Goal: Task Accomplishment & Management: Complete application form

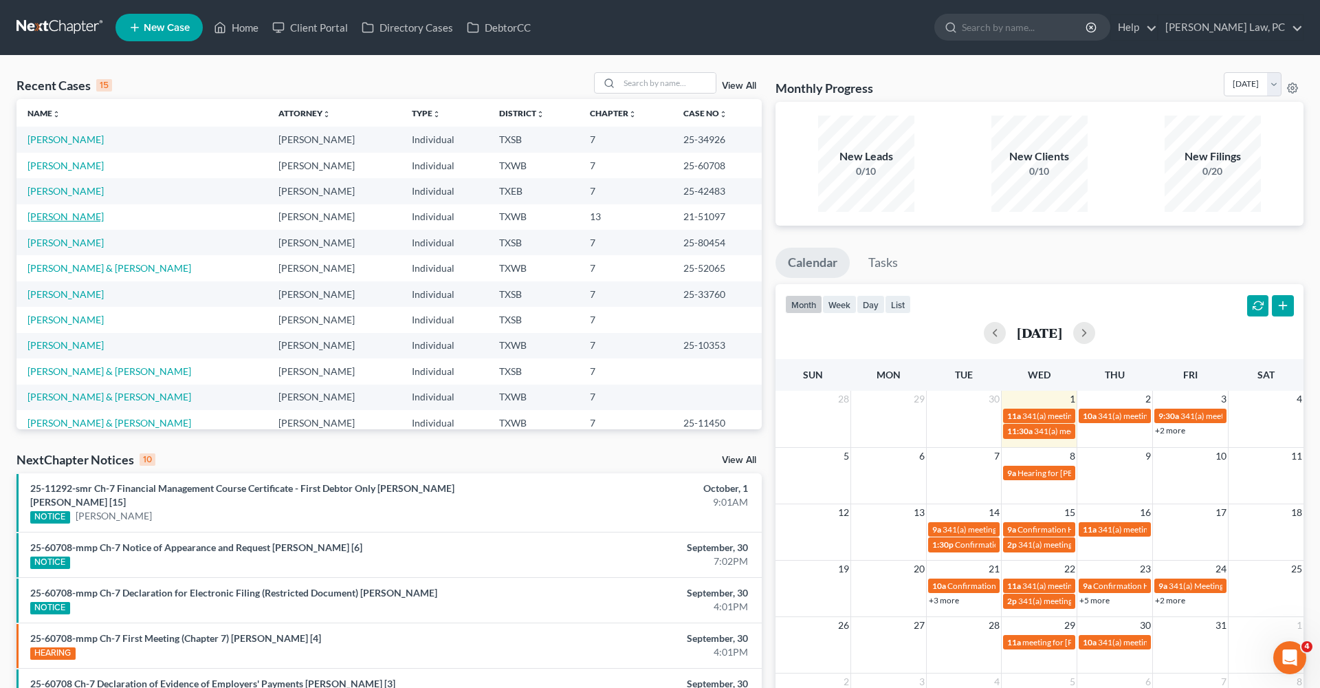
click at [50, 215] on link "[PERSON_NAME]" at bounding box center [66, 216] width 76 height 12
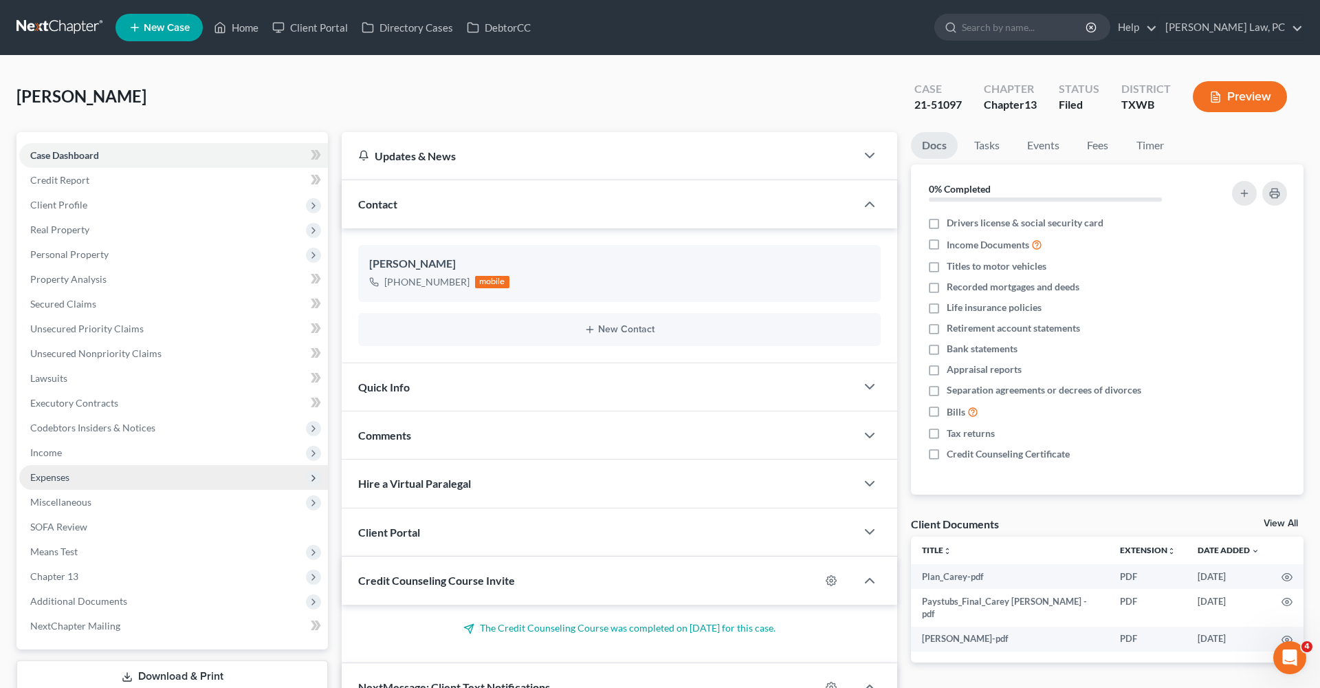
click at [54, 475] on span "Expenses" at bounding box center [49, 477] width 39 height 12
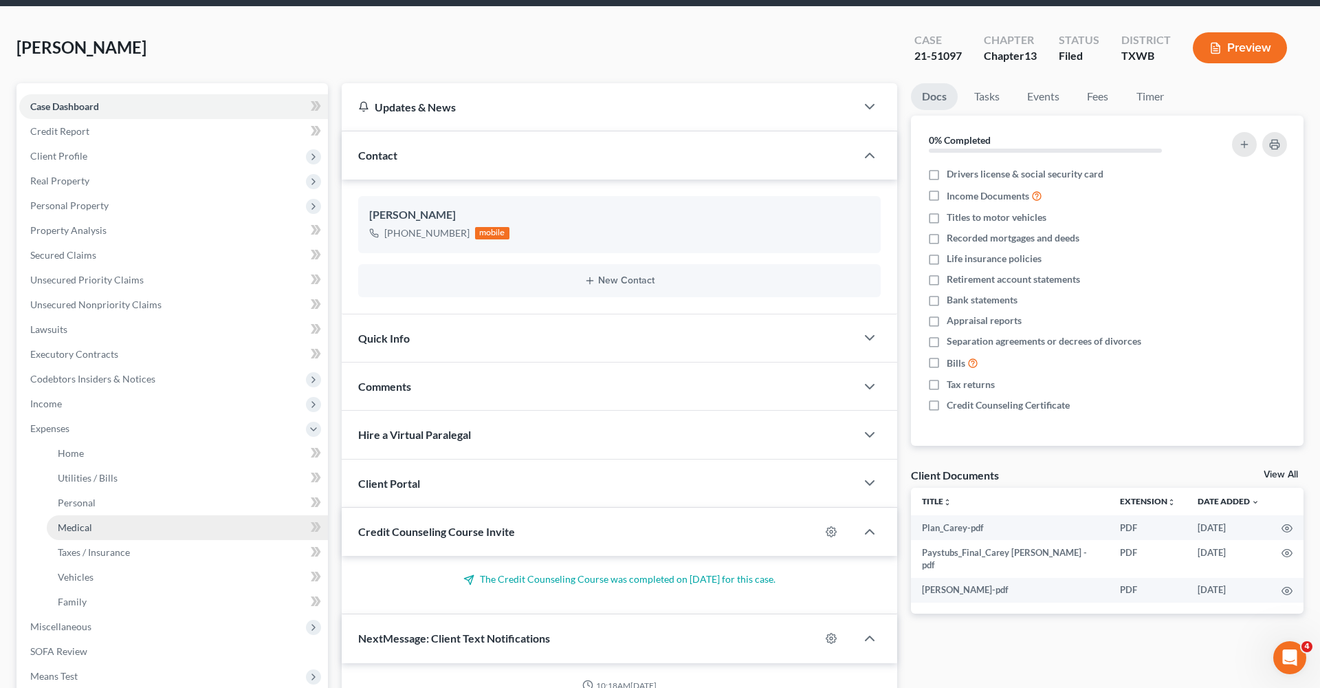
scroll to position [55, 0]
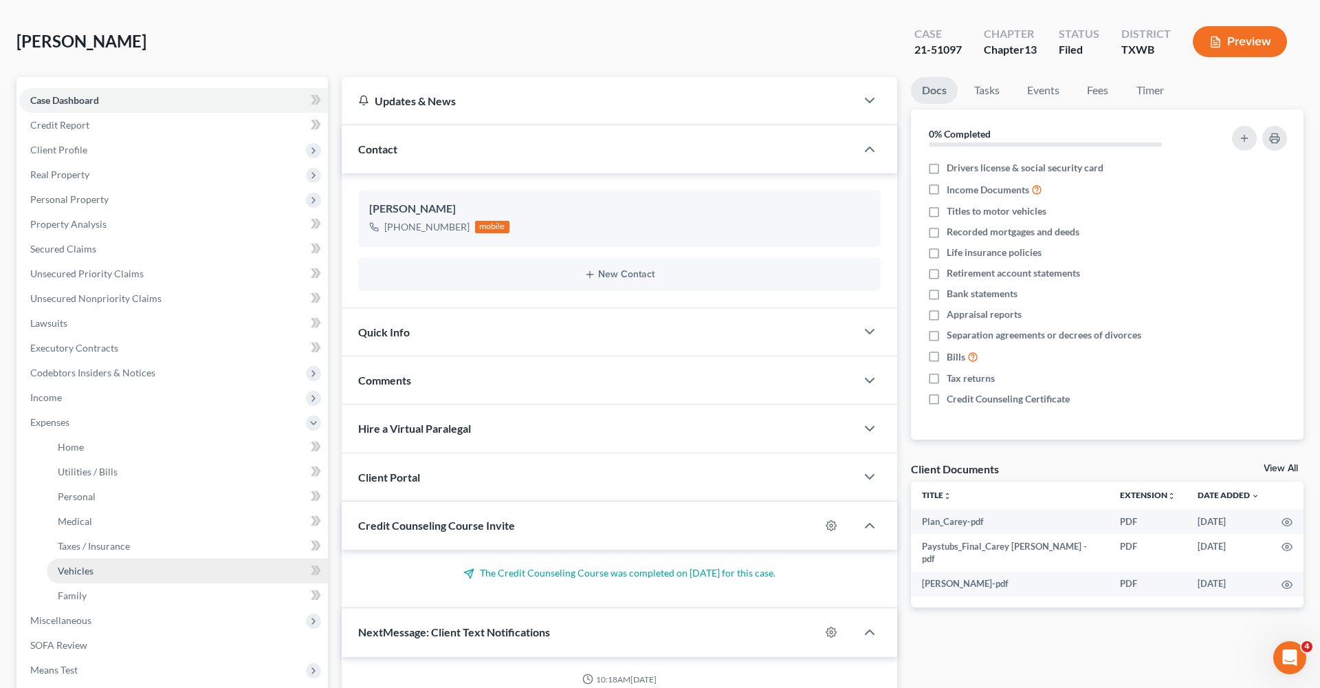
click at [94, 570] on link "Vehicles" at bounding box center [187, 570] width 281 height 25
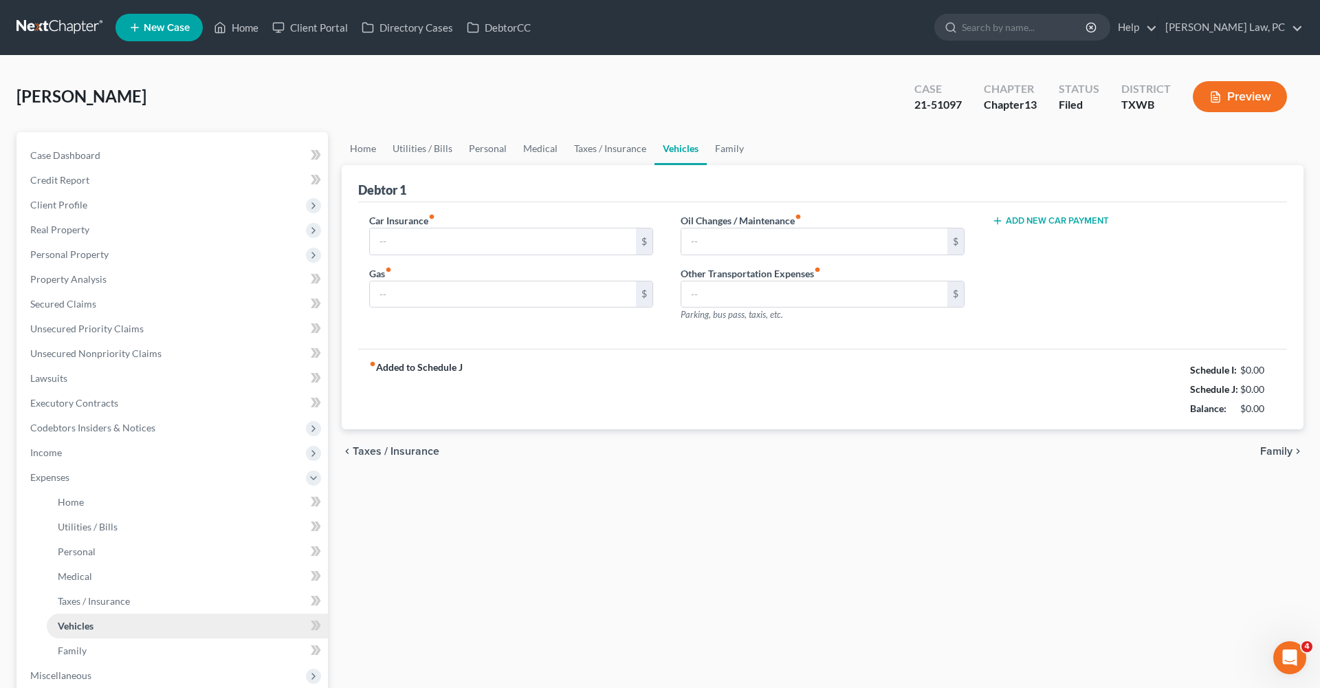
type input "192.00"
type input "181.00"
type input "25.00"
type input "0.00"
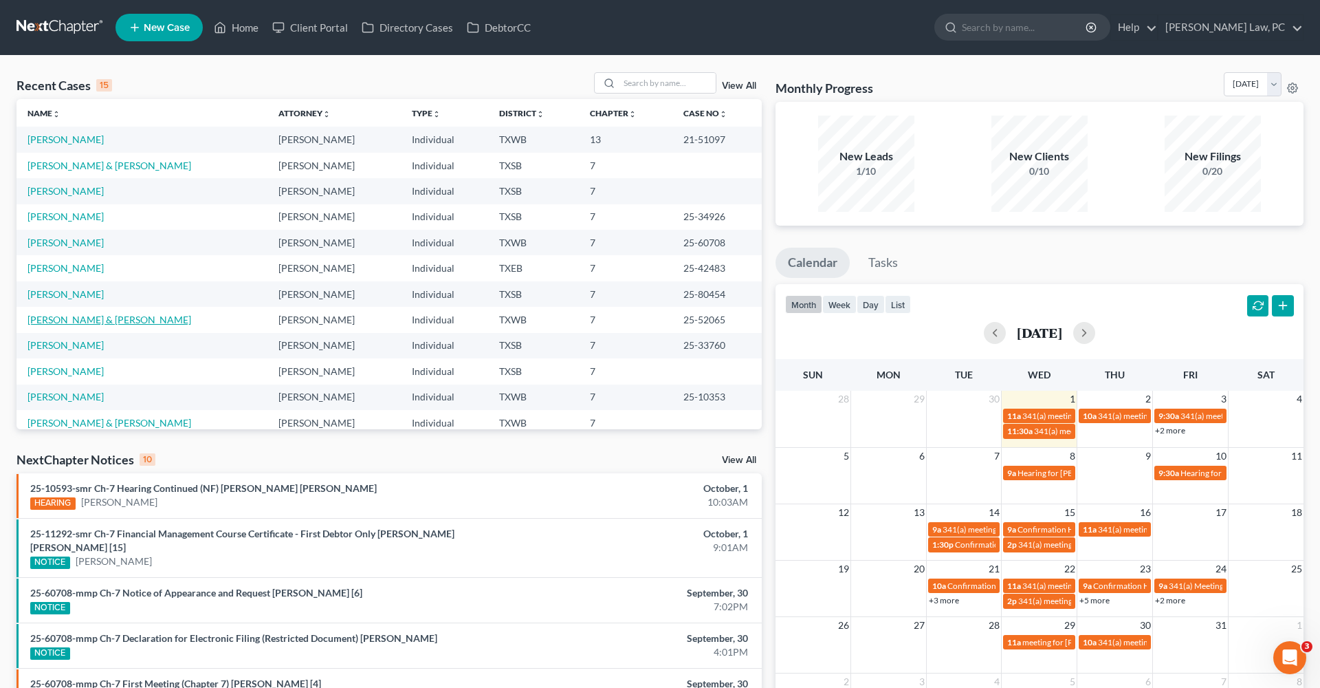
click at [88, 317] on link "[PERSON_NAME] & [PERSON_NAME]" at bounding box center [110, 320] width 164 height 12
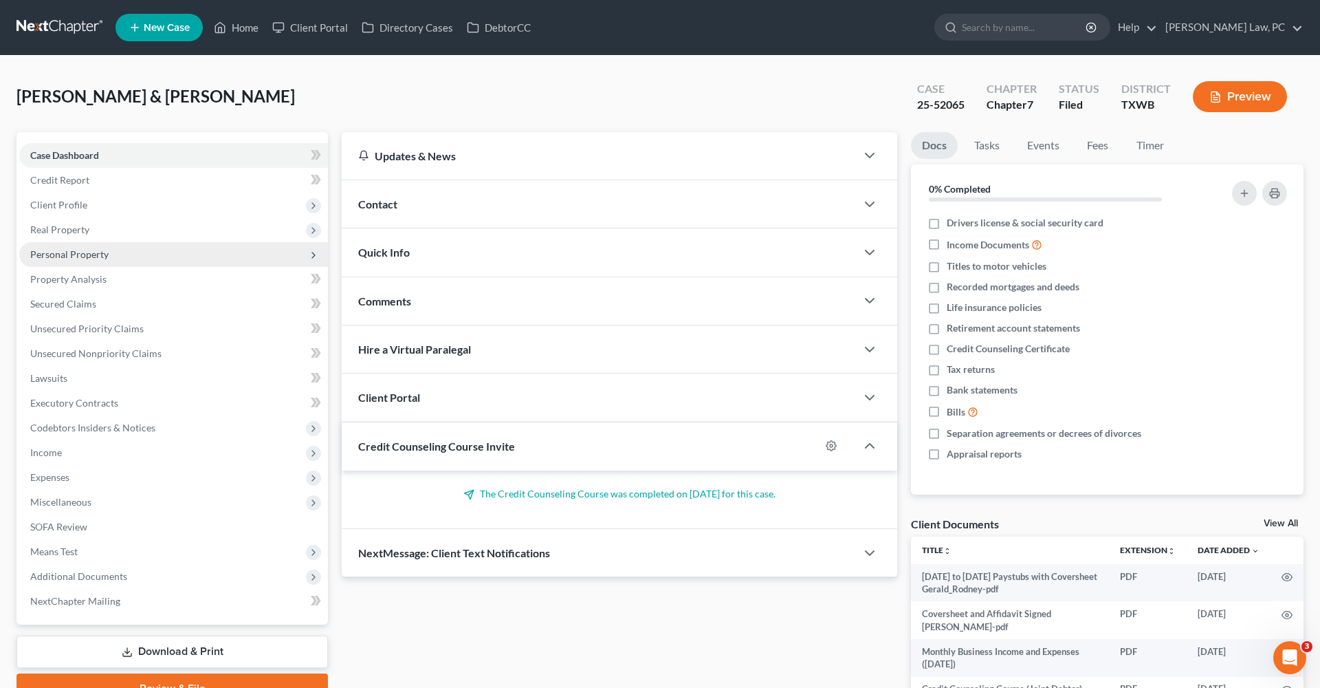
click at [86, 254] on span "Personal Property" at bounding box center [69, 254] width 78 height 12
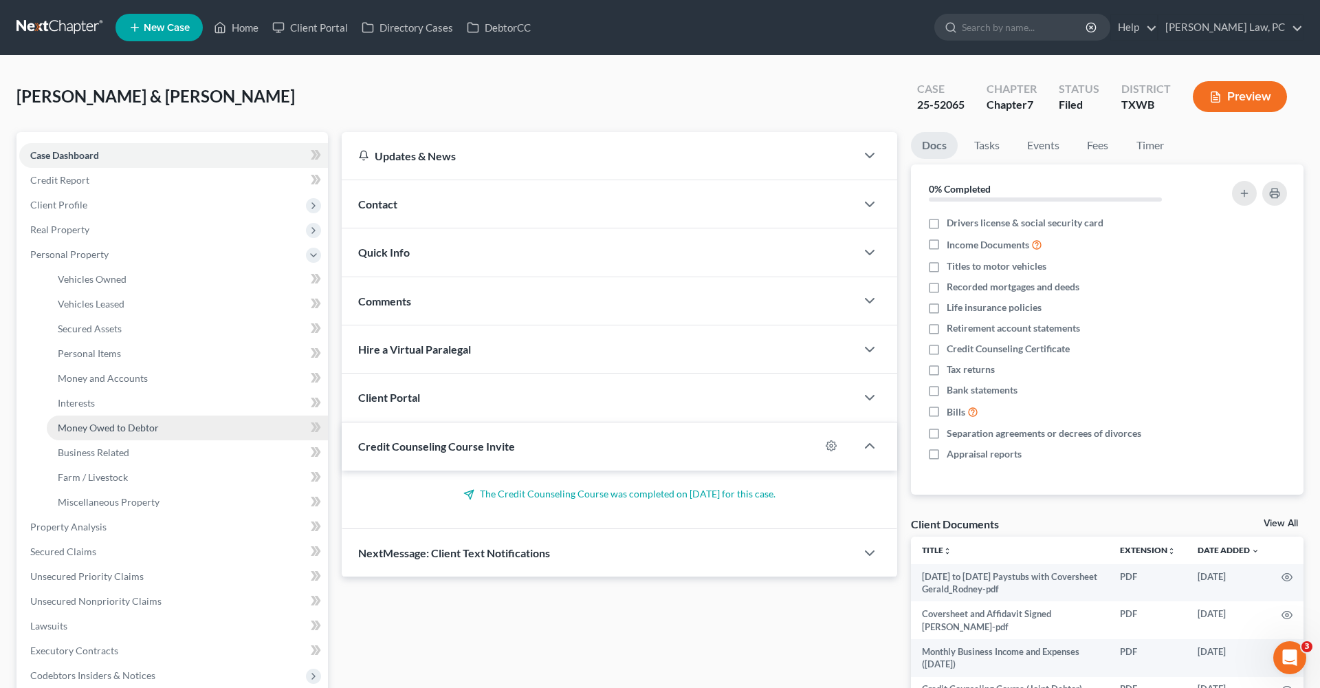
click at [104, 429] on span "Money Owed to Debtor" at bounding box center [108, 428] width 101 height 12
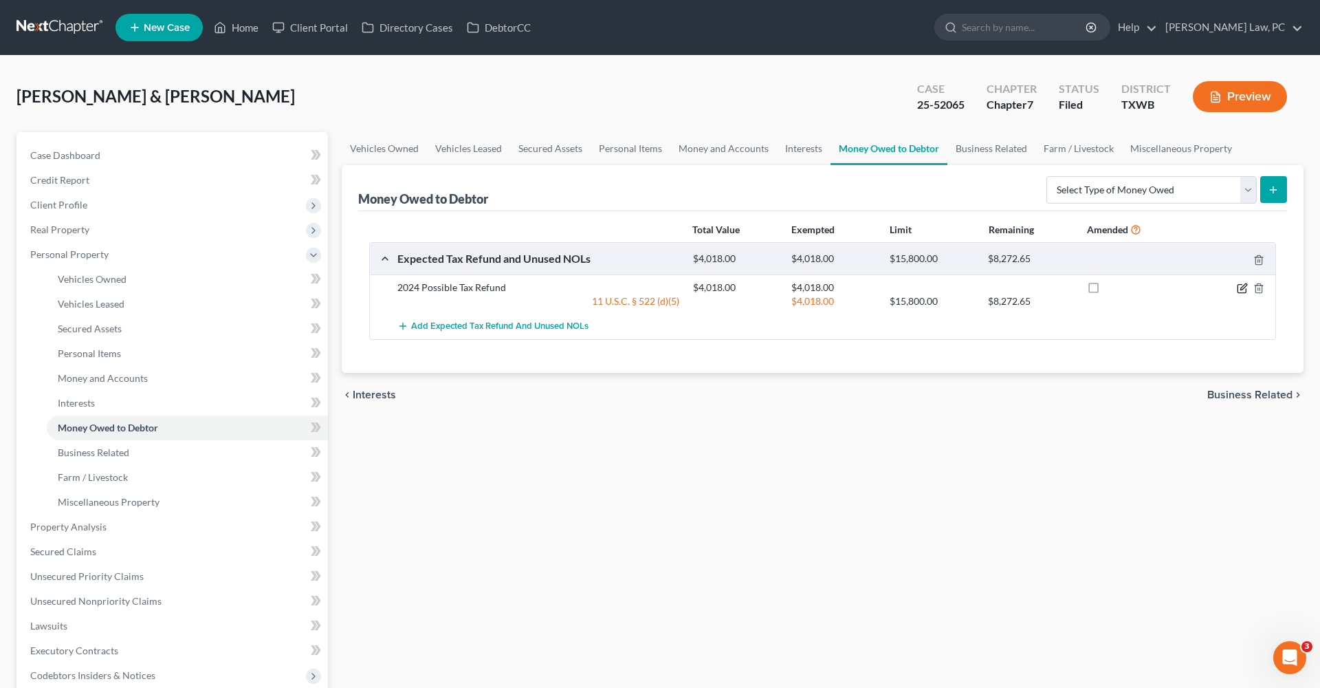
click at [1241, 289] on icon "button" at bounding box center [1244, 286] width 6 height 6
select select "0"
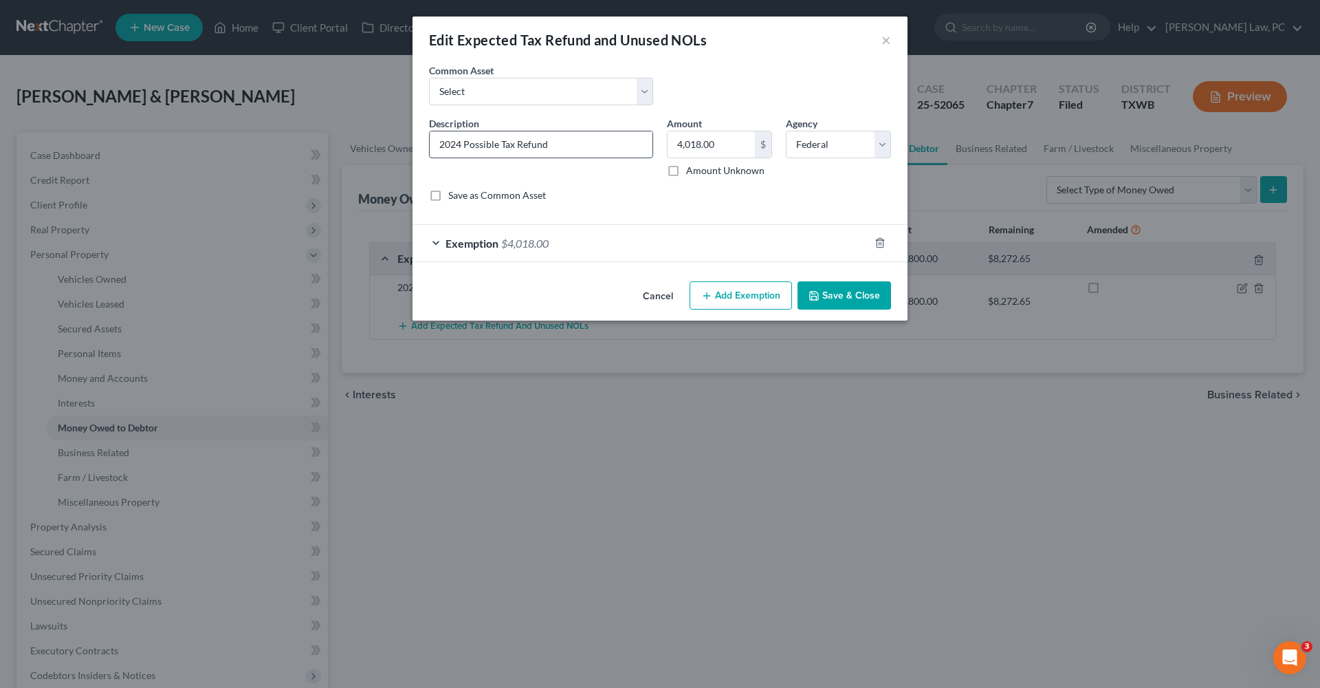
click at [438, 147] on input "2024 Possible Tax Refund" at bounding box center [541, 144] width 223 height 26
type input "2023 and 2024 Possible Tax Refund"
click at [577, 244] on div "Exemption $4,018.00" at bounding box center [641, 243] width 457 height 36
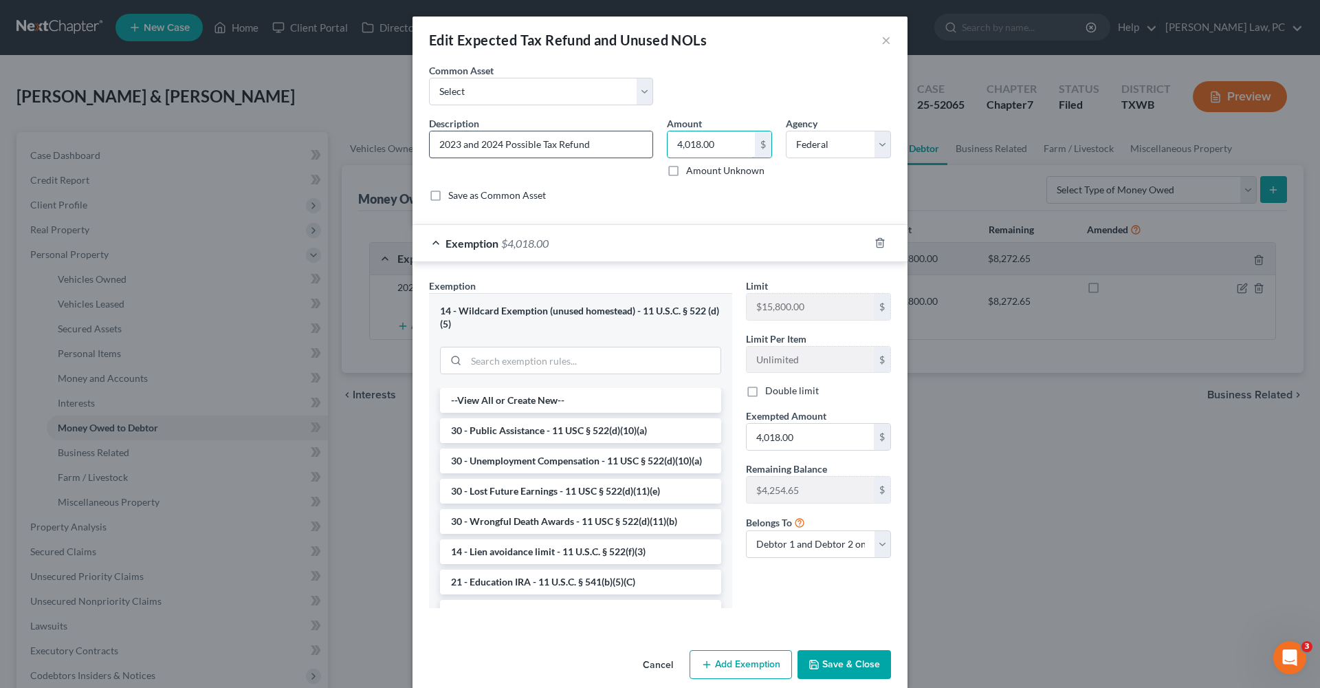
drag, startPoint x: 724, startPoint y: 142, endPoint x: 642, endPoint y: 142, distance: 82.5
click at [642, 142] on div "Description * 2023 and 2024 Possible Tax Refund Amount 4,018.00 $ Amount Unknow…" at bounding box center [660, 164] width 476 height 97
type input "10,132"
drag, startPoint x: 806, startPoint y: 437, endPoint x: 718, endPoint y: 438, distance: 88.0
click at [718, 438] on div "Exemption Set must be selected for CA. Exemption * 14 - Wildcard Exemption (unu…" at bounding box center [660, 449] width 476 height 341
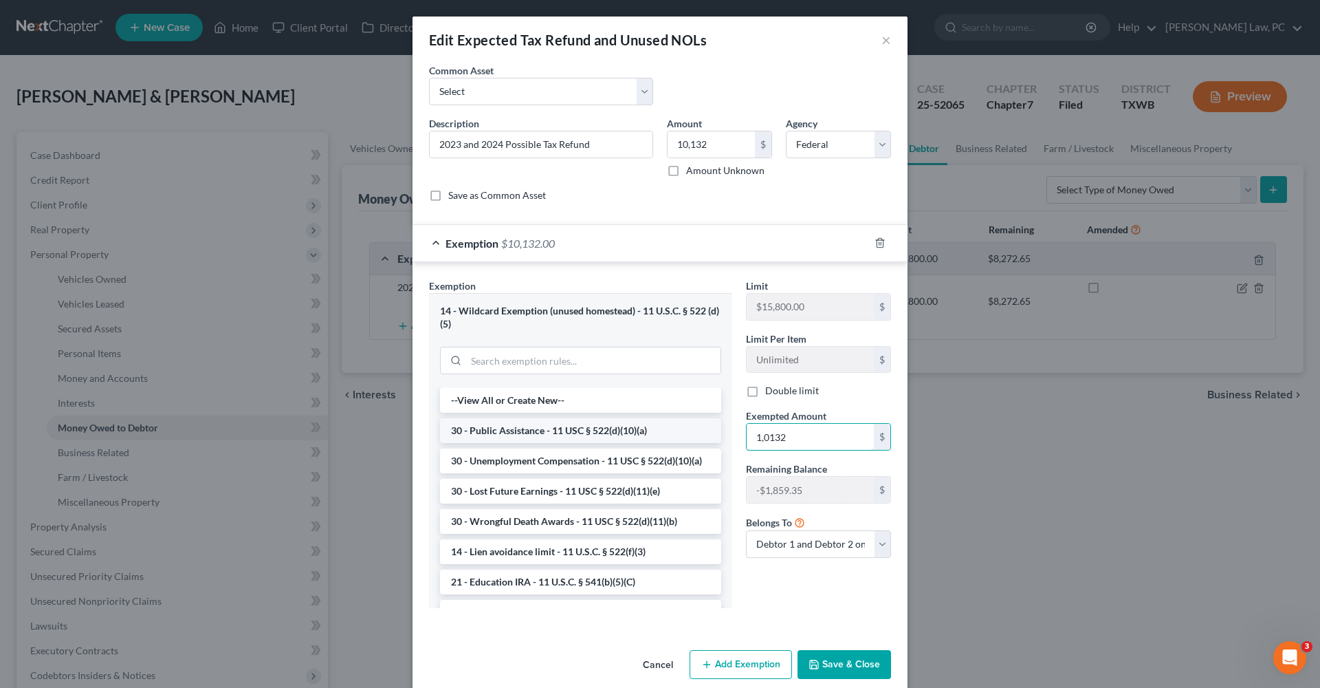
type input "10,132"
click at [854, 655] on button "Save & Close" at bounding box center [845, 664] width 94 height 29
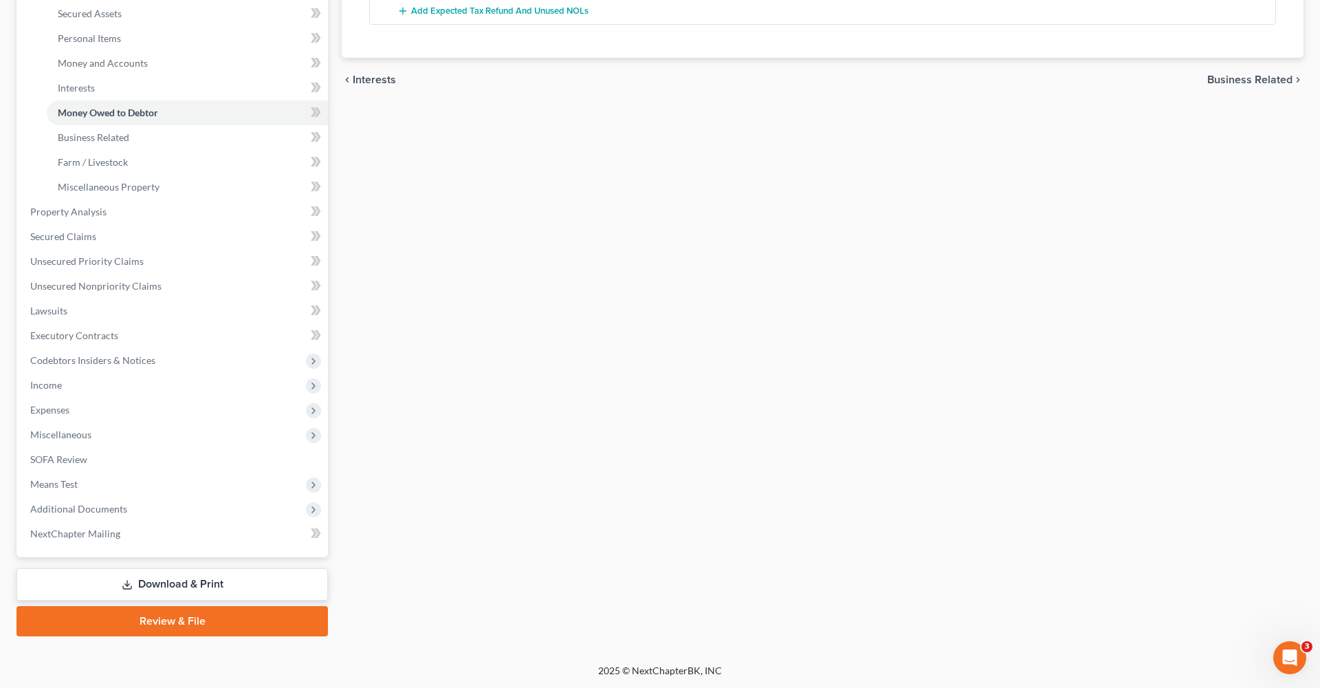
scroll to position [316, 0]
click at [155, 583] on link "Download & Print" at bounding box center [173, 583] width 312 height 32
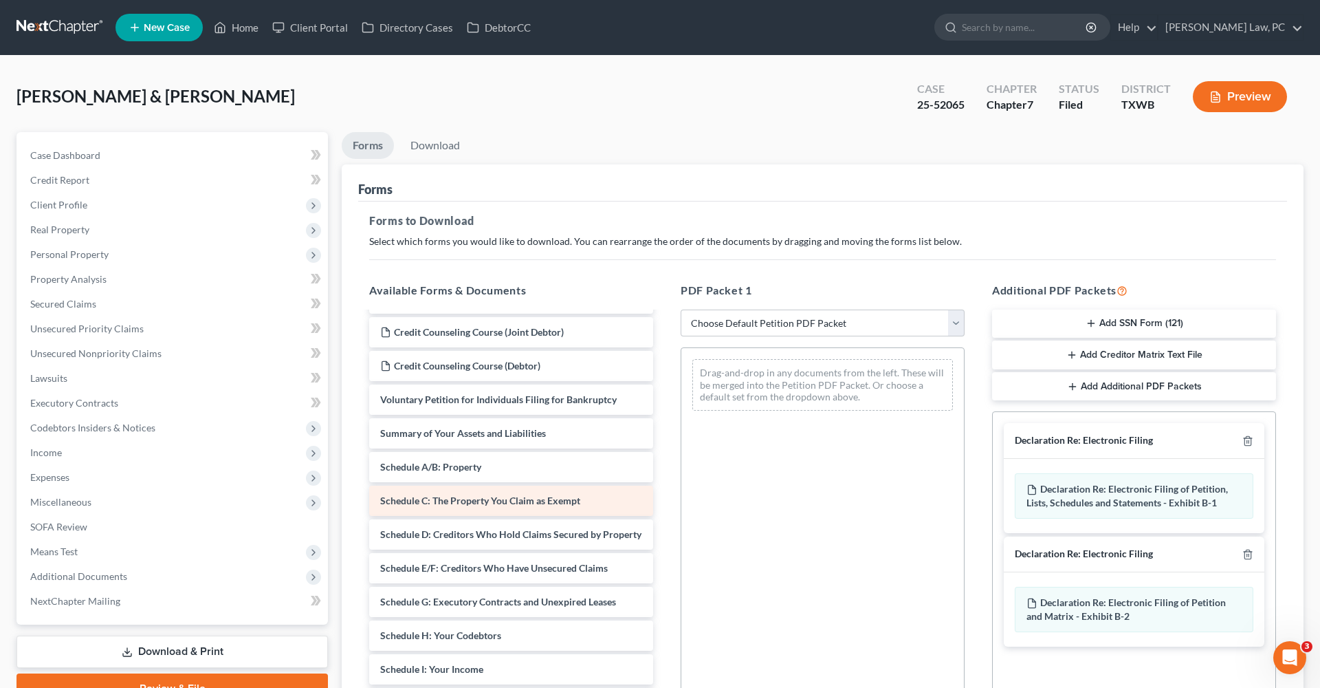
scroll to position [126, 0]
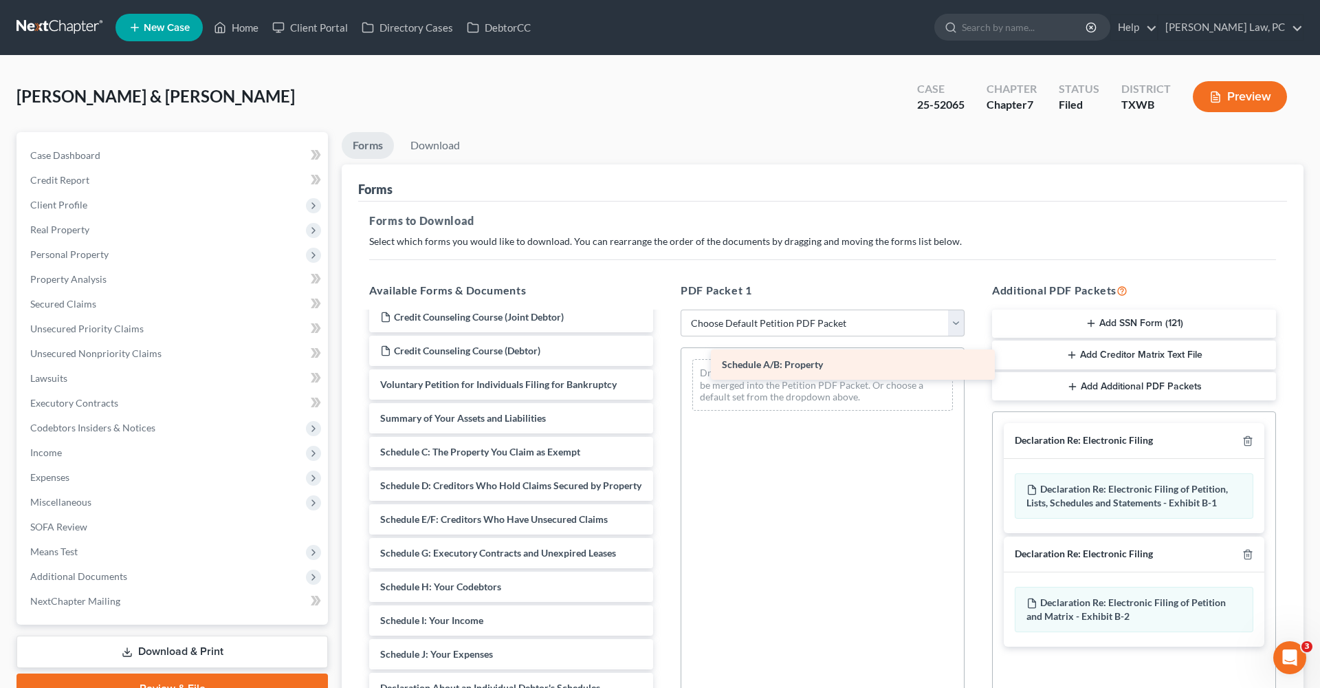
drag, startPoint x: 456, startPoint y: 446, endPoint x: 794, endPoint y: 360, distance: 349.1
click at [664, 360] on div "Schedule A/B: Property Feb 7 to Aug 16 Paystubs with Coversheet Gerald_Rodney-p…" at bounding box center [511, 600] width 306 height 827
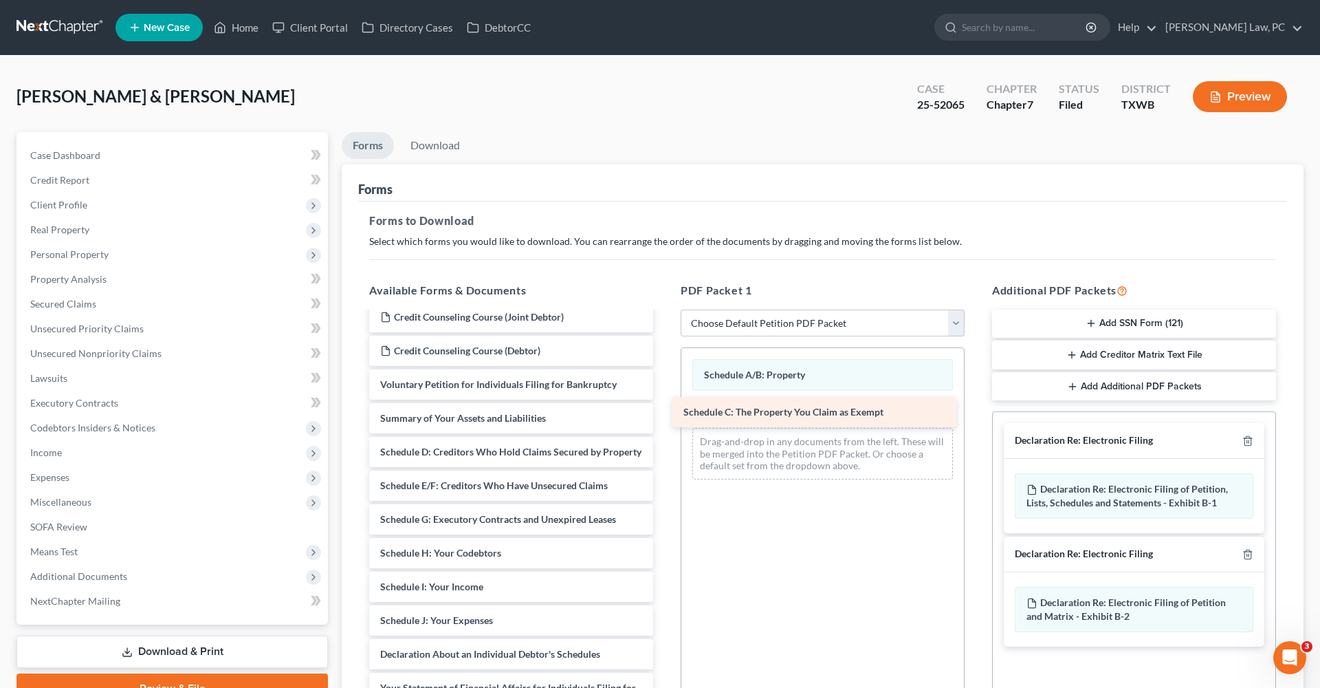
drag, startPoint x: 474, startPoint y: 449, endPoint x: 777, endPoint y: 408, distance: 306.0
click at [664, 408] on div "Schedule C: The Property You Claim as Exempt Feb 7 to Aug 16 Paystubs with Cove…" at bounding box center [511, 583] width 306 height 793
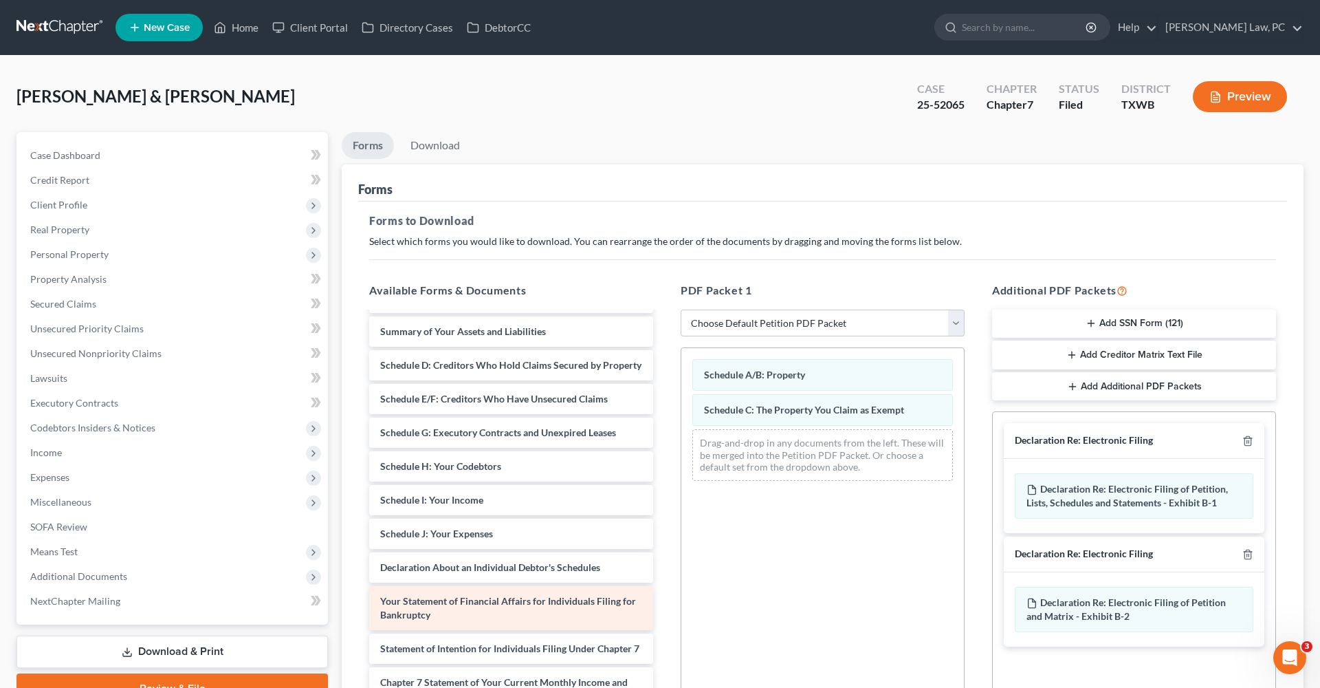
scroll to position [215, 0]
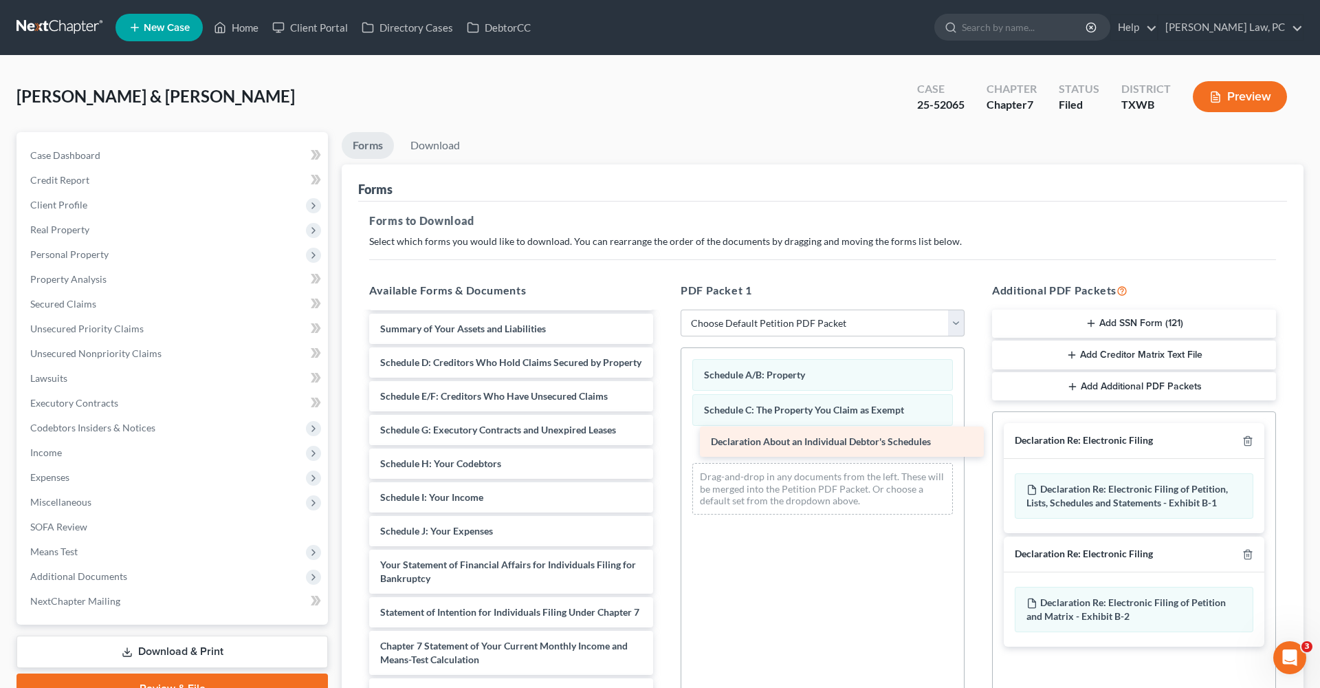
drag, startPoint x: 493, startPoint y: 562, endPoint x: 818, endPoint y: 435, distance: 349.0
click at [664, 435] on div "Declaration About an Individual Debtor's Schedules Feb 7 to Aug 16 Paystubs wit…" at bounding box center [511, 477] width 306 height 759
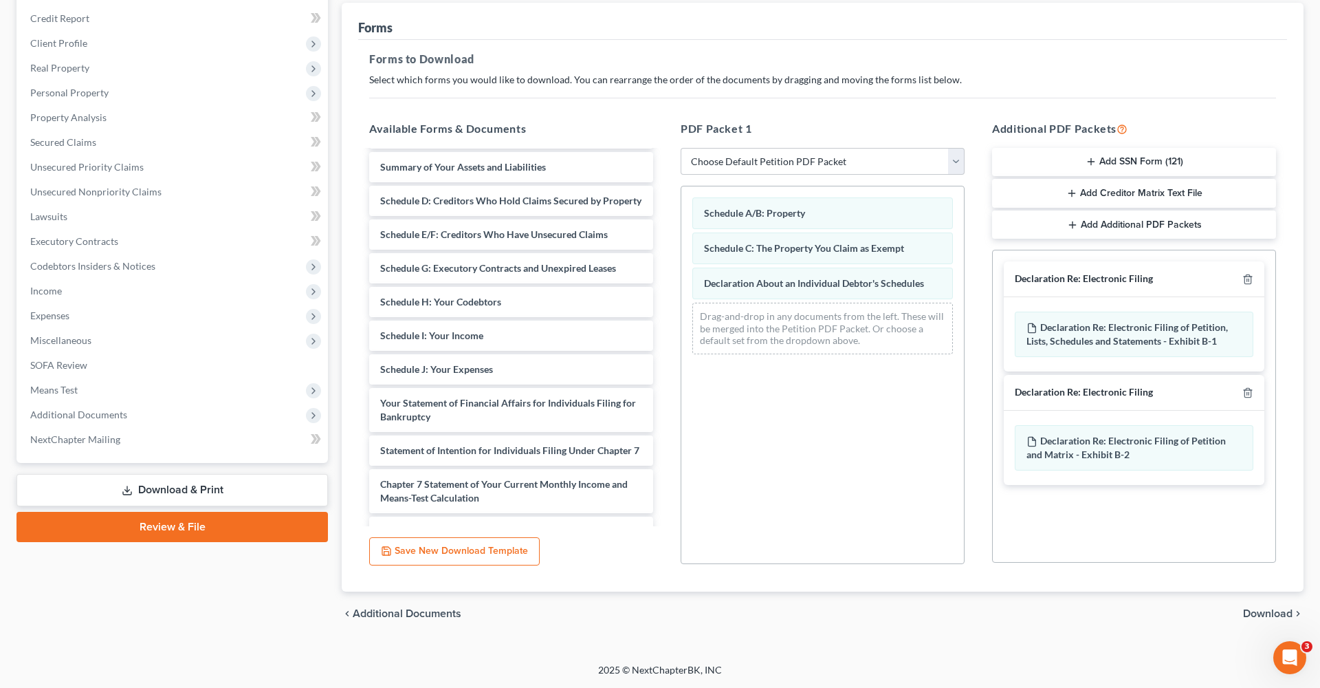
scroll to position [162, 0]
click at [1263, 611] on span "Download" at bounding box center [1268, 613] width 50 height 11
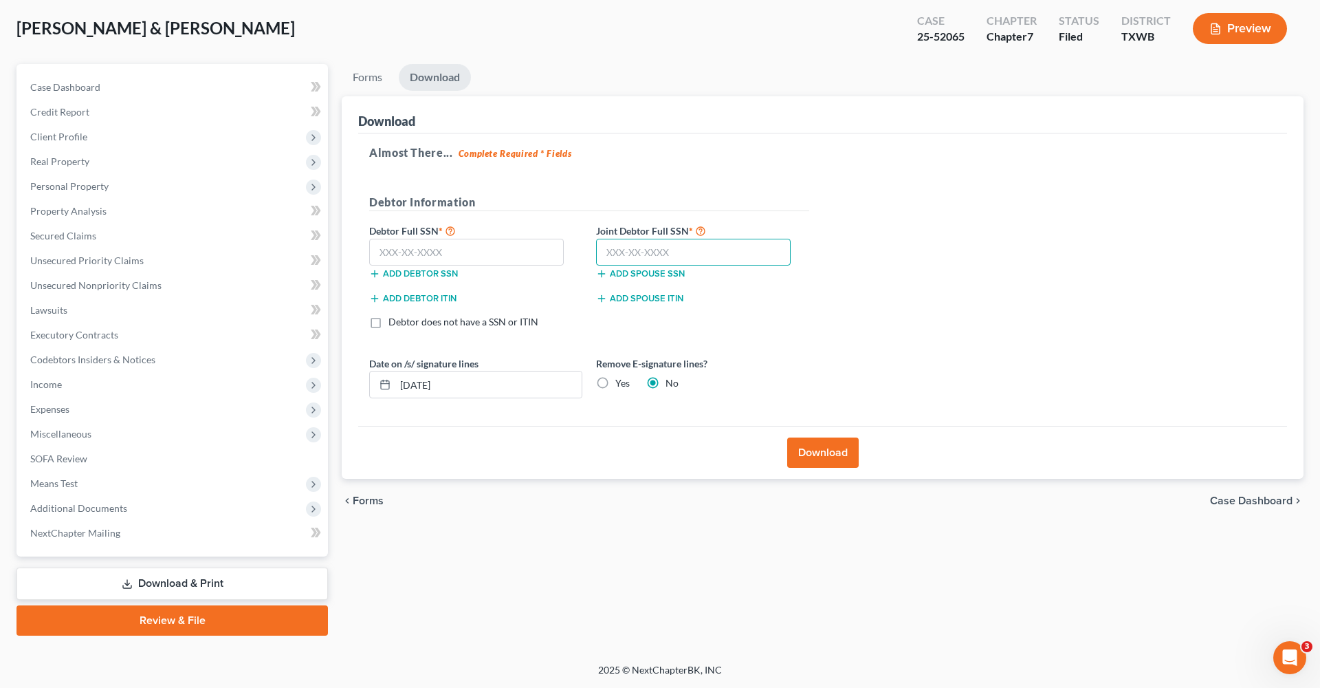
click at [605, 248] on input "text" at bounding box center [693, 253] width 195 height 28
type input "461-85-8711"
click at [422, 248] on input "text" at bounding box center [466, 253] width 195 height 28
type input "457-27-1579"
click at [825, 460] on button "Download" at bounding box center [823, 452] width 72 height 30
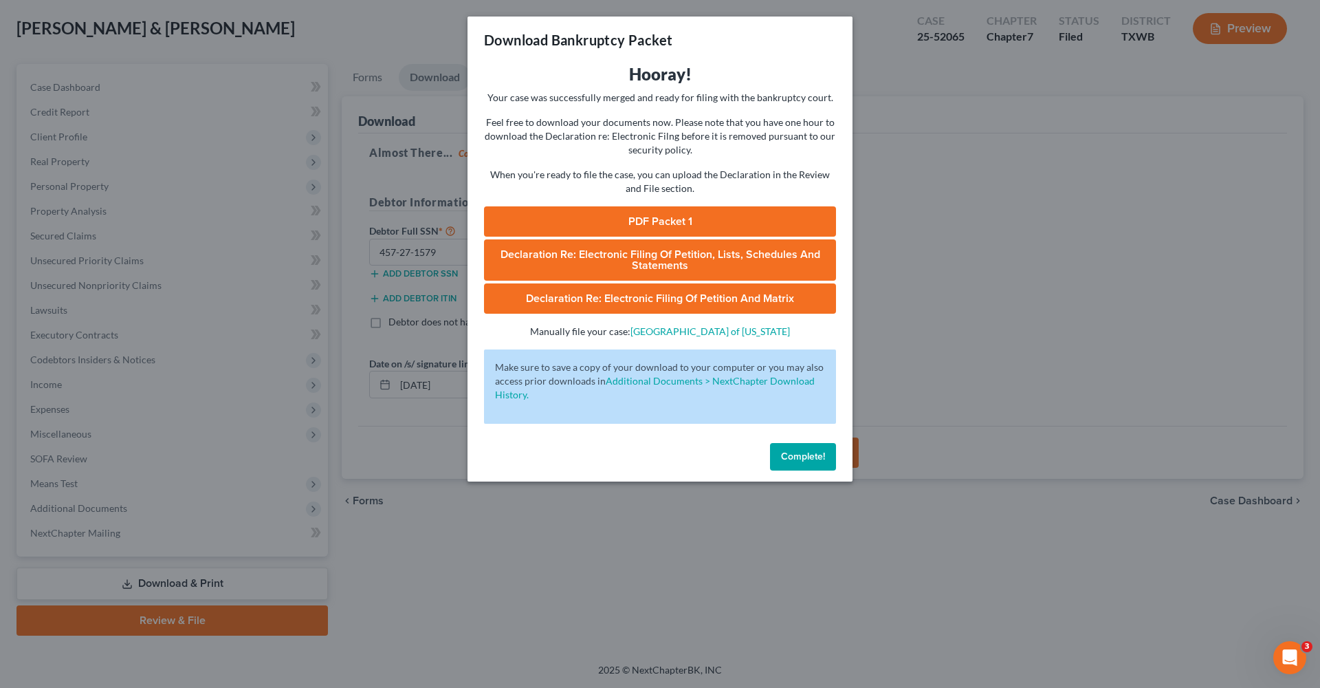
click at [697, 215] on link "PDF Packet 1" at bounding box center [660, 221] width 352 height 30
click at [796, 456] on span "Complete!" at bounding box center [803, 456] width 44 height 12
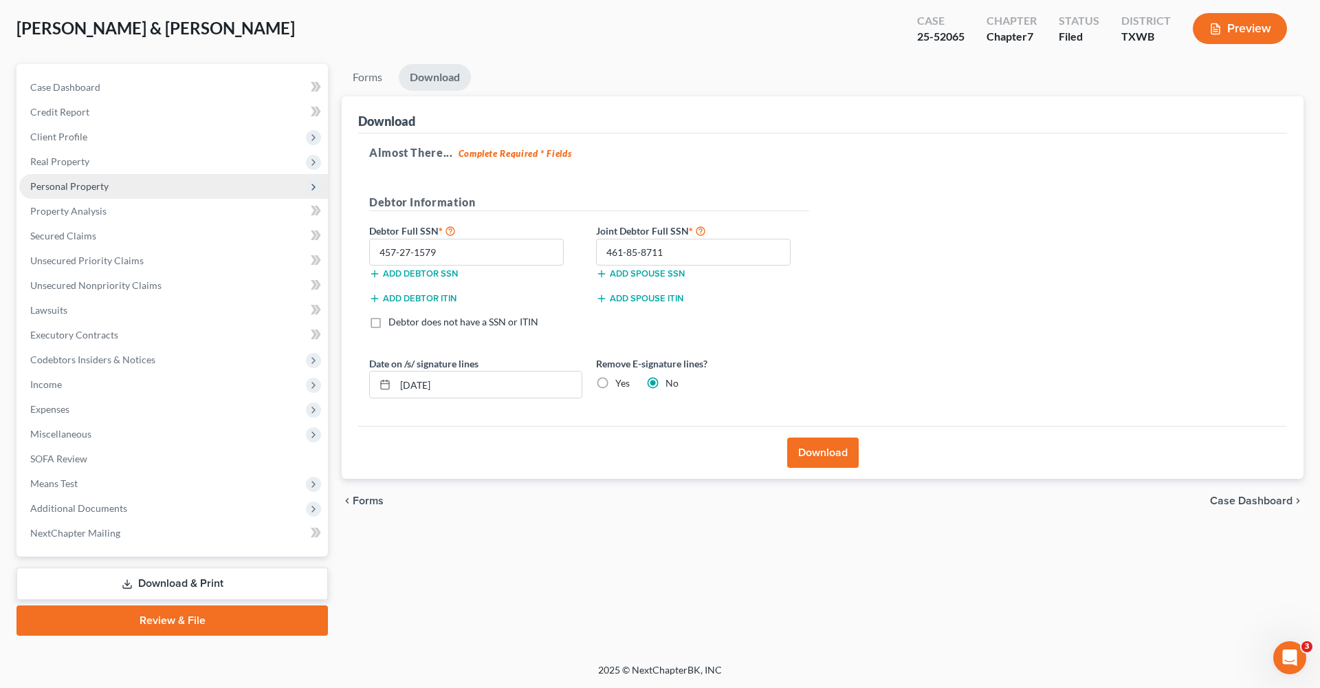
click at [83, 189] on span "Personal Property" at bounding box center [69, 186] width 78 height 12
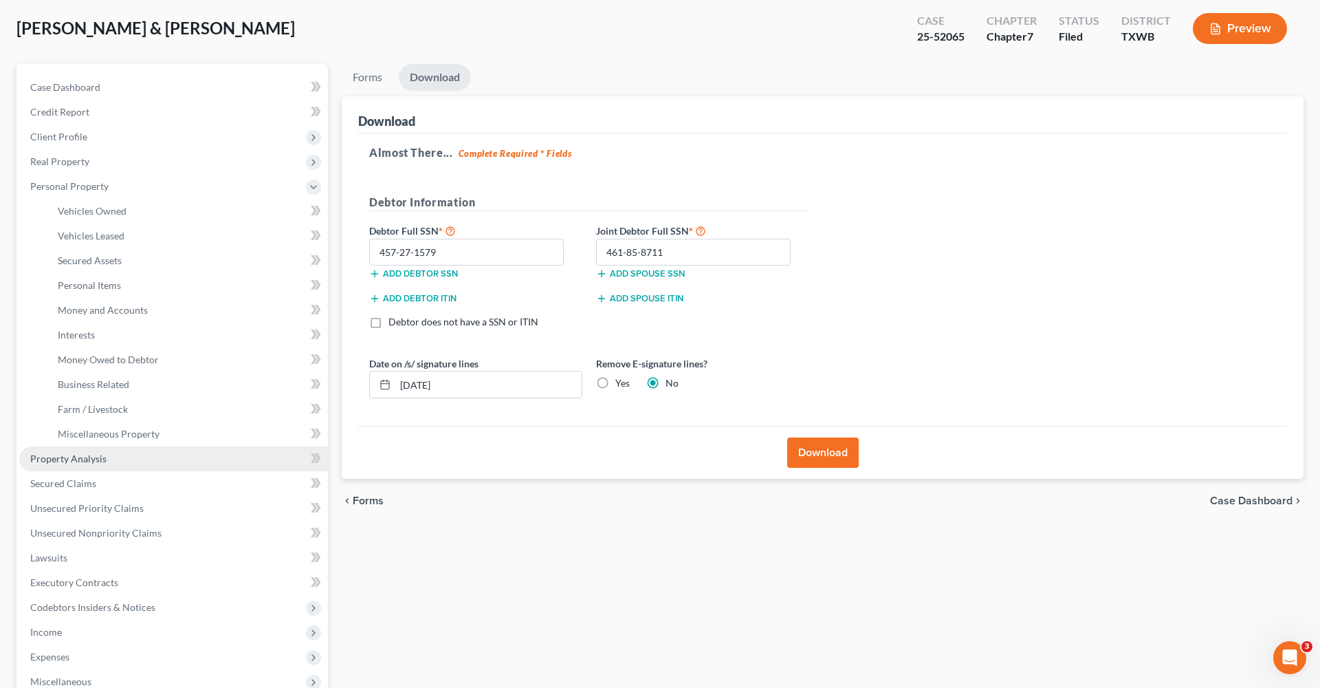
click at [61, 450] on link "Property Analysis" at bounding box center [173, 458] width 309 height 25
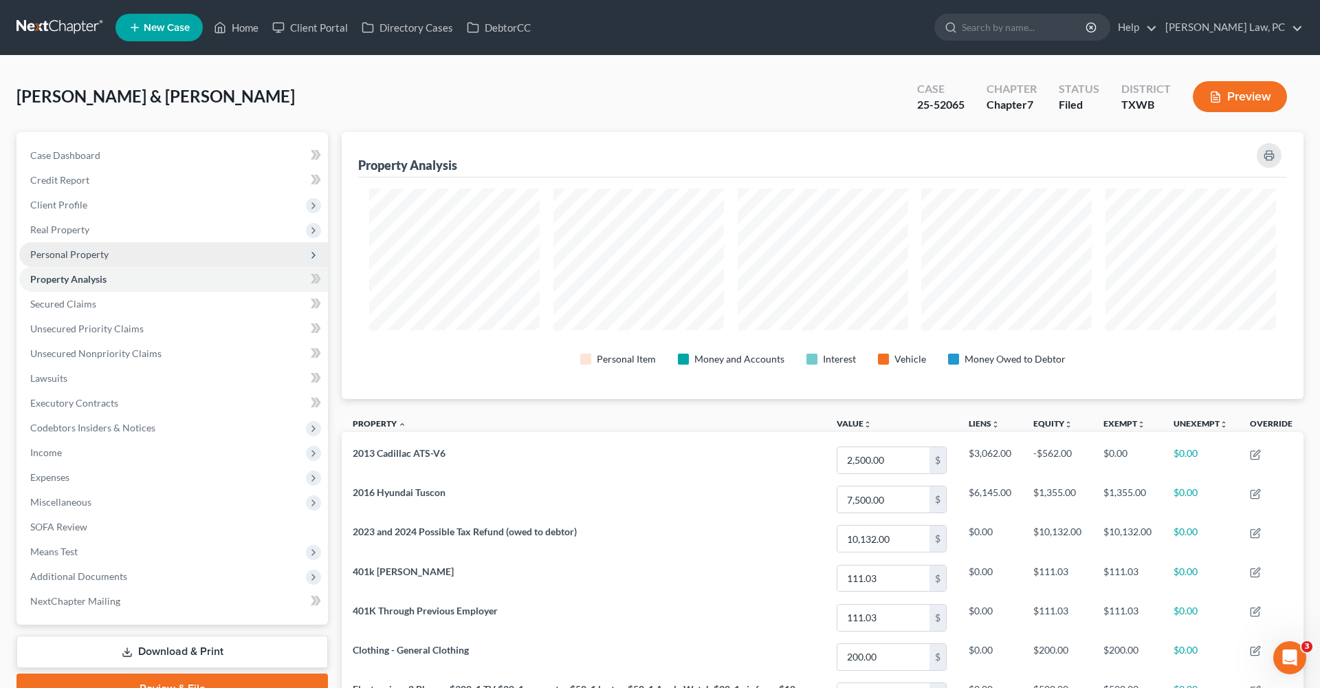
click at [83, 259] on span "Personal Property" at bounding box center [69, 254] width 78 height 12
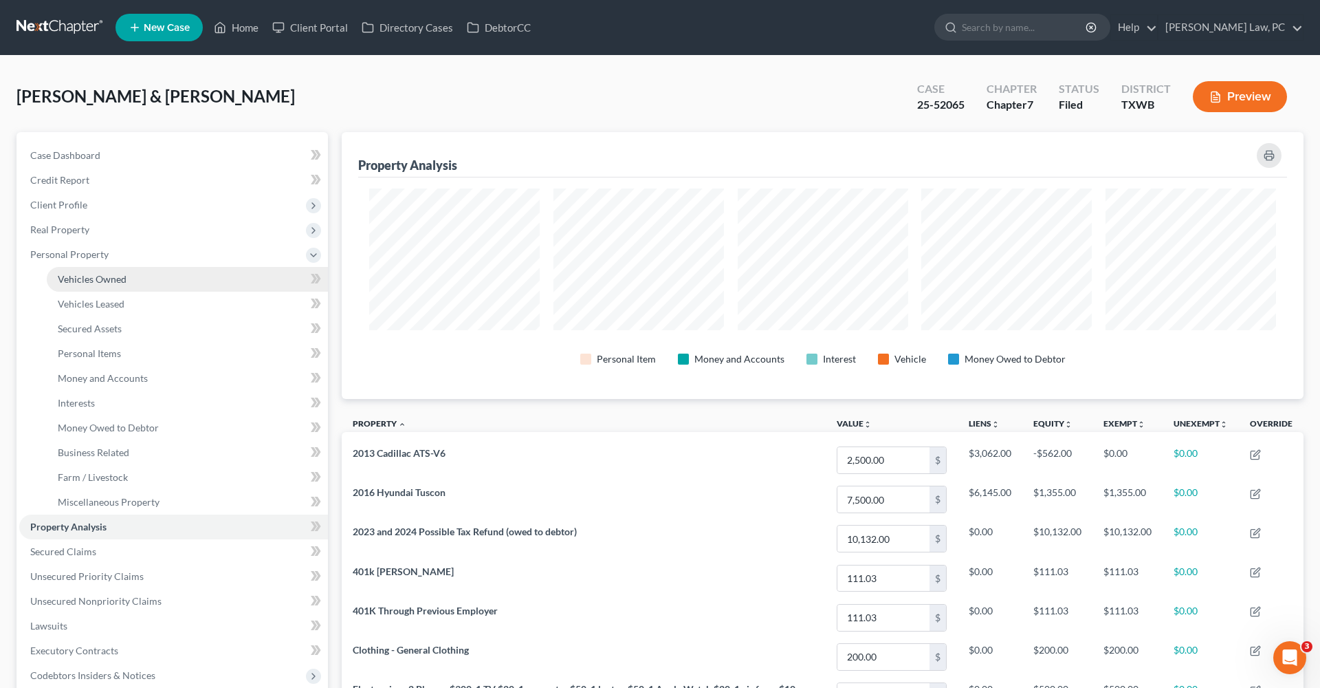
click at [89, 279] on span "Vehicles Owned" at bounding box center [92, 279] width 69 height 12
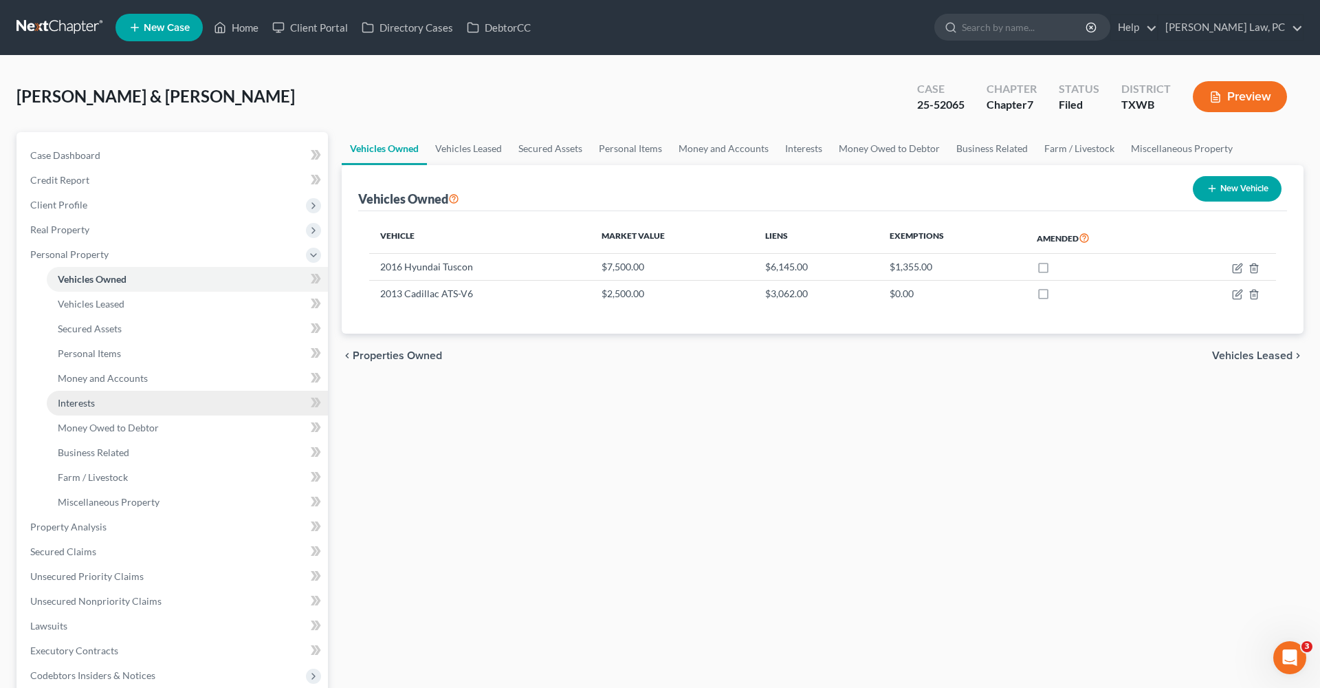
click at [76, 402] on span "Interests" at bounding box center [76, 403] width 37 height 12
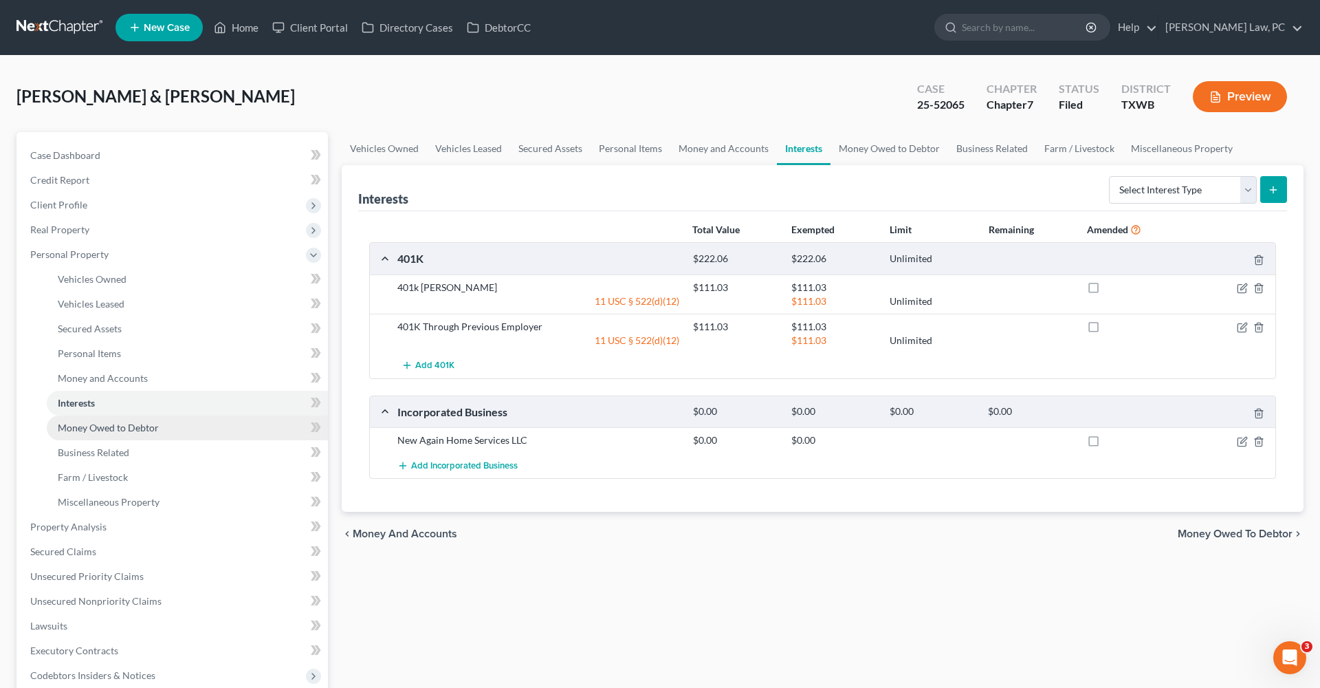
click at [83, 430] on span "Money Owed to Debtor" at bounding box center [108, 428] width 101 height 12
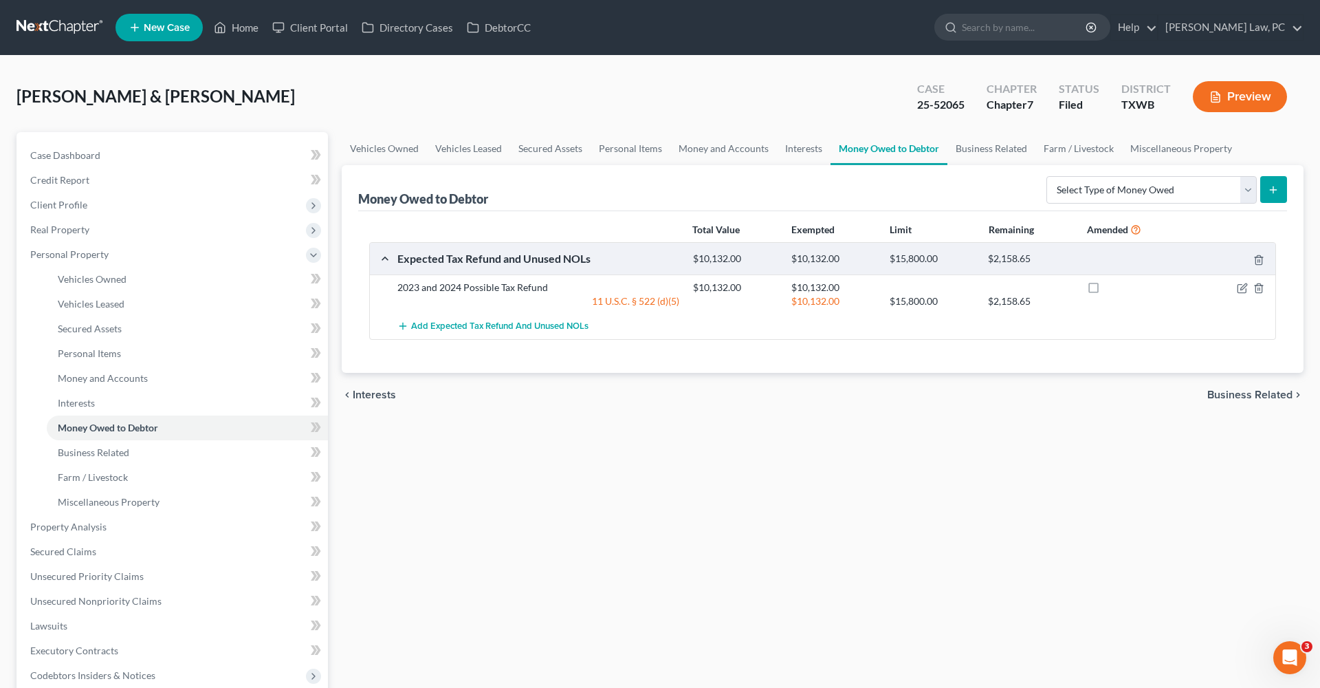
click at [78, 27] on link at bounding box center [61, 27] width 88 height 25
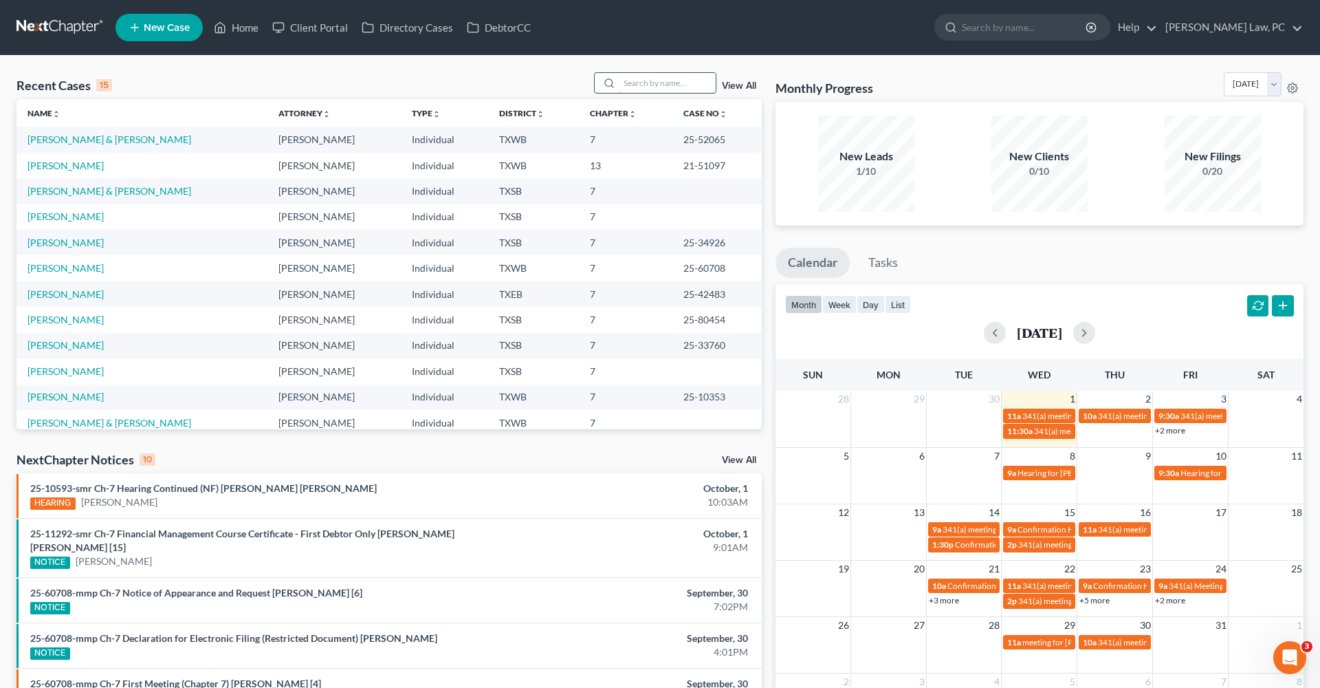
click at [660, 85] on input "search" at bounding box center [668, 83] width 96 height 20
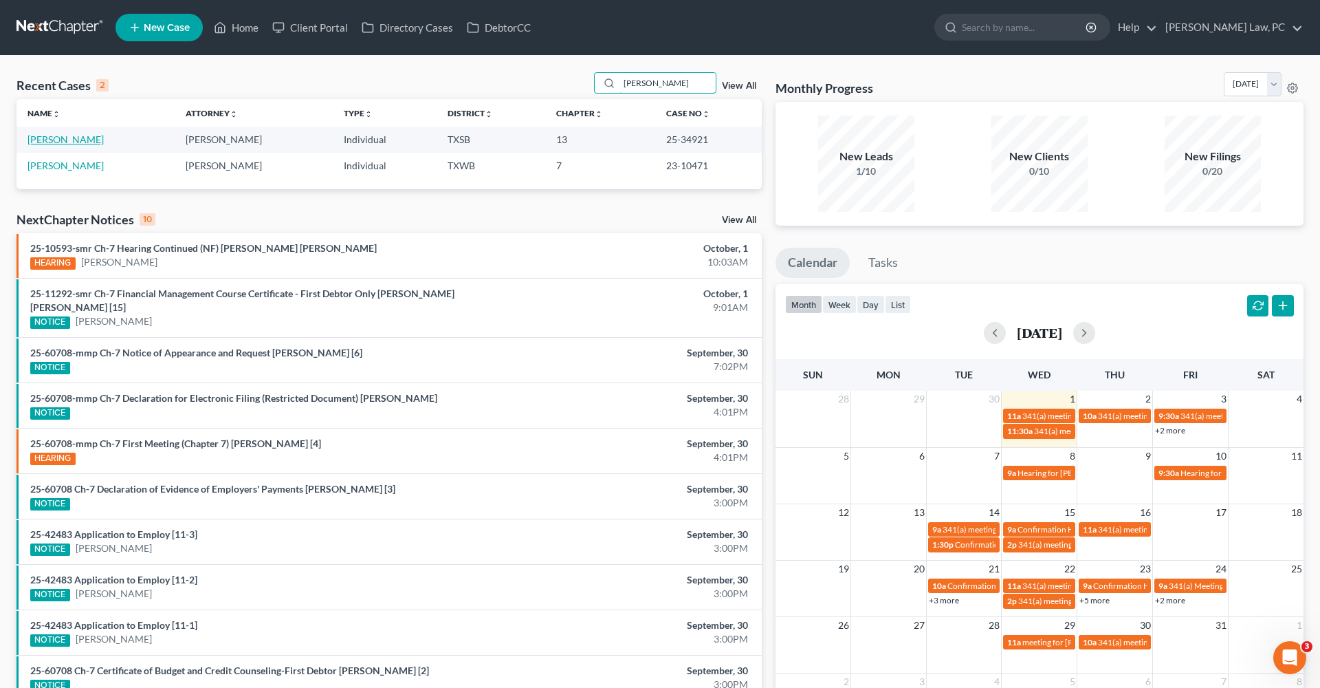
type input "duane"
click at [61, 138] on link "[PERSON_NAME]" at bounding box center [66, 139] width 76 height 12
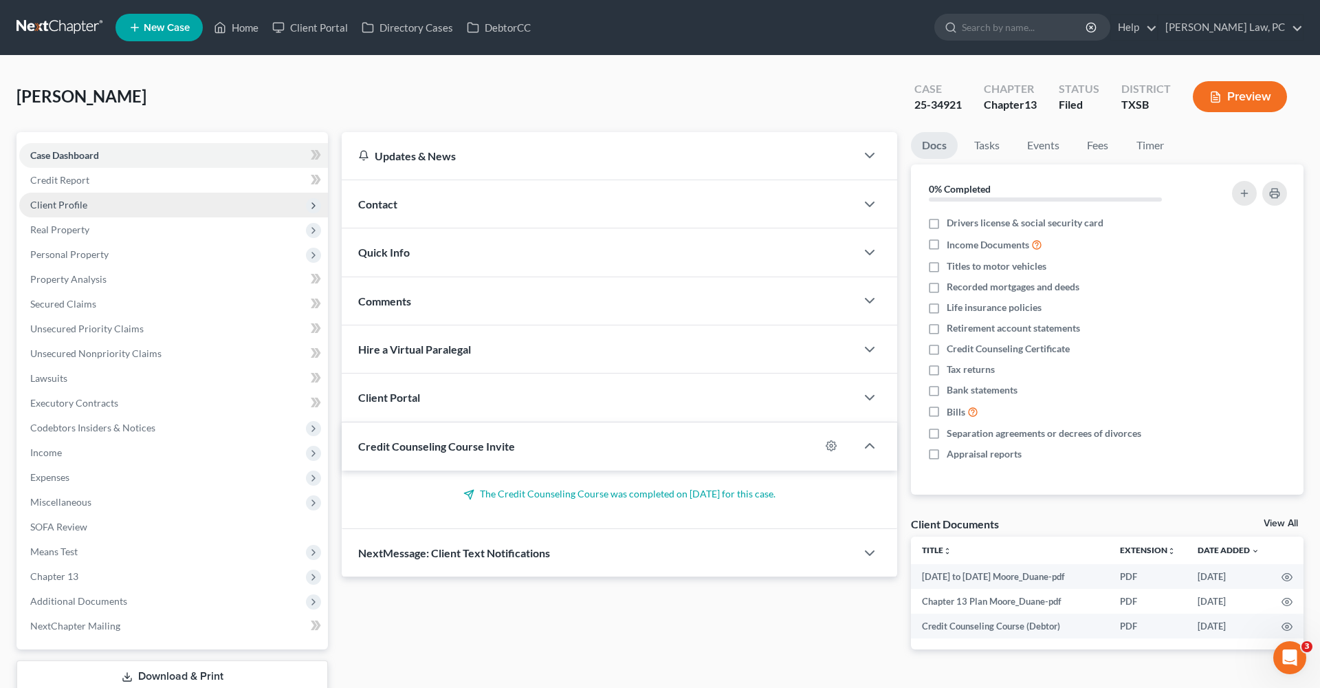
click at [67, 205] on span "Client Profile" at bounding box center [58, 205] width 57 height 12
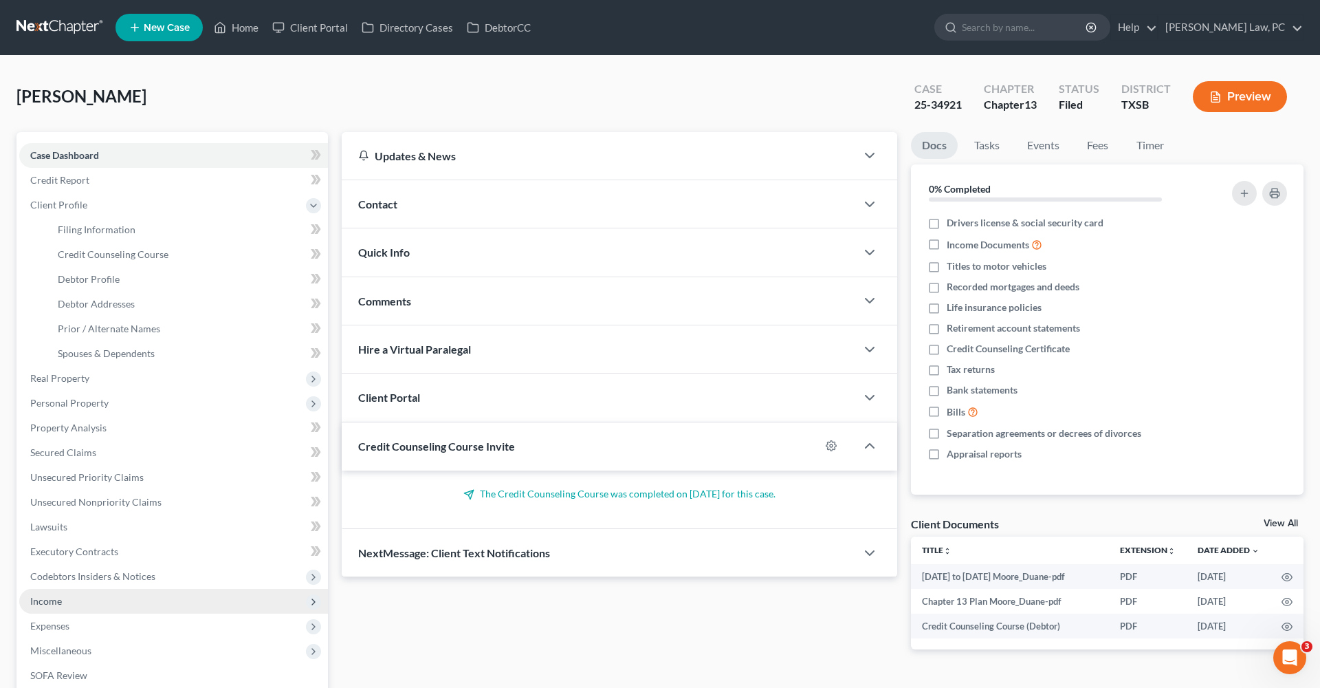
click at [47, 602] on span "Income" at bounding box center [46, 601] width 32 height 12
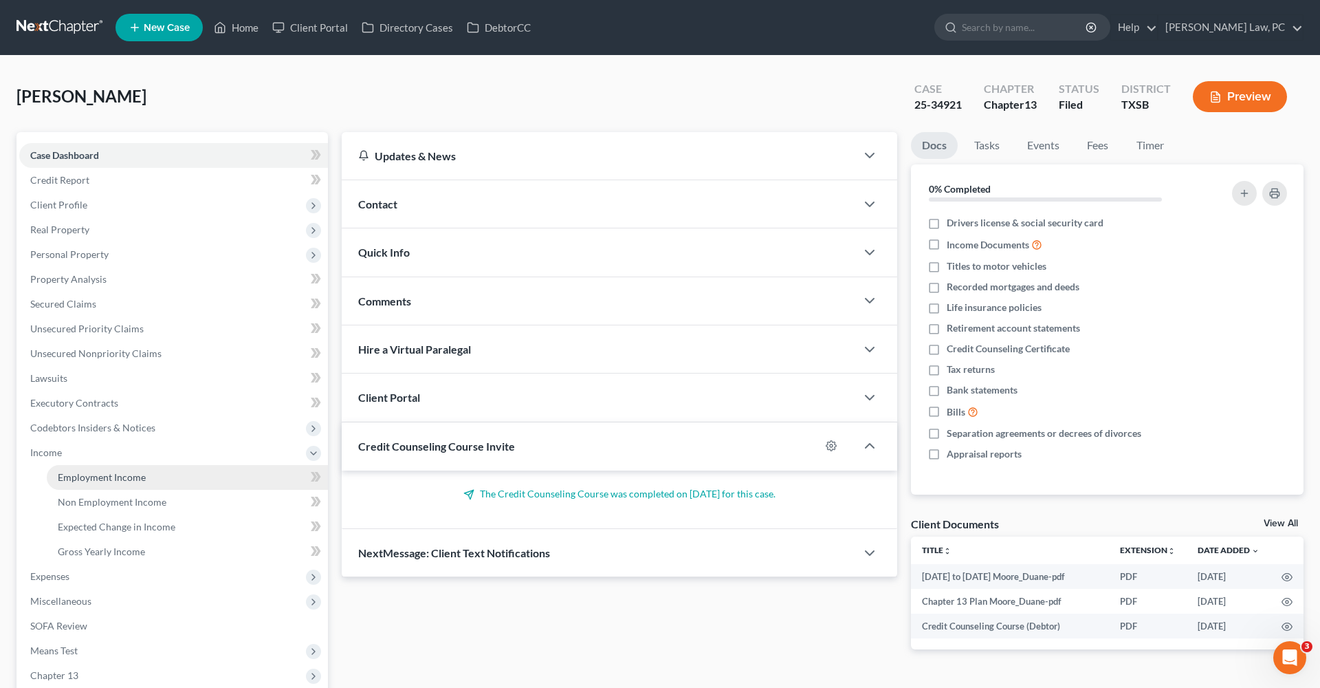
click at [116, 475] on span "Employment Income" at bounding box center [102, 477] width 88 height 12
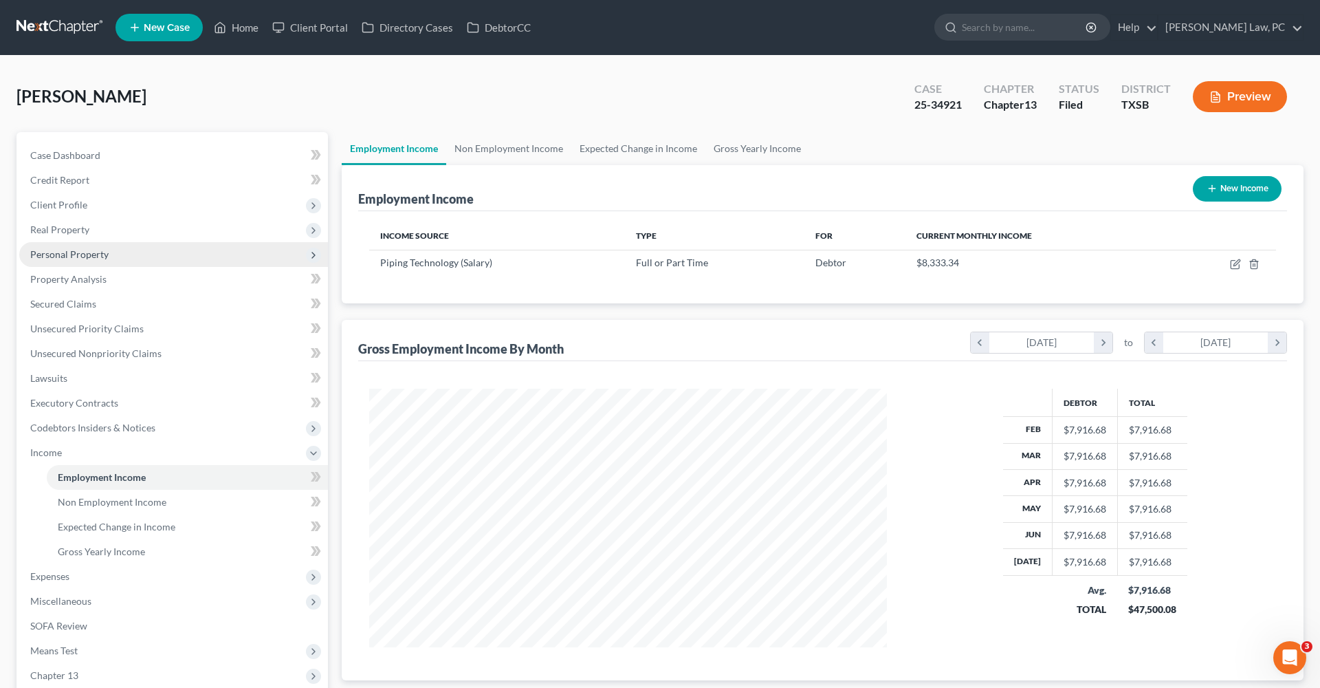
click at [69, 256] on span "Personal Property" at bounding box center [69, 254] width 78 height 12
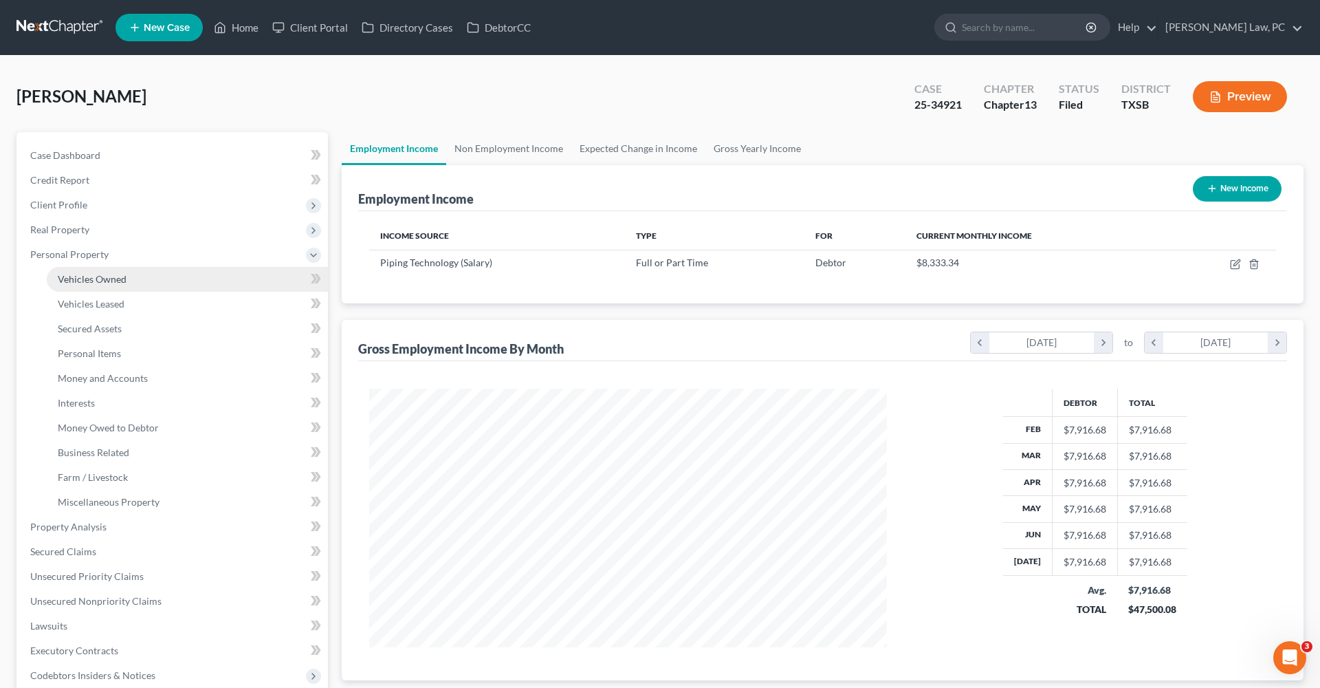
click at [82, 276] on span "Vehicles Owned" at bounding box center [92, 279] width 69 height 12
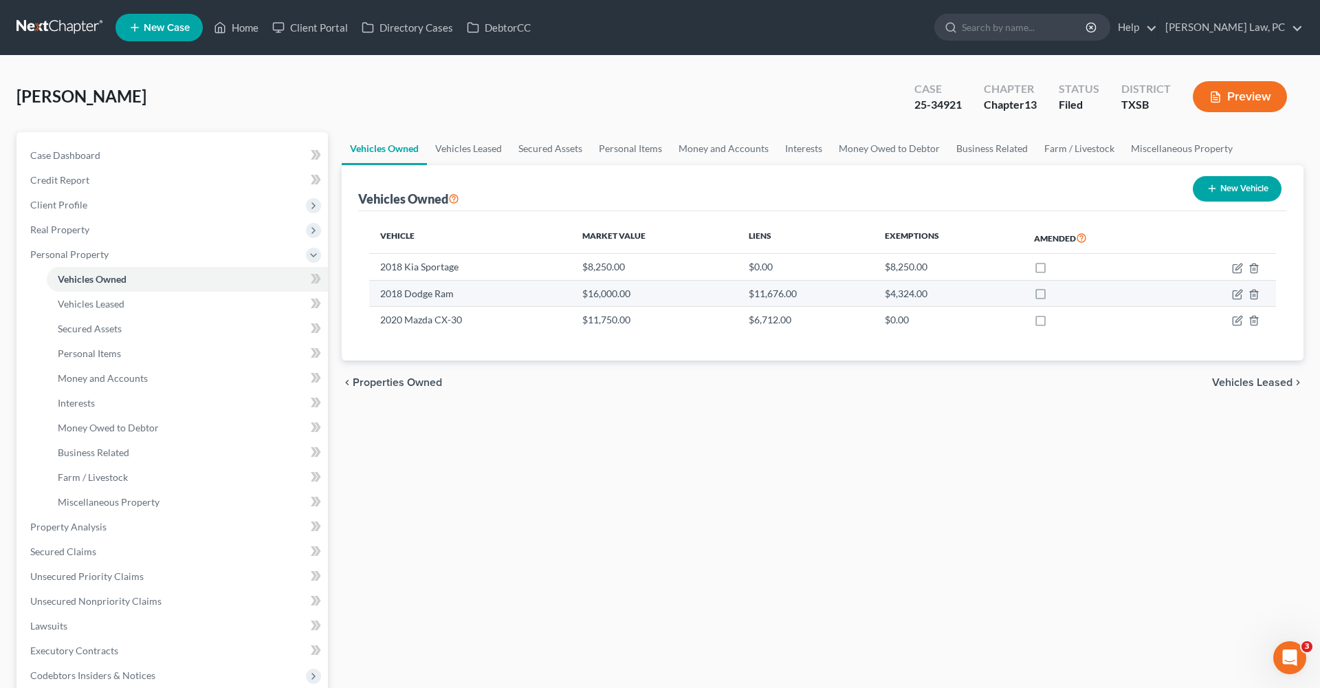
scroll to position [28, 0]
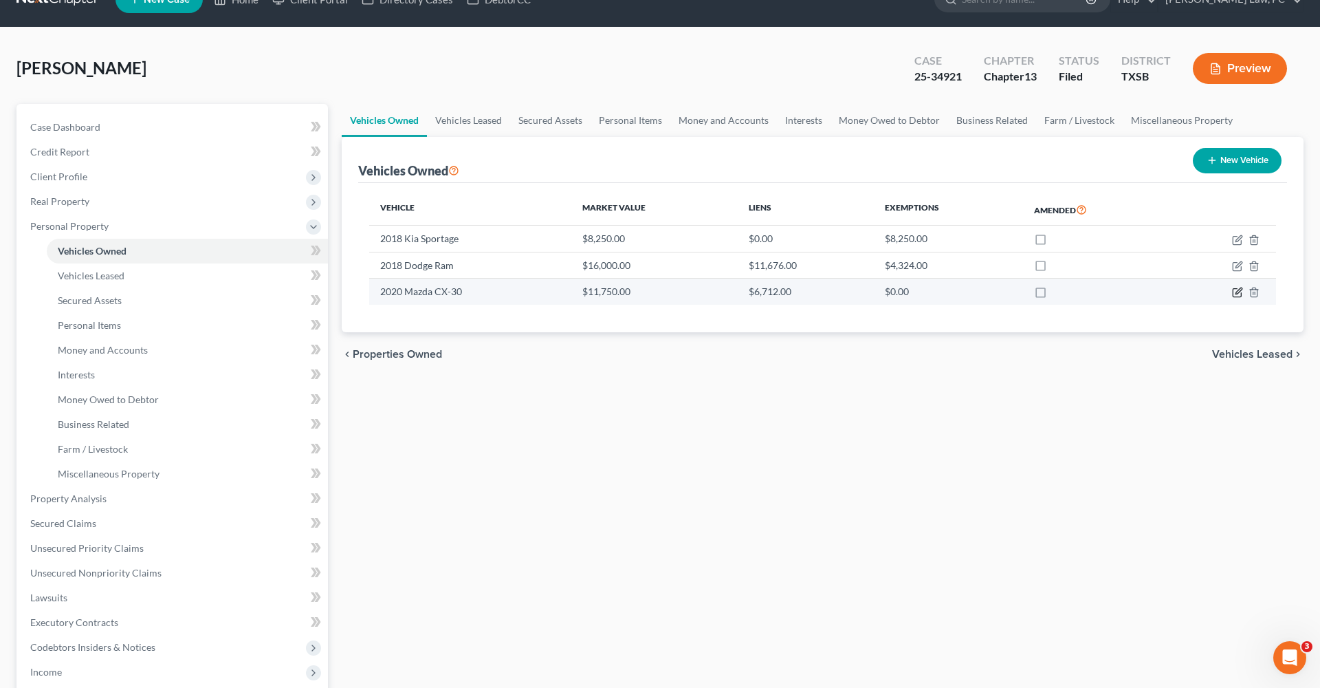
click at [1234, 294] on icon "button" at bounding box center [1237, 292] width 11 height 11
select select "0"
select select "6"
select select "2"
select select "0"
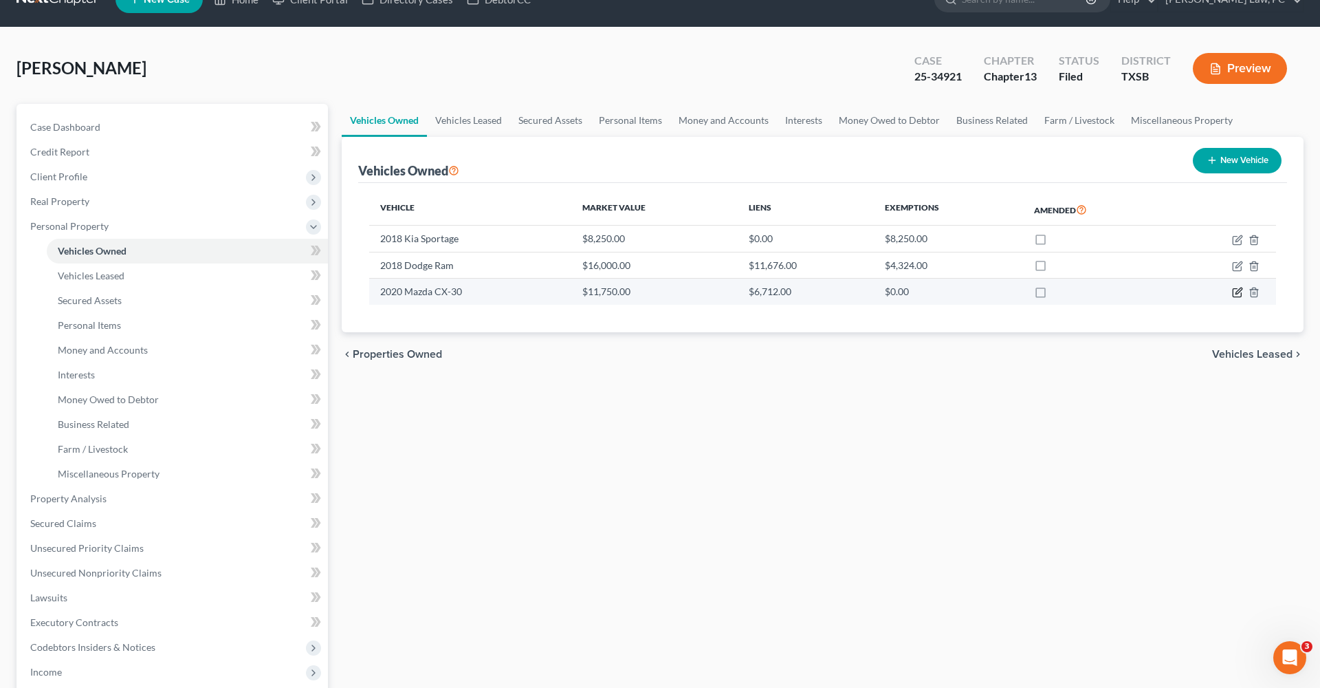
select select "45"
select select "0"
select select "2"
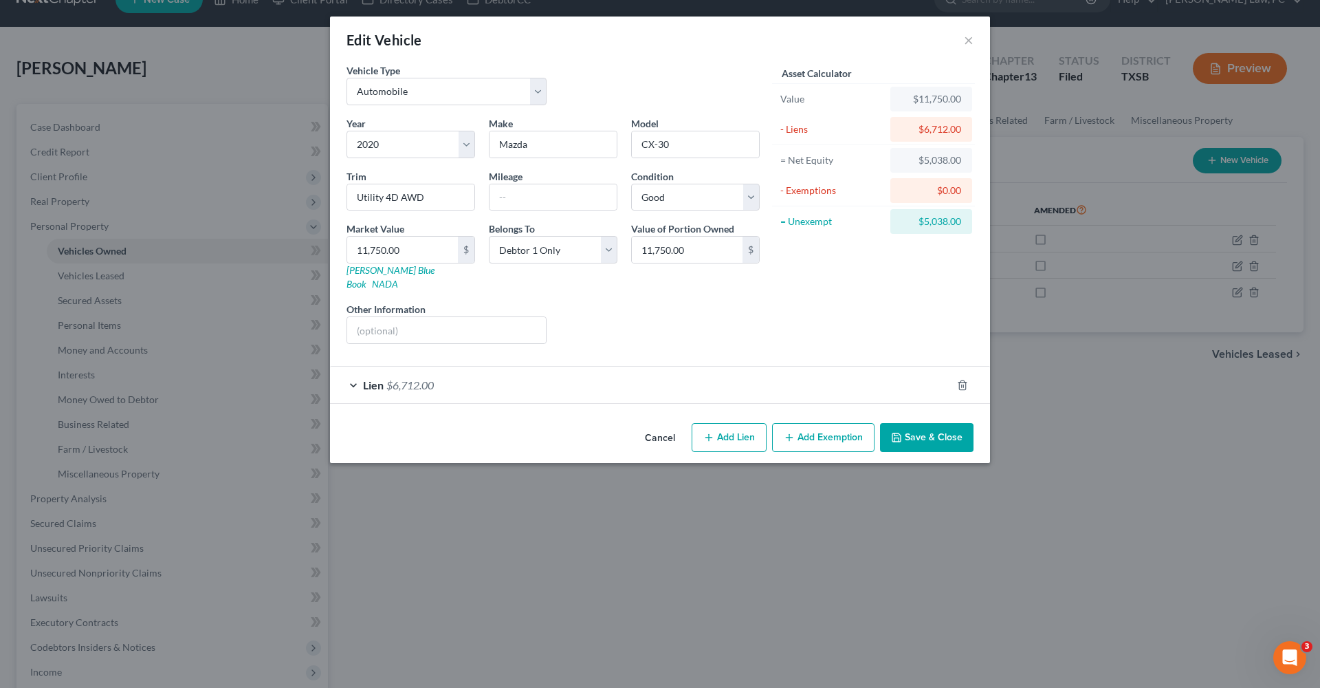
click at [461, 368] on div "Lien $6,712.00" at bounding box center [641, 385] width 622 height 36
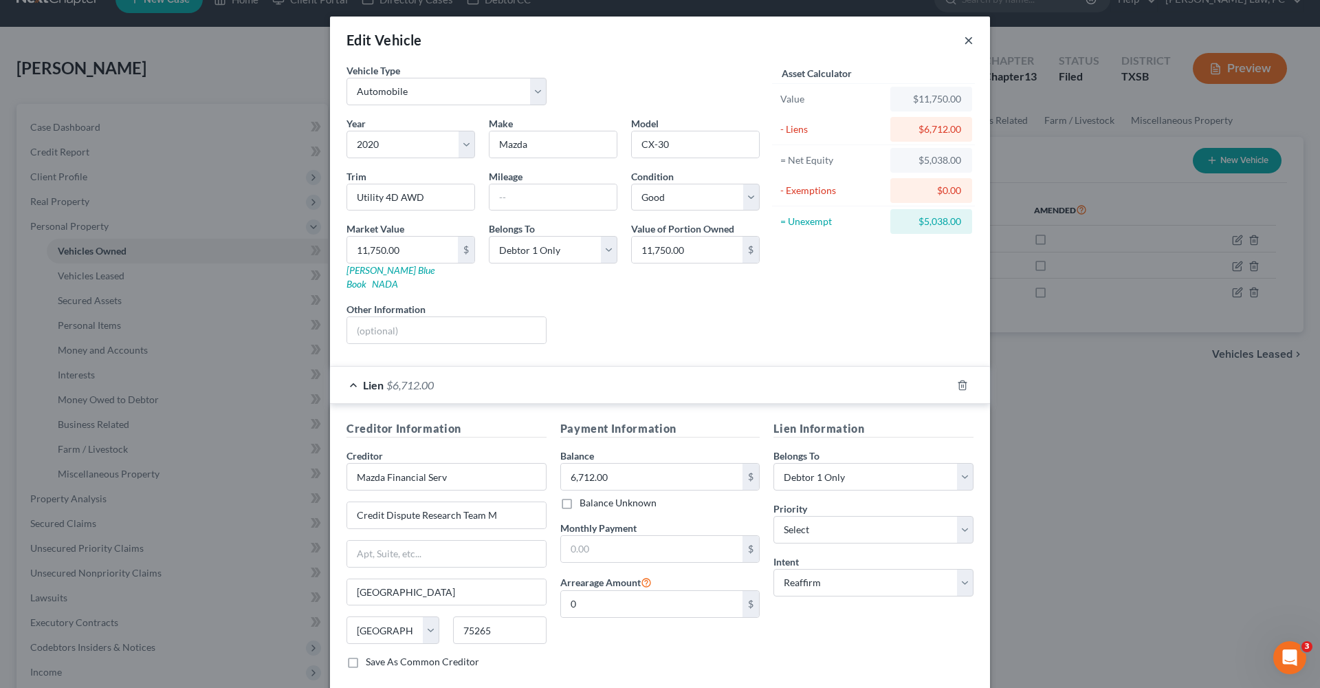
click at [968, 42] on button "×" at bounding box center [969, 40] width 10 height 17
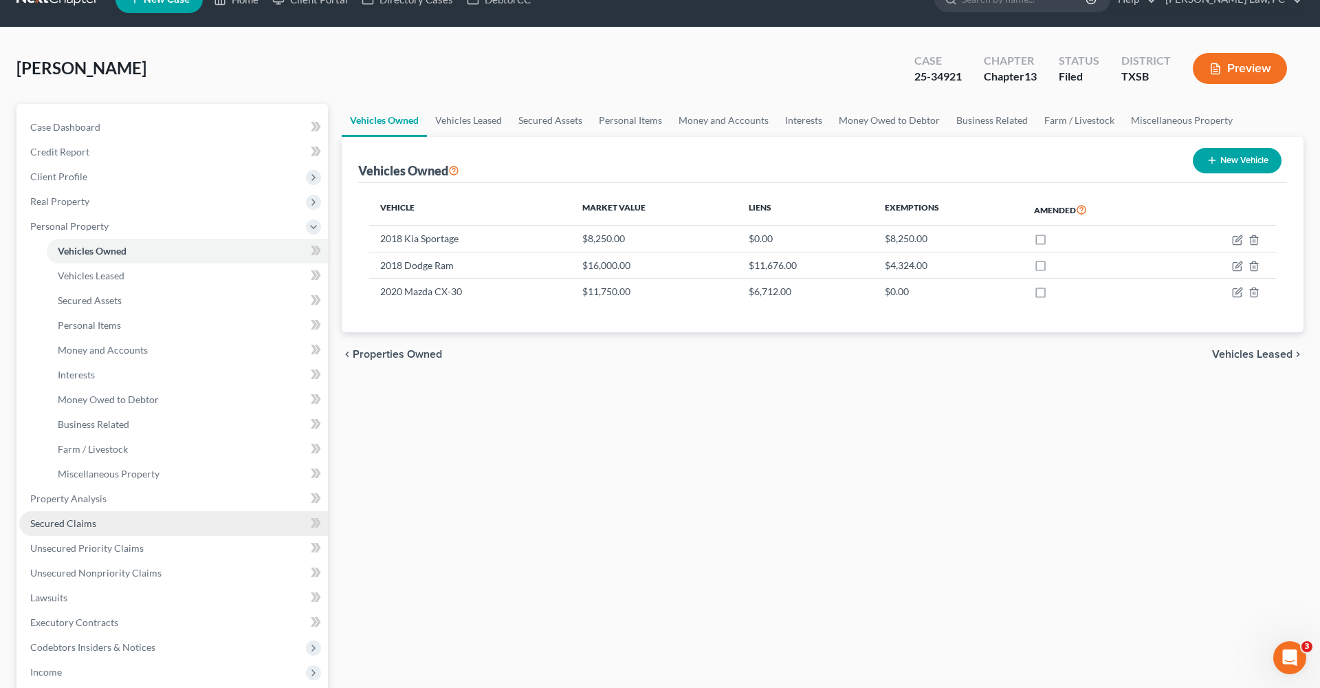
click at [67, 523] on span "Secured Claims" at bounding box center [63, 523] width 66 height 12
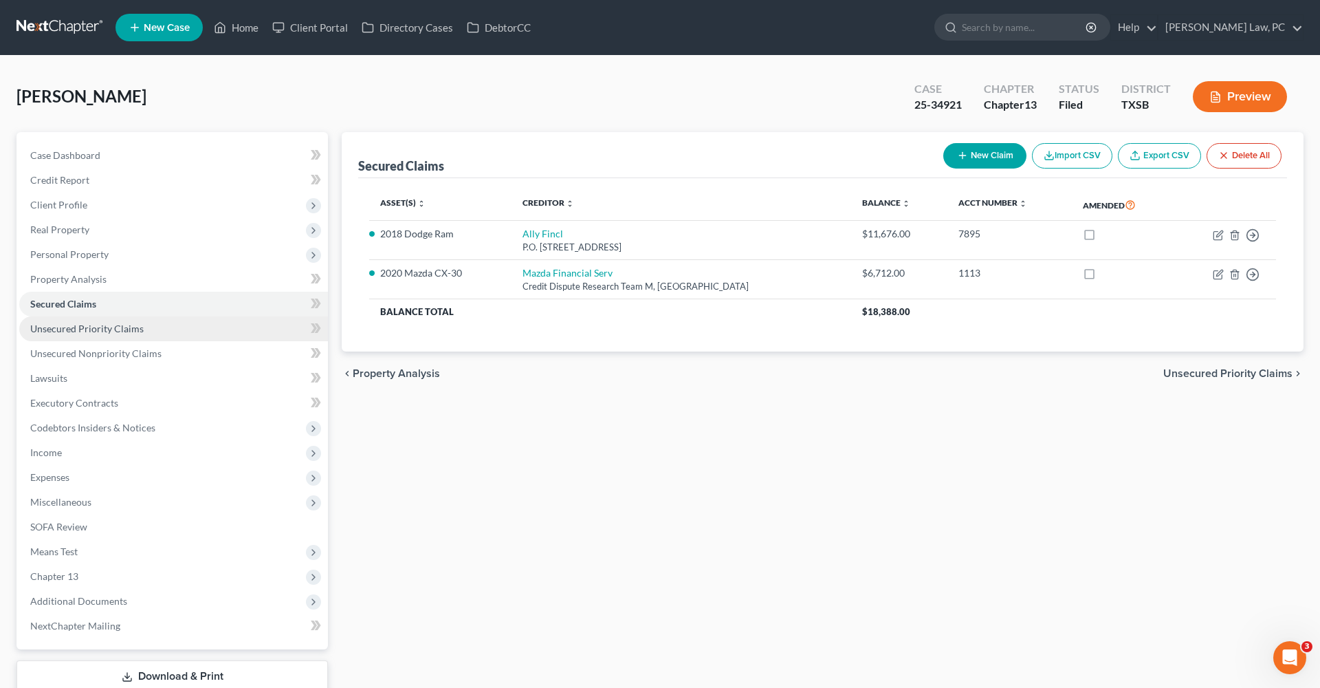
click at [108, 332] on span "Unsecured Priority Claims" at bounding box center [86, 329] width 113 height 12
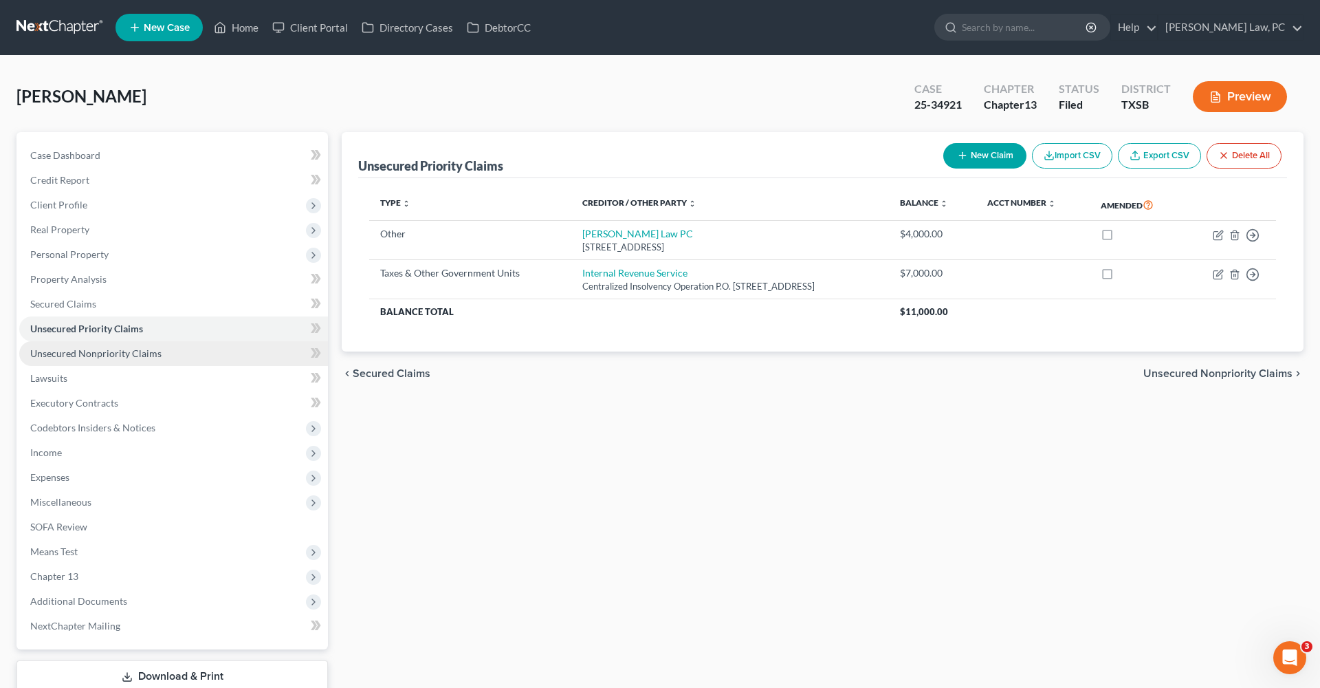
click at [117, 356] on span "Unsecured Nonpriority Claims" at bounding box center [95, 353] width 131 height 12
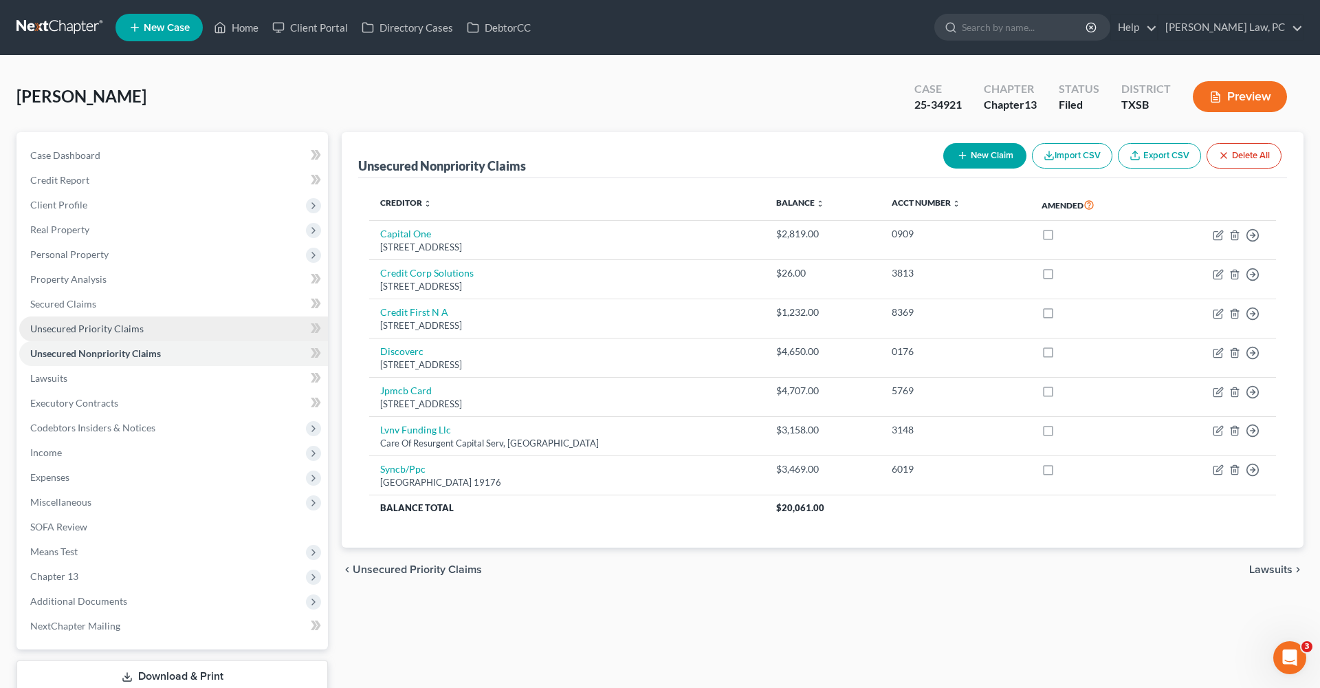
click at [80, 330] on span "Unsecured Priority Claims" at bounding box center [86, 329] width 113 height 12
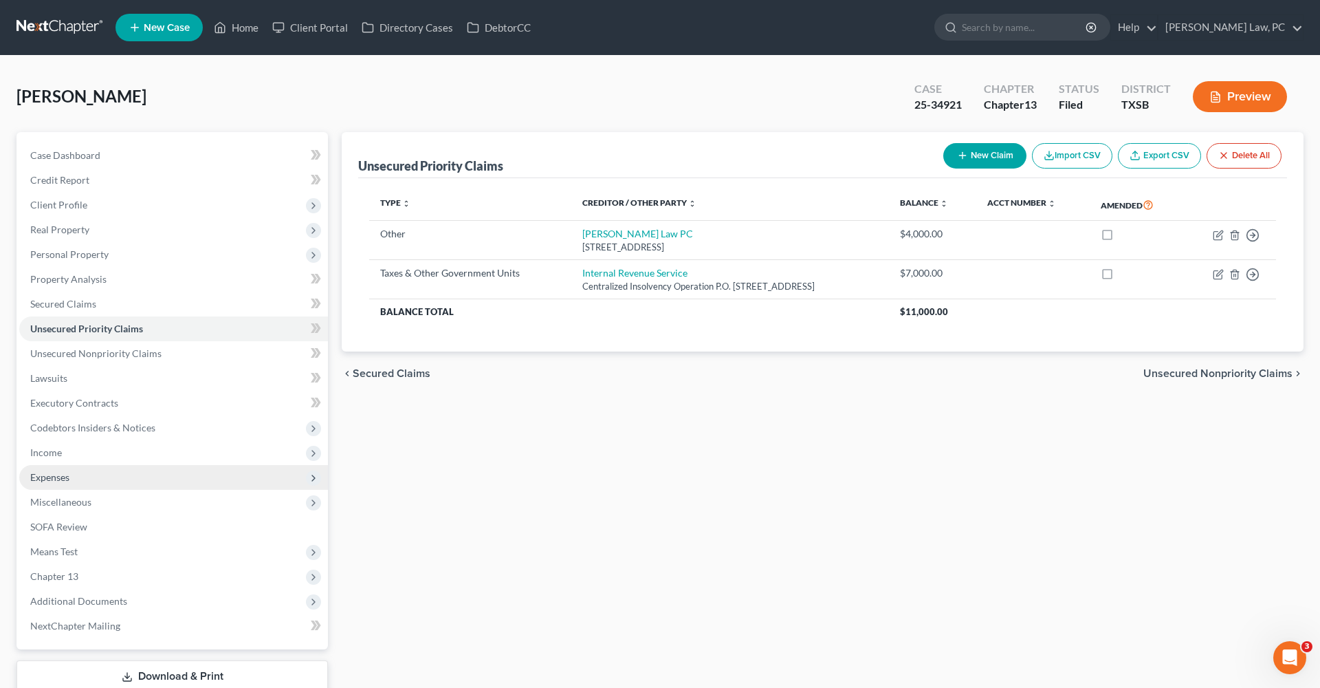
click at [39, 477] on span "Expenses" at bounding box center [49, 477] width 39 height 12
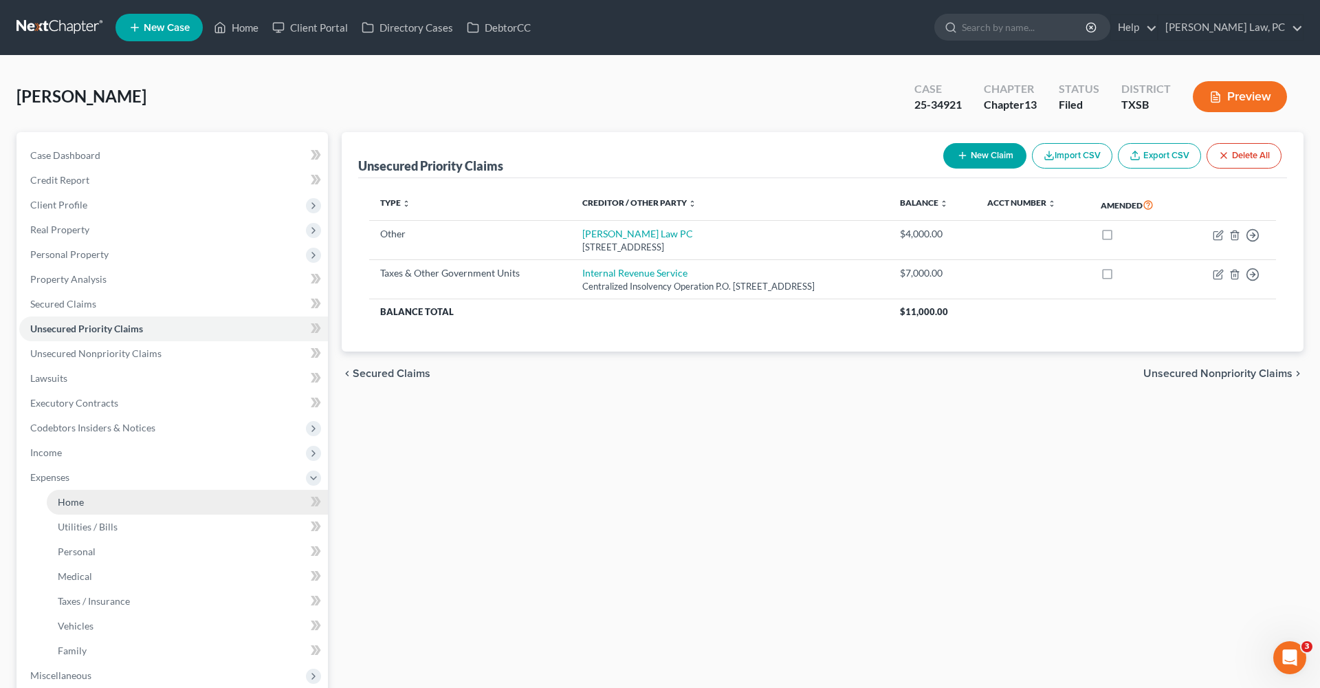
click at [69, 499] on span "Home" at bounding box center [71, 502] width 26 height 12
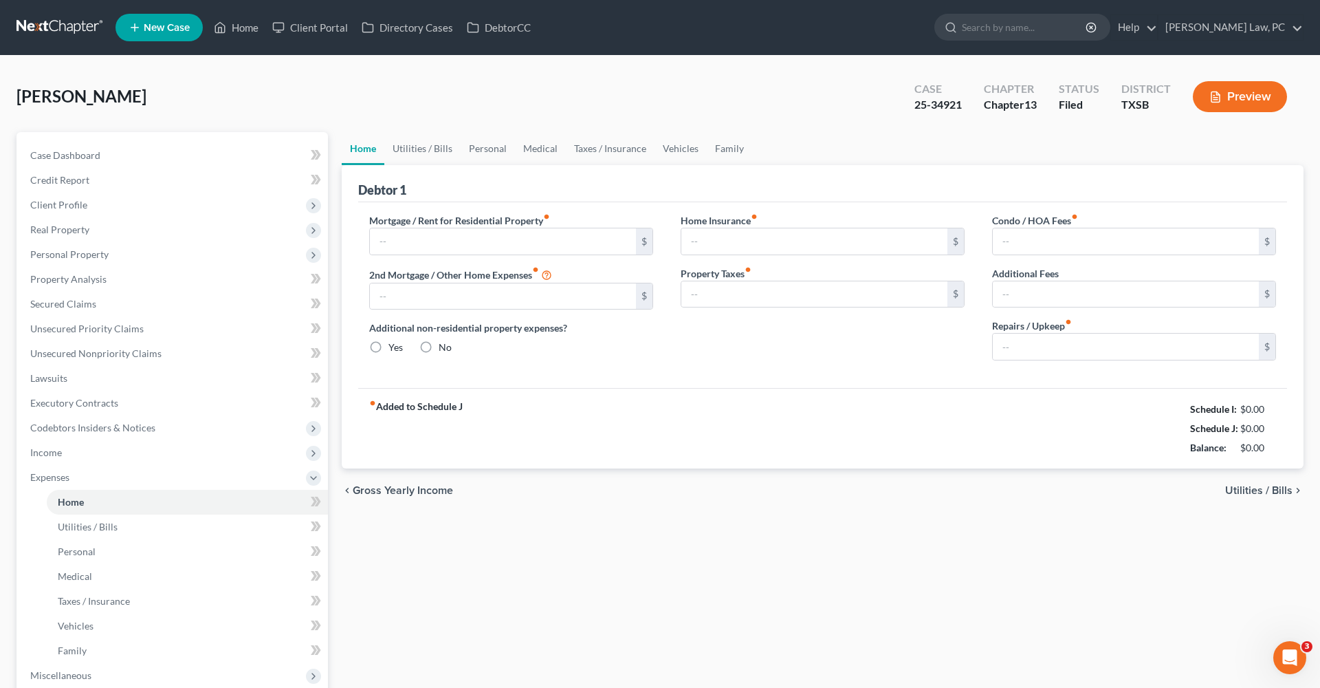
type input "1,625.00"
type input "0.00"
radio input "true"
type input "0.00"
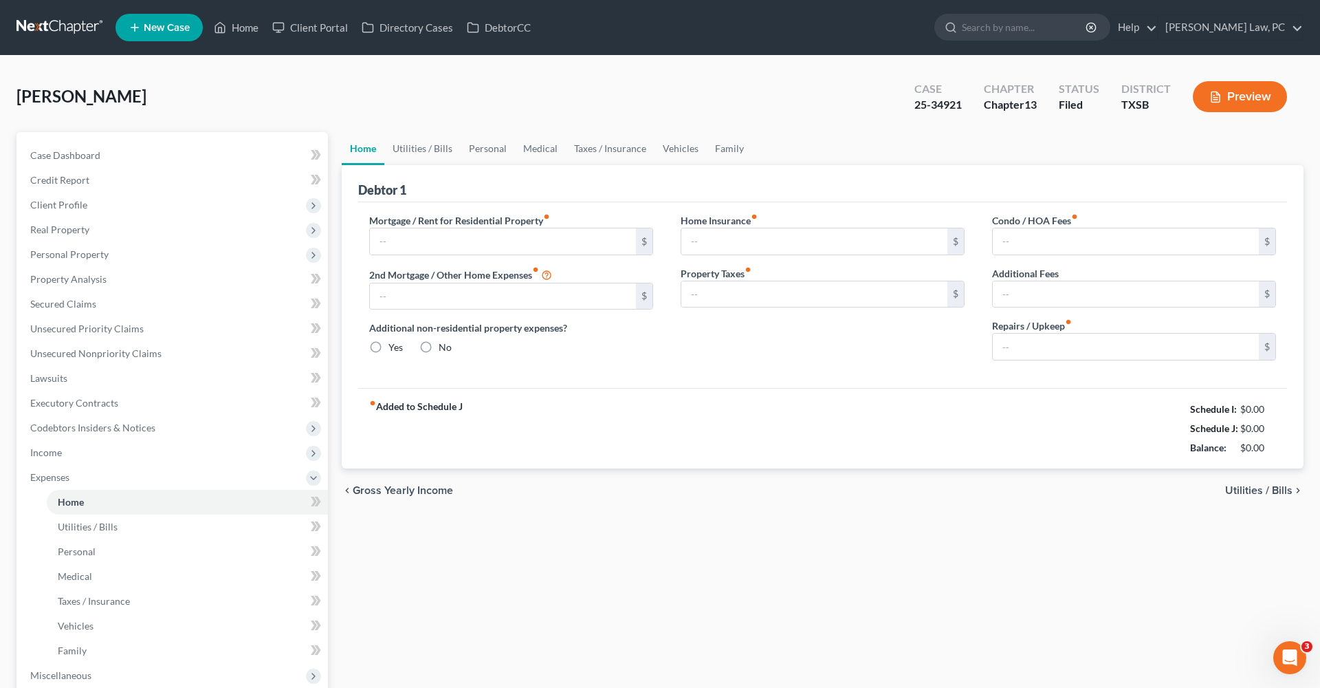
type input "0.00"
type input "70.00"
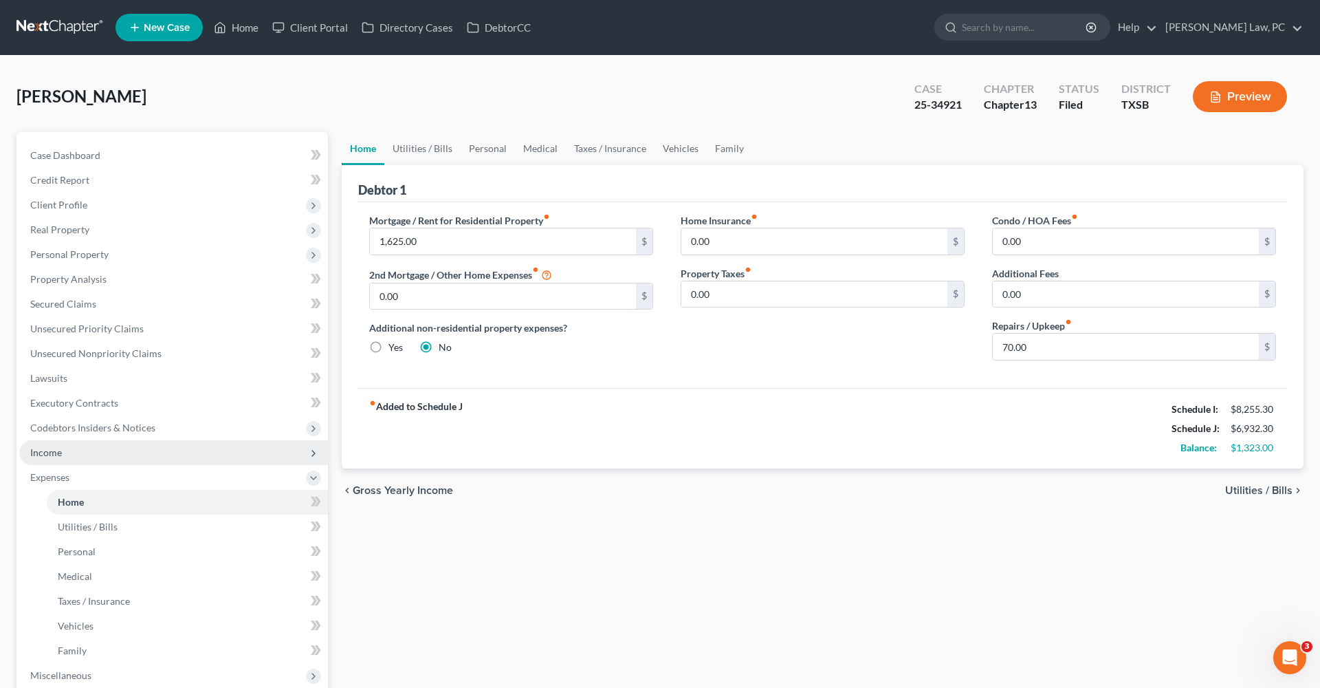
click at [54, 451] on span "Income" at bounding box center [46, 452] width 32 height 12
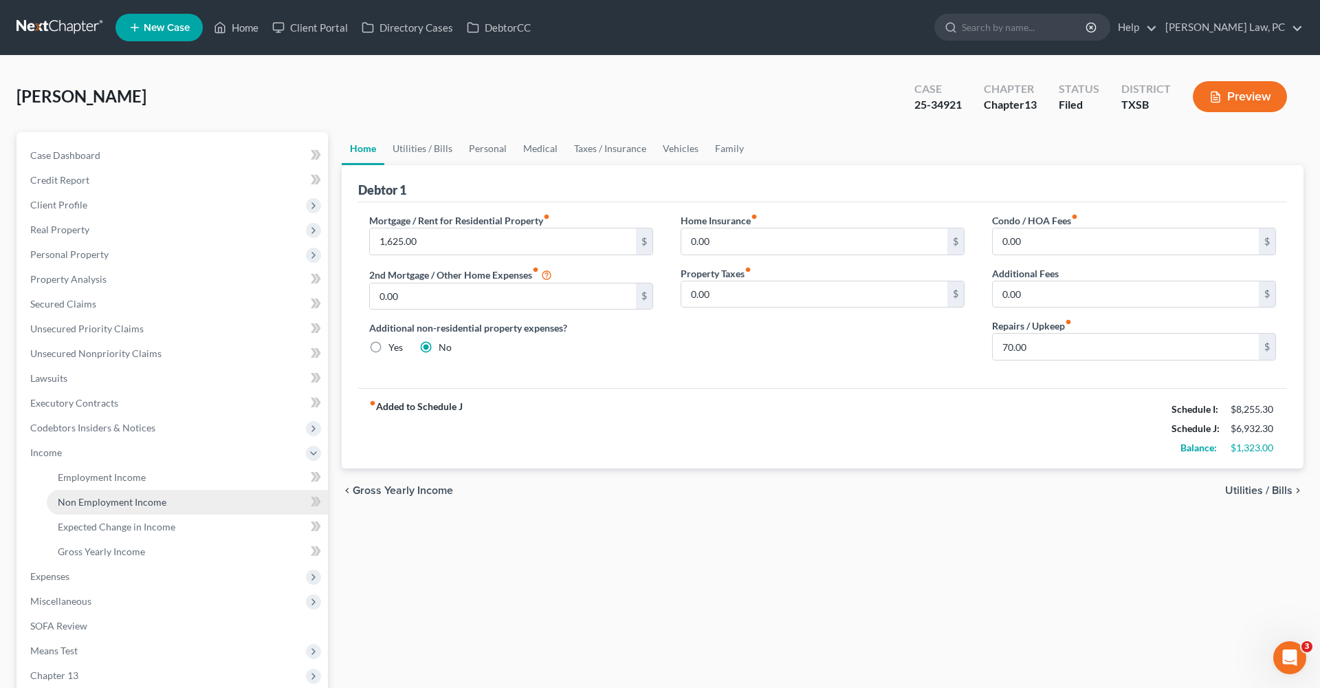
click at [120, 505] on span "Non Employment Income" at bounding box center [112, 502] width 109 height 12
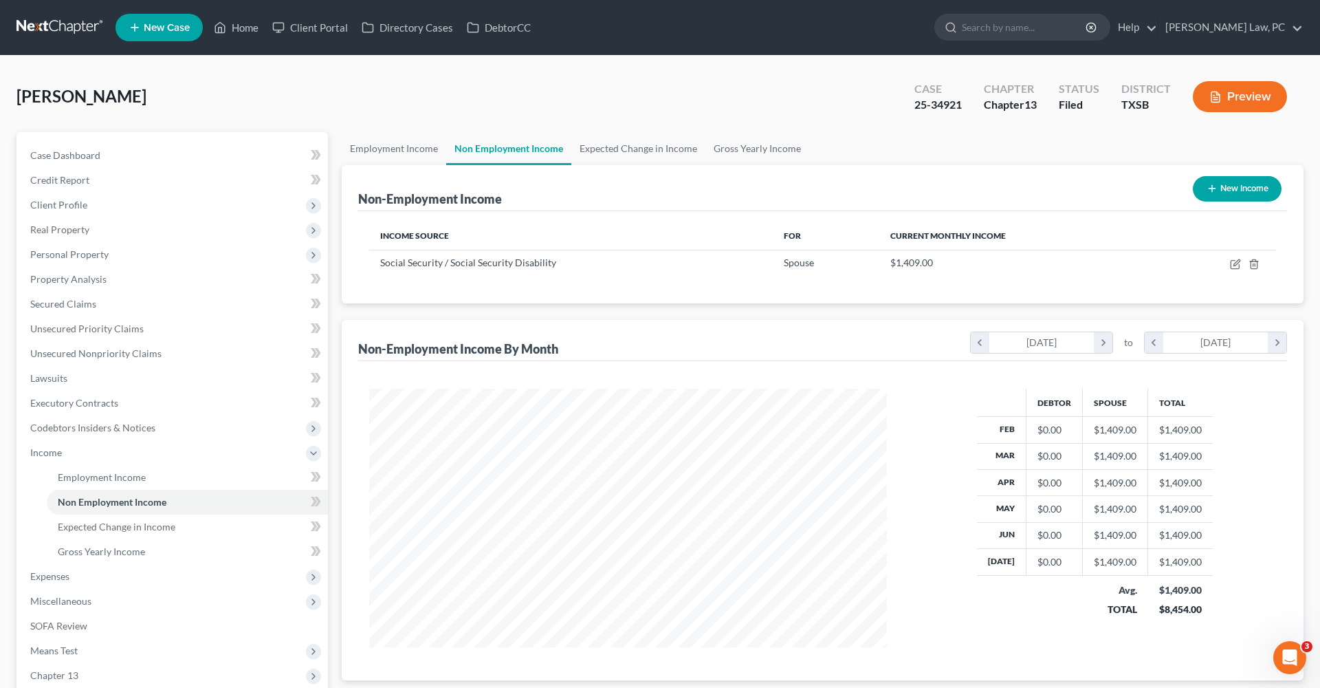
scroll to position [259, 545]
click at [393, 152] on link "Employment Income" at bounding box center [394, 148] width 105 height 33
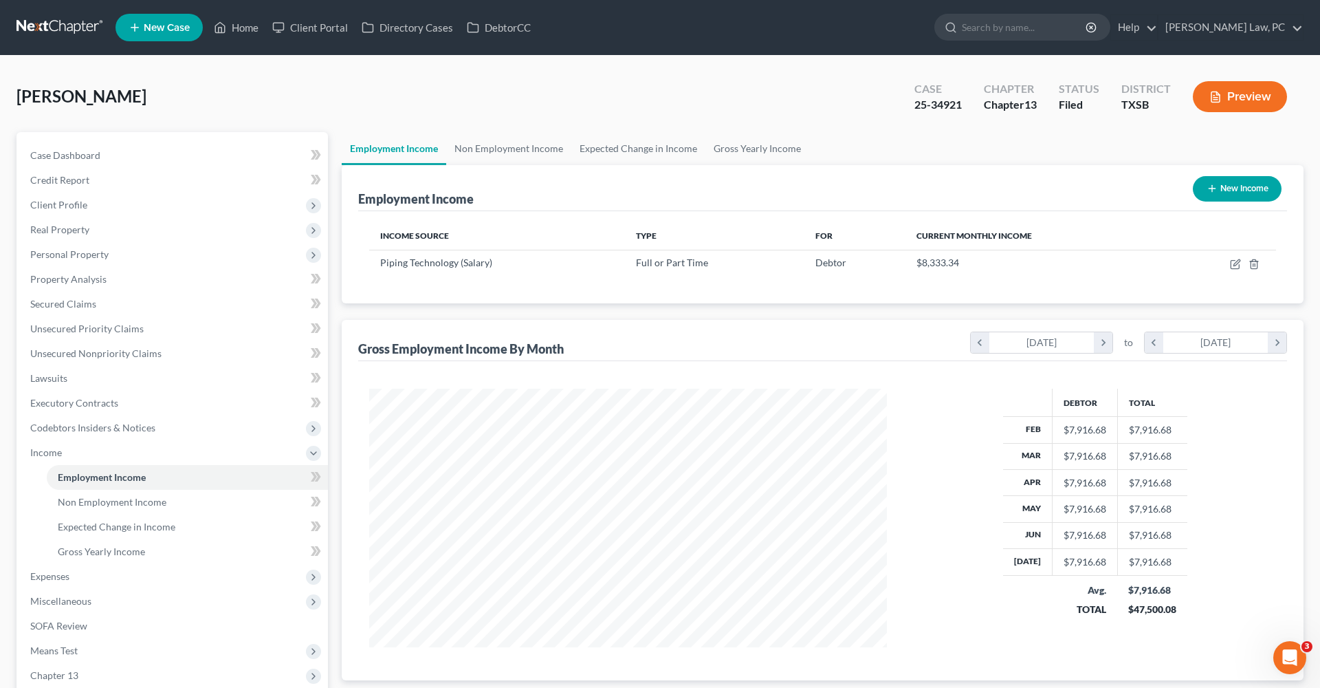
scroll to position [259, 545]
click at [510, 144] on link "Non Employment Income" at bounding box center [508, 148] width 125 height 33
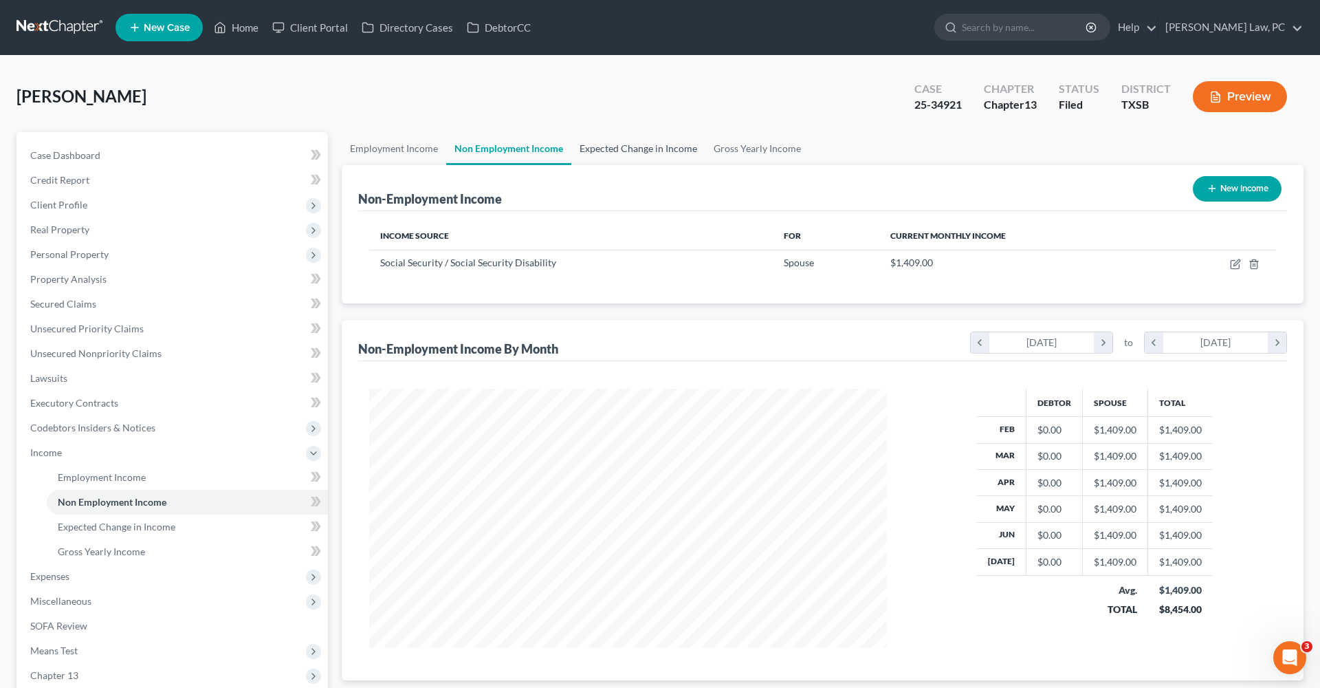
scroll to position [259, 545]
click at [639, 138] on link "Expected Change in Income" at bounding box center [638, 148] width 134 height 33
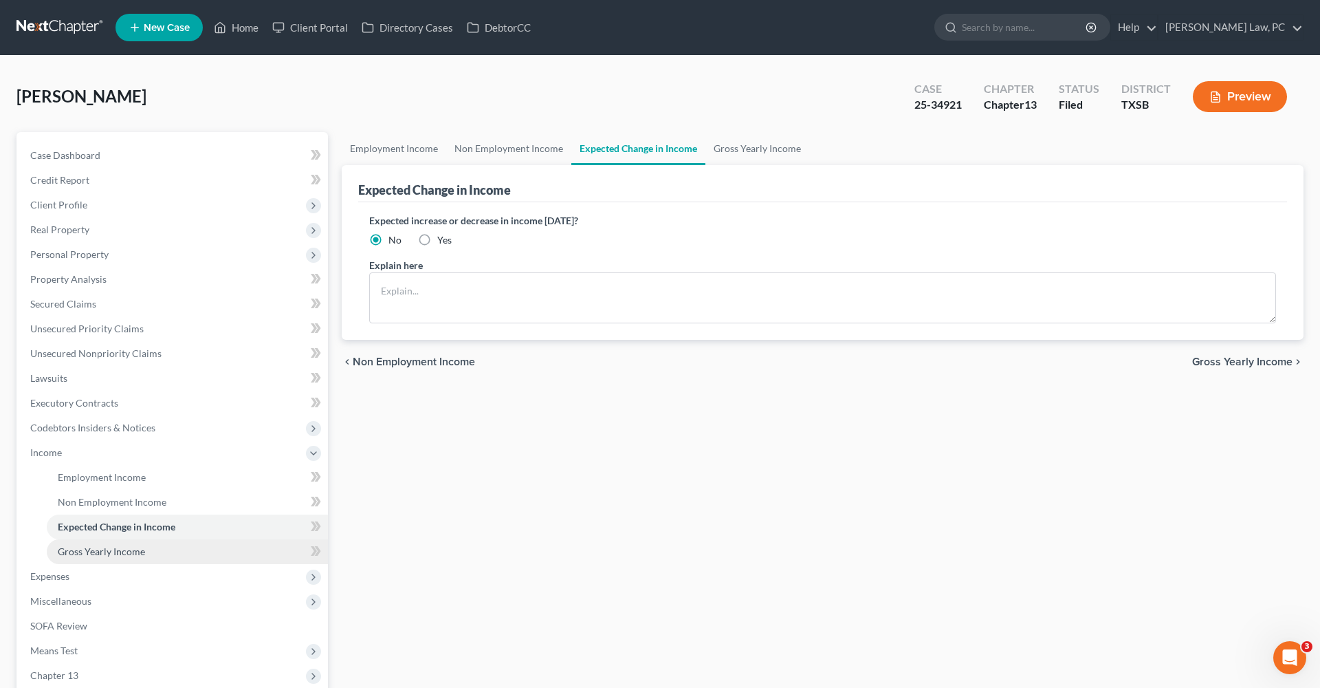
click at [96, 555] on span "Gross Yearly Income" at bounding box center [101, 551] width 87 height 12
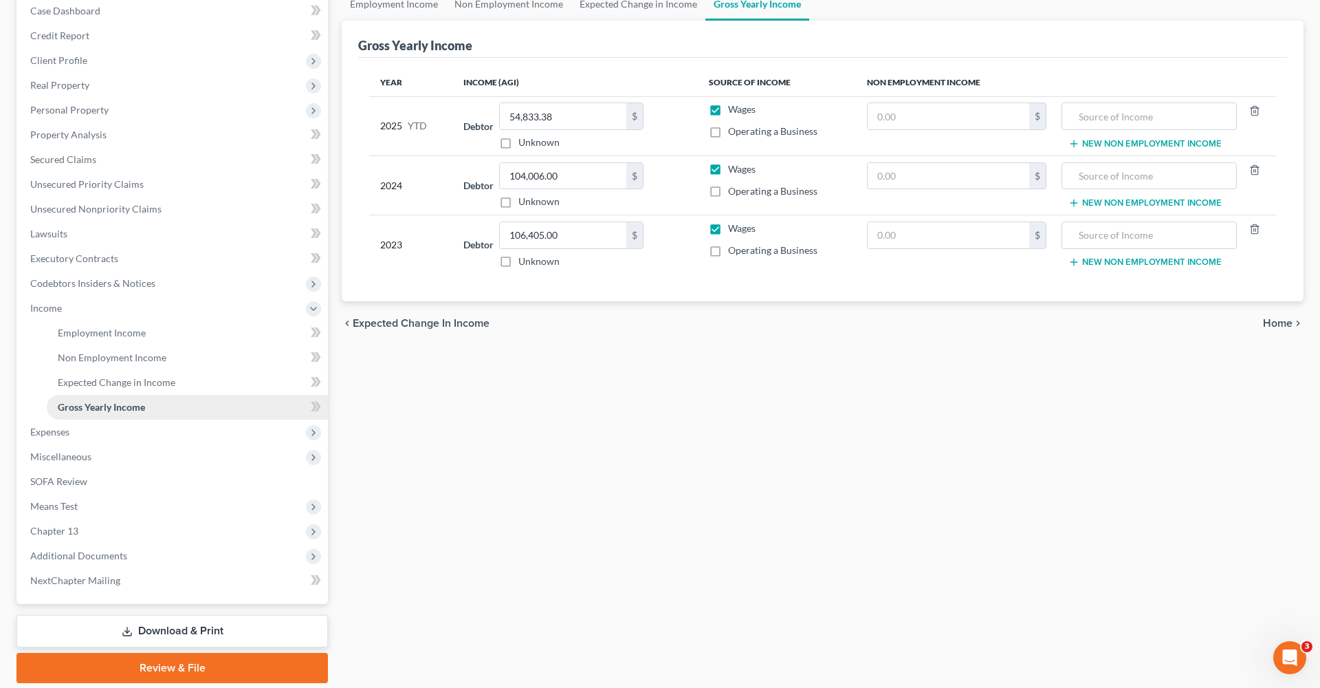
scroll to position [163, 0]
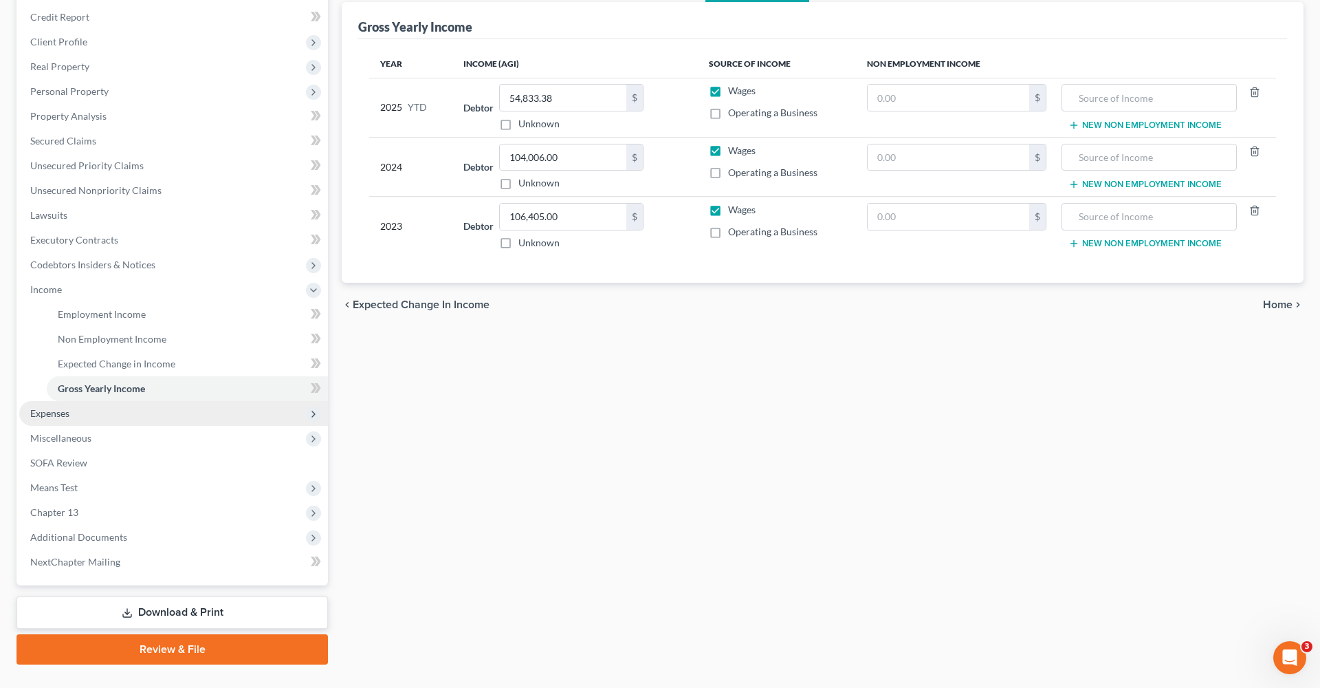
click at [63, 417] on span "Expenses" at bounding box center [49, 413] width 39 height 12
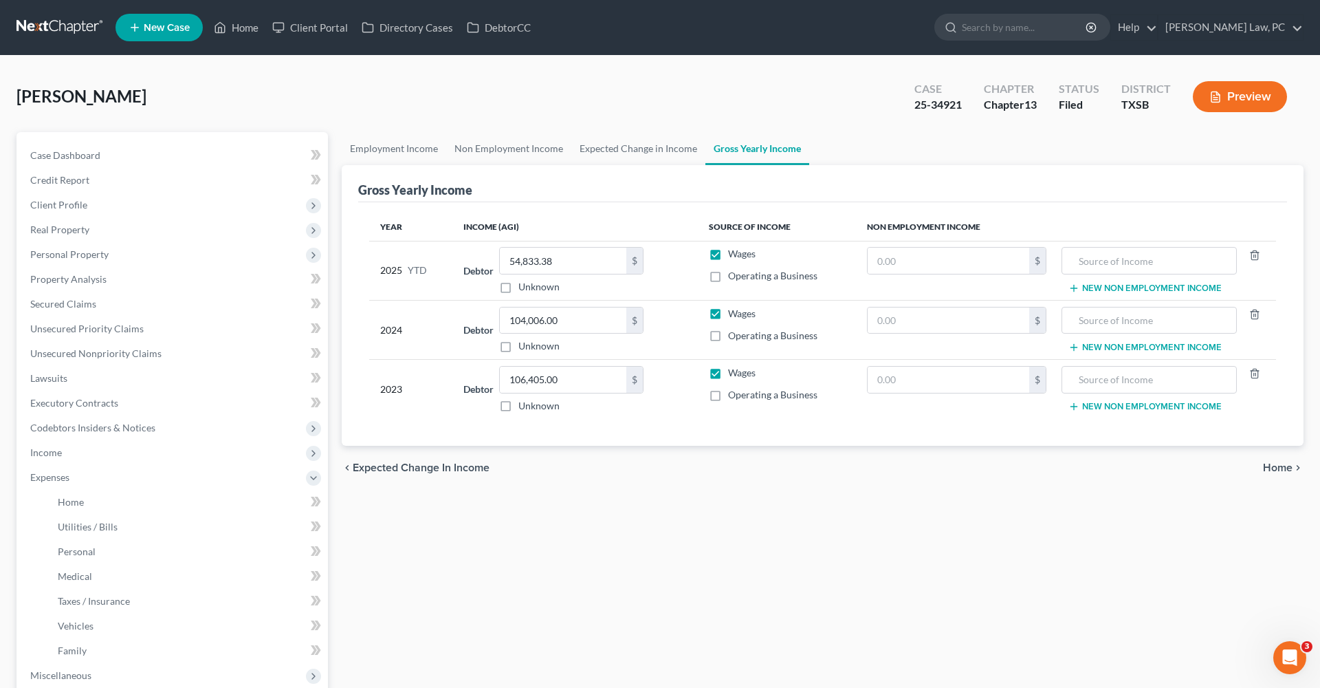
scroll to position [0, 0]
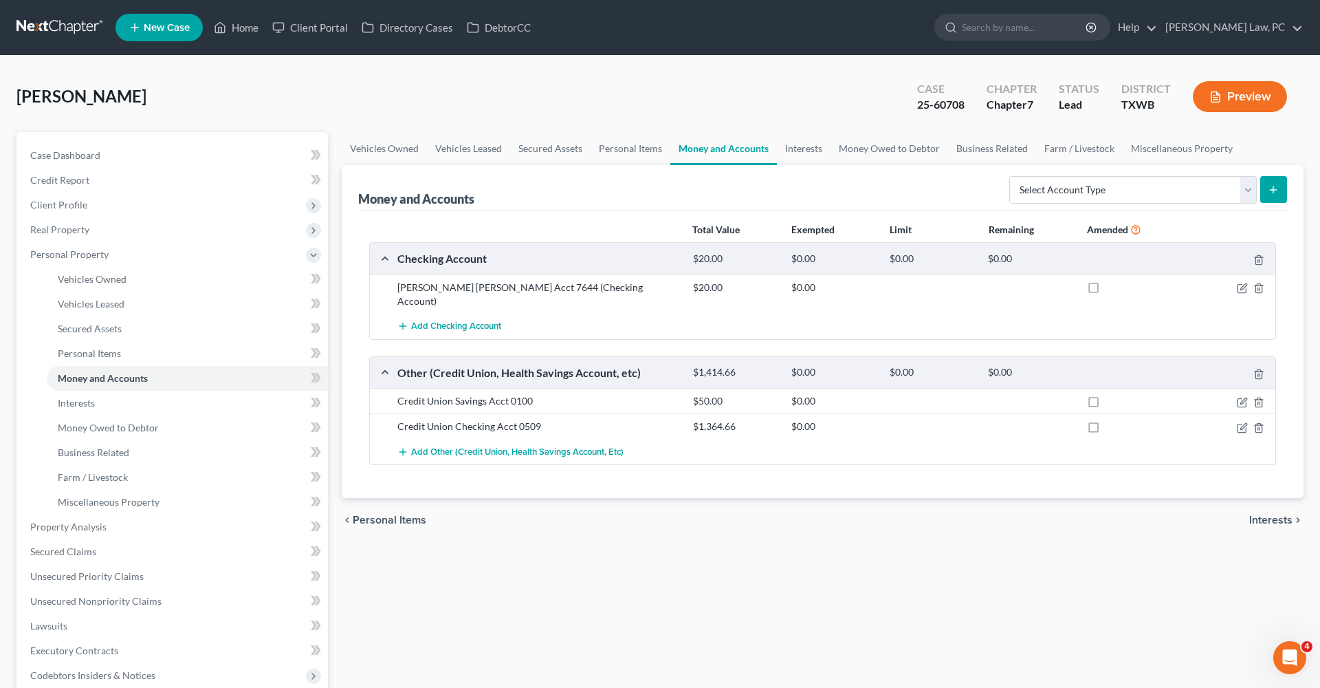
click at [57, 30] on link at bounding box center [61, 27] width 88 height 25
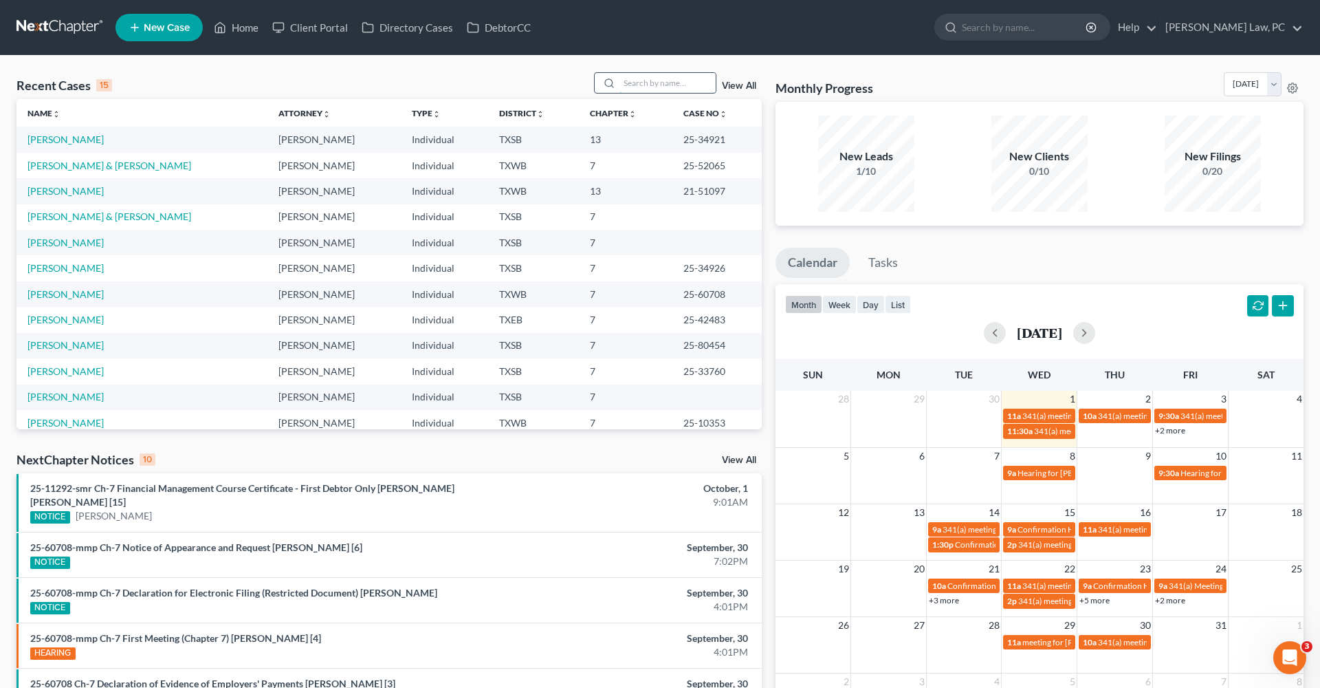
click at [641, 89] on input "search" at bounding box center [668, 83] width 96 height 20
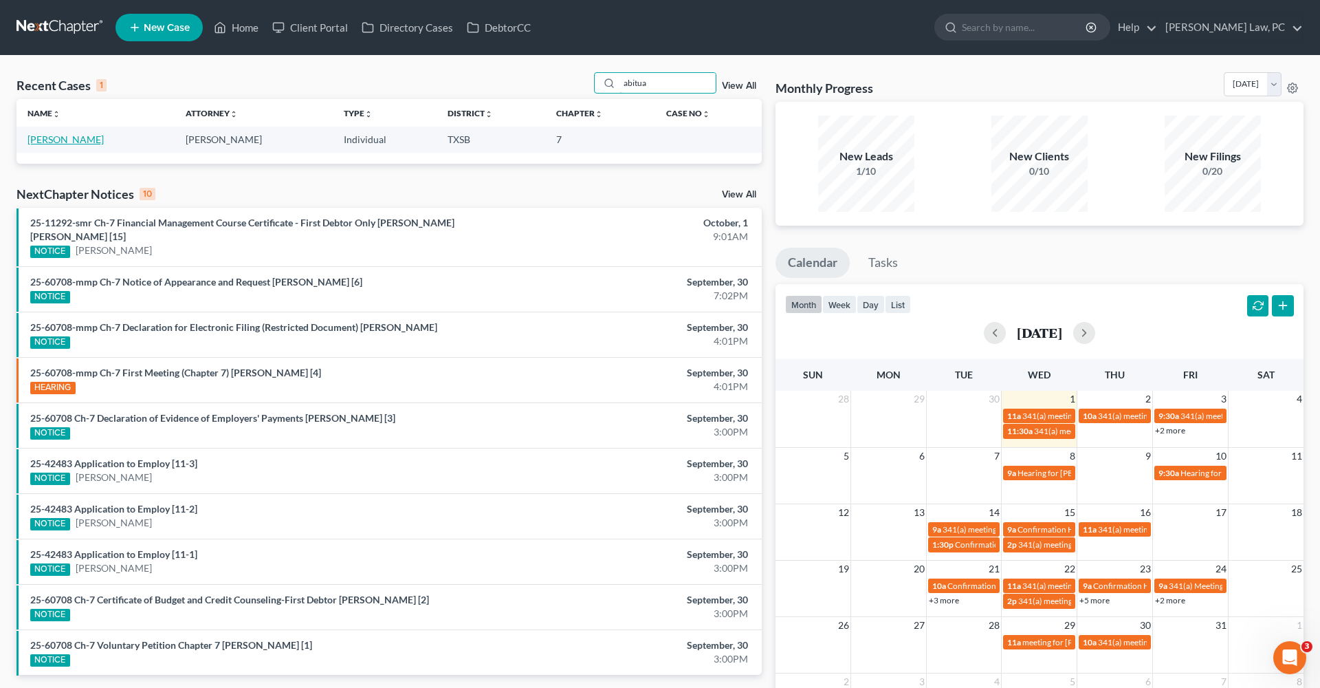
type input "abitua"
click at [69, 140] on link "[PERSON_NAME]" at bounding box center [66, 139] width 76 height 12
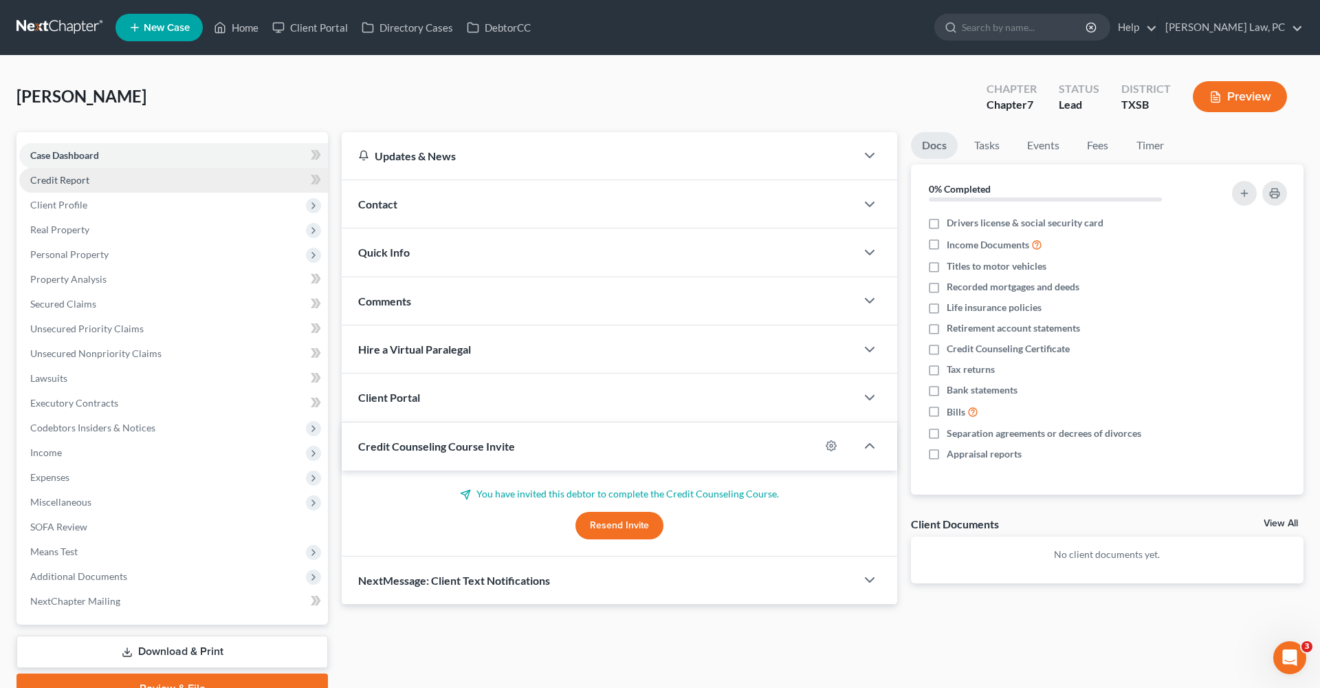
click at [73, 175] on span "Credit Report" at bounding box center [59, 180] width 59 height 12
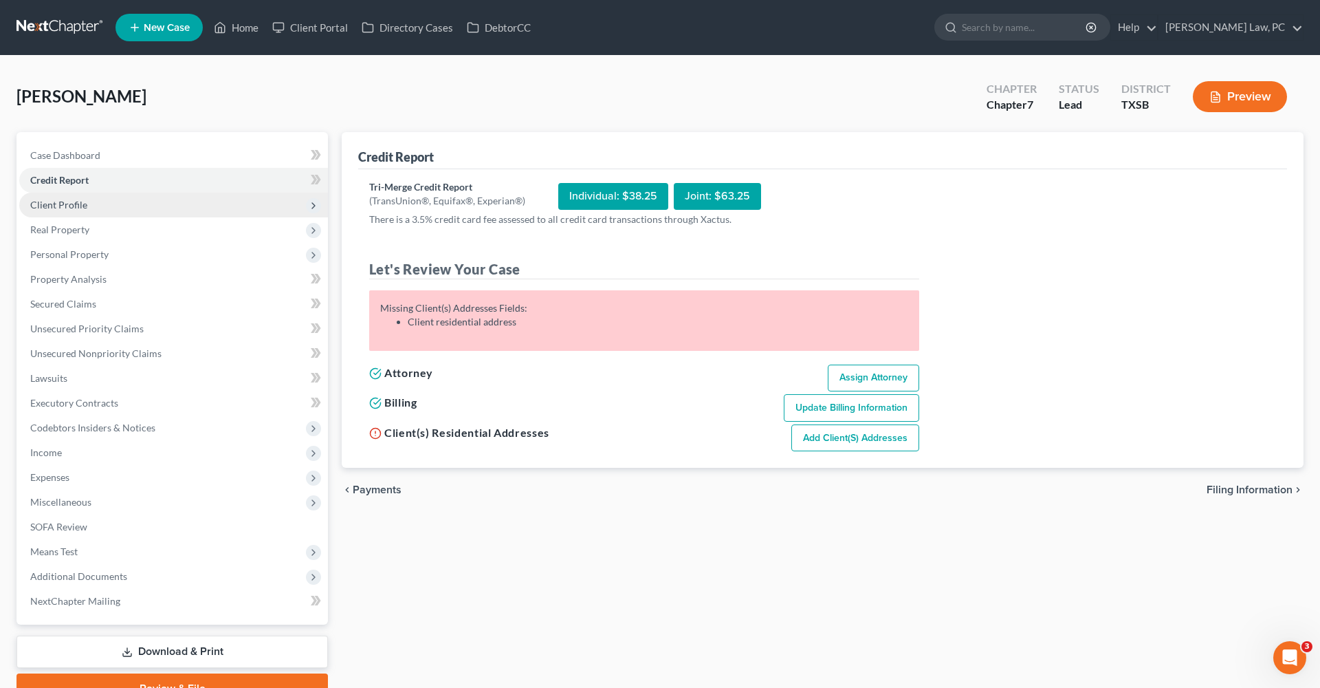
click at [75, 207] on span "Client Profile" at bounding box center [58, 205] width 57 height 12
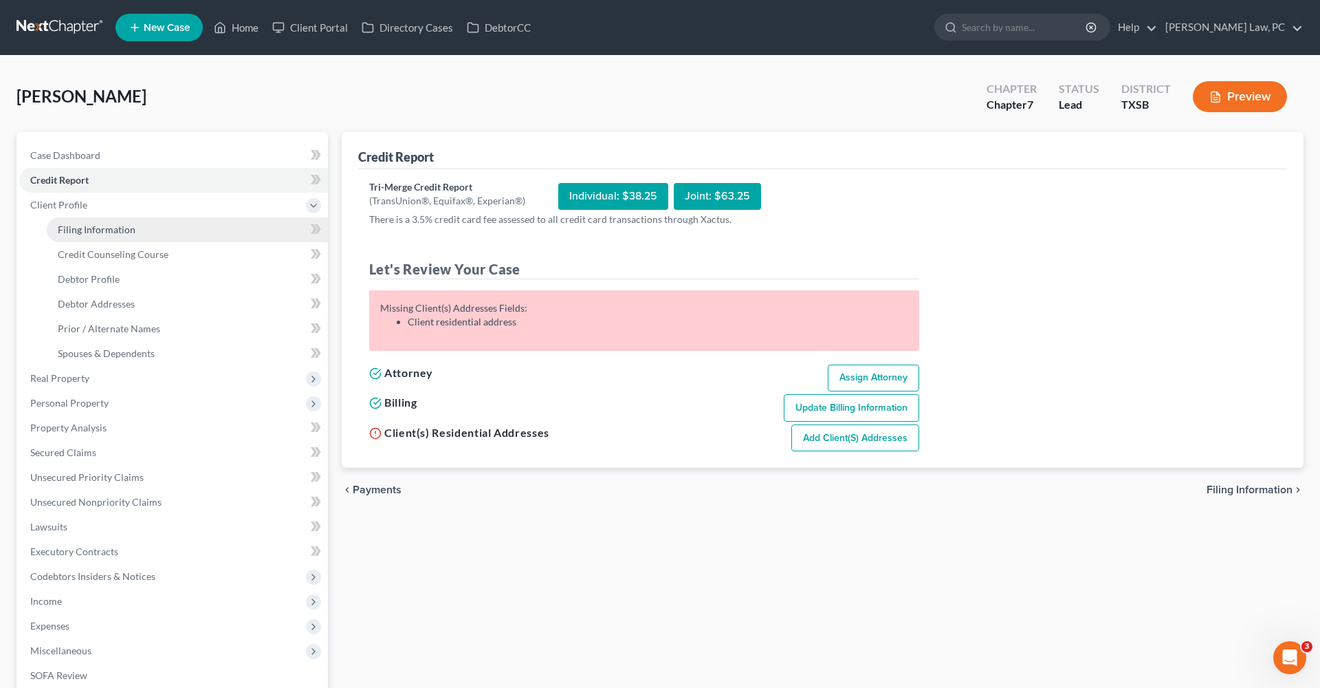
click at [78, 233] on span "Filing Information" at bounding box center [97, 229] width 78 height 12
select select "1"
select select "0"
select select "45"
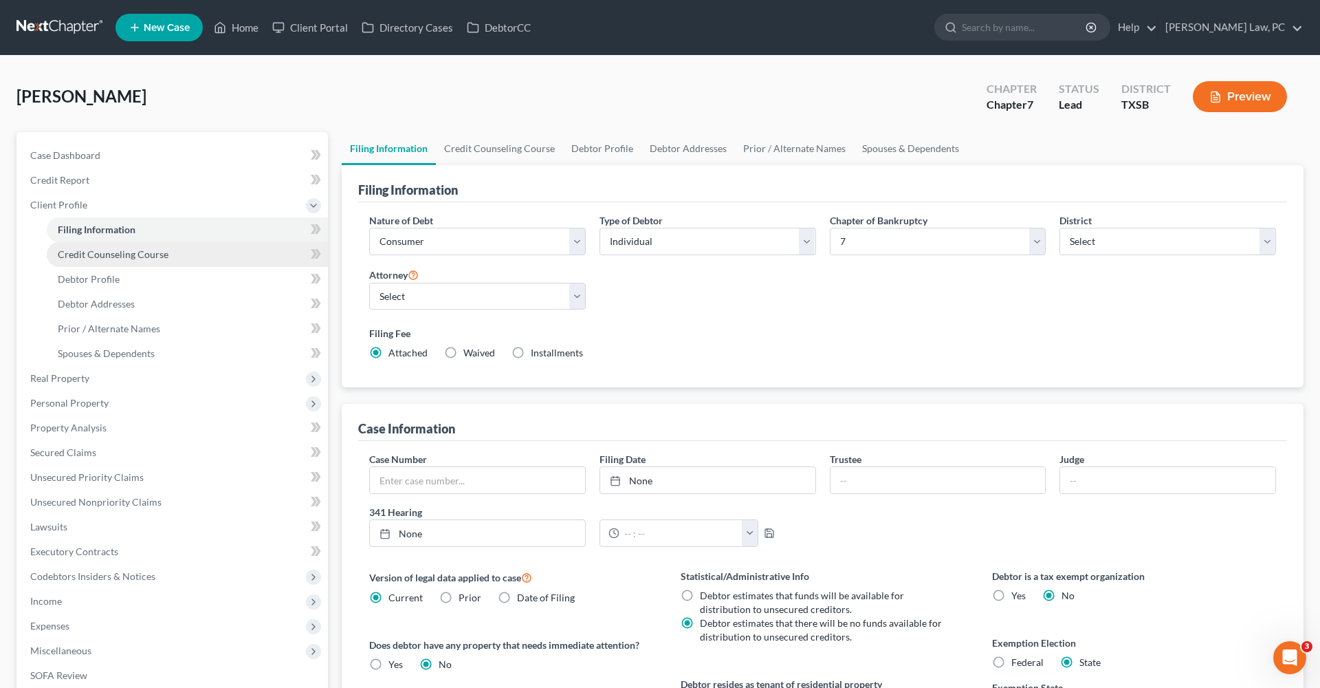
click at [92, 253] on span "Credit Counseling Course" at bounding box center [113, 254] width 111 height 12
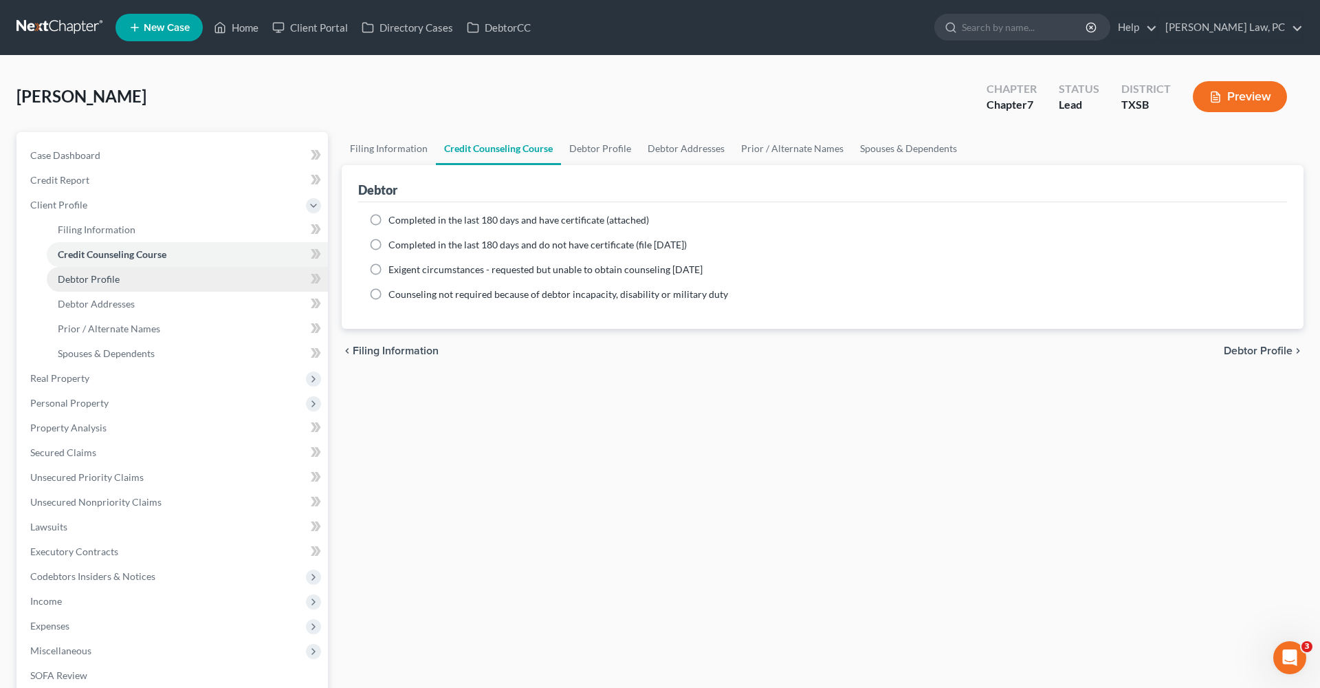
click at [94, 274] on span "Debtor Profile" at bounding box center [89, 279] width 62 height 12
select select "0"
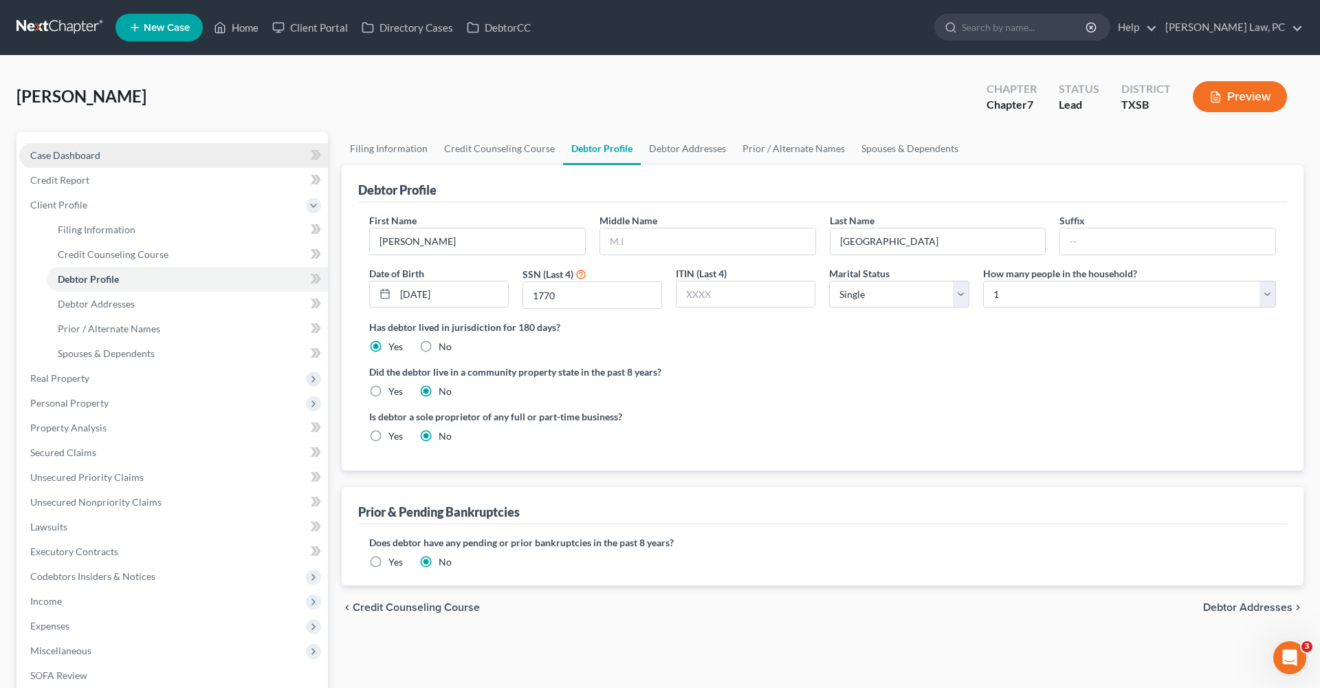
click at [68, 151] on span "Case Dashboard" at bounding box center [65, 155] width 70 height 12
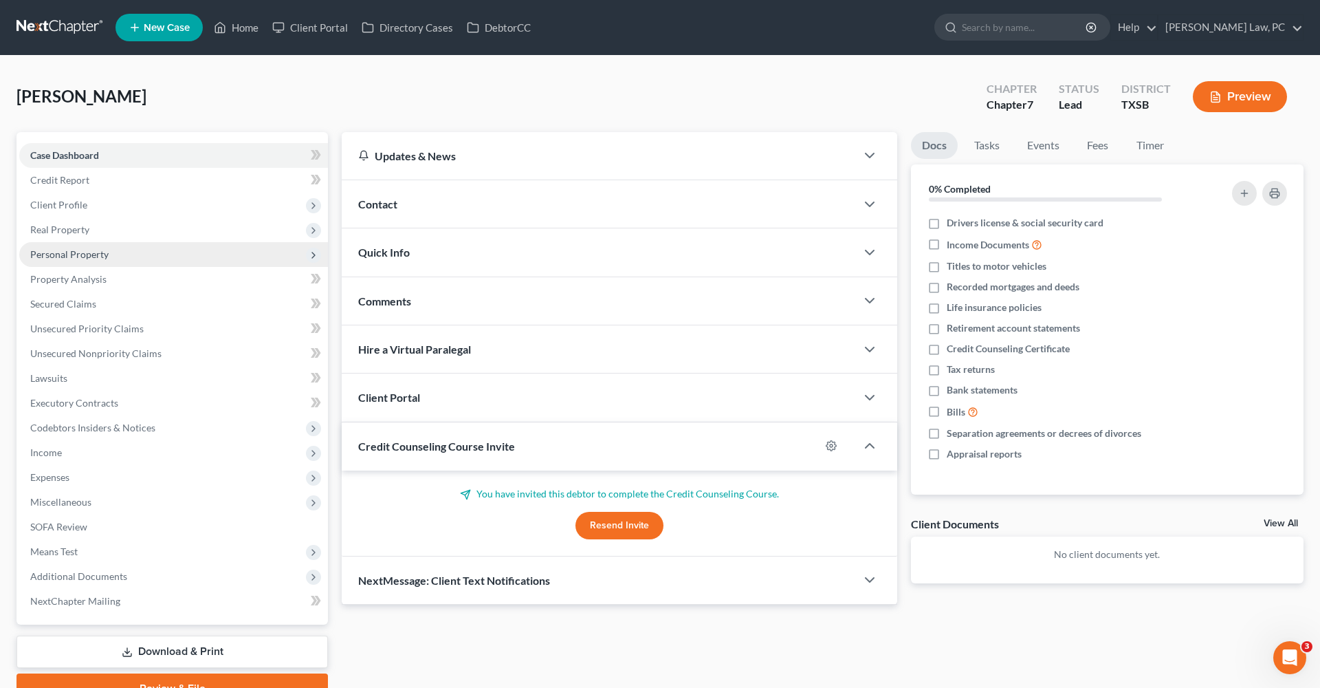
click at [60, 248] on span "Personal Property" at bounding box center [69, 254] width 78 height 12
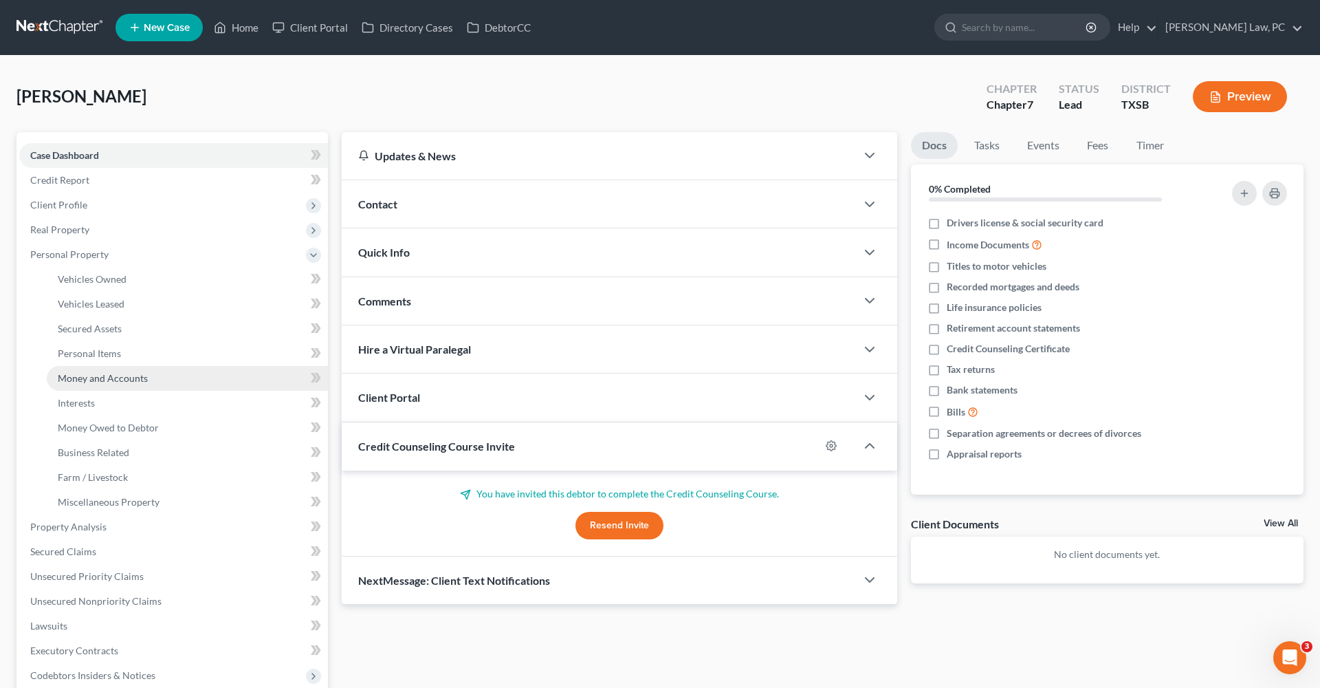
click at [94, 374] on span "Money and Accounts" at bounding box center [103, 378] width 90 height 12
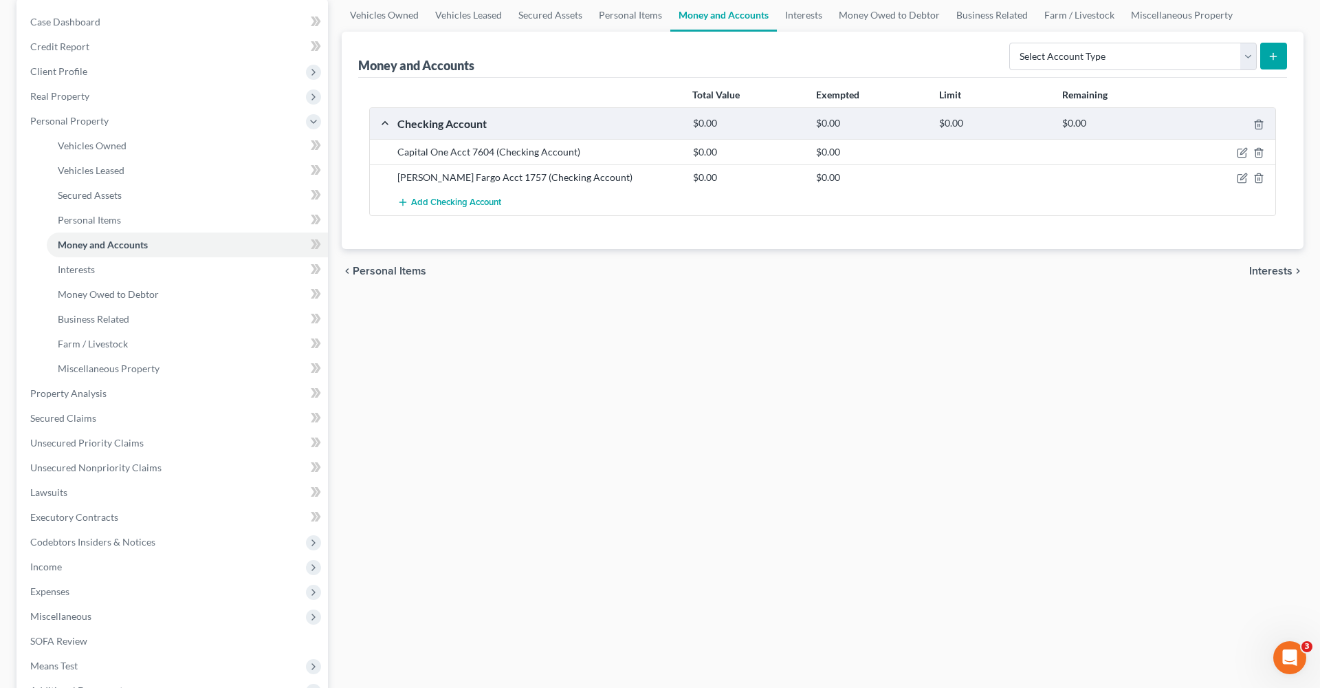
scroll to position [150, 0]
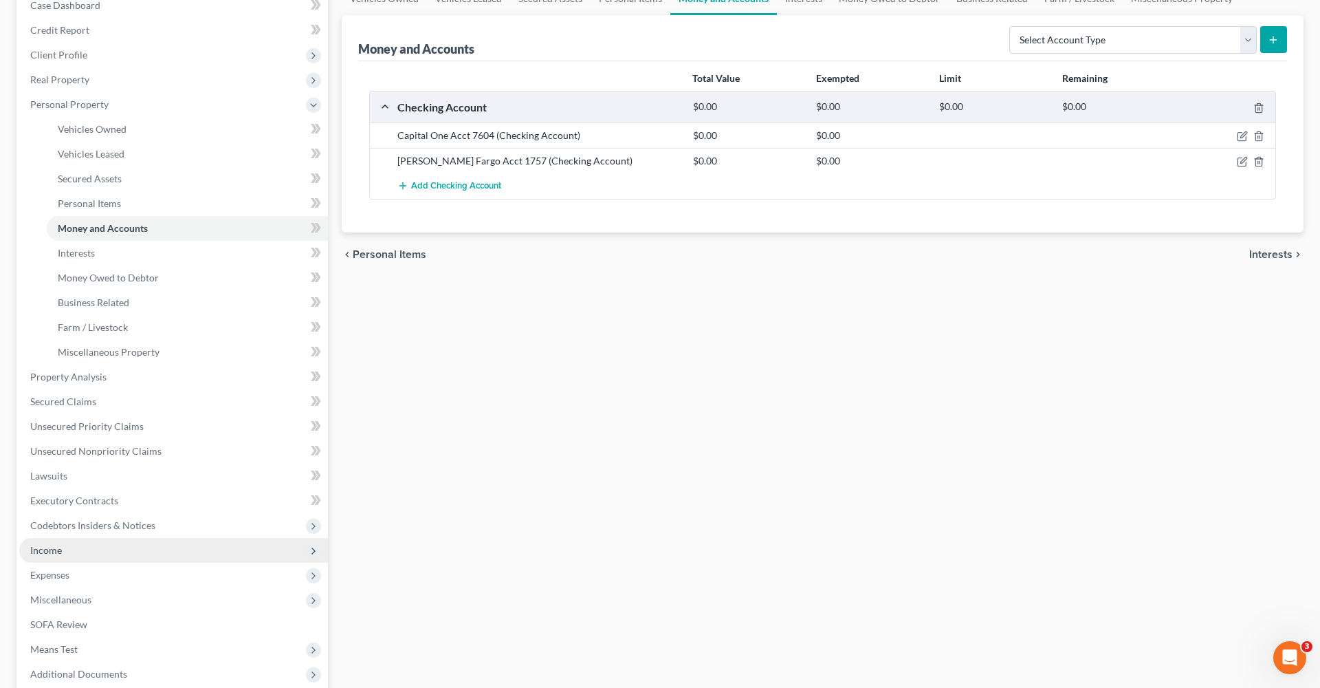
click at [41, 547] on span "Income" at bounding box center [46, 550] width 32 height 12
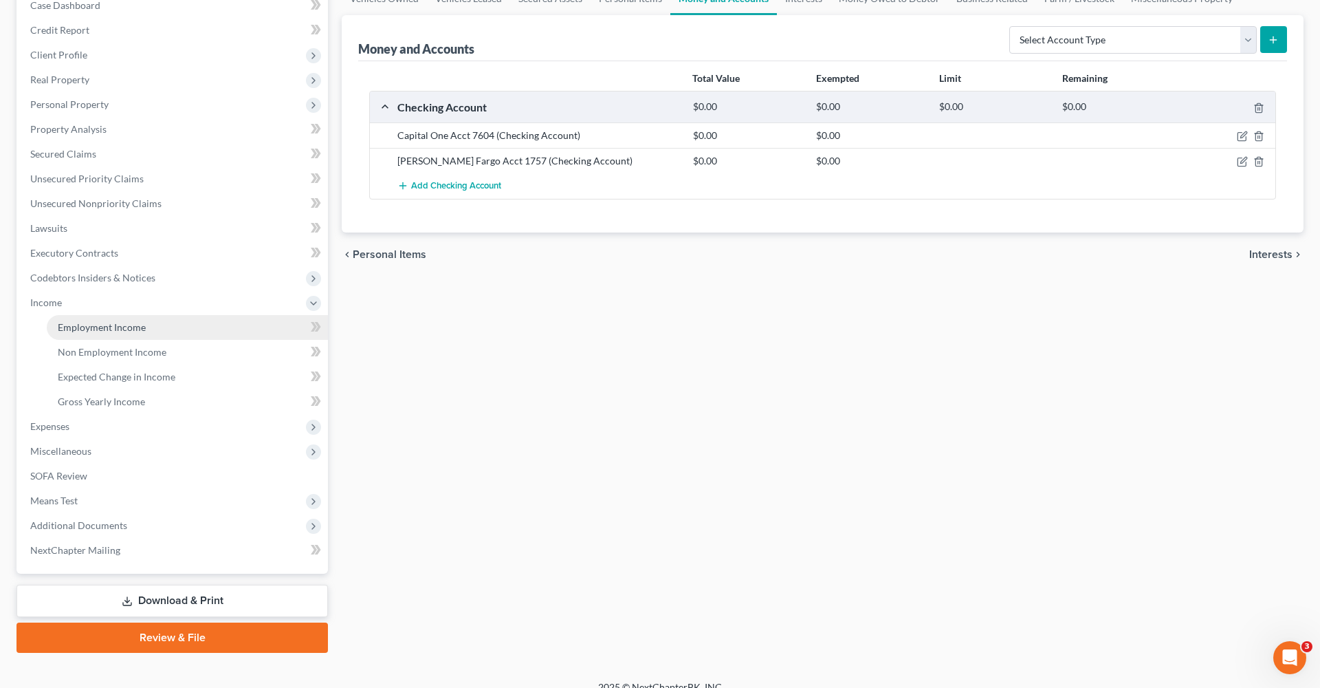
click at [86, 332] on span "Employment Income" at bounding box center [102, 327] width 88 height 12
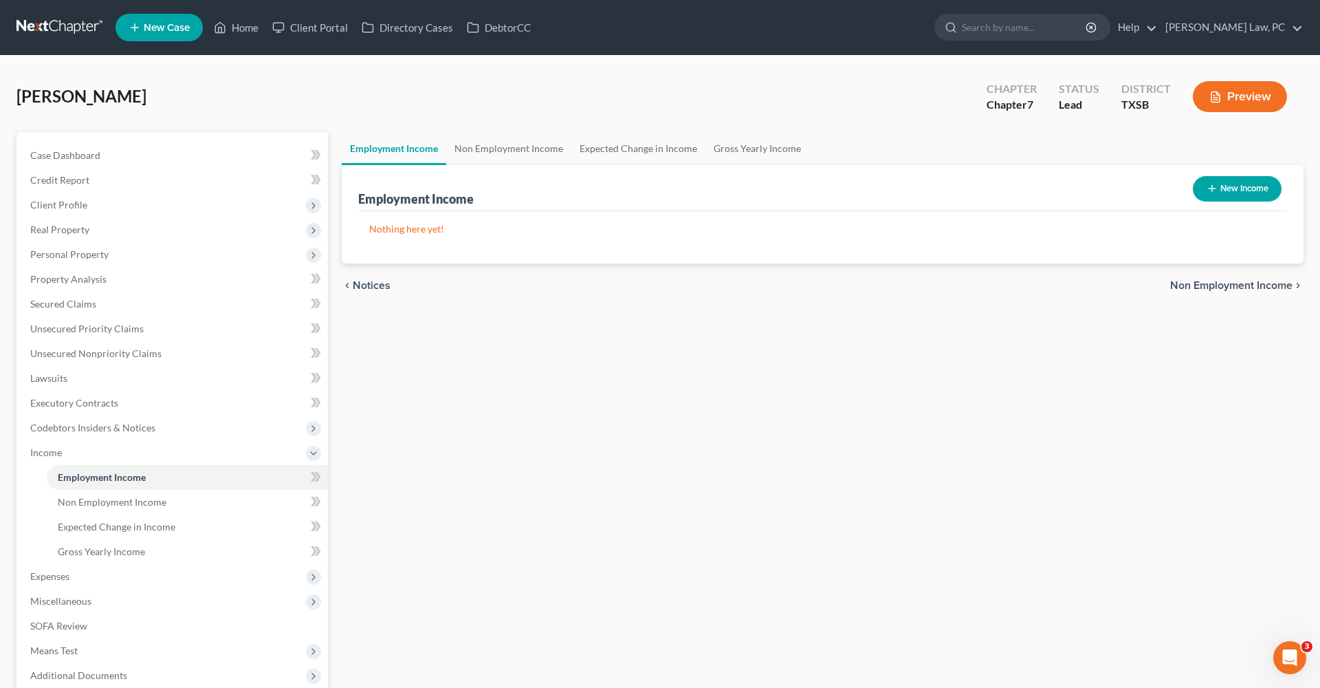
click at [1206, 196] on button "New Income" at bounding box center [1237, 188] width 89 height 25
select select "0"
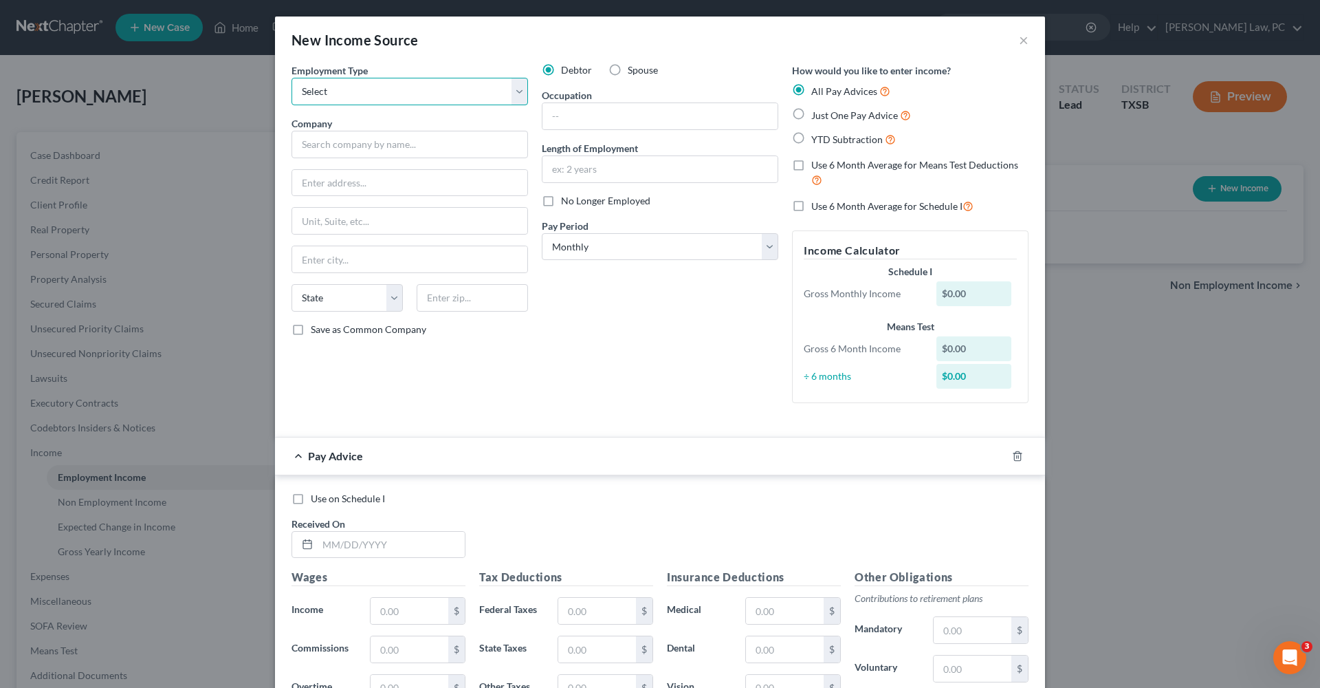
select select "0"
click at [836, 116] on span "Just One Pay Advice" at bounding box center [854, 115] width 87 height 12
click at [826, 116] on input "Just One Pay Advice" at bounding box center [821, 111] width 9 height 9
radio input "true"
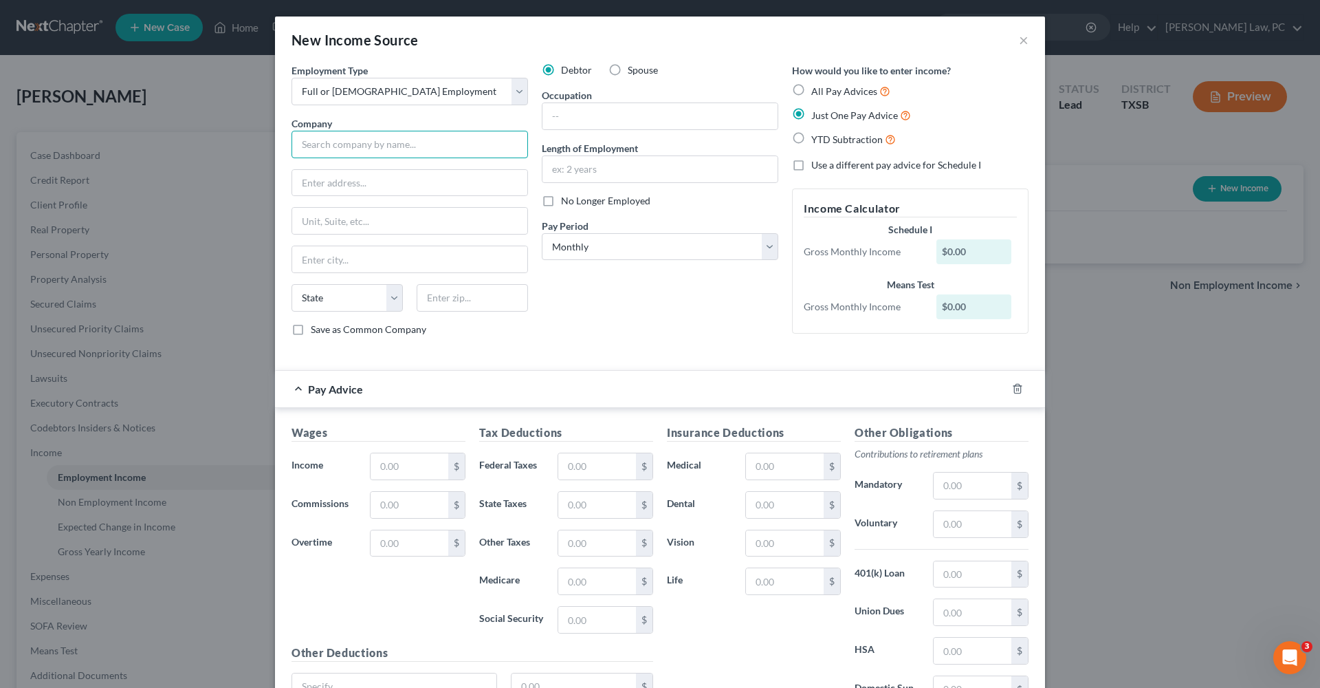
click at [338, 150] on input "text" at bounding box center [410, 145] width 237 height 28
type input "Austin ISD"
click at [382, 169] on div "Austin ISD" at bounding box center [374, 169] width 143 height 14
type input "4000 S IH 35 SERVICE RD"
type input "Austin"
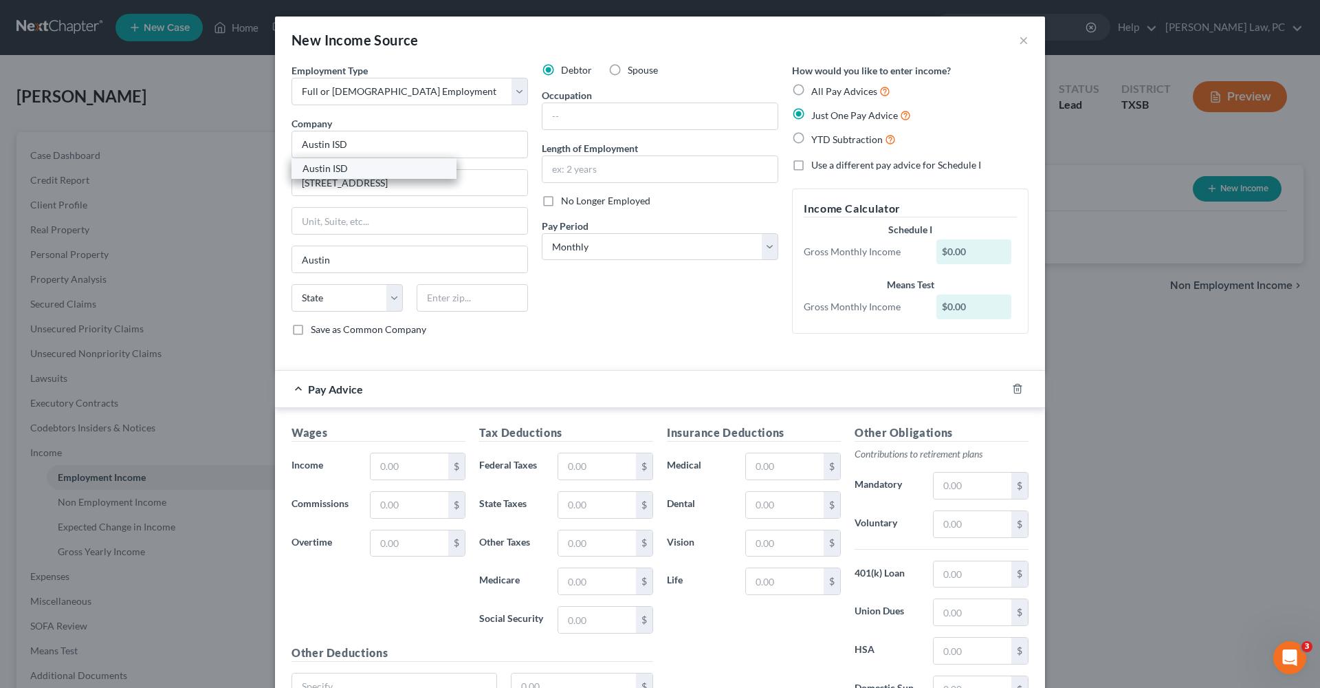
select select "45"
type input "78704"
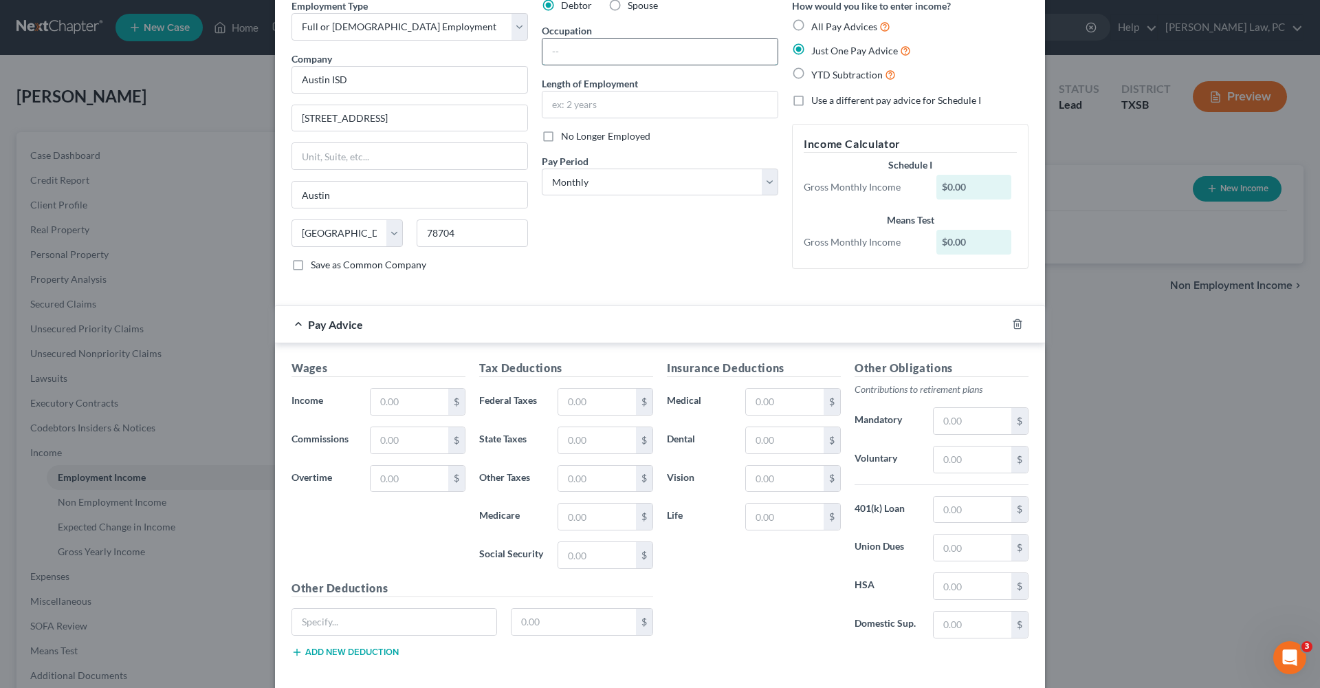
click at [620, 50] on input "text" at bounding box center [660, 52] width 235 height 26
type input "Specialist Field Technician Sr"
click at [629, 249] on div "Debtor Spouse Occupation Specialist Field Technician Sr Length of Employment No…" at bounding box center [660, 141] width 250 height 284
select select "1"
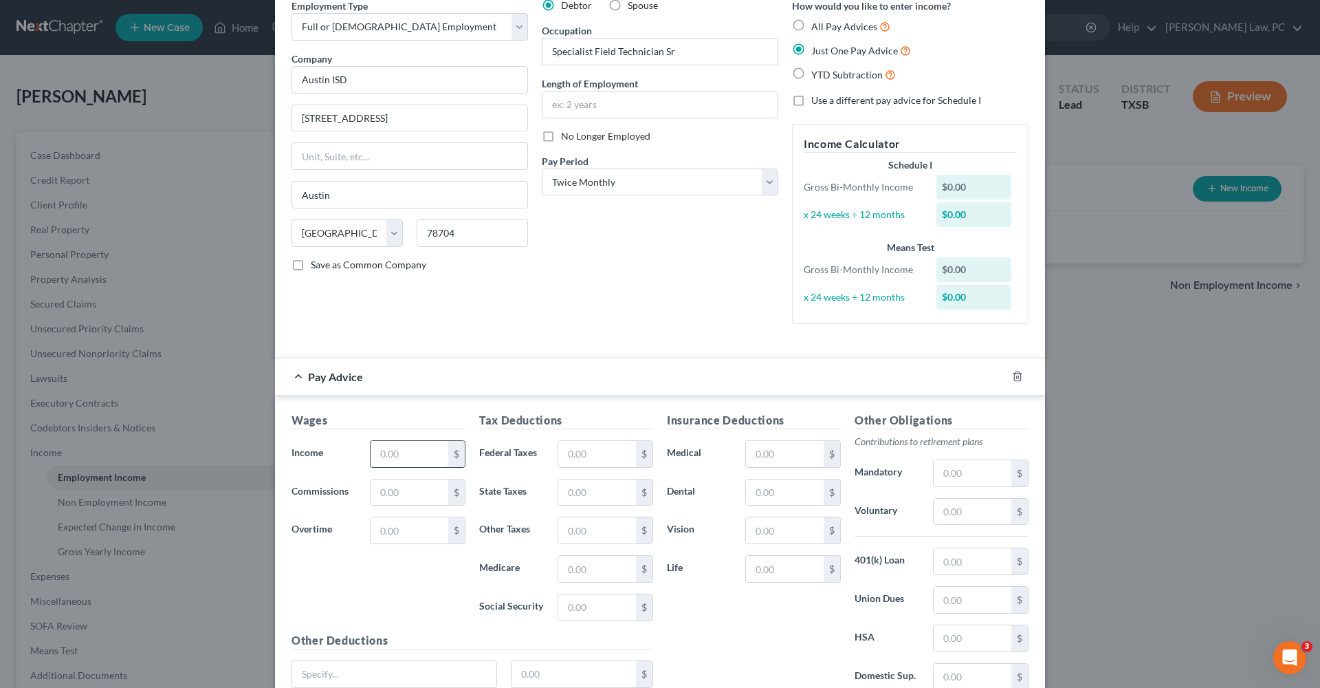
click at [390, 446] on input "text" at bounding box center [410, 454] width 78 height 26
click at [772, 449] on input "text" at bounding box center [785, 454] width 78 height 26
click at [417, 444] on input "360.38" at bounding box center [410, 454] width 78 height 26
drag, startPoint x: 426, startPoint y: 455, endPoint x: 303, endPoint y: 454, distance: 122.4
click at [303, 454] on div "Income * 360.38 $" at bounding box center [379, 454] width 188 height 28
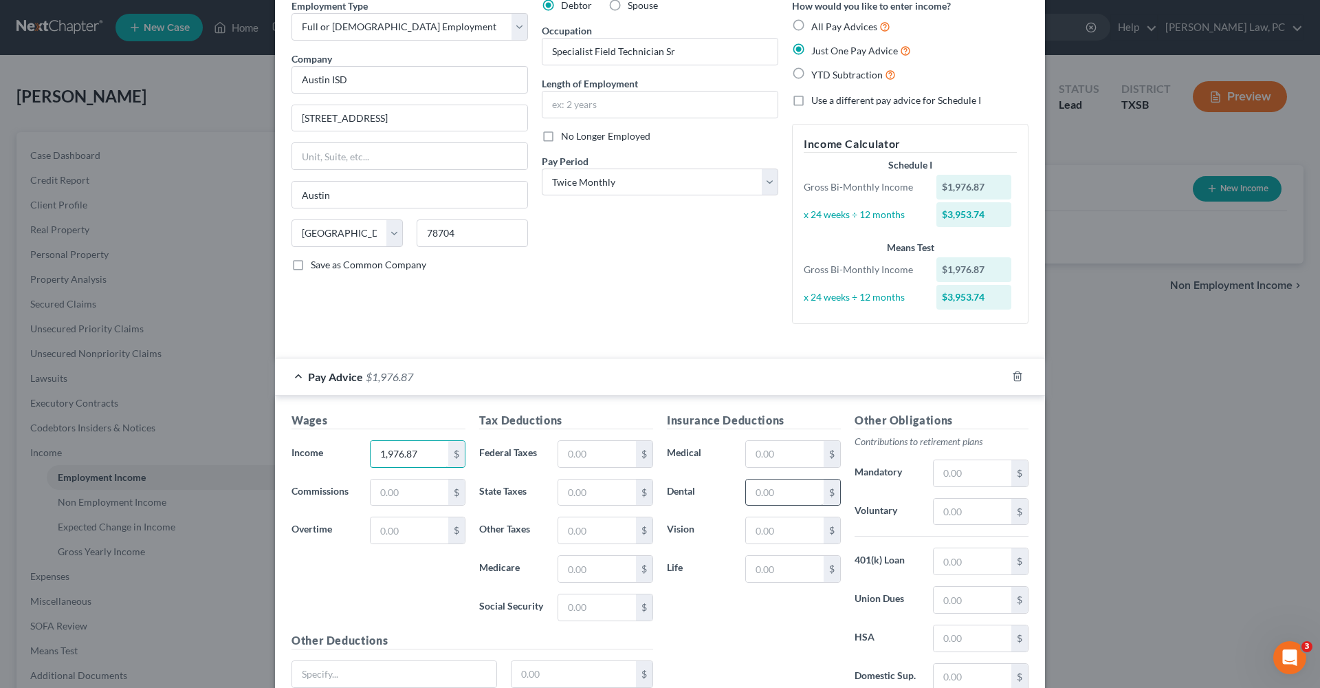
type input "1,976.87"
click at [759, 490] on input "text" at bounding box center [785, 492] width 78 height 26
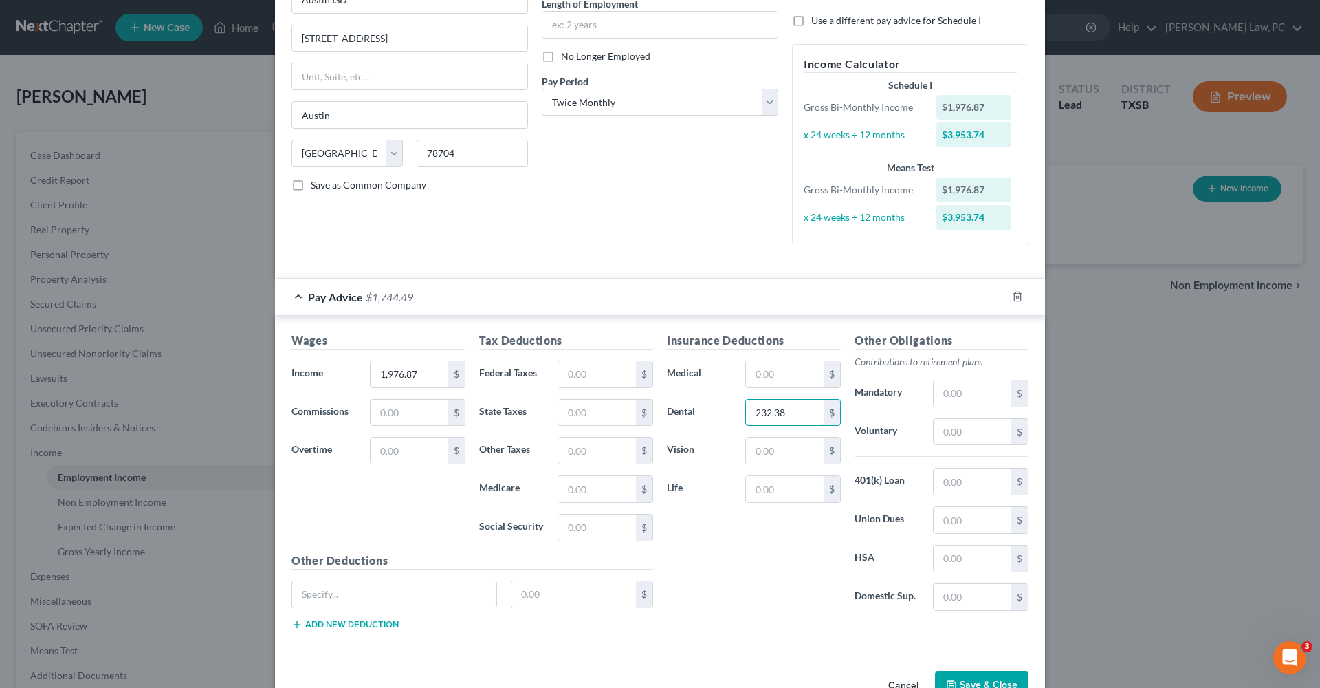
scroll to position [146, 0]
type input "232.38"
click at [965, 561] on input "text" at bounding box center [973, 557] width 78 height 26
type input "FSA"
click at [560, 593] on input "text" at bounding box center [574, 593] width 125 height 26
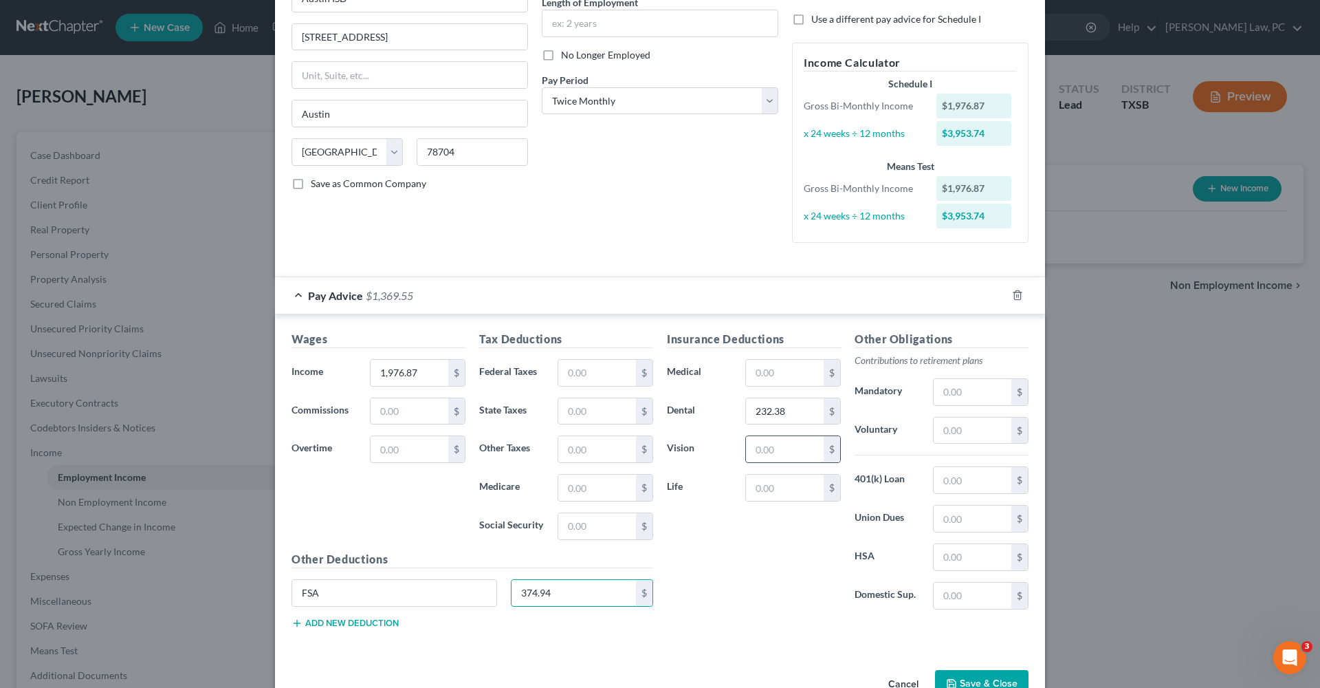
type input "374.94"
click at [787, 448] on input "text" at bounding box center [785, 449] width 78 height 26
type input "39.96"
drag, startPoint x: 804, startPoint y: 407, endPoint x: 741, endPoint y: 406, distance: 62.6
click at [741, 406] on div "232.38 $" at bounding box center [793, 411] width 109 height 28
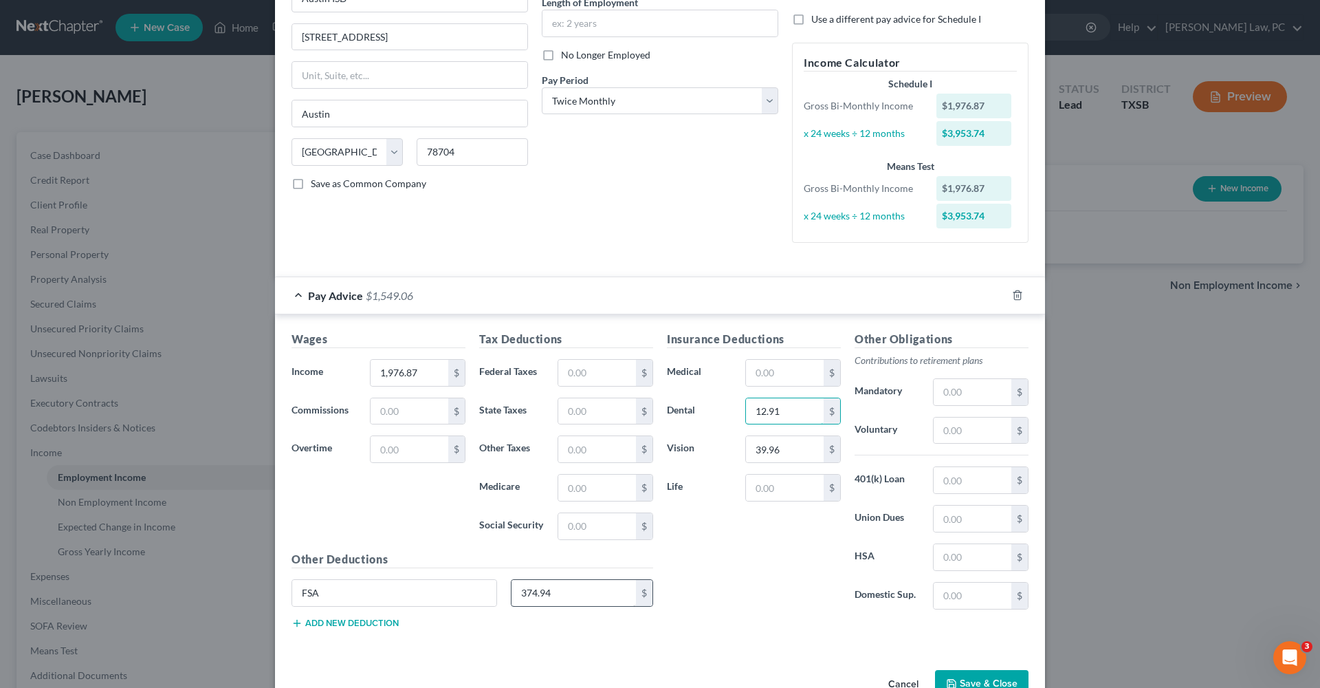
type input "12.91"
drag, startPoint x: 567, startPoint y: 591, endPoint x: 472, endPoint y: 591, distance: 94.2
click at [471, 590] on div "FSA 374.94 $" at bounding box center [472, 598] width 375 height 39
type input "20.38"
drag, startPoint x: 791, startPoint y: 448, endPoint x: 715, endPoint y: 450, distance: 75.7
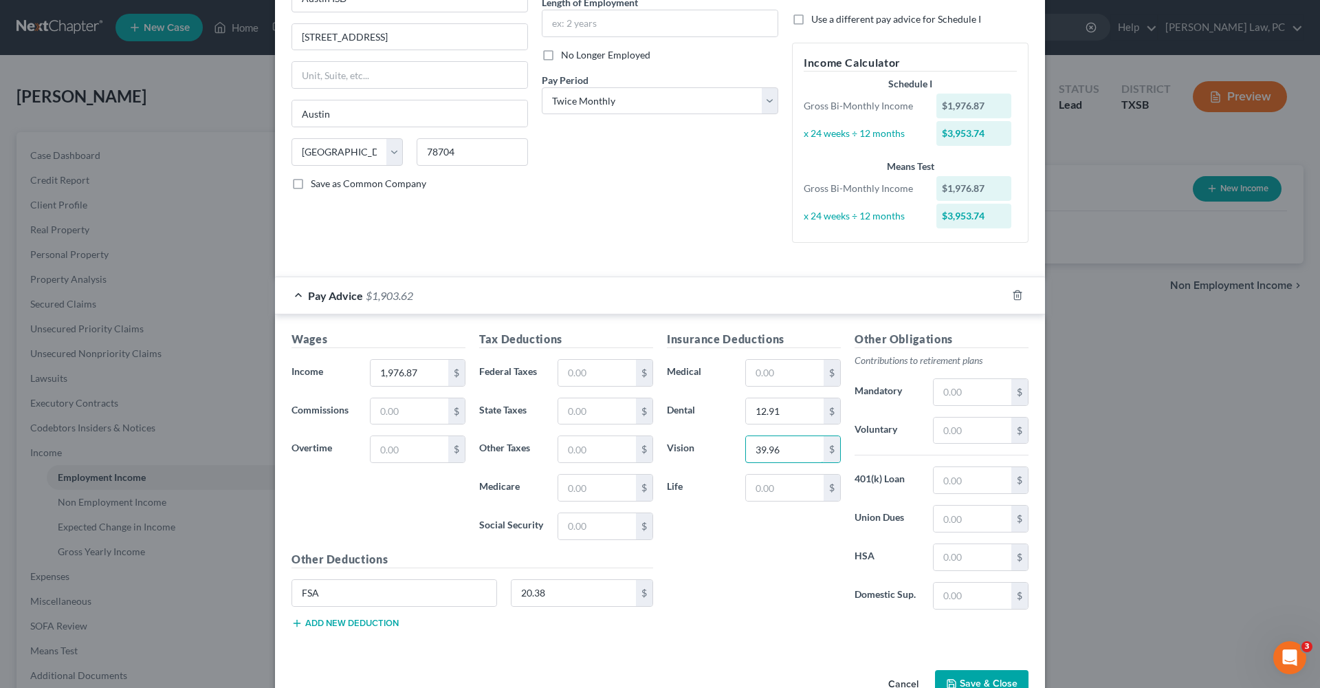
click at [713, 450] on div "Vision 39.96 $" at bounding box center [754, 449] width 188 height 28
type input "2.22"
click at [598, 529] on input "text" at bounding box center [597, 526] width 78 height 26
type input "120.34"
click at [609, 483] on input "text" at bounding box center [597, 488] width 78 height 26
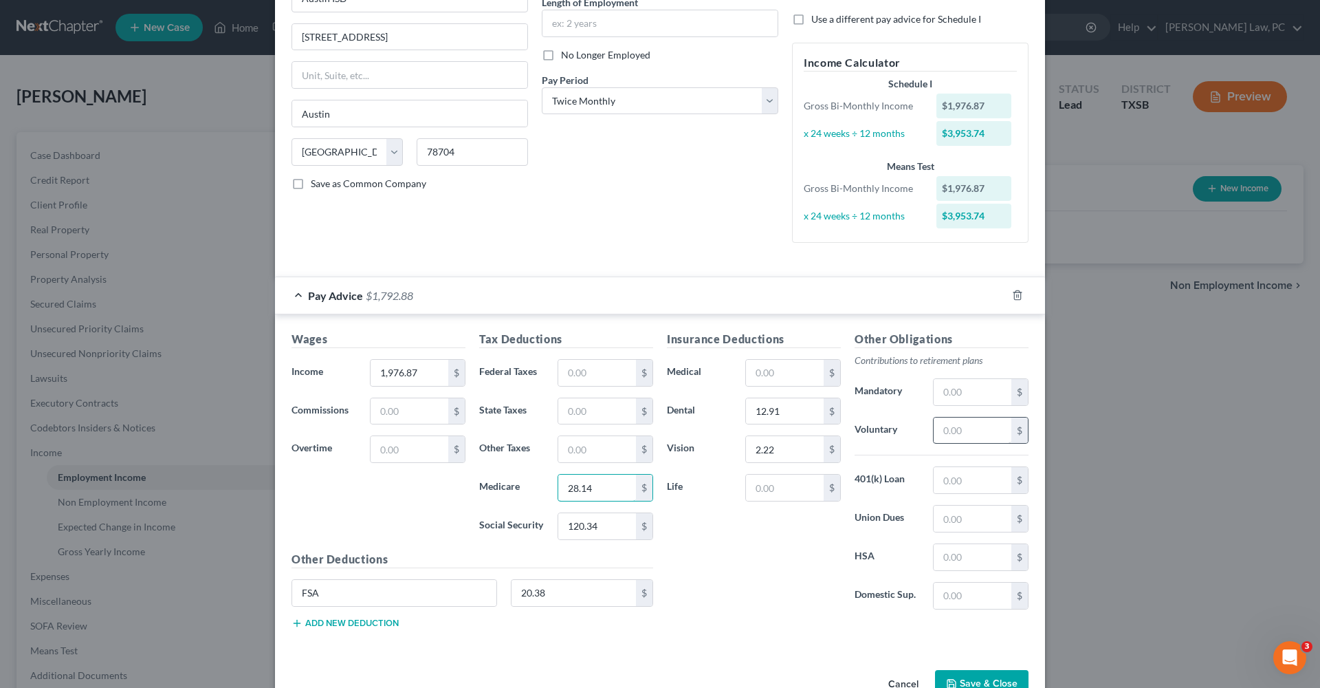
type input "28.14"
click at [970, 428] on input "text" at bounding box center [973, 430] width 78 height 26
type input "163.09"
click at [345, 613] on div "FSA 20.38 $" at bounding box center [472, 598] width 375 height 39
click at [347, 620] on button "Add new deduction" at bounding box center [345, 623] width 107 height 11
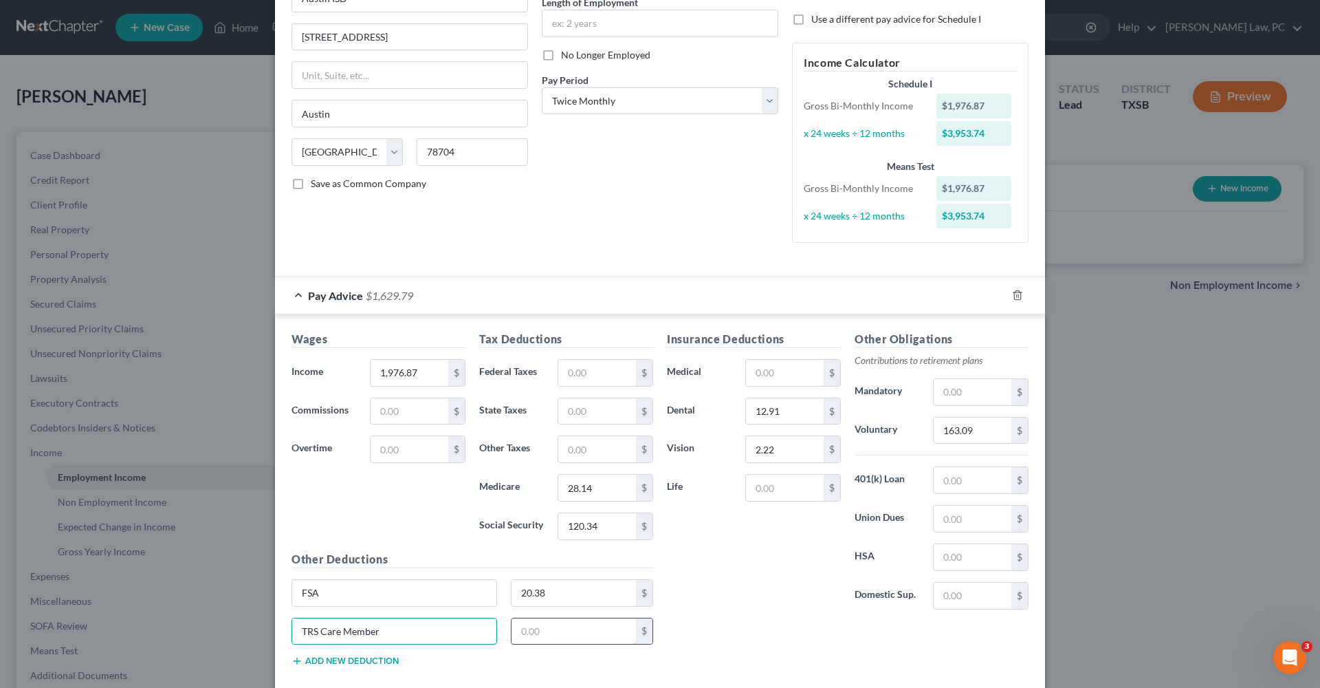
type input "TRS Care Member"
click at [527, 629] on input "text" at bounding box center [574, 631] width 125 height 26
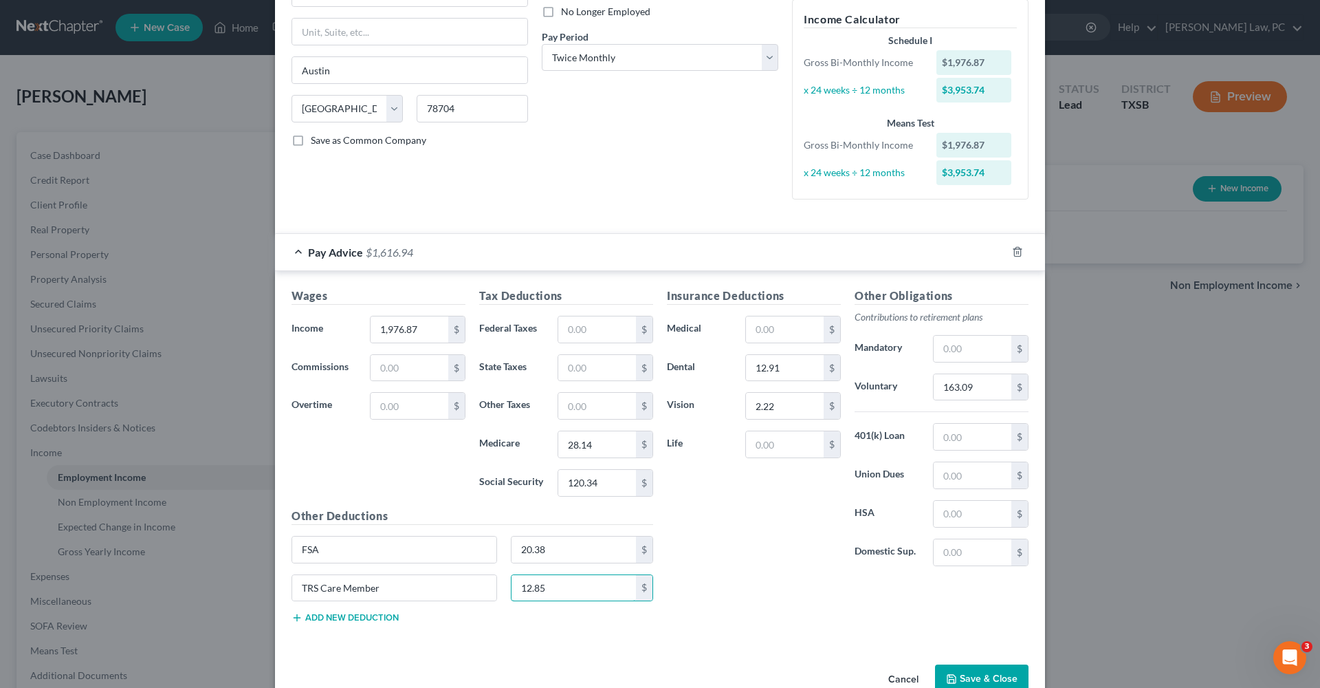
scroll to position [193, 0]
type input "12.85"
click at [561, 551] on input "20.38" at bounding box center [574, 546] width 125 height 26
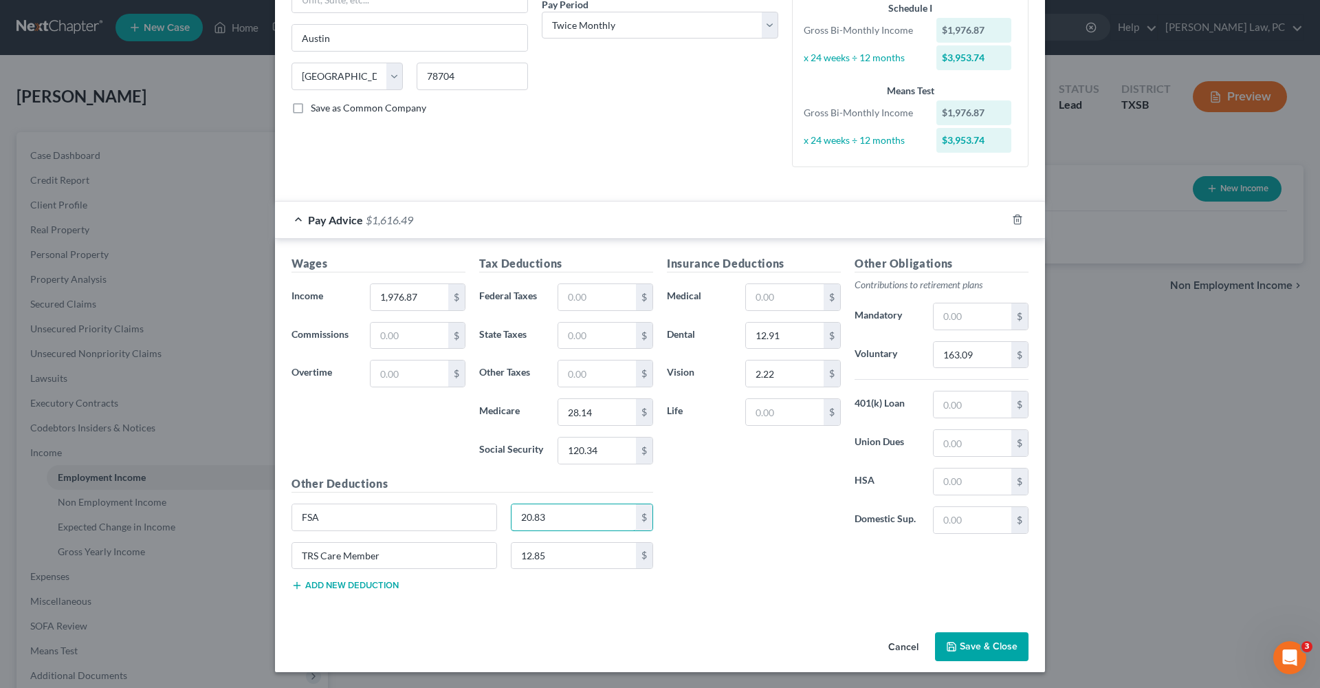
scroll to position [220, 0]
type input "20.83"
click at [1000, 648] on button "Save & Close" at bounding box center [982, 647] width 94 height 29
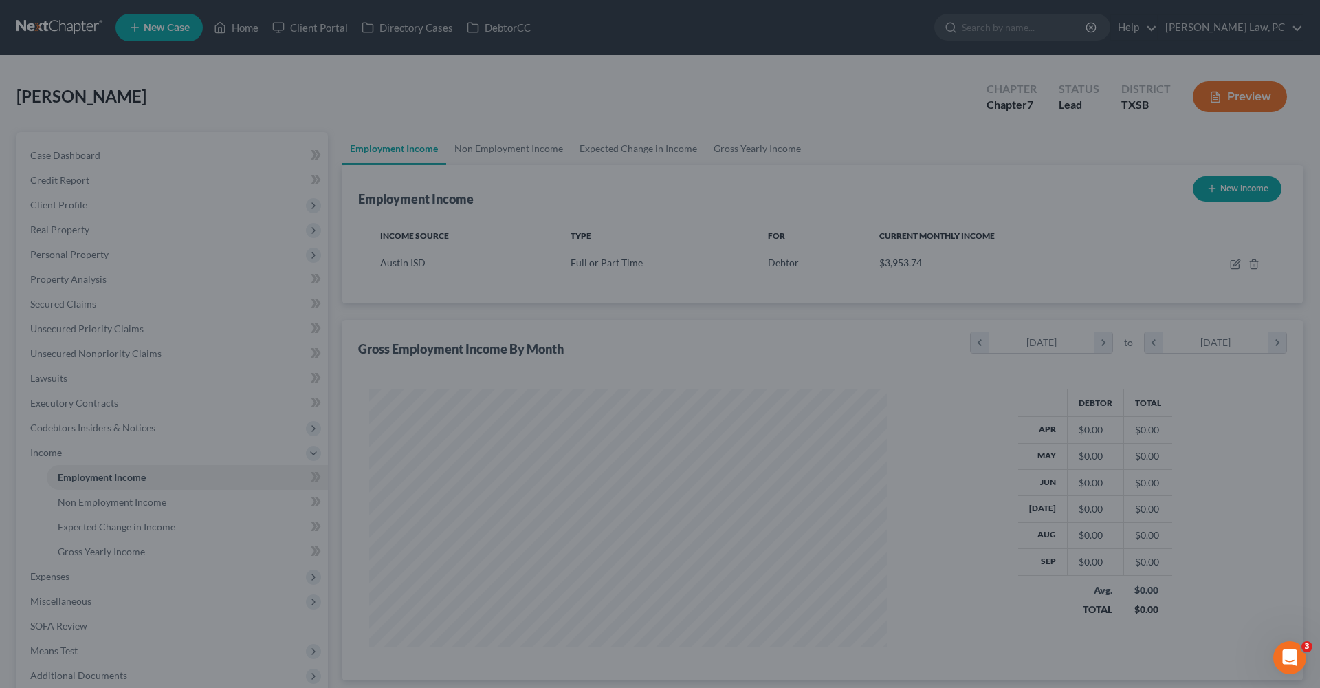
scroll to position [259, 545]
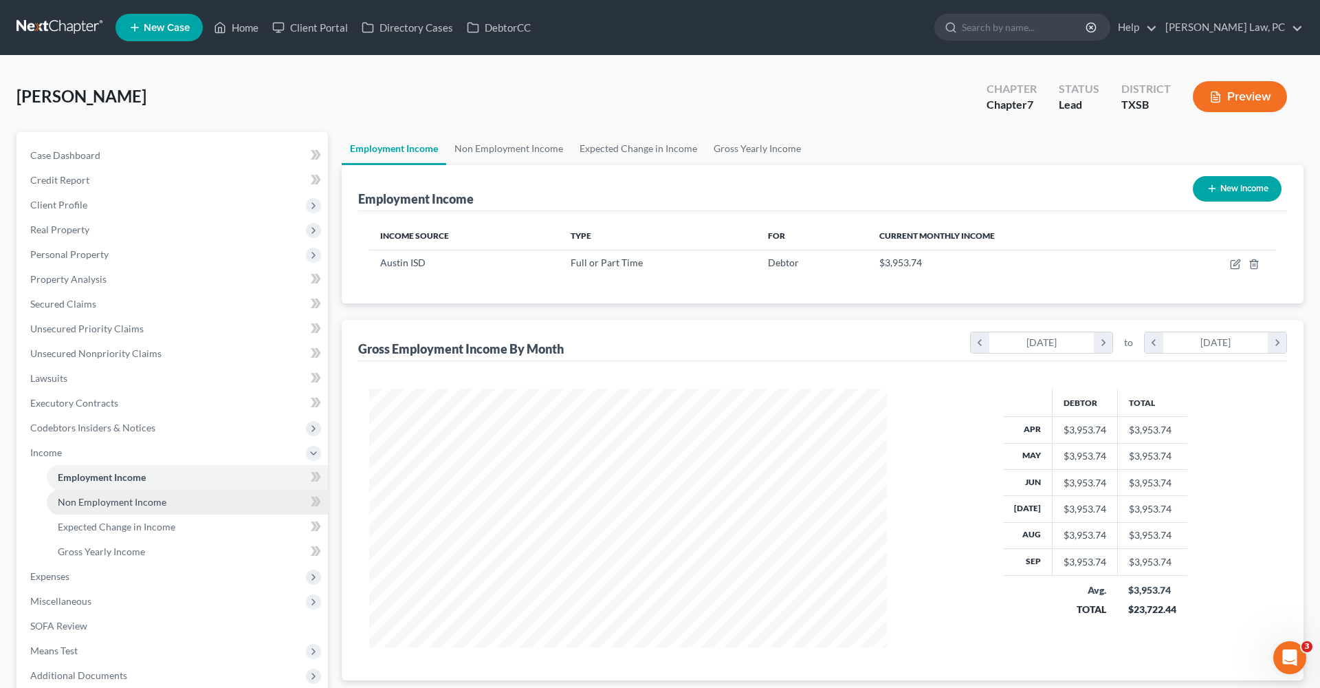
click at [114, 503] on span "Non Employment Income" at bounding box center [112, 502] width 109 height 12
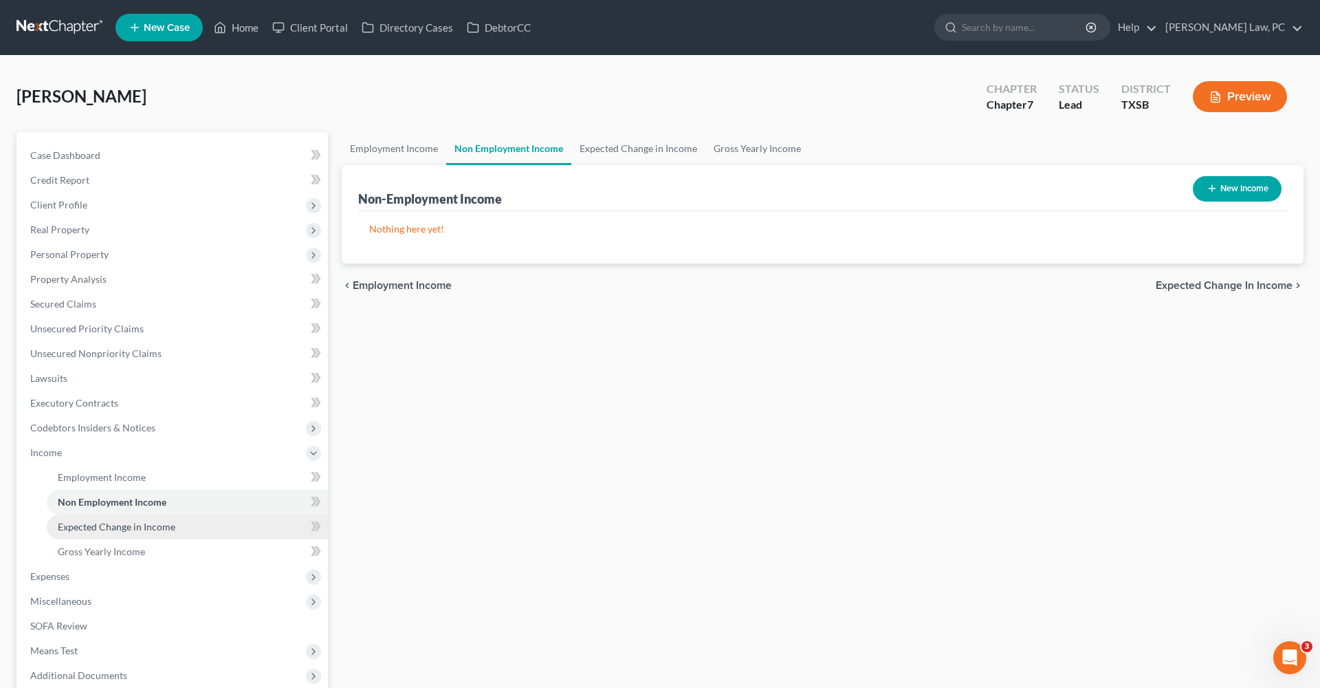
click at [130, 533] on link "Expected Change in Income" at bounding box center [187, 526] width 281 height 25
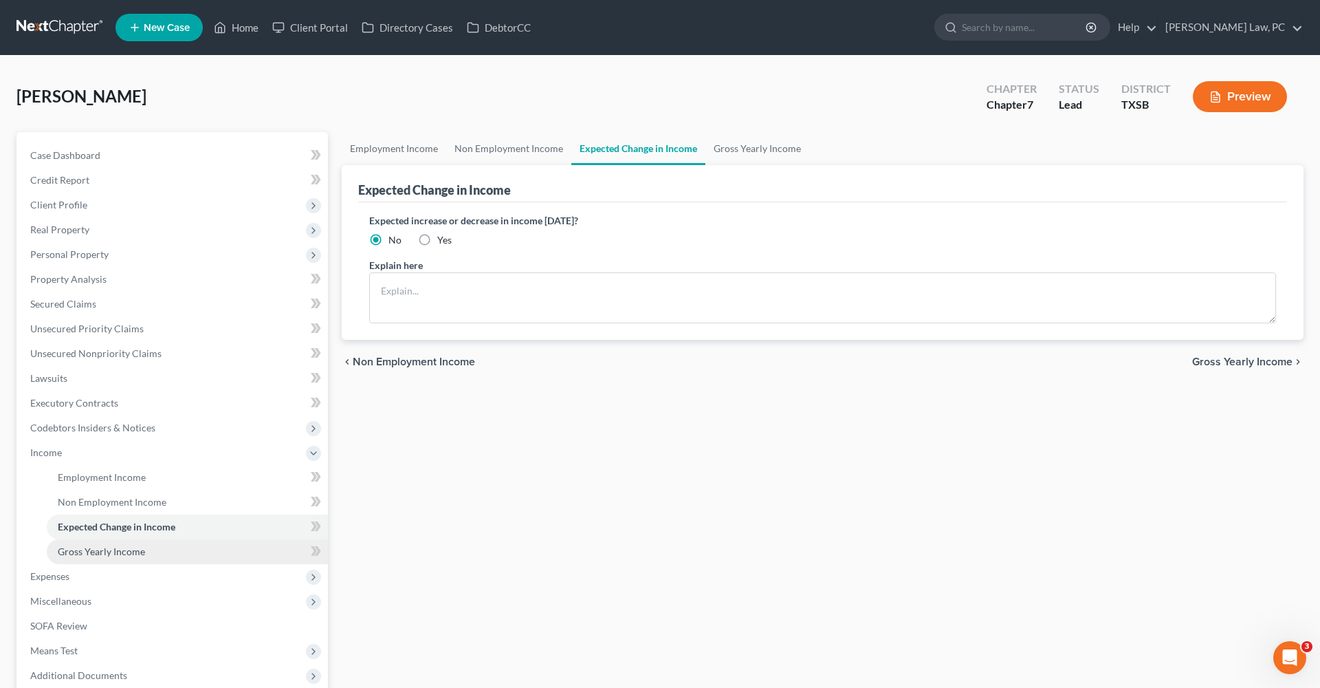
click at [128, 547] on span "Gross Yearly Income" at bounding box center [101, 551] width 87 height 12
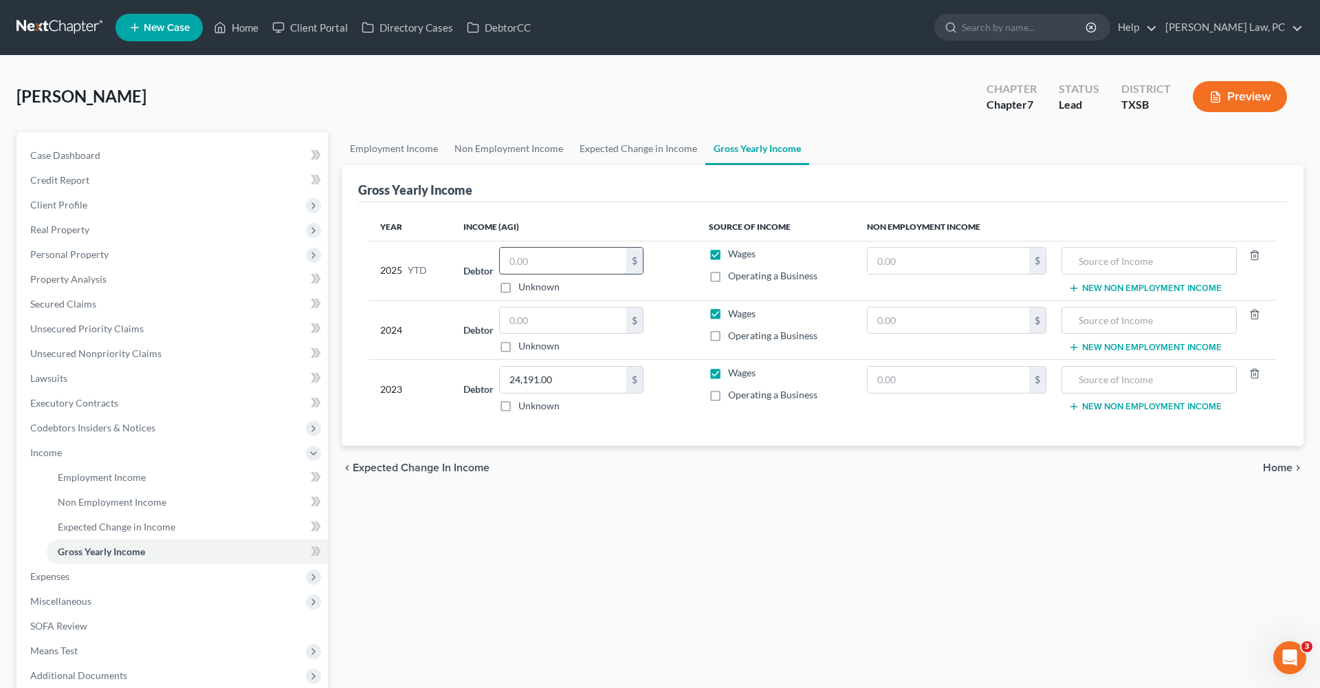
click at [551, 261] on input "text" at bounding box center [563, 261] width 127 height 26
type input "35,583.66"
click at [535, 325] on input "text" at bounding box center [563, 320] width 127 height 26
click at [62, 597] on span "Miscellaneous" at bounding box center [60, 601] width 61 height 12
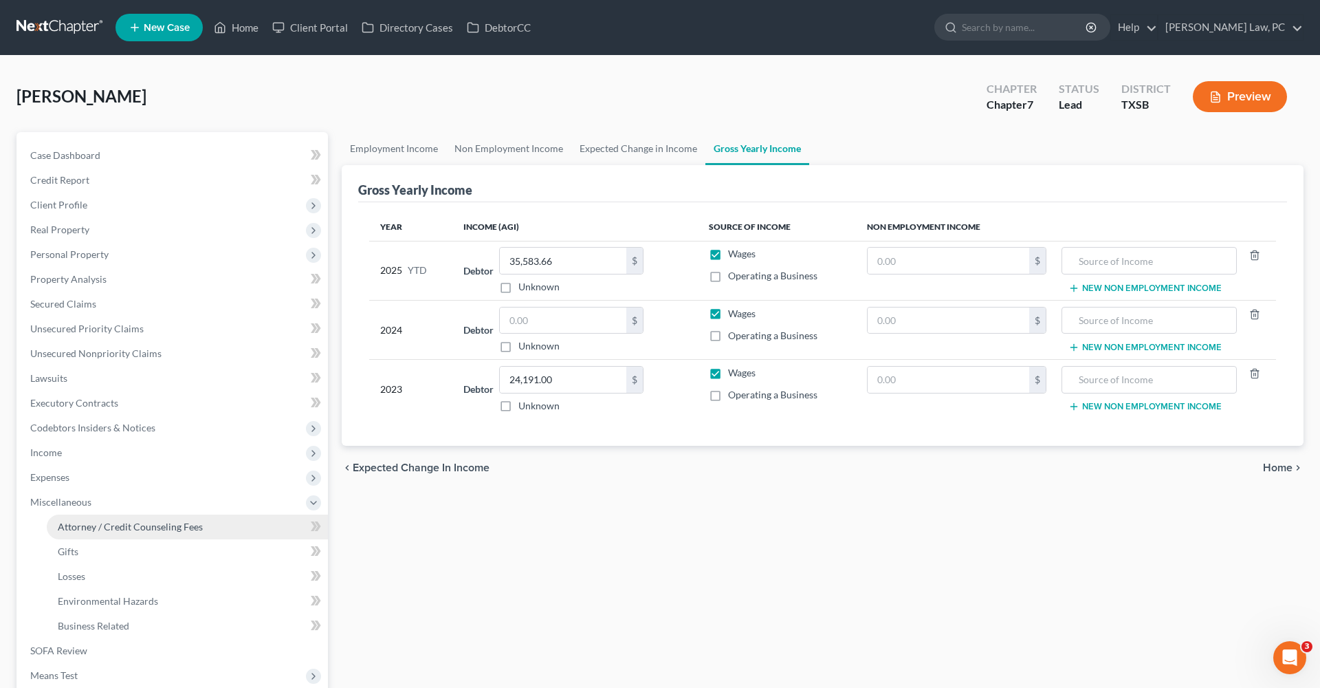
click at [116, 521] on span "Attorney / Credit Counseling Fees" at bounding box center [130, 527] width 145 height 12
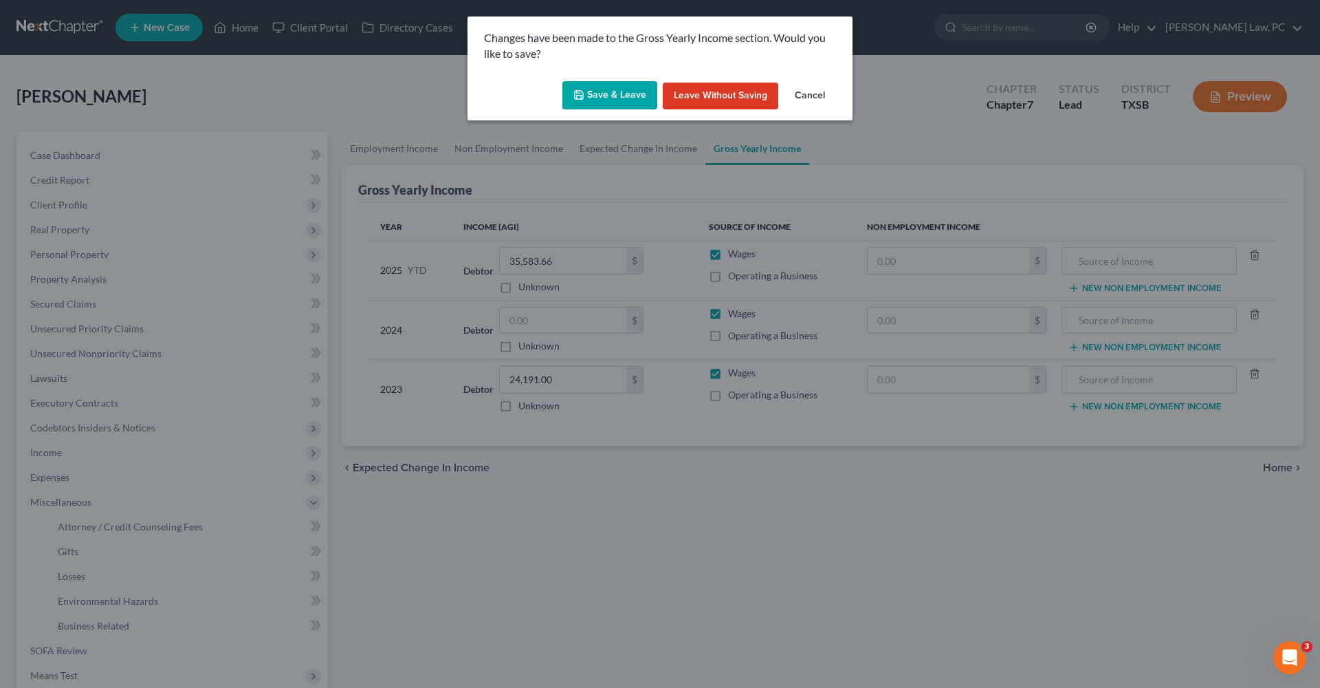
click at [596, 98] on button "Save & Leave" at bounding box center [610, 95] width 95 height 29
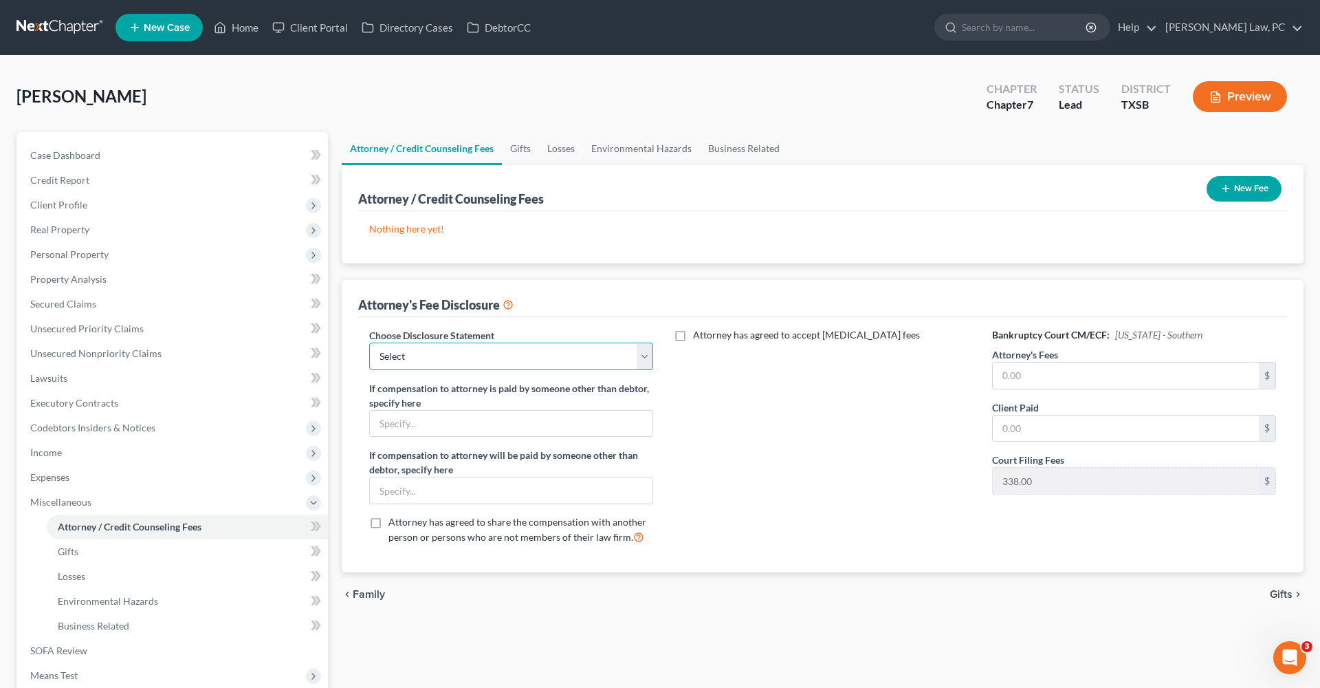
select select "4"
click at [1037, 378] on input "text" at bounding box center [1126, 375] width 266 height 26
type input "2,300"
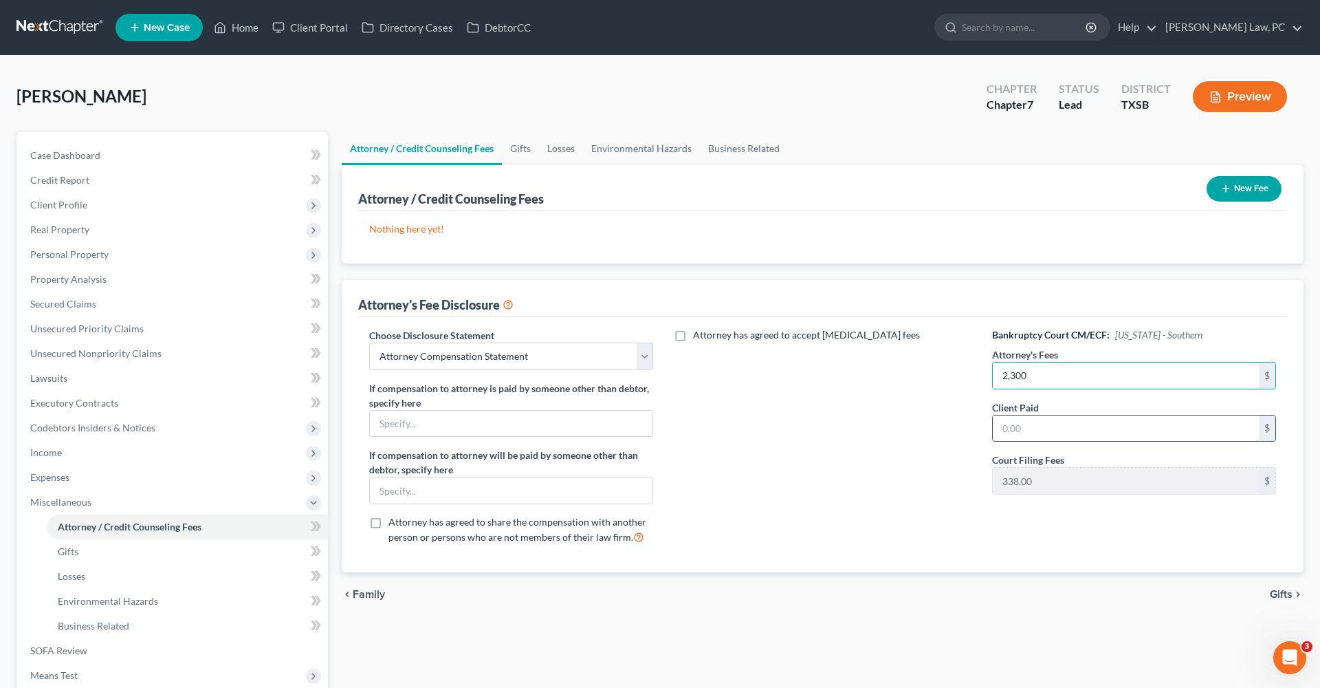
click at [1037, 424] on input "text" at bounding box center [1126, 428] width 266 height 26
type input "2,300"
click at [1234, 190] on button "New Fee" at bounding box center [1244, 188] width 75 height 25
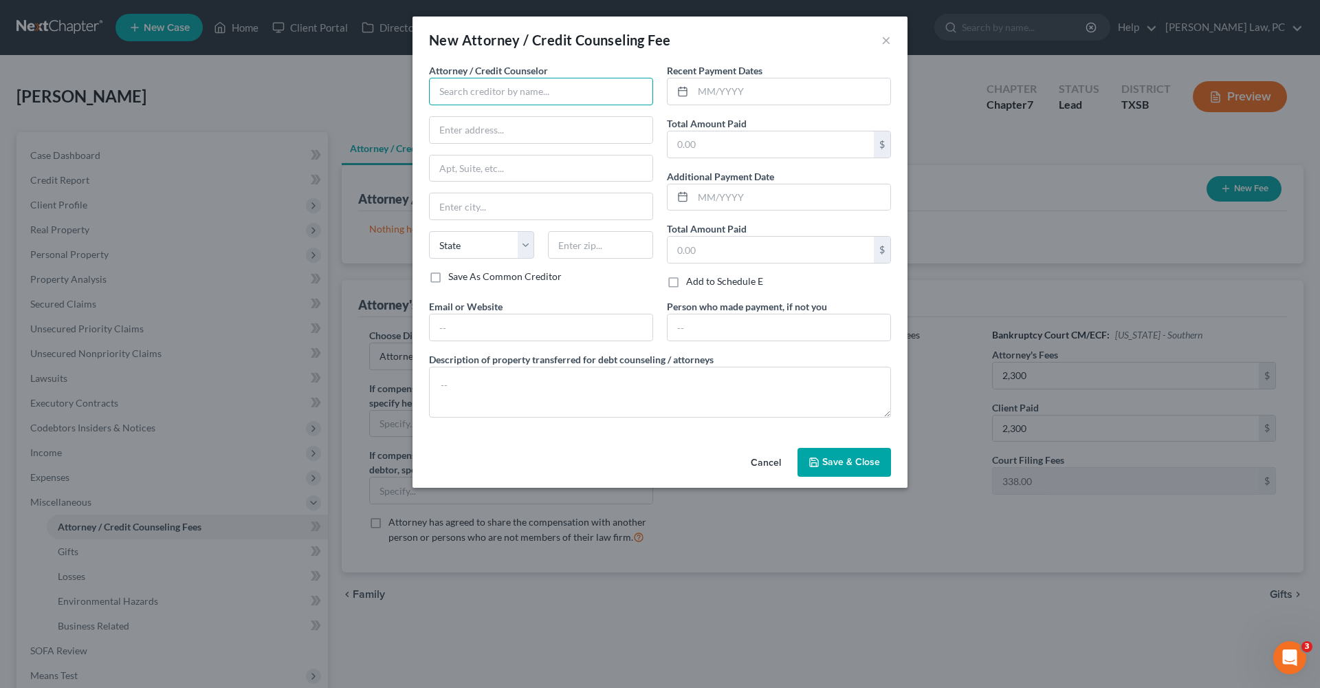
click at [486, 90] on input "text" at bounding box center [541, 92] width 224 height 28
click at [496, 117] on div "Debtorcc" at bounding box center [511, 116] width 143 height 14
type input "Debtorcc"
type input "378 Summit Ave"
type input "Jersey City"
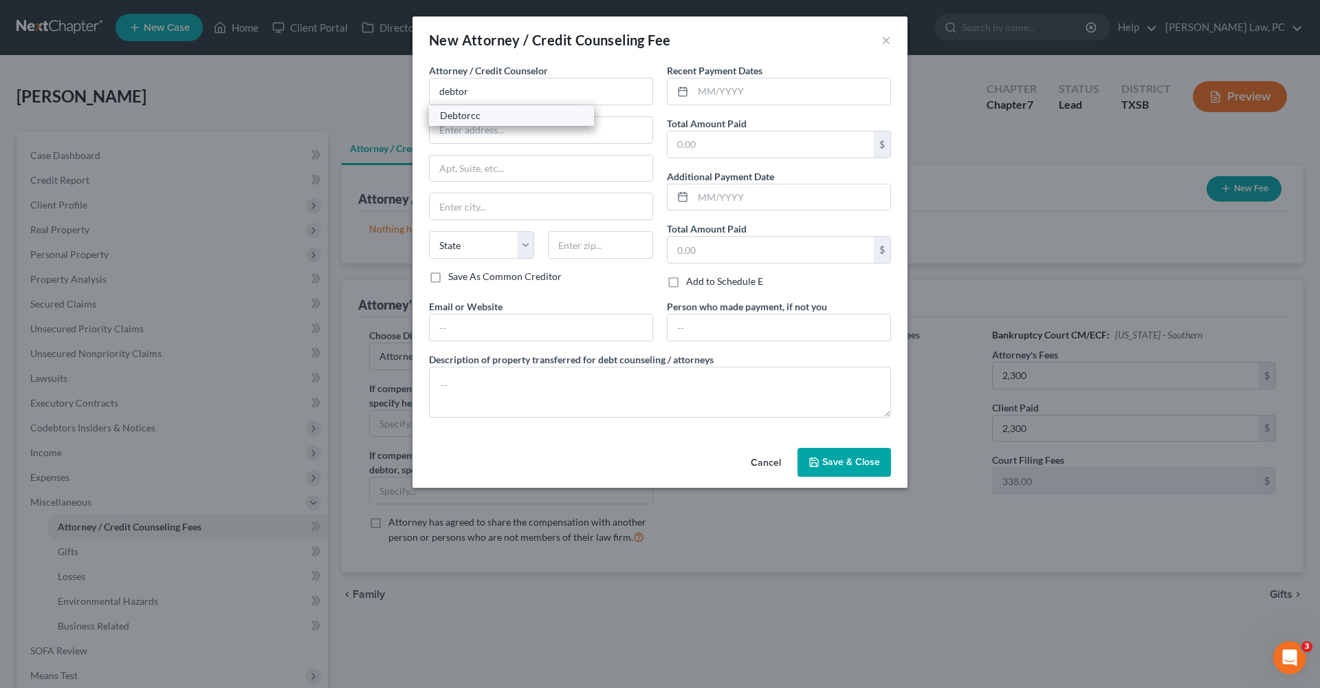
select select "33"
type input "07306"
click at [721, 99] on input "text" at bounding box center [791, 91] width 197 height 26
type input "0"
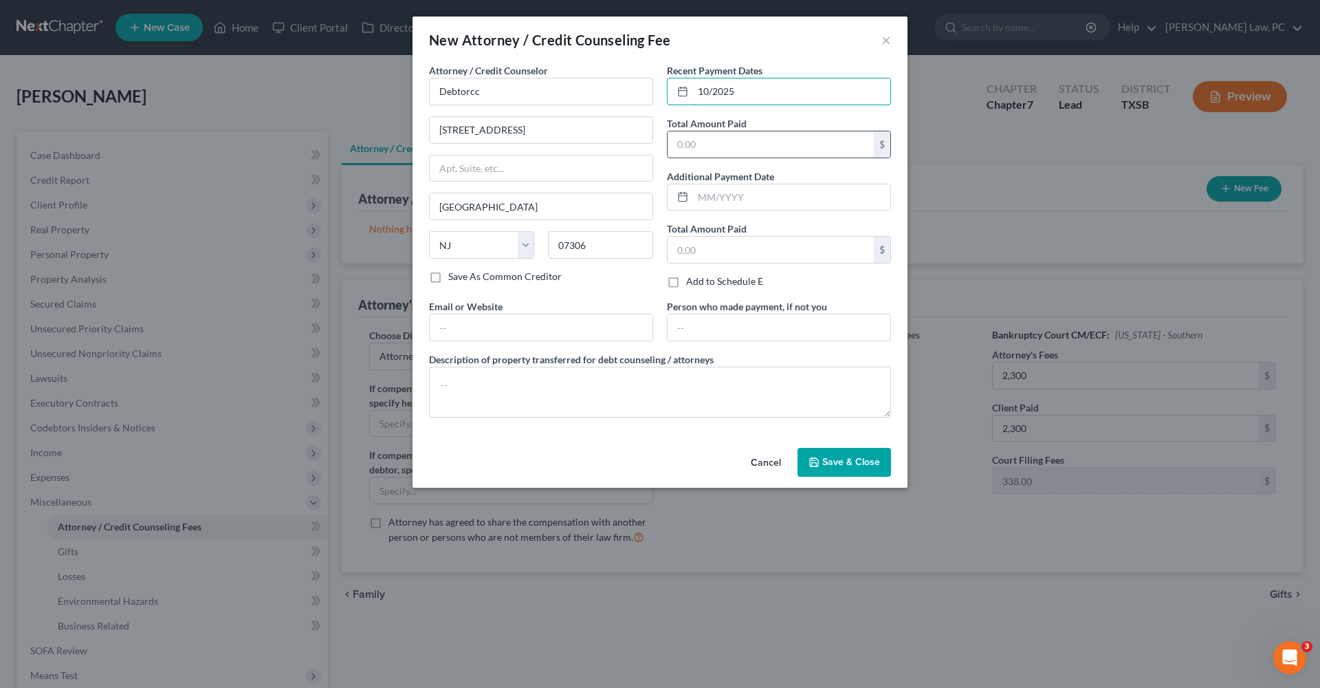
type input "10/2025"
click at [728, 152] on input "text" at bounding box center [771, 144] width 206 height 26
type input "14.95"
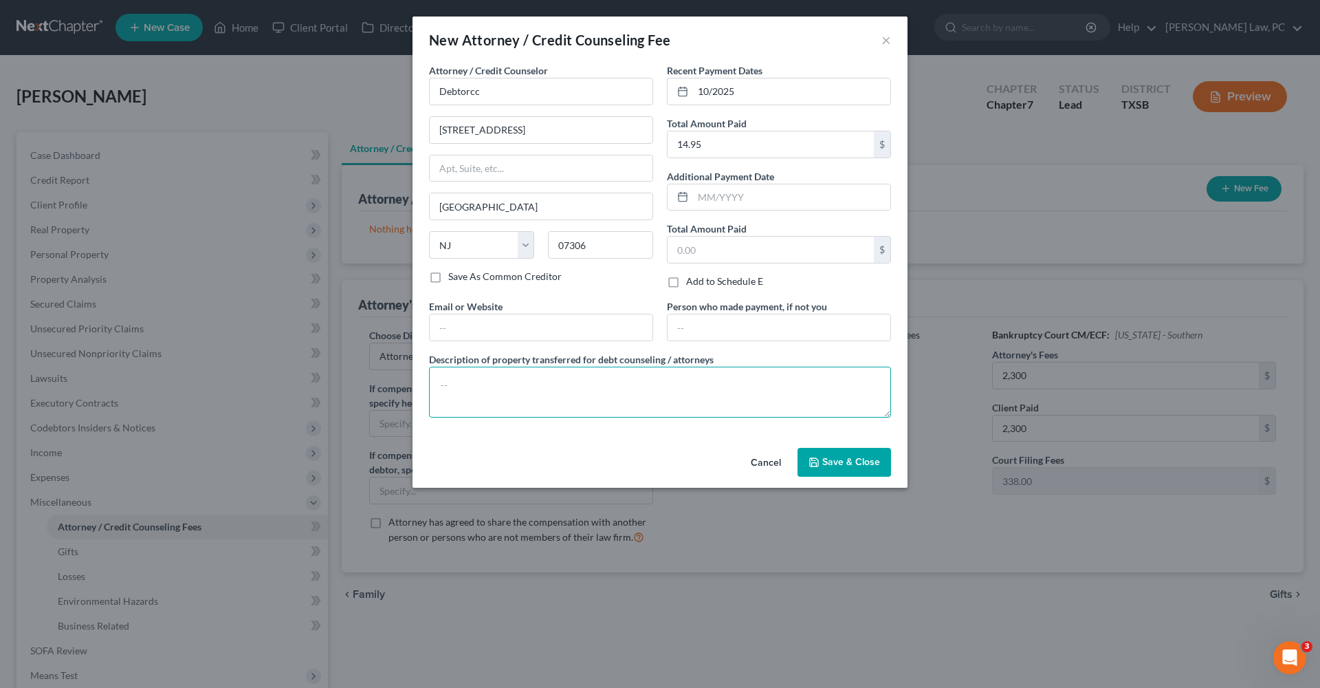
click at [573, 389] on textarea at bounding box center [660, 392] width 462 height 51
type textarea "Credit Counseling"
click at [842, 457] on span "Save & Close" at bounding box center [851, 462] width 58 height 12
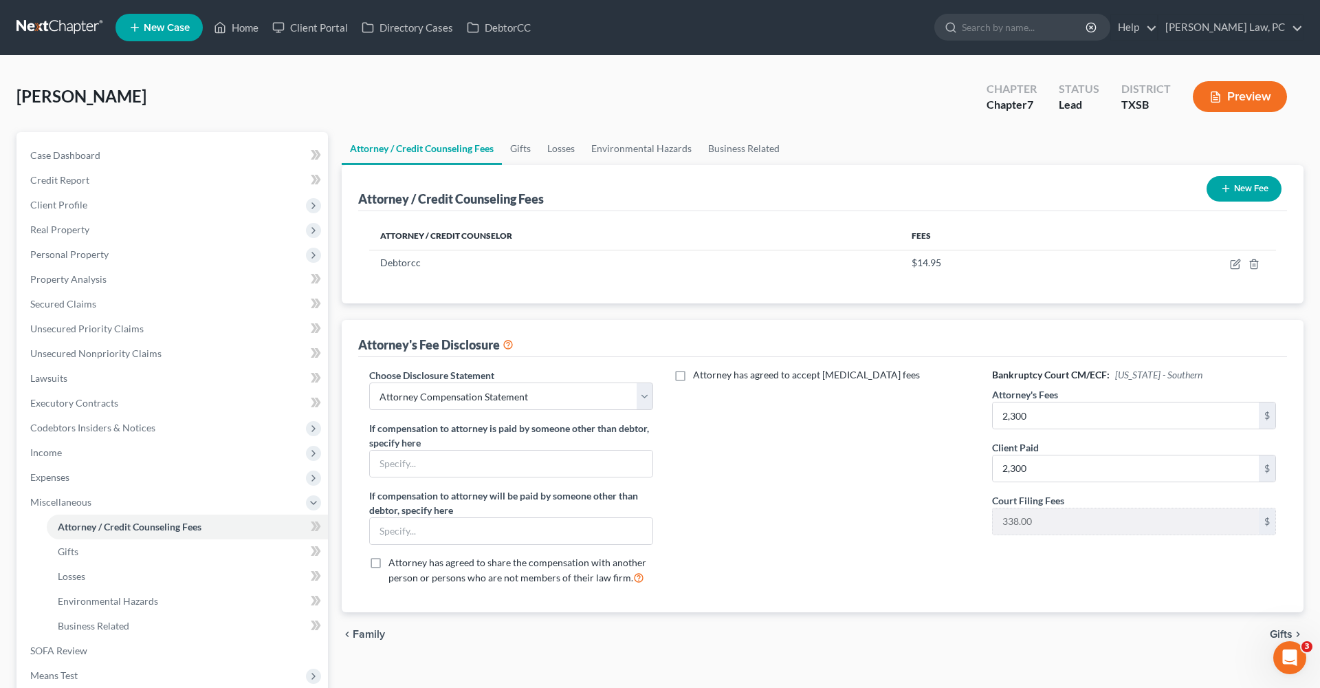
click at [1247, 184] on button "New Fee" at bounding box center [1244, 188] width 75 height 25
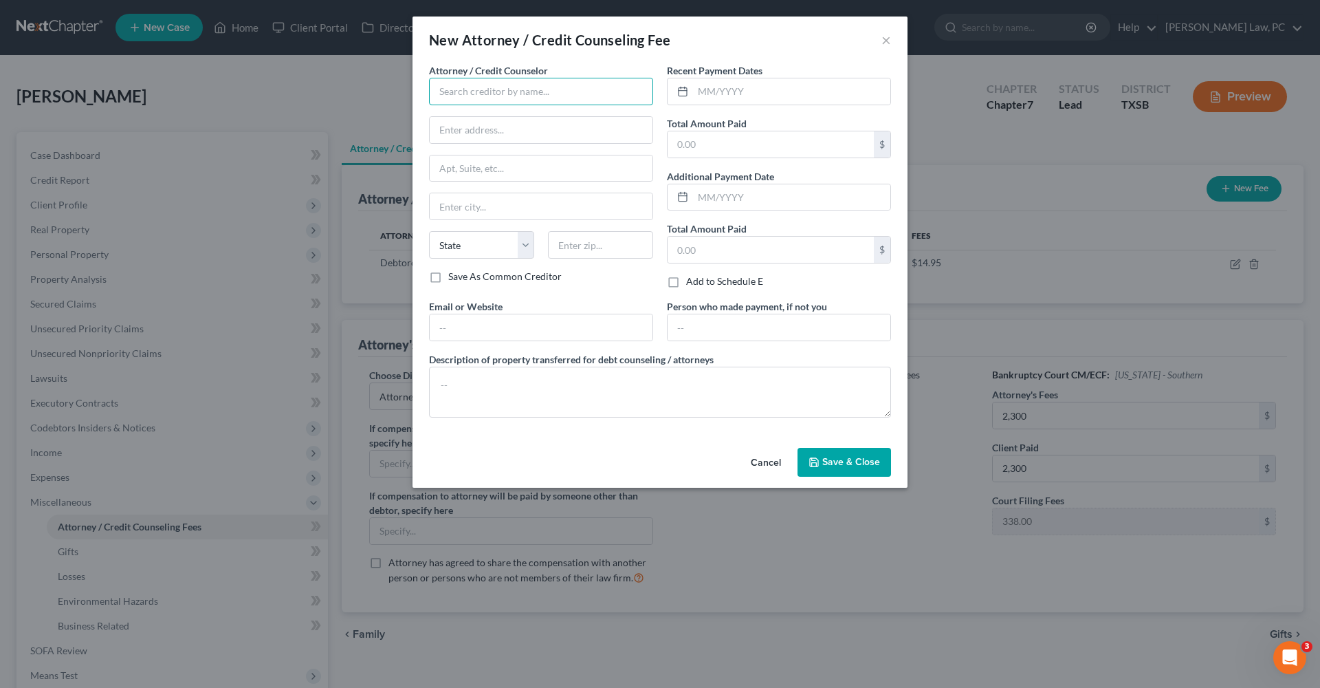
click at [541, 91] on input "text" at bounding box center [541, 92] width 224 height 28
click at [530, 113] on div "Xactus" at bounding box center [511, 116] width 143 height 14
type input "Xactus"
type input "370 Reed Road"
type input "Suite 100"
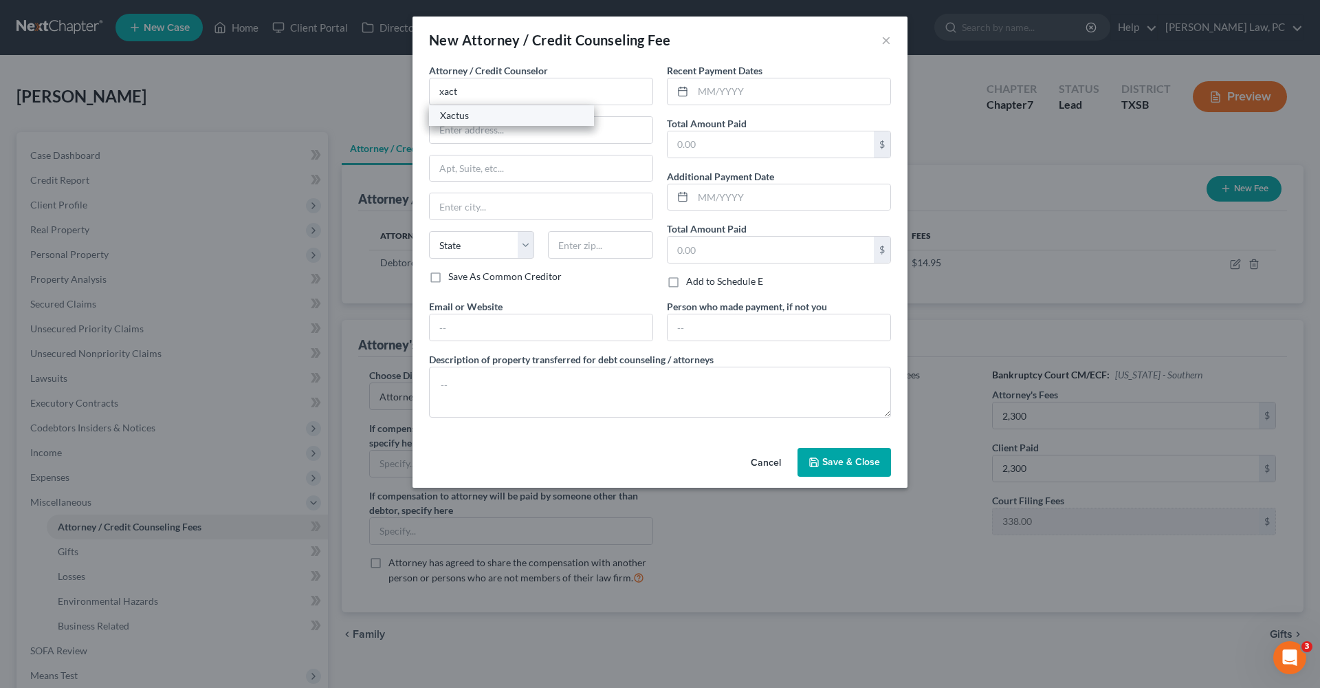
type input "Broomall"
select select "39"
type input "19008"
click at [737, 93] on input "text" at bounding box center [791, 91] width 197 height 26
type input "10/2025"
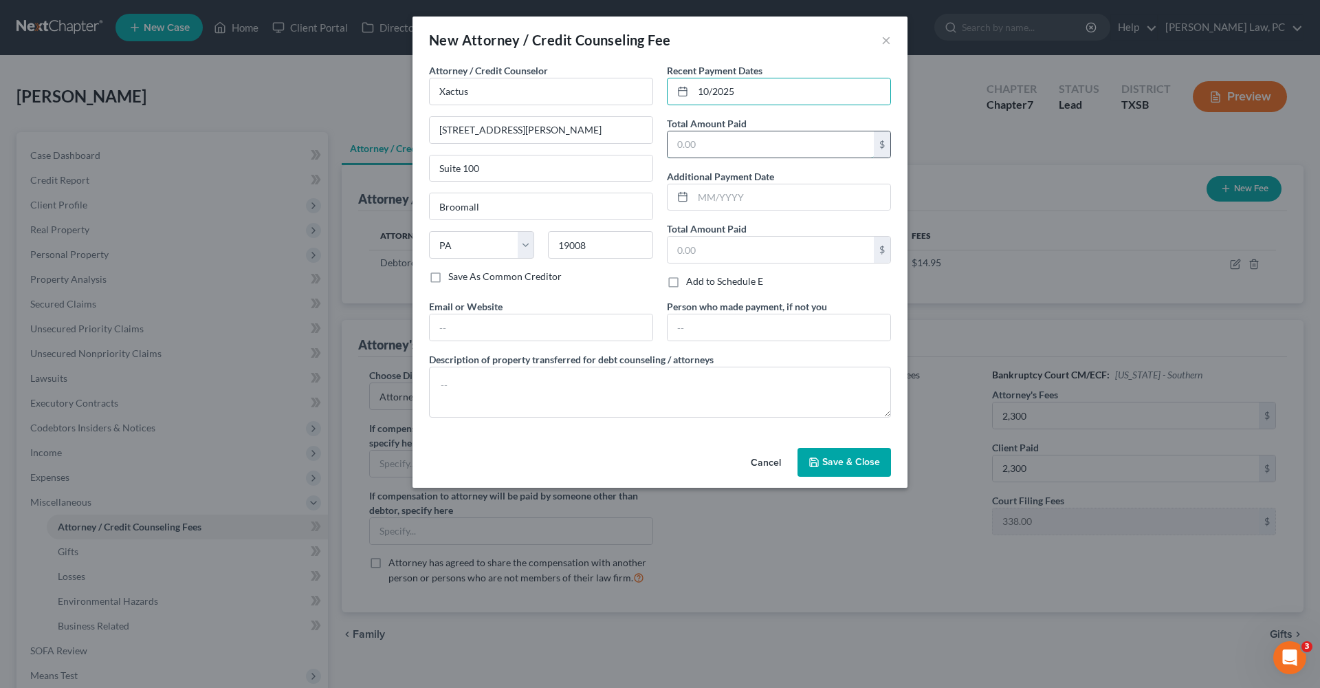
click at [756, 149] on input "text" at bounding box center [771, 144] width 206 height 26
type input "36"
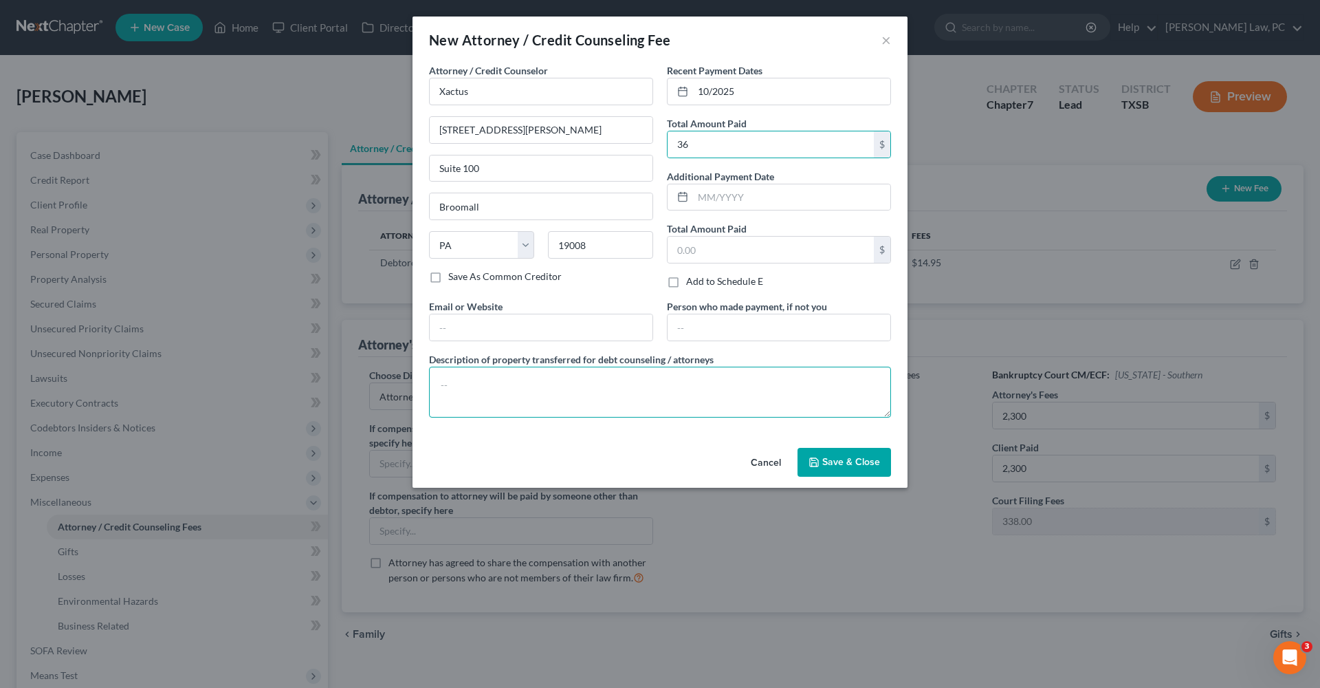
click at [536, 400] on textarea at bounding box center [660, 392] width 462 height 51
click at [474, 386] on textarea "Credit report" at bounding box center [660, 392] width 462 height 51
type textarea "Credit Report"
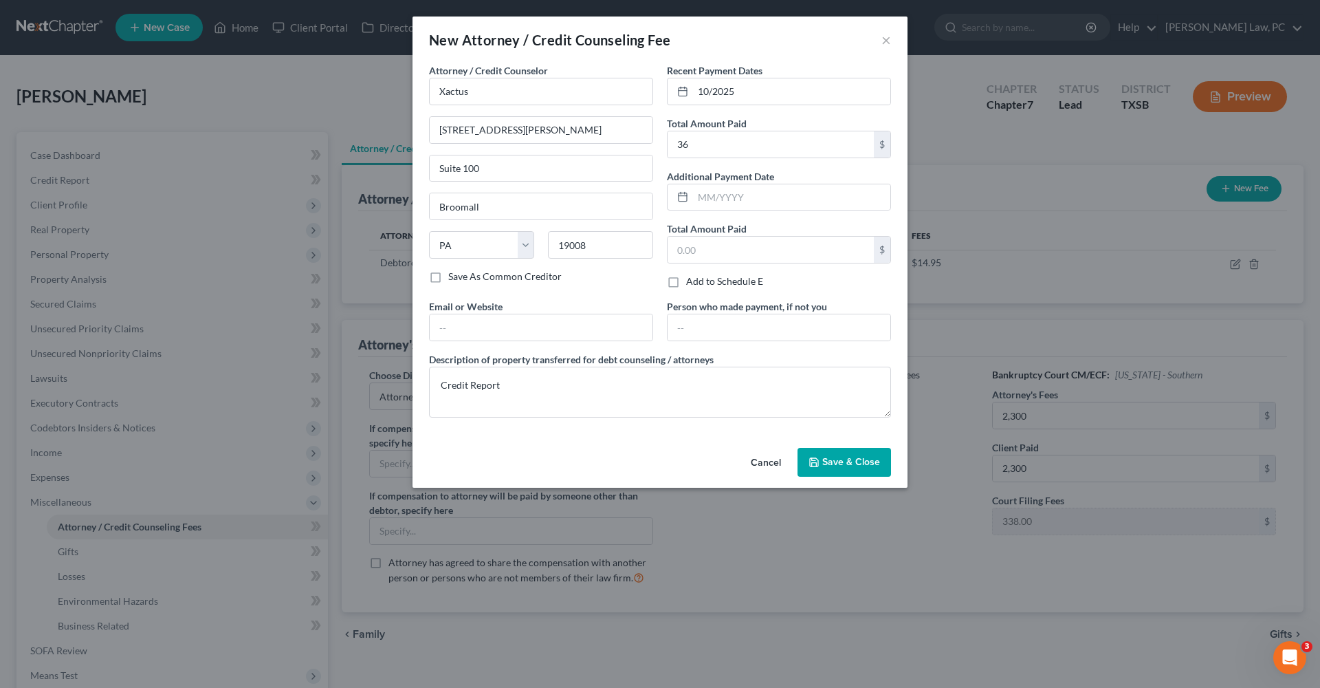
click at [838, 461] on span "Save & Close" at bounding box center [851, 462] width 58 height 12
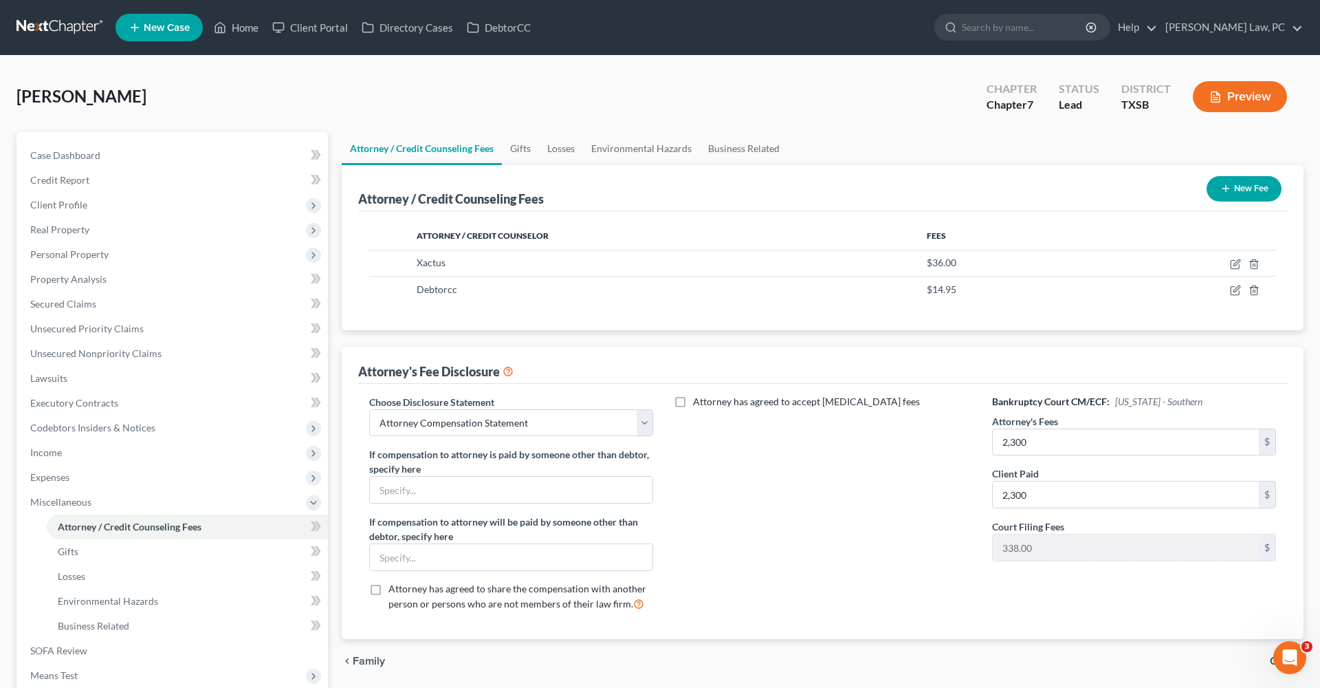
click at [1230, 190] on icon "button" at bounding box center [1226, 188] width 11 height 11
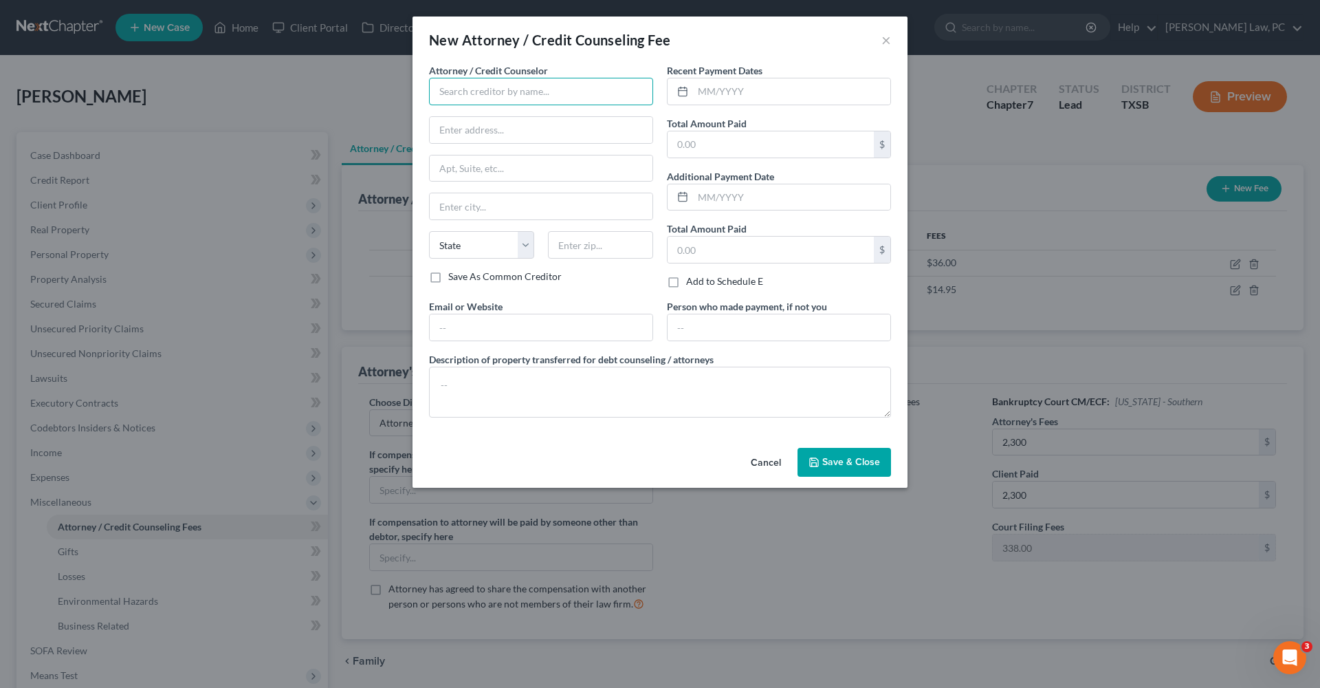
click at [533, 98] on input "text" at bounding box center [541, 92] width 224 height 28
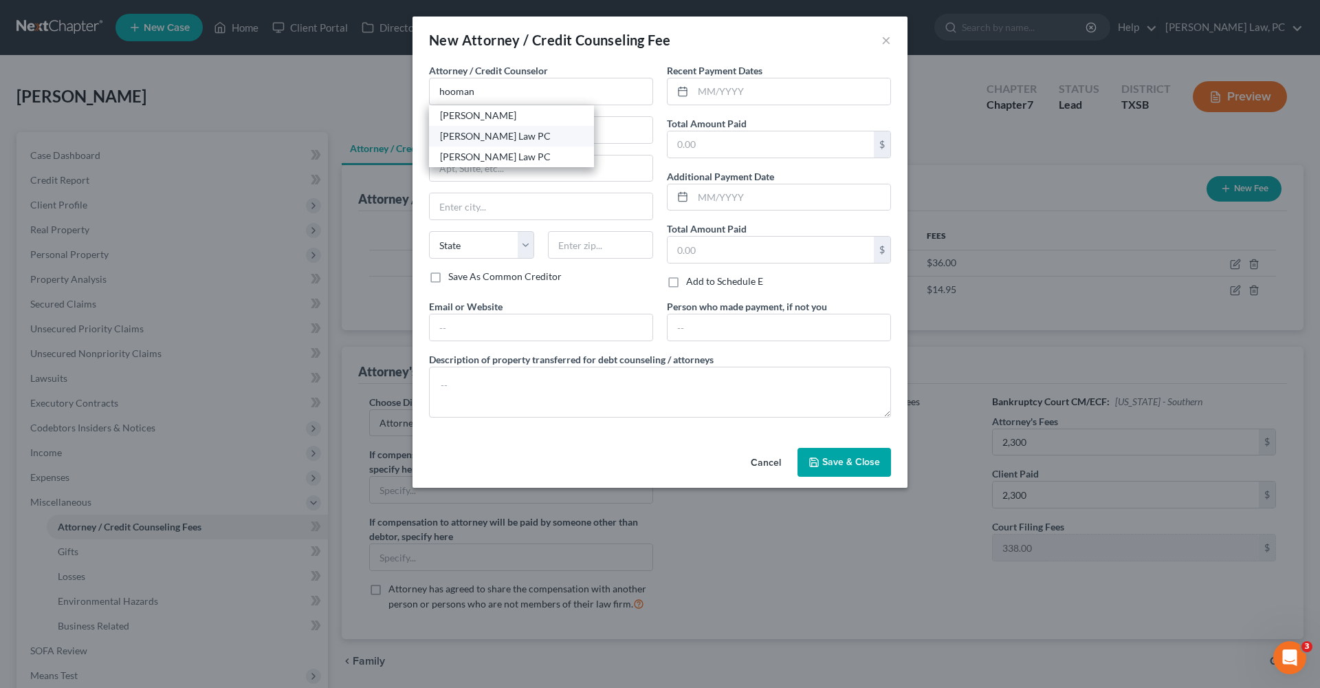
click at [547, 135] on div "Hooman Khoshnood Law PC" at bounding box center [511, 136] width 143 height 14
type input "Hooman Khoshnood Law PC"
type input "505 Huntland Dr"
type input "295"
type input "Austin"
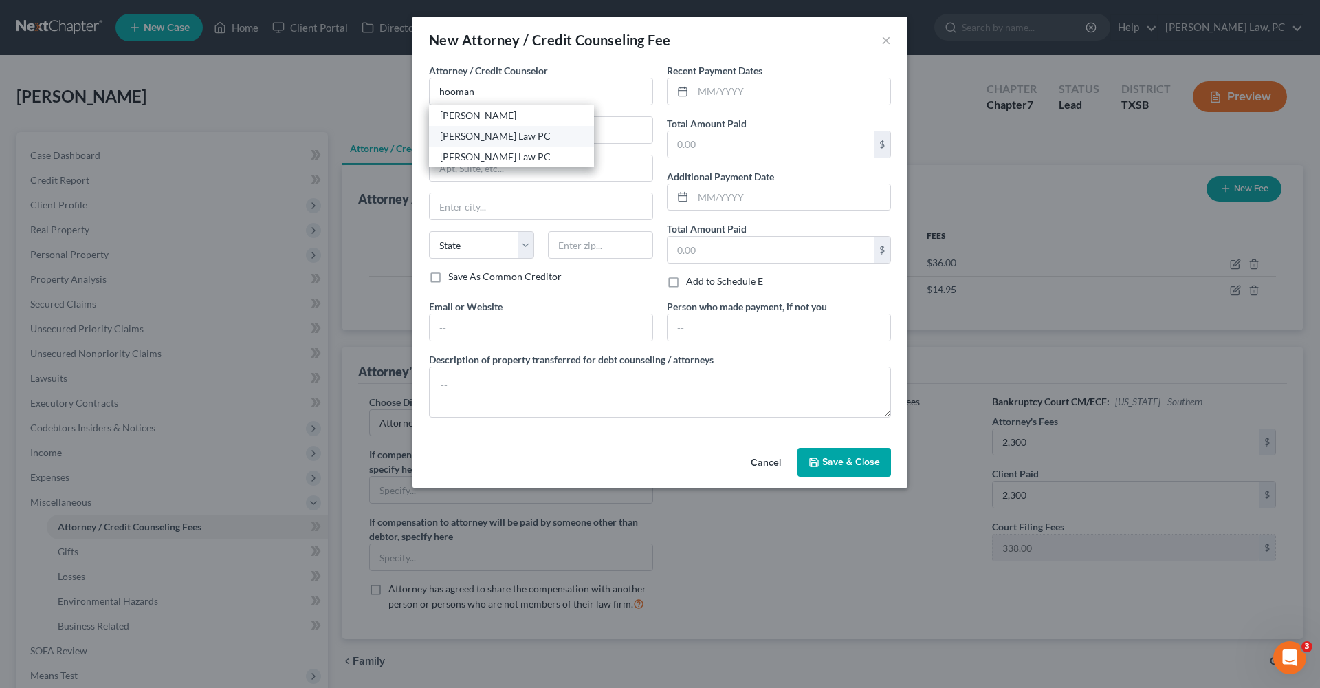
select select "45"
type input "78752"
click at [733, 87] on input "text" at bounding box center [791, 91] width 197 height 26
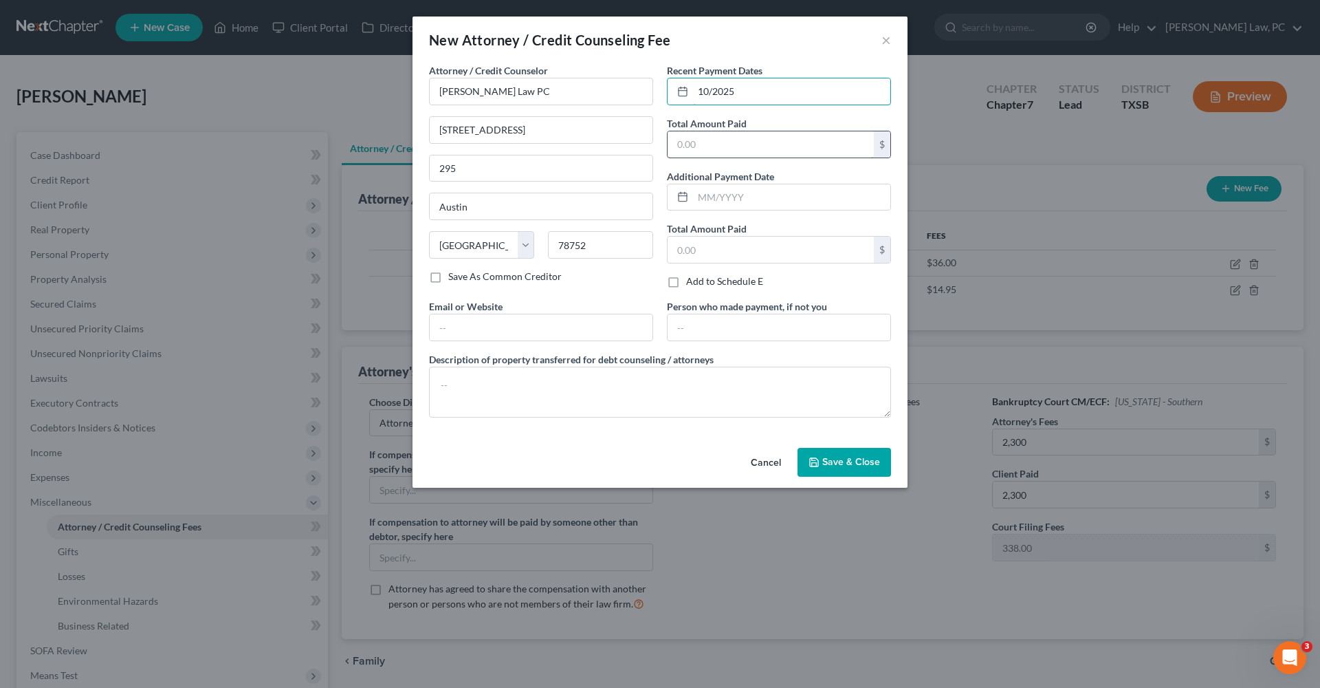
type input "10/2025"
click at [739, 146] on input "text" at bounding box center [771, 144] width 206 height 26
type input "2,300"
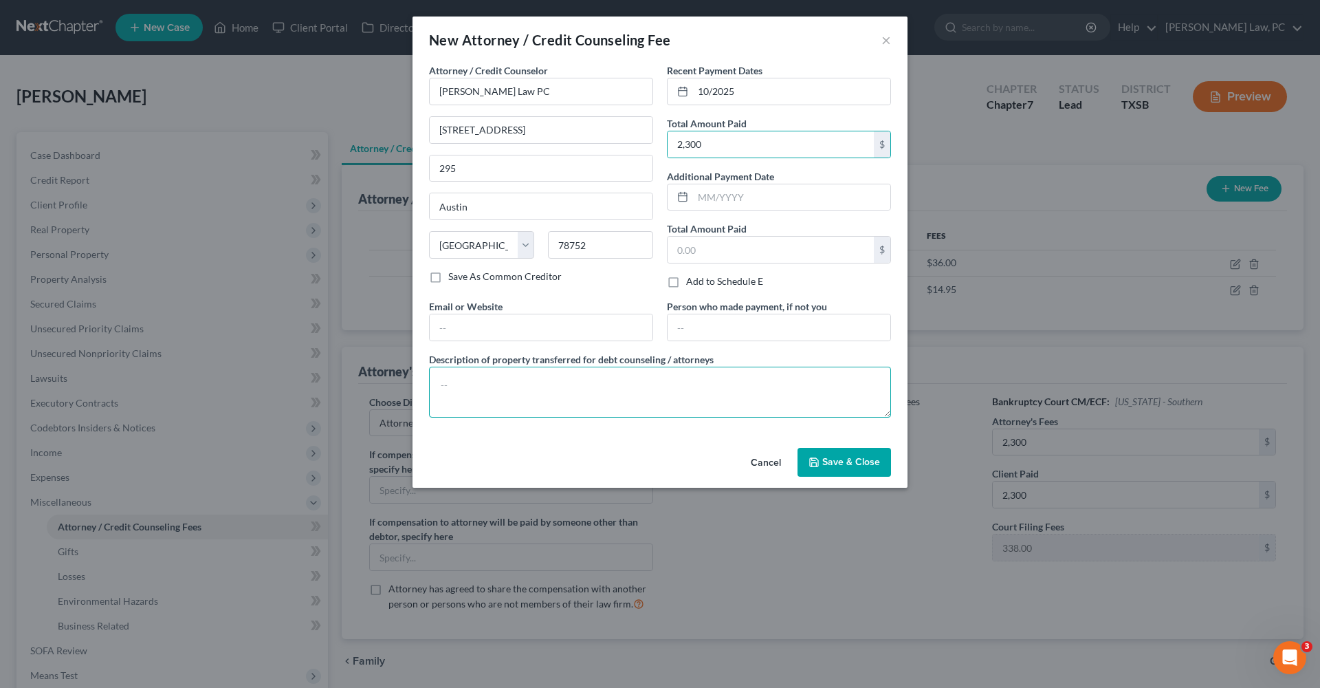
click at [548, 391] on textarea at bounding box center [660, 392] width 462 height 51
type textarea "Attorneys Fees"
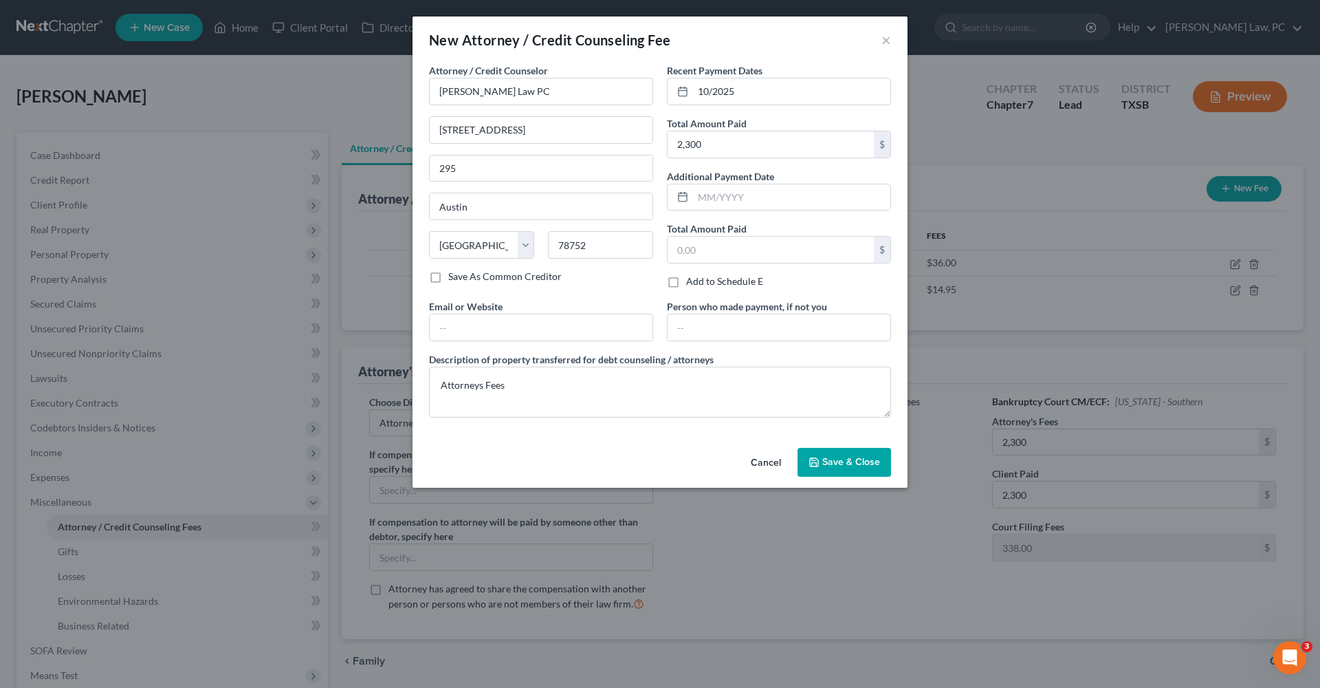
click at [818, 461] on icon "button" at bounding box center [814, 462] width 11 height 11
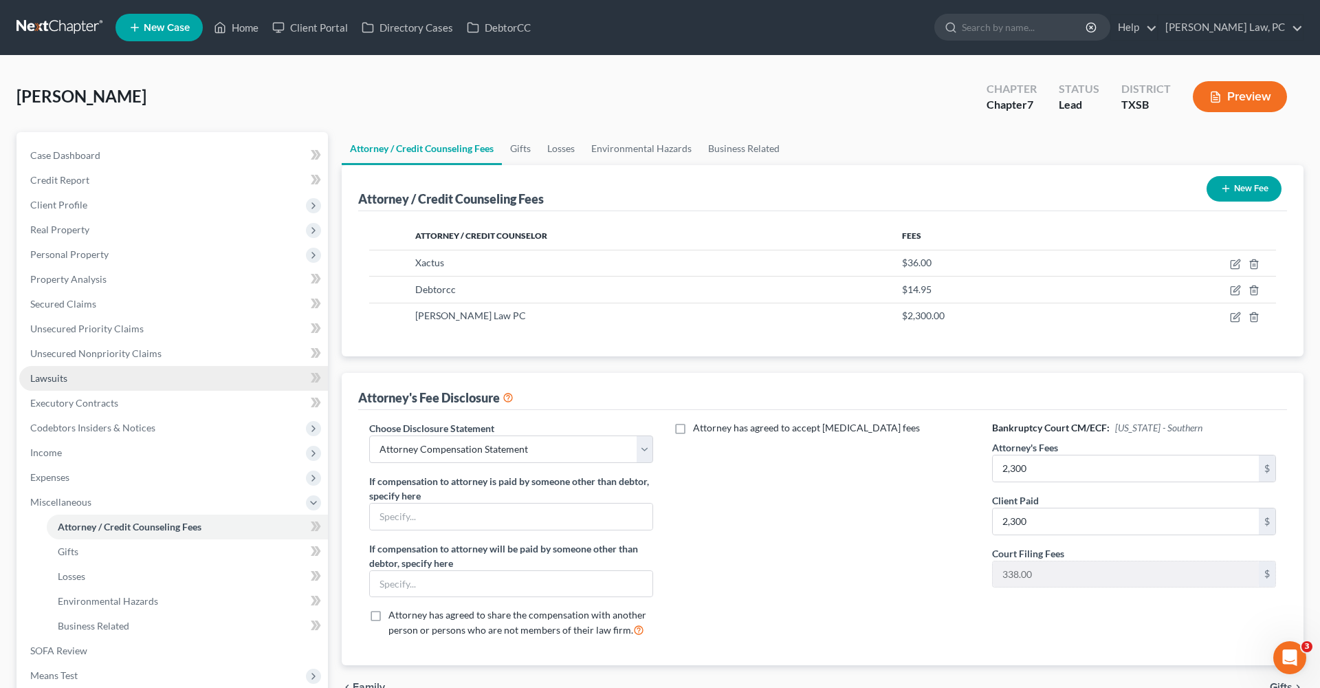
click at [38, 378] on span "Lawsuits" at bounding box center [48, 378] width 37 height 12
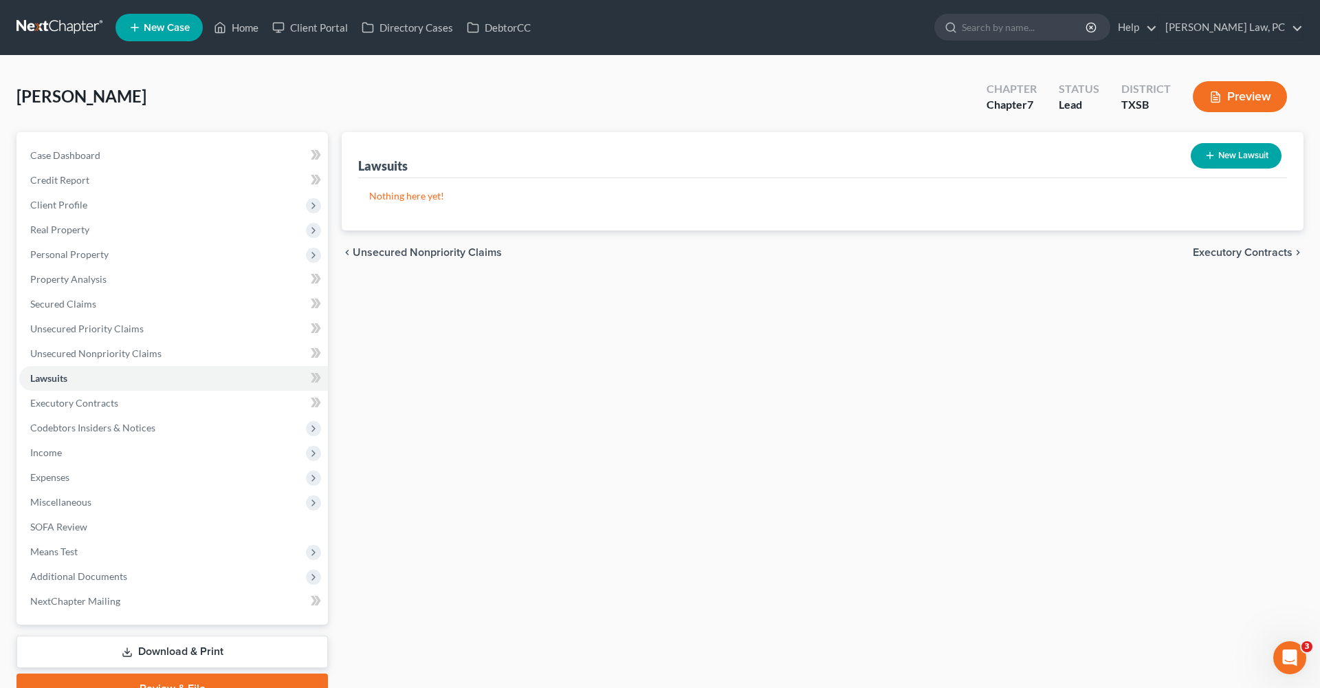
click at [1212, 153] on icon "button" at bounding box center [1210, 155] width 11 height 11
select select "0"
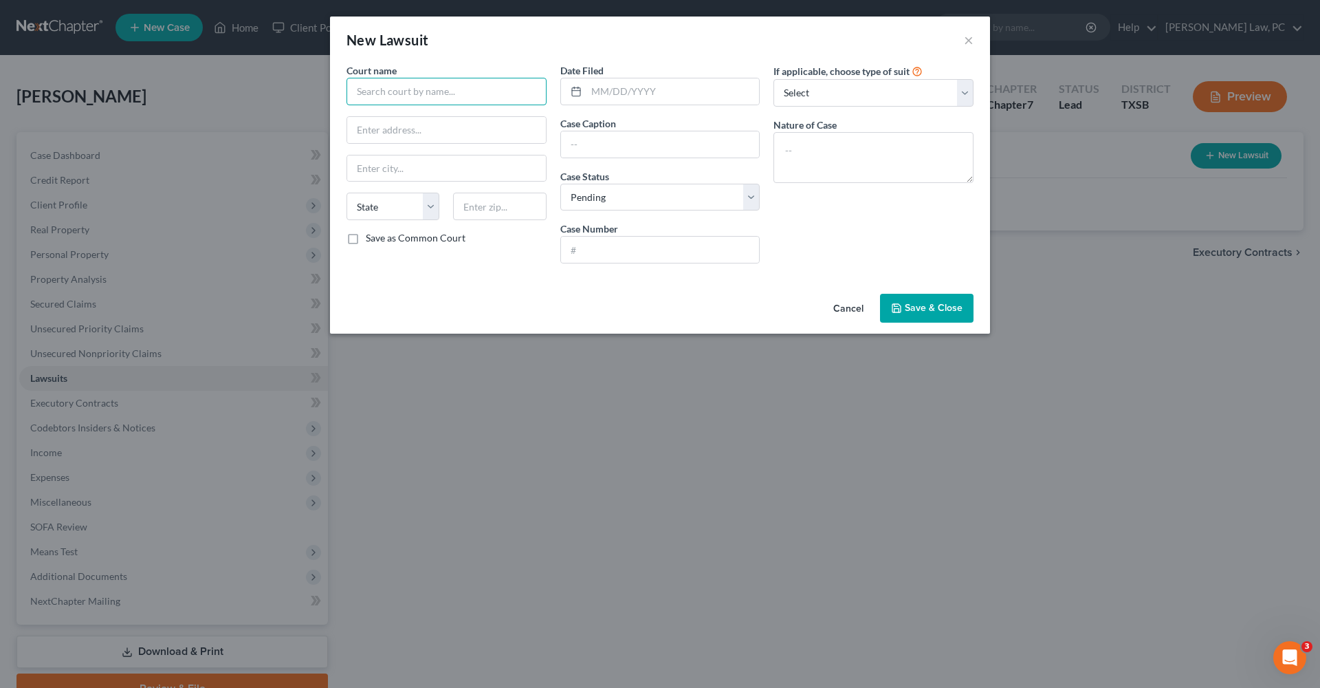
click at [424, 87] on input "text" at bounding box center [447, 92] width 200 height 28
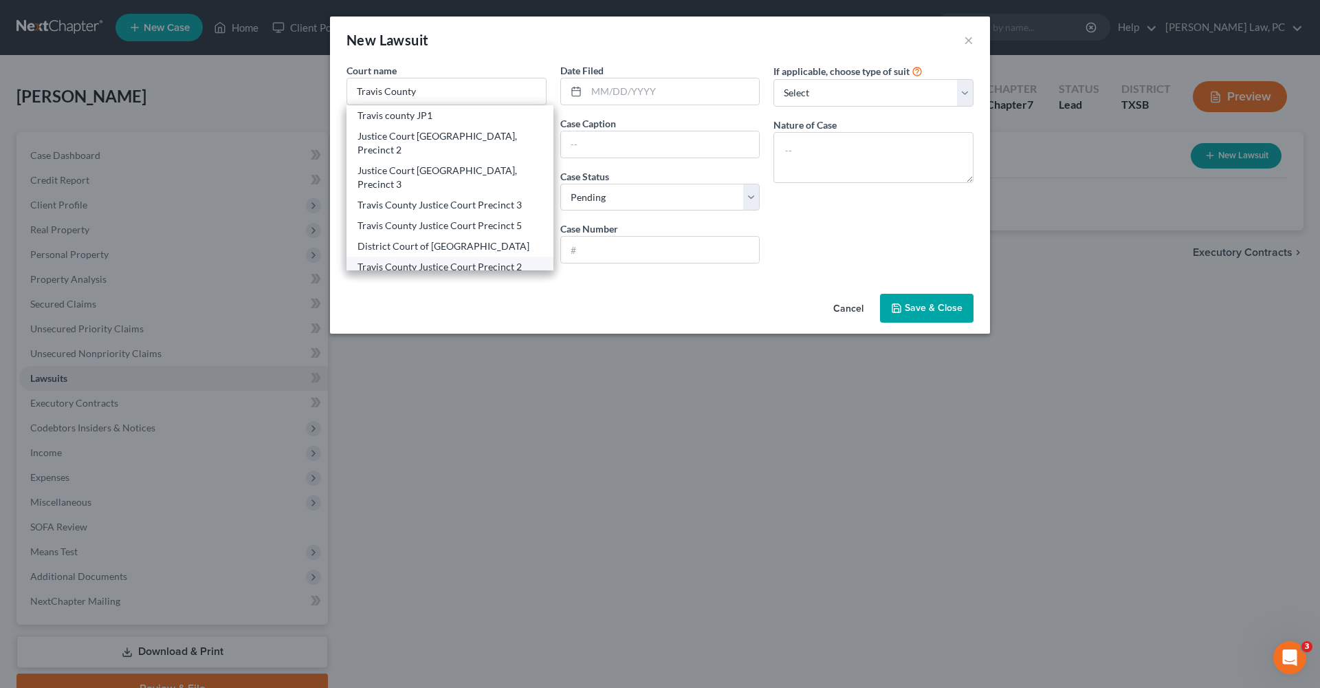
click at [481, 260] on div "Travis County Justice Court Precinct 2" at bounding box center [450, 267] width 185 height 14
type input "Travis County Justice Court Precinct 2"
type input "10409 Burnet Rd #180"
type input "Austin"
select select "45"
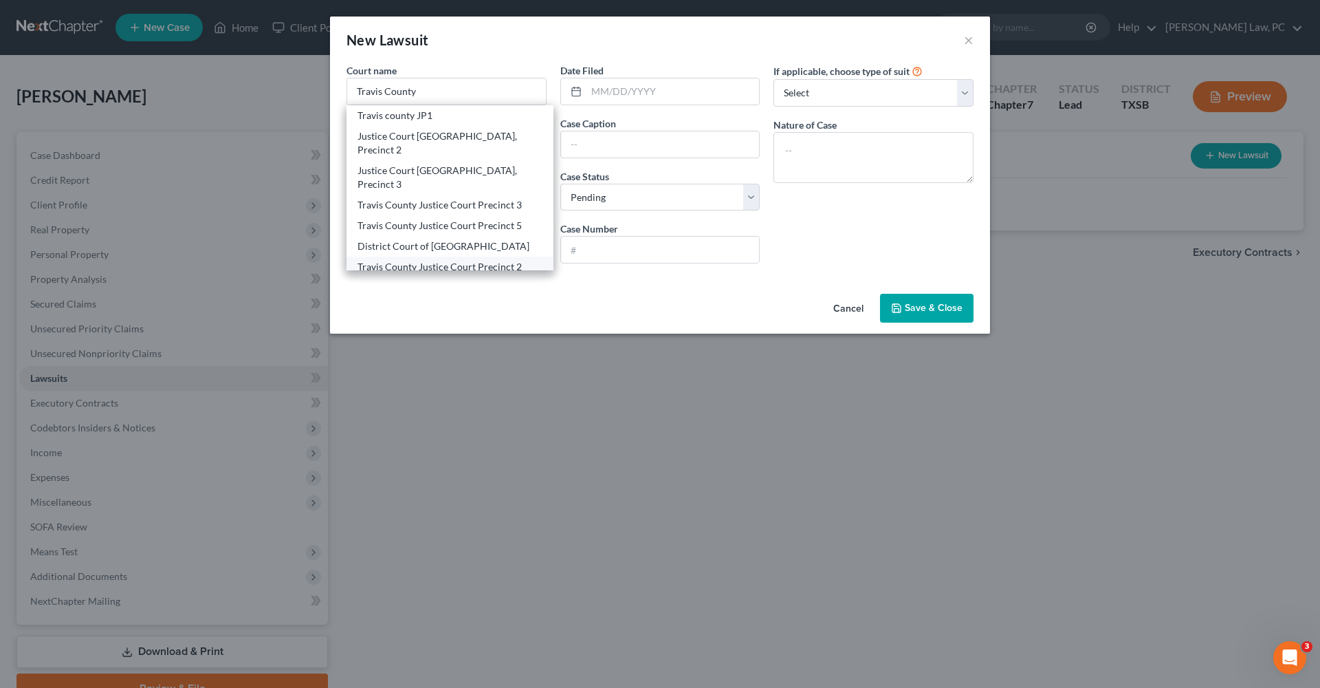
type input "78758"
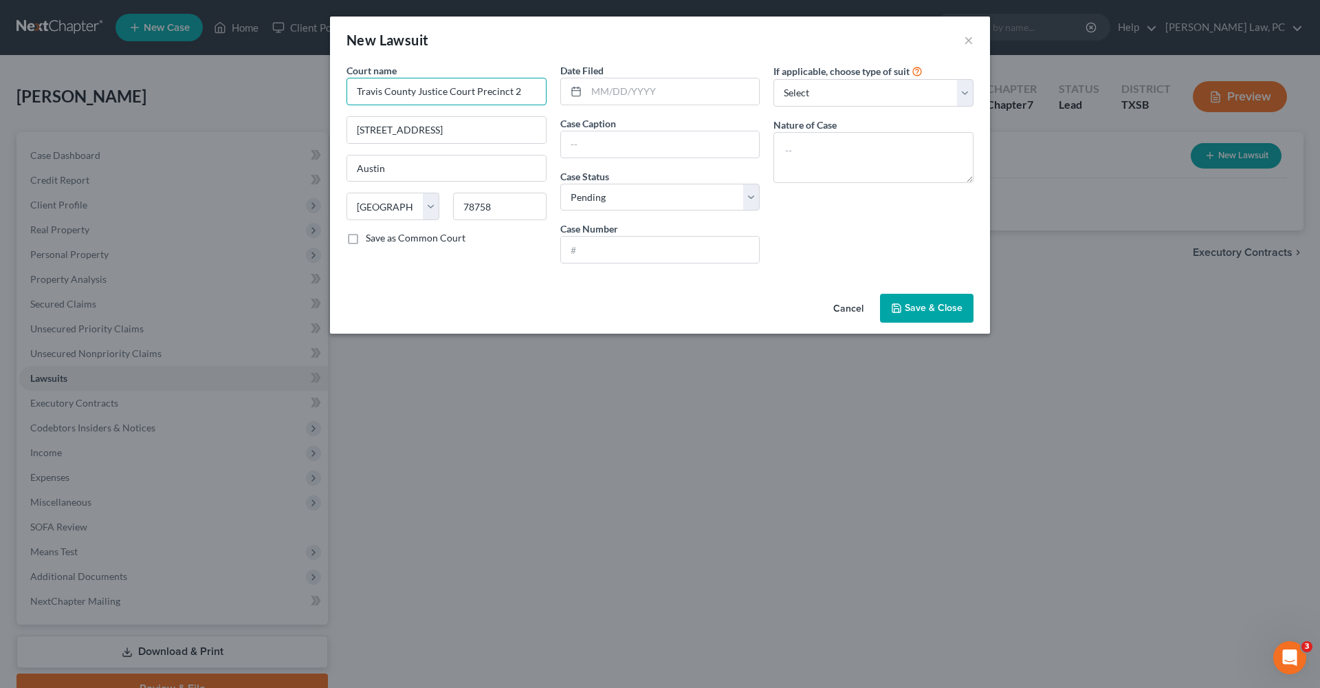
click at [473, 92] on input "Travis County Justice Court Precinct 2" at bounding box center [447, 92] width 200 height 28
type input "Travis County Justice of Peace Precinct 2"
click at [596, 147] on input "text" at bounding box center [660, 144] width 199 height 26
type input "Midland Credit Management Inc. vs Hiram Abitua"
click at [595, 244] on input "text" at bounding box center [660, 250] width 199 height 26
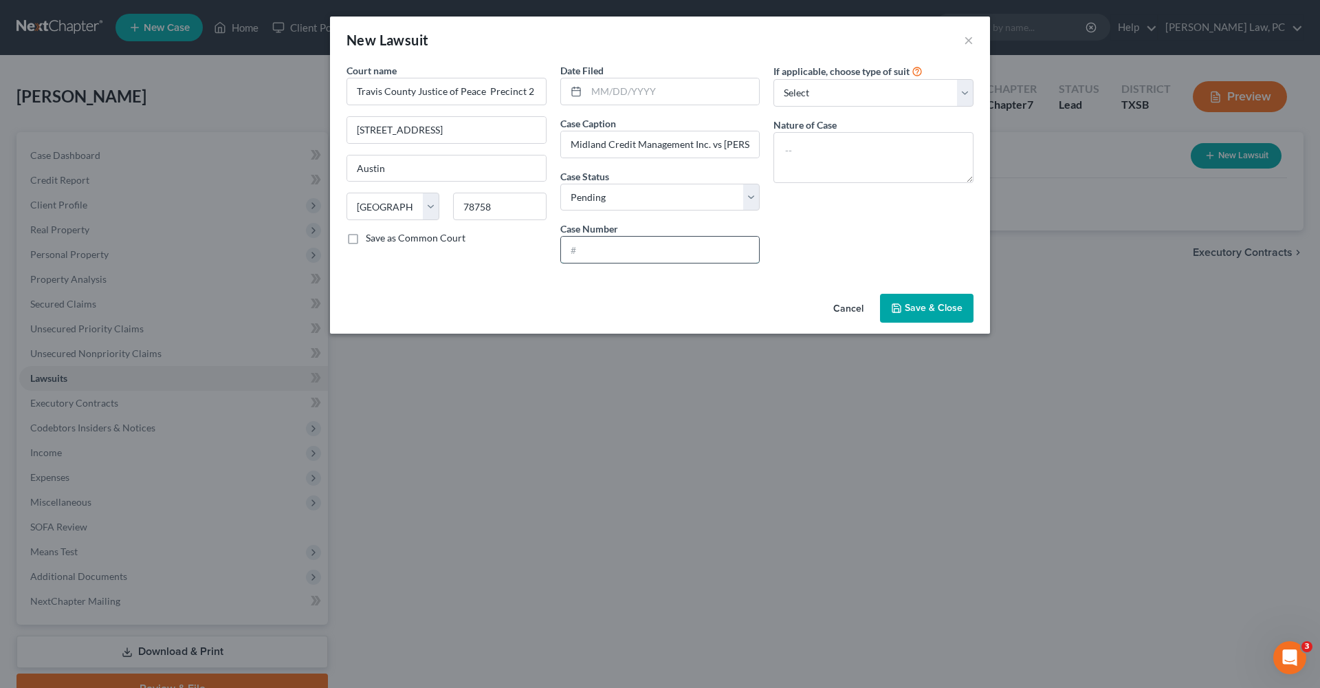
paste input "J2-CV-24-005408"
type input "J2-CV-24-005408"
select select "4"
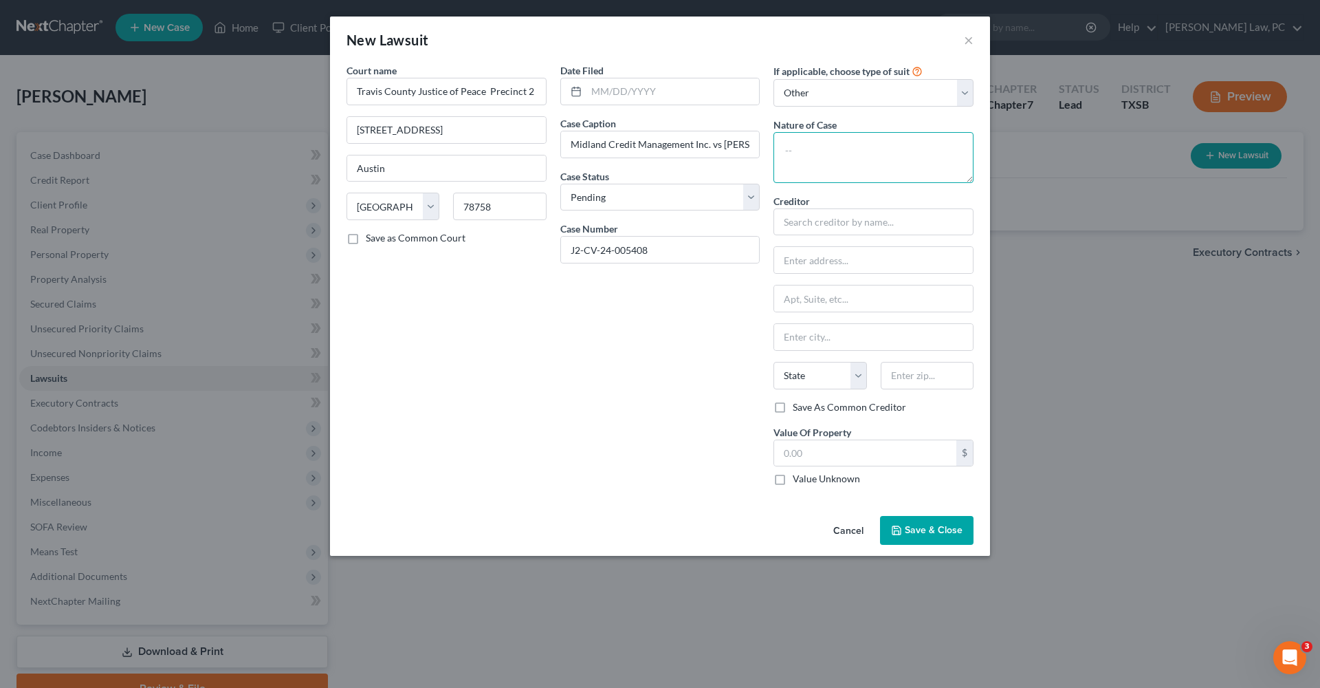
click at [822, 148] on textarea at bounding box center [874, 157] width 200 height 51
type textarea "Debt Claim"
click at [842, 227] on input "text" at bounding box center [874, 222] width 200 height 28
drag, startPoint x: 708, startPoint y: 146, endPoint x: 541, endPoint y: 146, distance: 167.1
click at [541, 146] on div "Court name * Travis County Justice of Peace Precinct 2 10409 Burnet Rd #180 Aus…" at bounding box center [660, 279] width 641 height 433
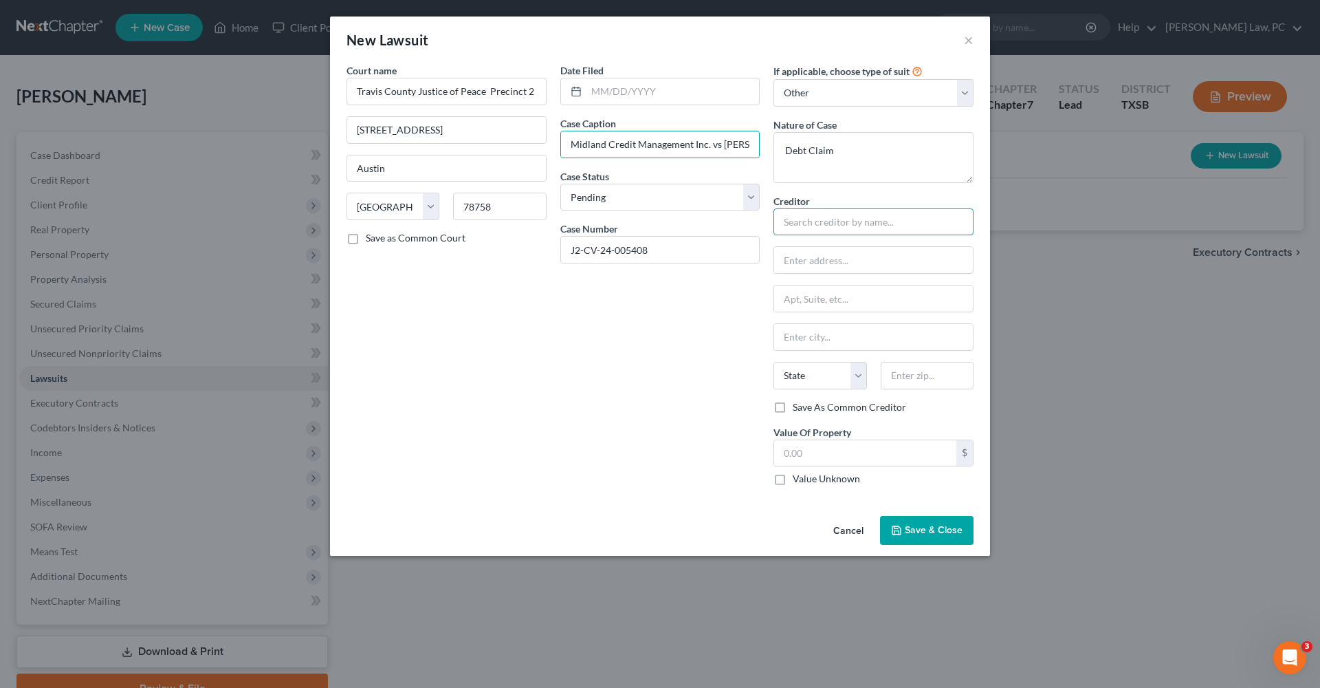
click at [840, 222] on input "text" at bounding box center [874, 222] width 200 height 28
paste input "Midland Credit Management Inc."
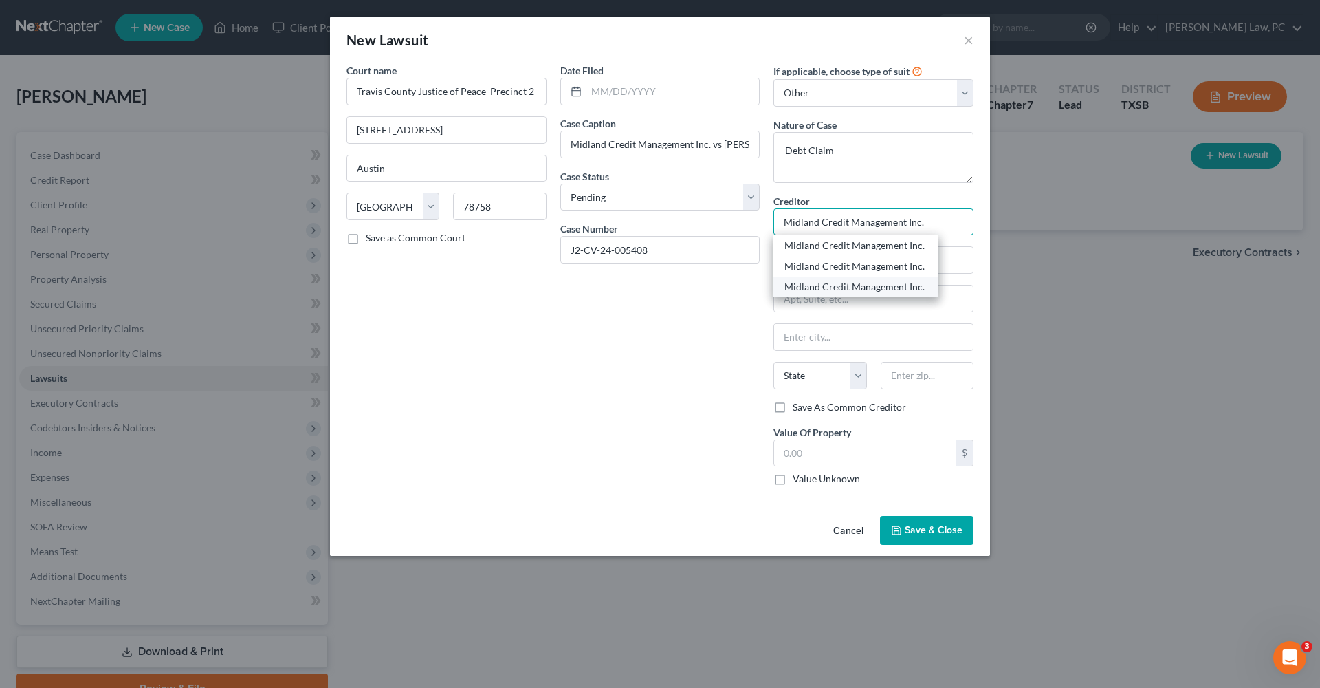
type input "Midland Credit Management Inc."
click at [880, 287] on div "Midland Credit Management Inc." at bounding box center [856, 287] width 143 height 14
type input "P.O. Box 460568"
type input "Houston"
select select "45"
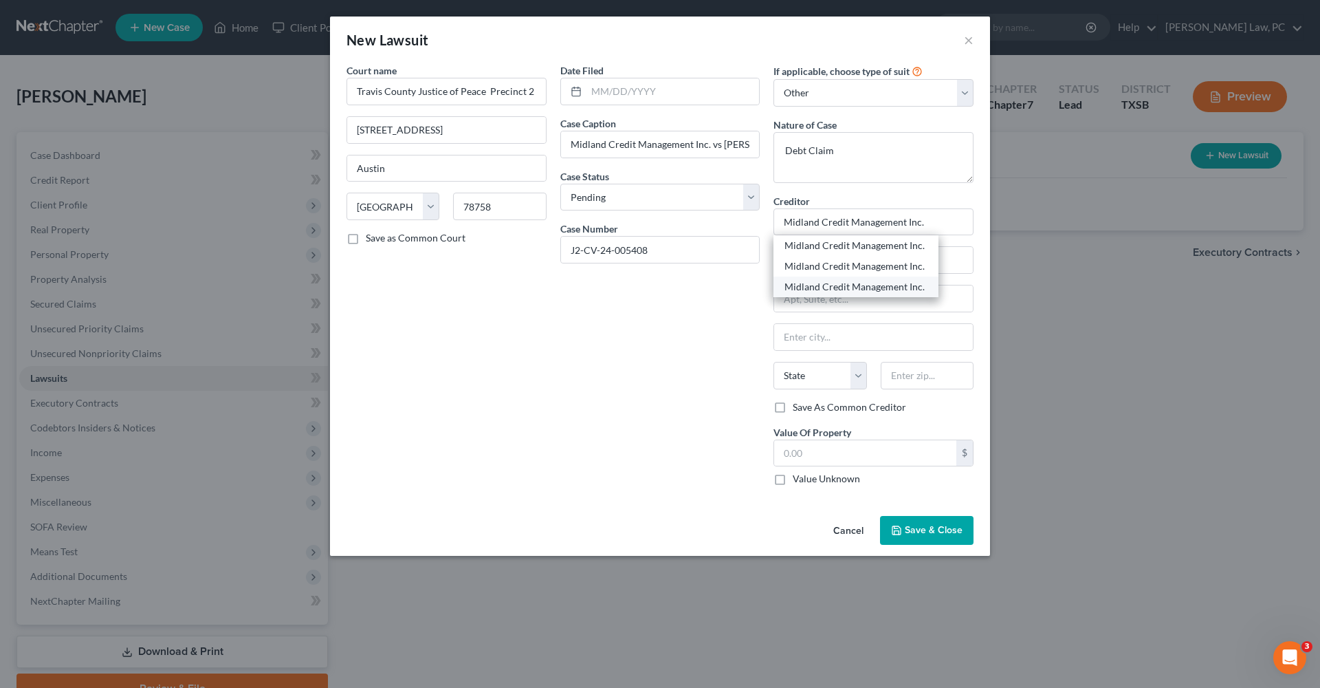
type input "77056"
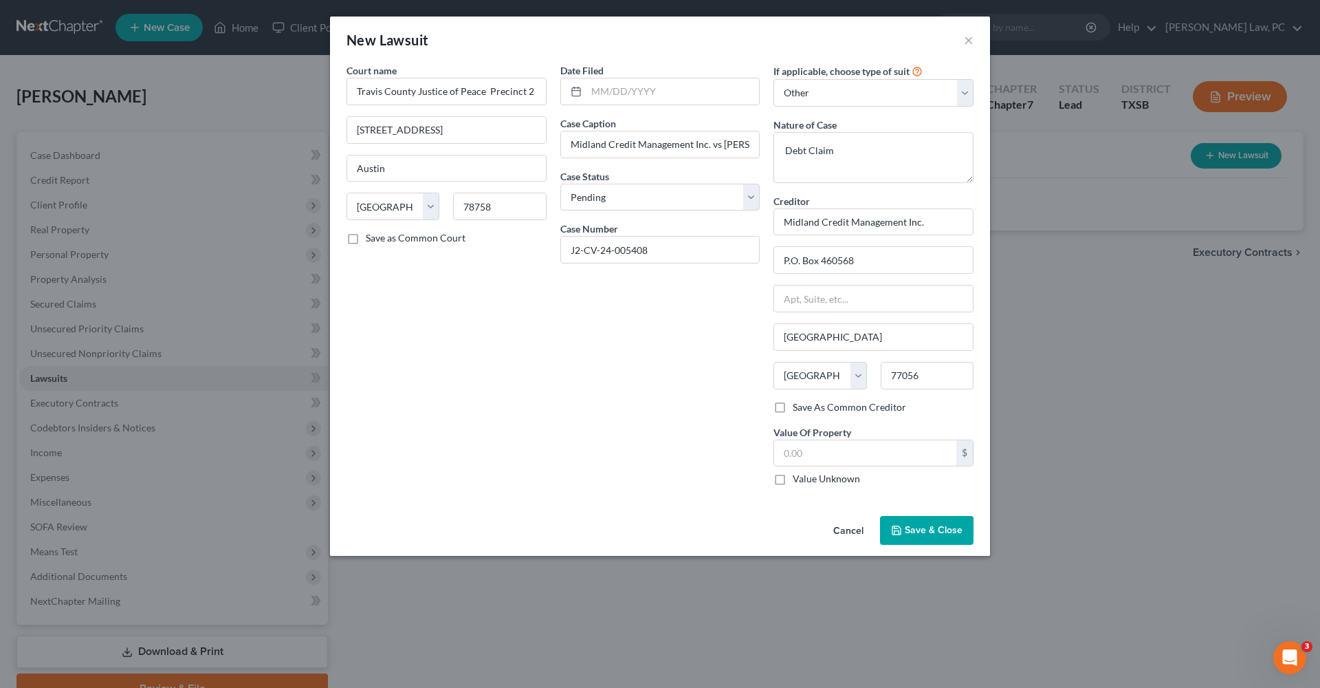
click at [899, 531] on polyline "button" at bounding box center [897, 532] width 5 height 3
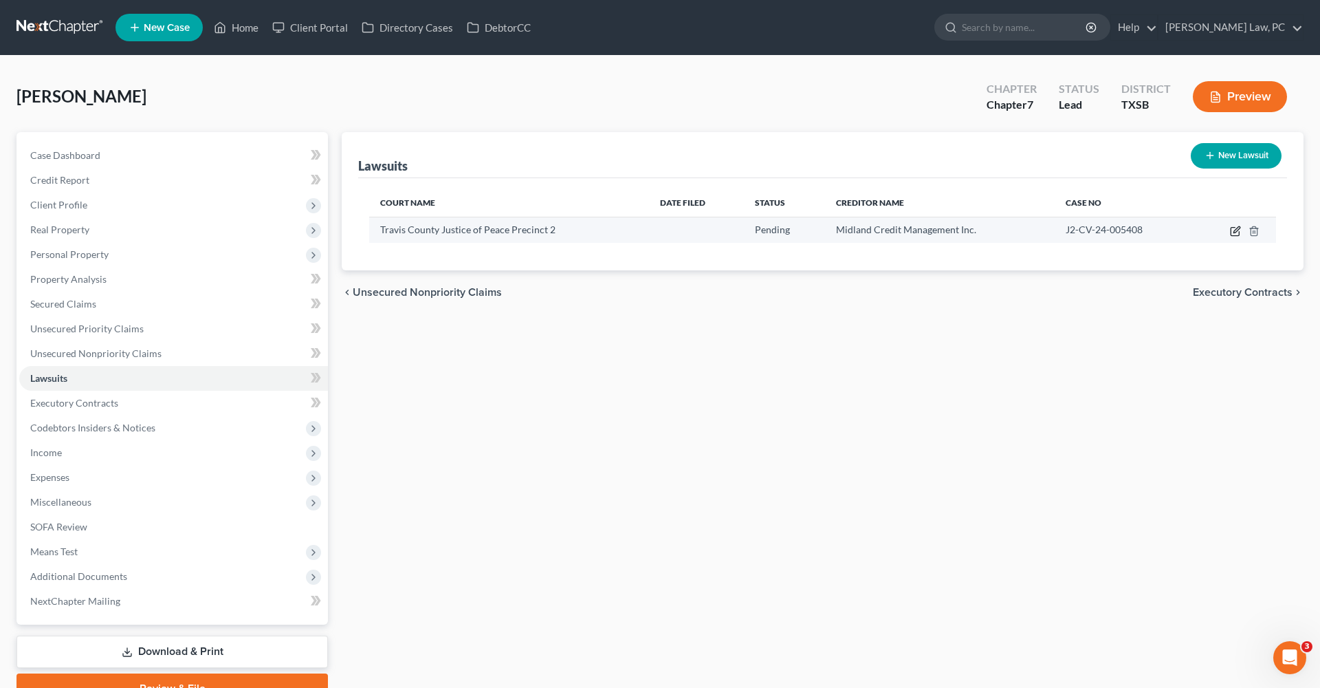
click at [1232, 233] on icon "button" at bounding box center [1235, 231] width 11 height 11
select select "45"
select select "0"
select select "4"
select select "45"
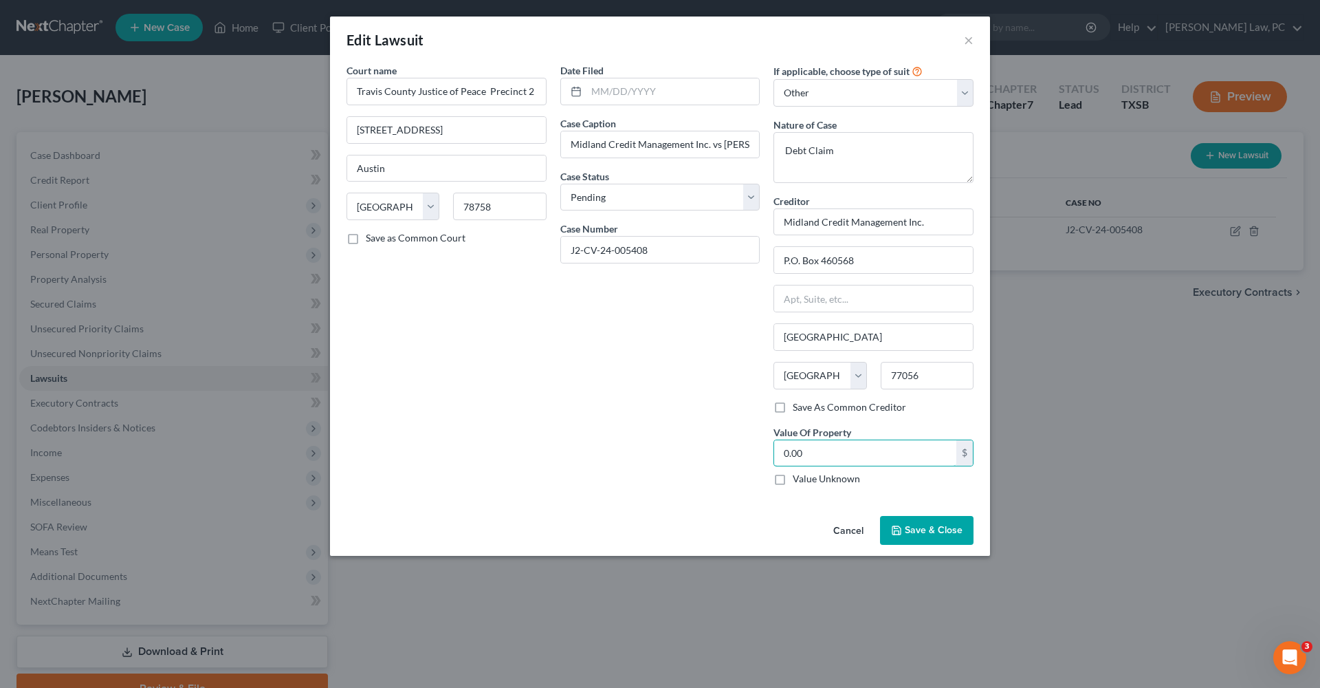
drag, startPoint x: 818, startPoint y: 446, endPoint x: 755, endPoint y: 446, distance: 63.3
click at [755, 446] on div "Court name * Travis County Justice of Peace Precinct 2 10409 Burnet Rd #180 Aus…" at bounding box center [660, 279] width 641 height 433
type input "15,217.51"
click at [933, 527] on span "Save & Close" at bounding box center [934, 530] width 58 height 12
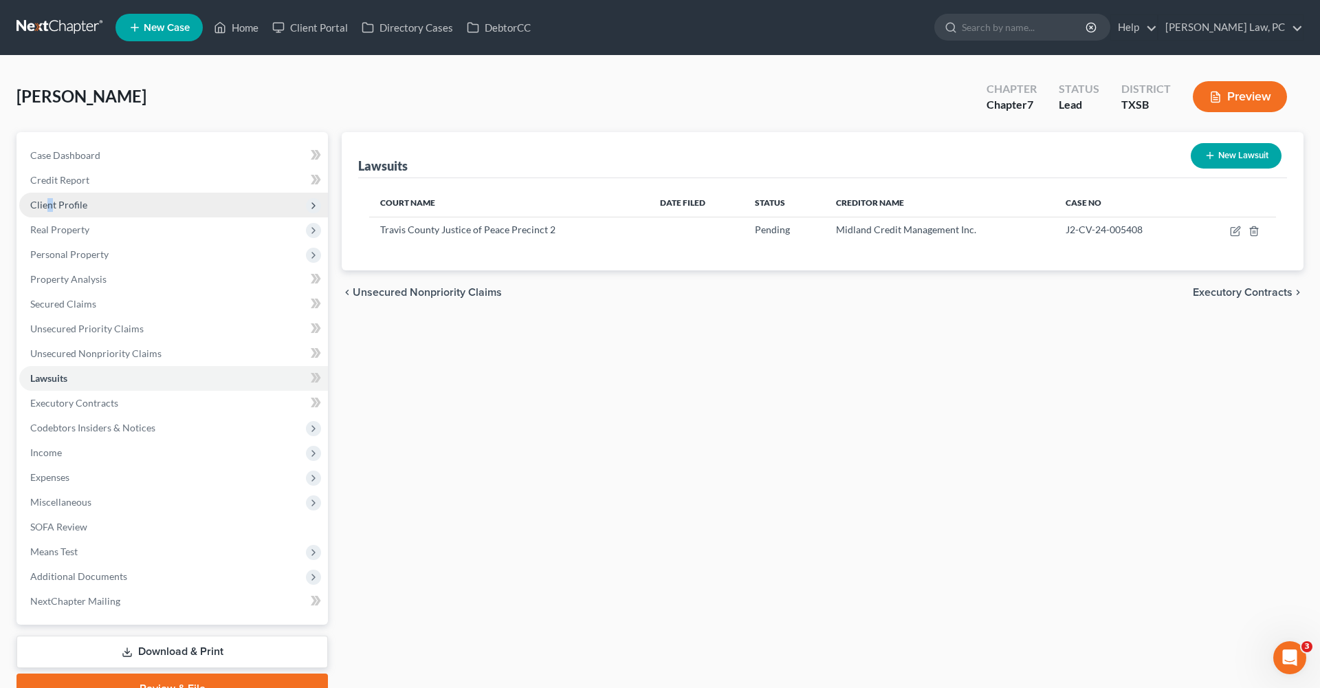
click at [49, 205] on span "Client Profile" at bounding box center [58, 205] width 57 height 12
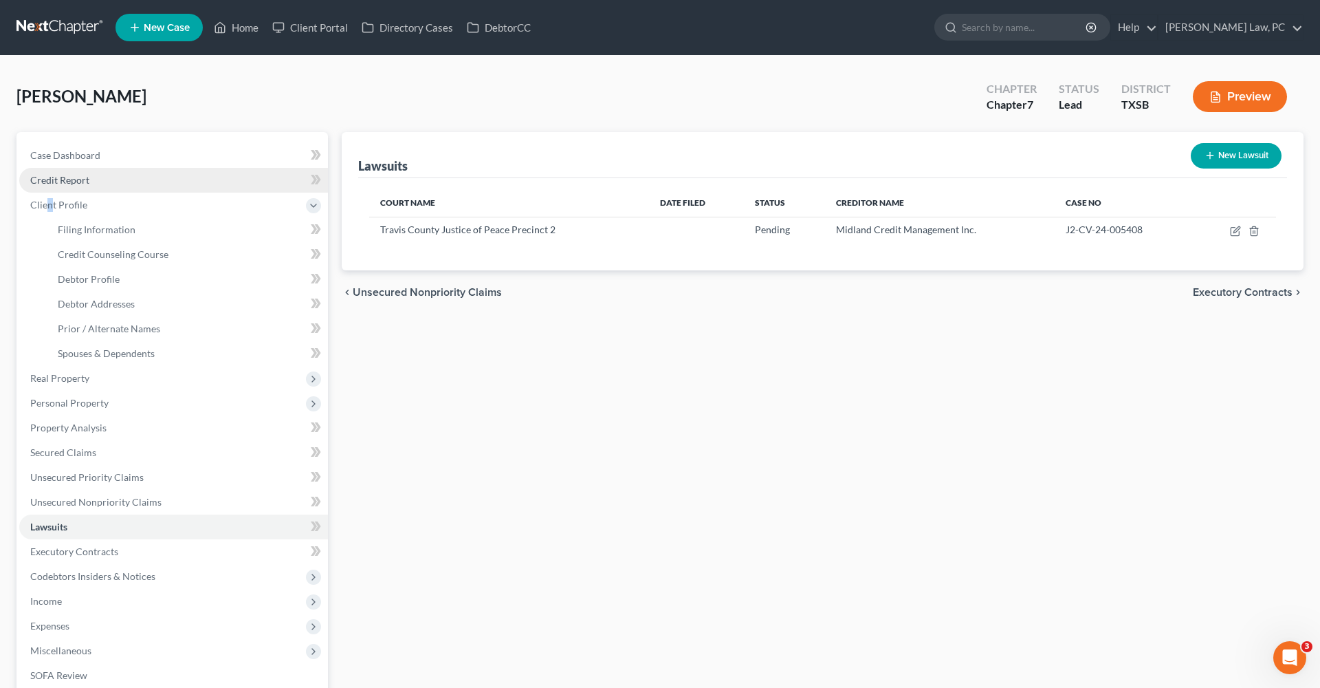
click at [65, 179] on span "Credit Report" at bounding box center [59, 180] width 59 height 12
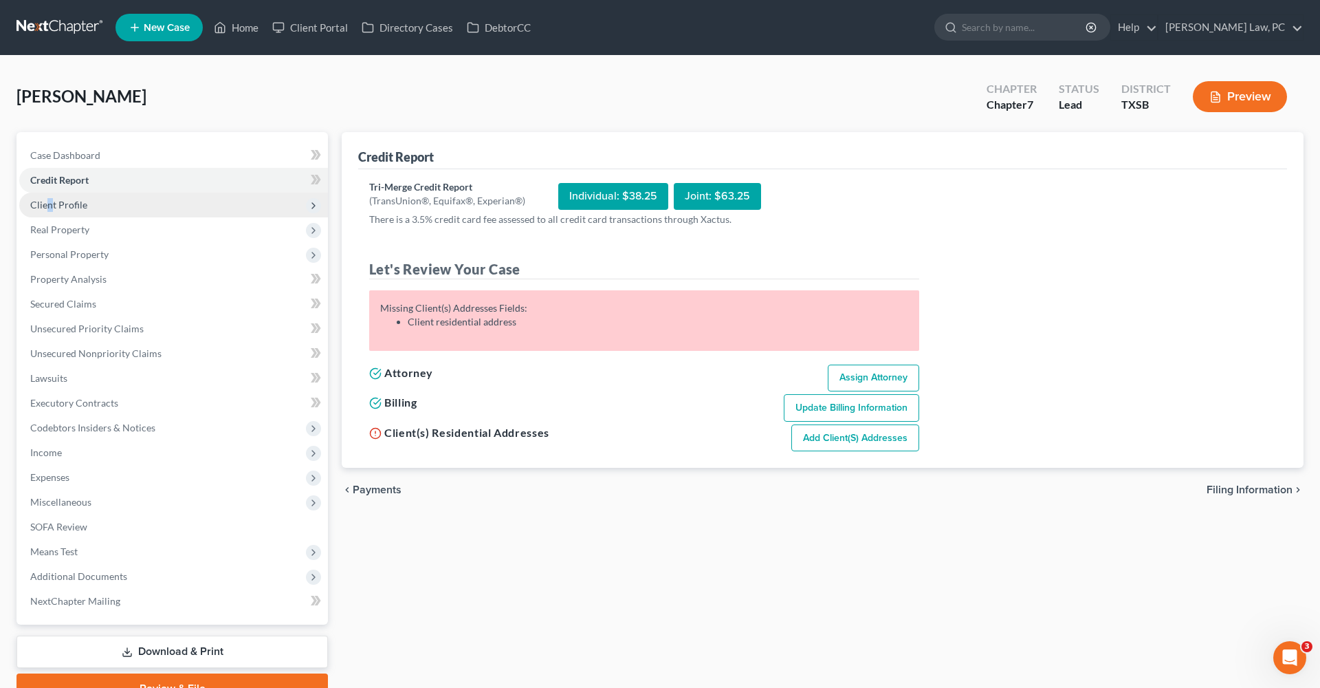
click at [40, 208] on span "Client Profile" at bounding box center [58, 205] width 57 height 12
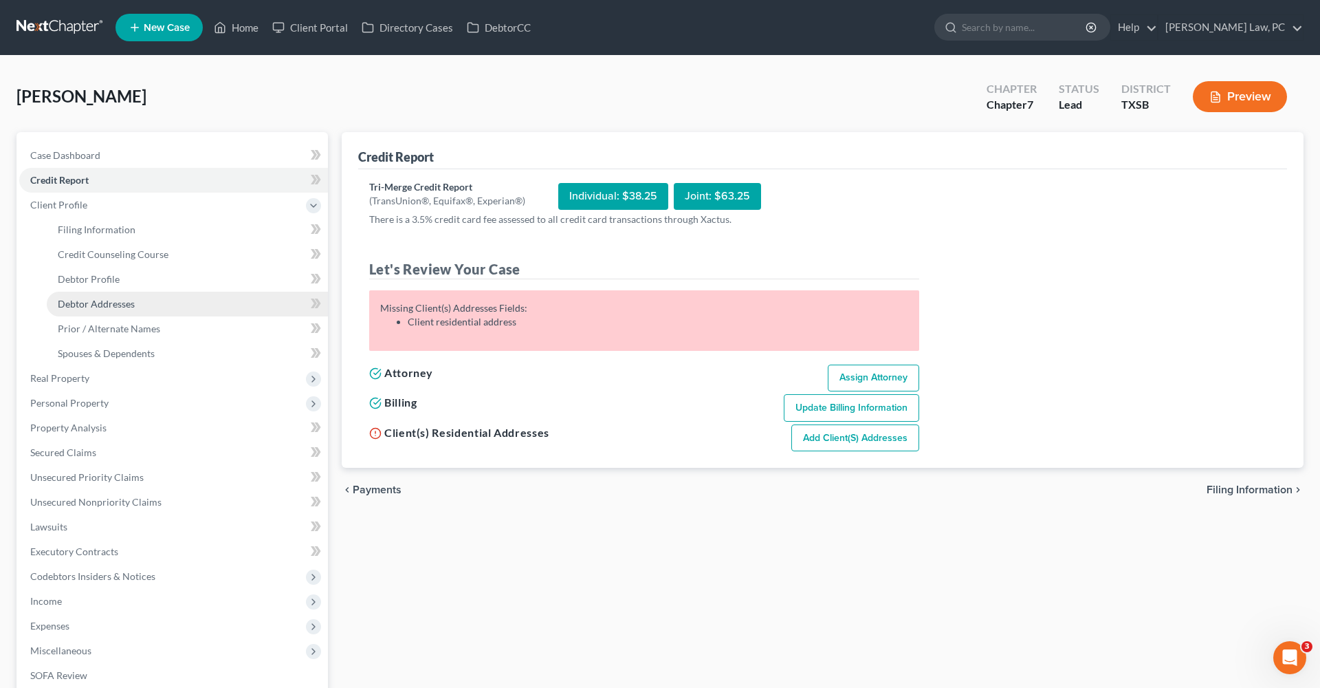
click at [94, 304] on span "Debtor Addresses" at bounding box center [96, 304] width 77 height 12
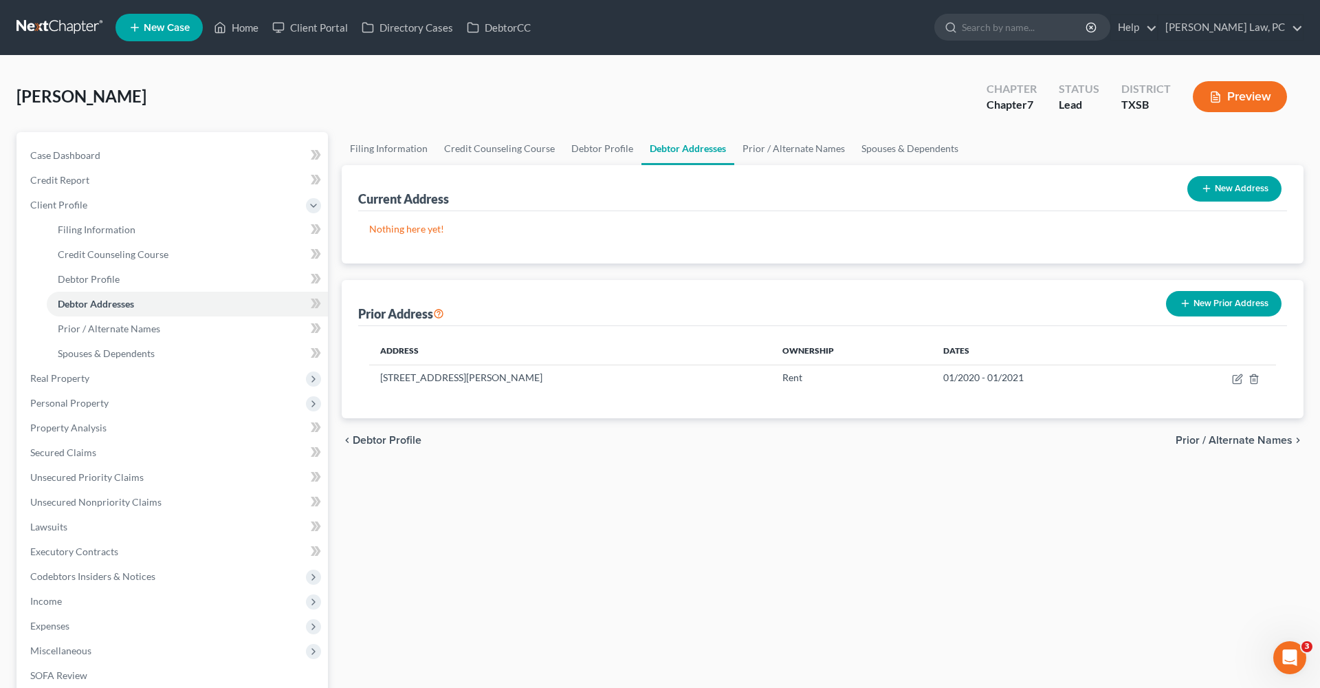
click at [1203, 190] on icon "button" at bounding box center [1206, 188] width 11 height 11
select select "0"
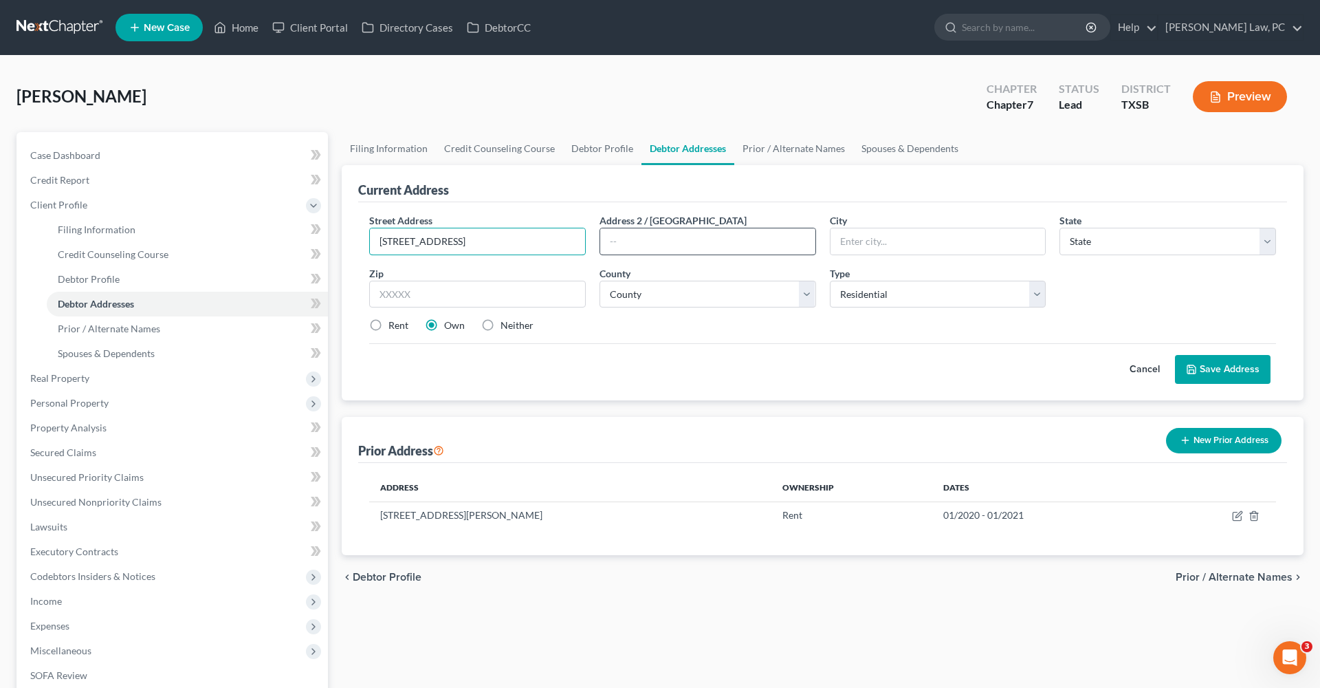
type input "11205 N Fm 620 Rd"
type input "UNIT 10316"
type input "78726"
click at [631, 349] on div "Cancel Save Address" at bounding box center [822, 363] width 907 height 41
type input "Austin"
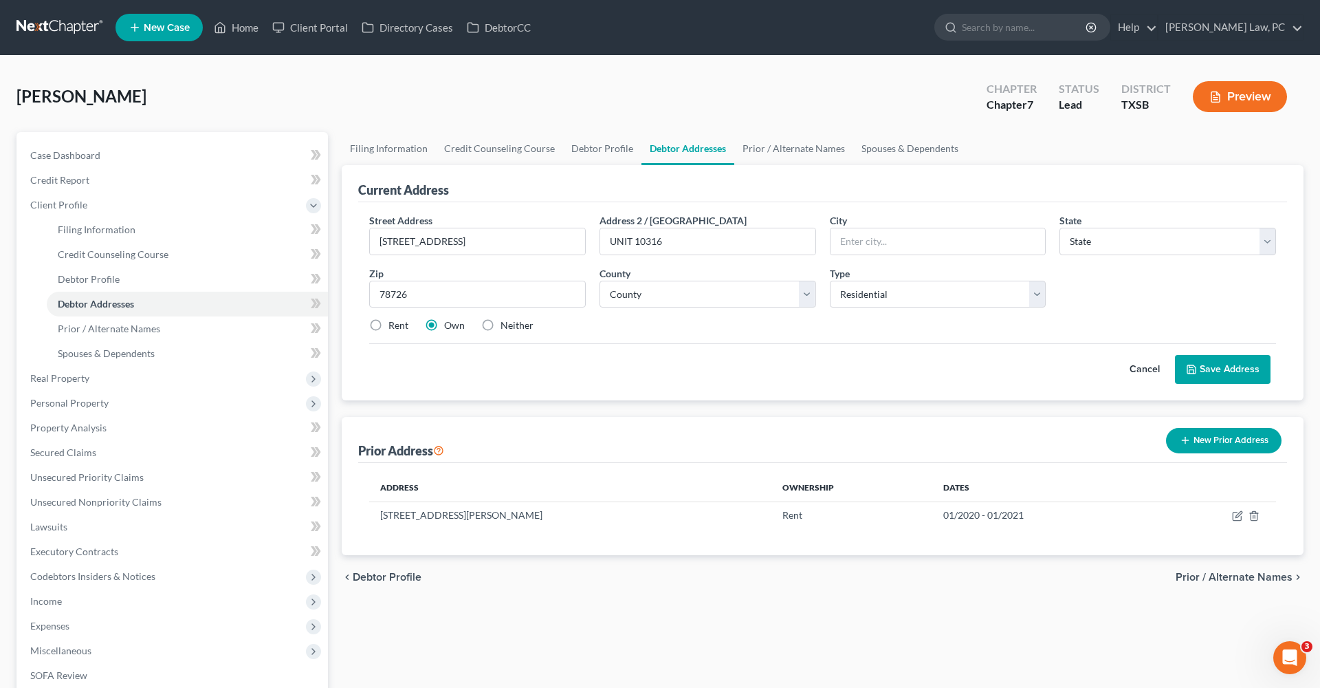
select select "45"
click at [389, 329] on label "Rent" at bounding box center [399, 325] width 20 height 14
click at [394, 327] on input "Rent" at bounding box center [398, 322] width 9 height 9
radio input "true"
select select "226"
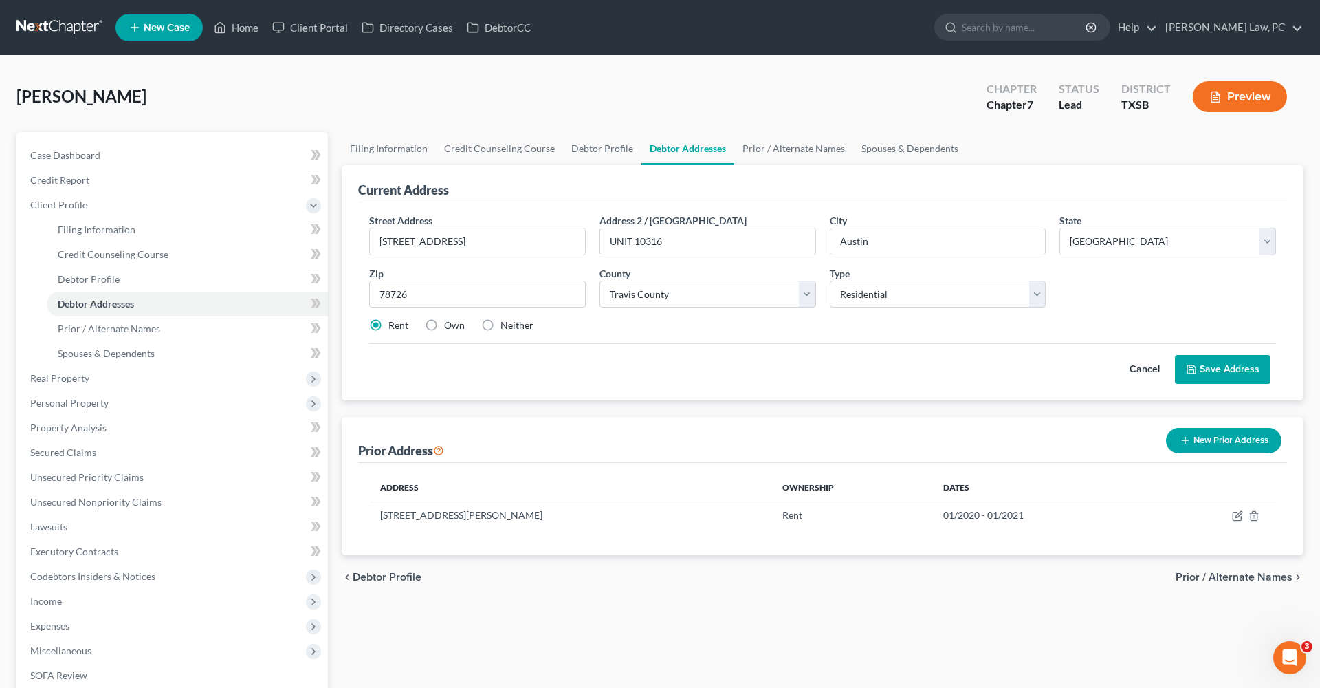
click at [983, 340] on div "Street Address * 11205 N Fm 620 Rd Address 2 / PO Box UNIT 10316 City * Austin …" at bounding box center [822, 278] width 921 height 131
click at [1234, 368] on button "Save Address" at bounding box center [1223, 369] width 96 height 29
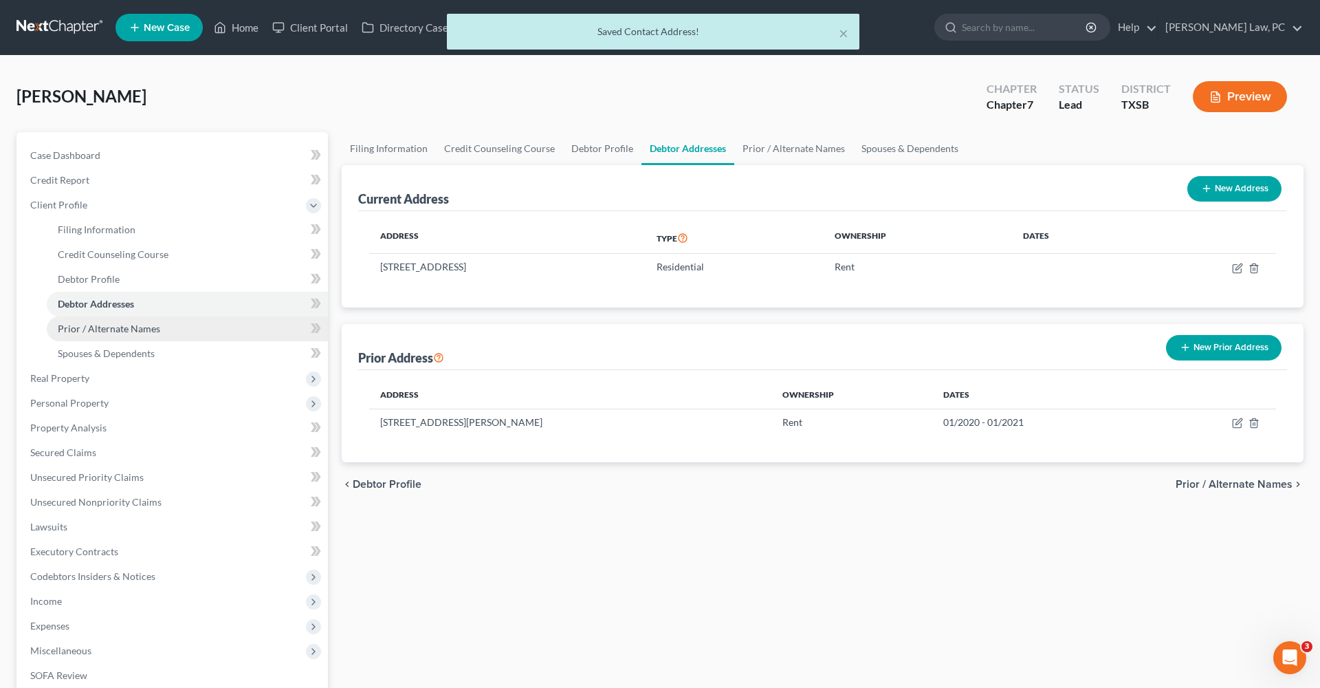
click at [115, 332] on span "Prior / Alternate Names" at bounding box center [109, 329] width 102 height 12
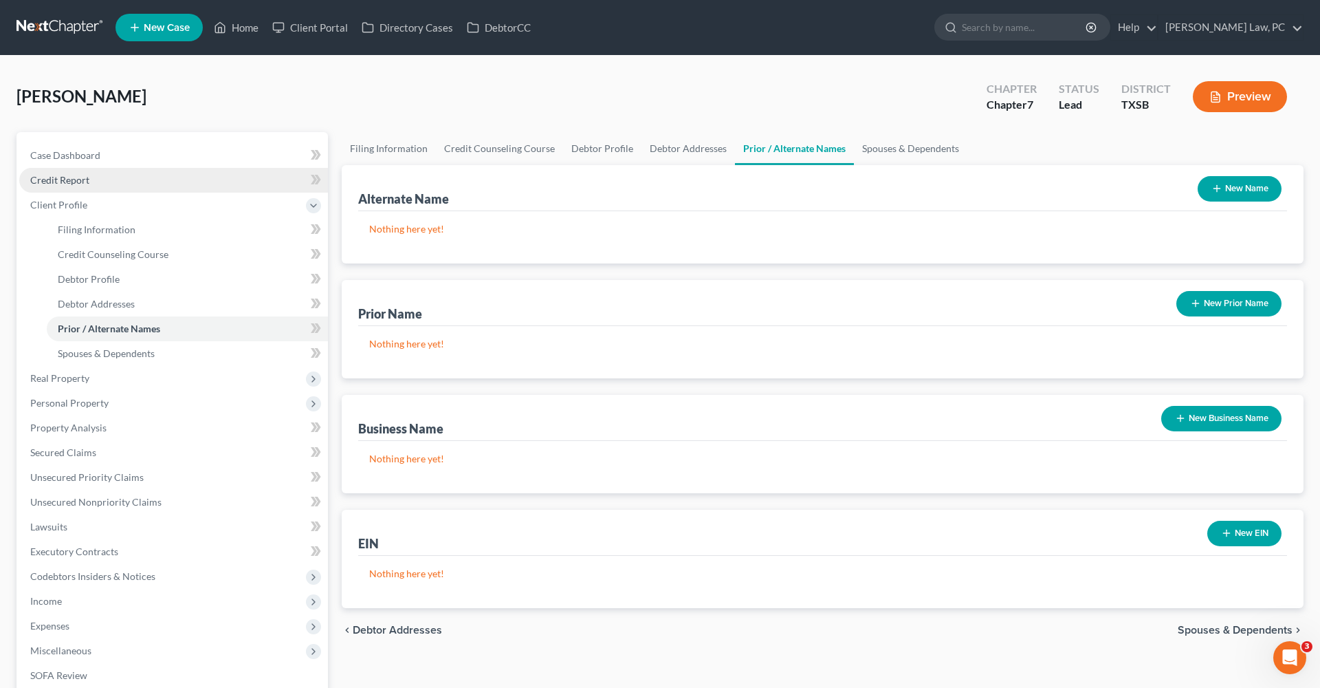
click at [61, 179] on span "Credit Report" at bounding box center [59, 180] width 59 height 12
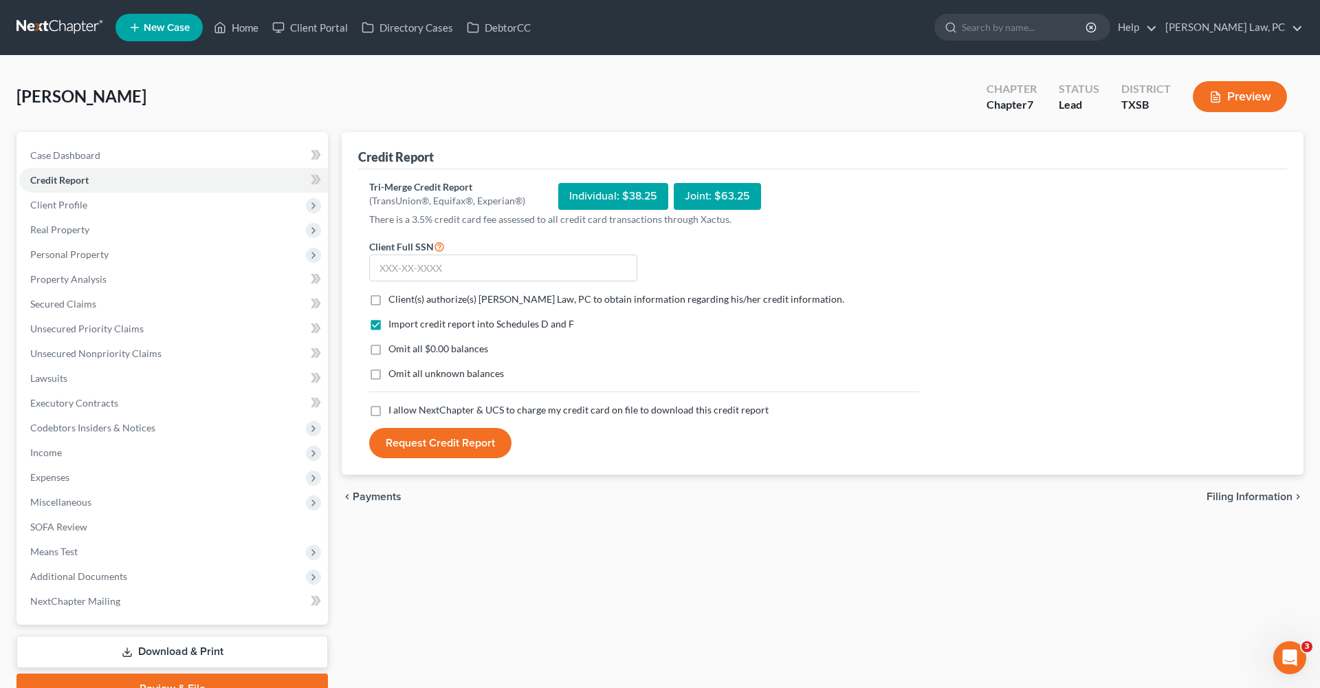
click at [389, 298] on label "Client(s) authorize(s) Hooman Khoshnood Law, PC to obtain information regarding…" at bounding box center [617, 299] width 456 height 14
click at [394, 298] on input "Client(s) authorize(s) Hooman Khoshnood Law, PC to obtain information regarding…" at bounding box center [398, 296] width 9 height 9
checkbox input "true"
click at [389, 410] on label "I allow NextChapter & UCS to charge my credit card on file to download this cre…" at bounding box center [579, 410] width 380 height 14
click at [394, 410] on input "I allow NextChapter & UCS to charge my credit card on file to download this cre…" at bounding box center [398, 407] width 9 height 9
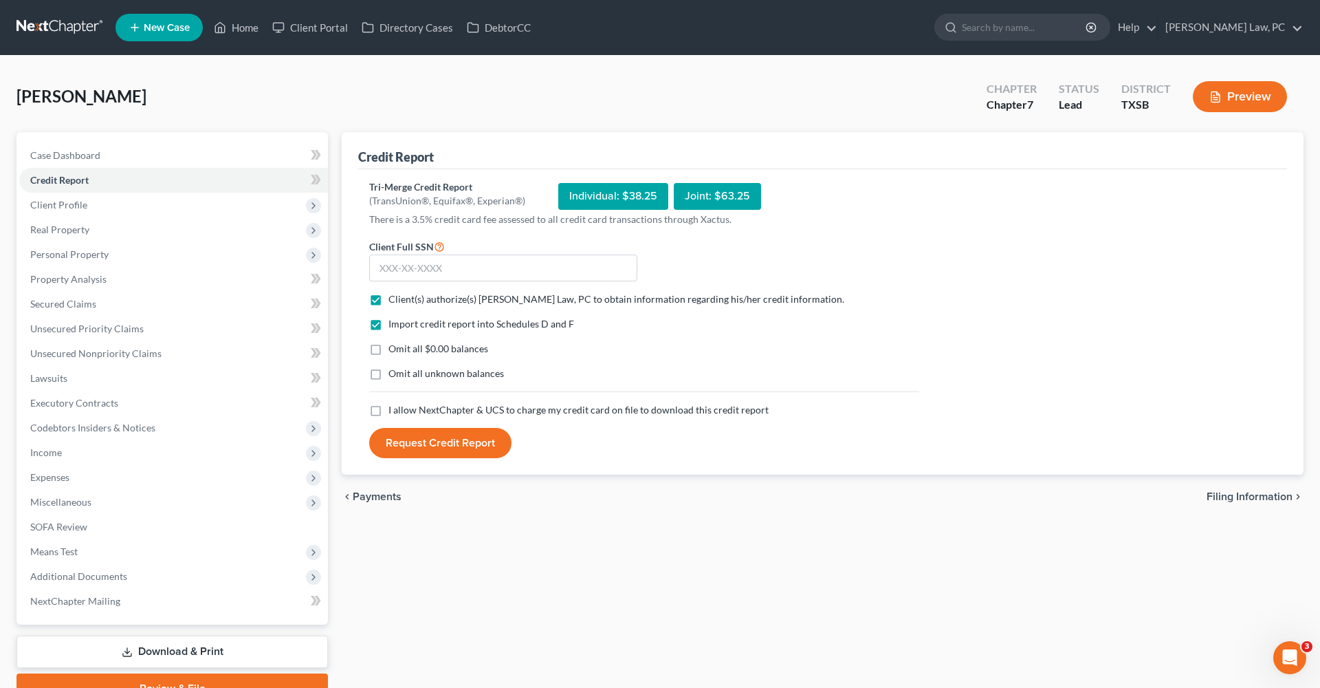
checkbox input "true"
click at [474, 260] on input "text" at bounding box center [503, 268] width 268 height 28
click at [400, 271] on input "text" at bounding box center [503, 268] width 268 height 28
type input "460-79-1770"
click at [473, 437] on button "Request Credit Report" at bounding box center [440, 443] width 142 height 30
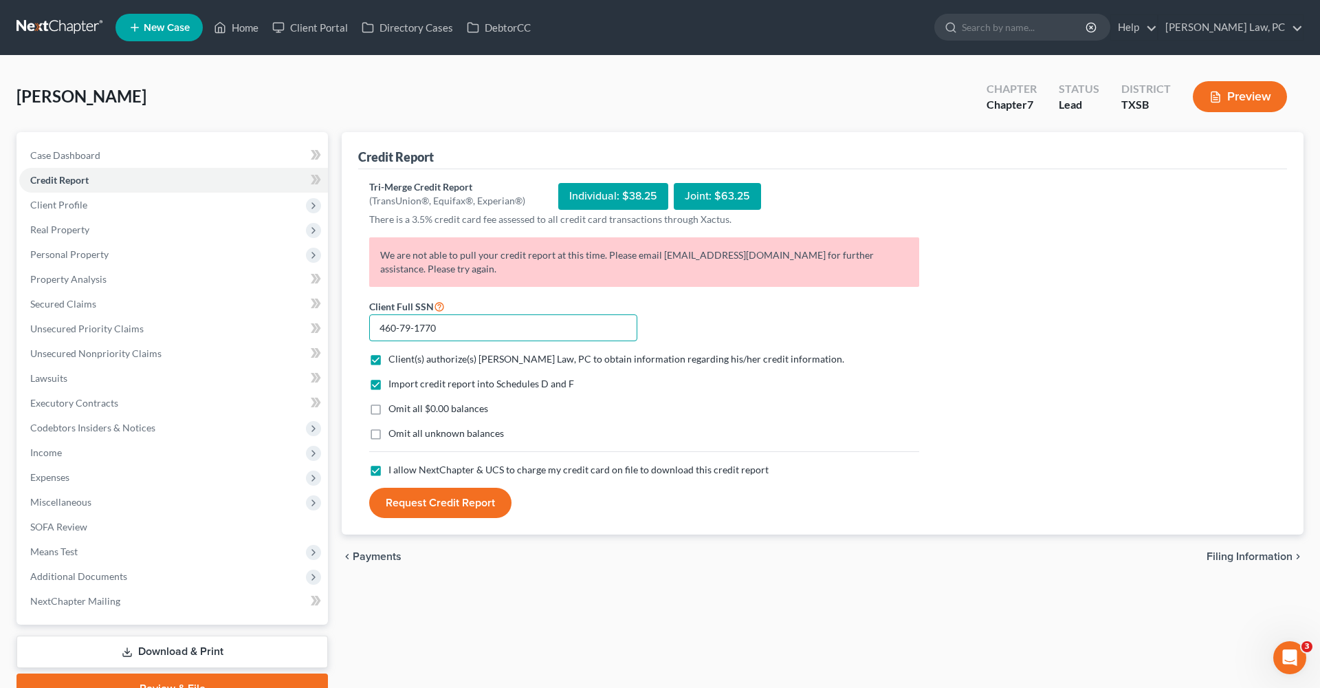
drag, startPoint x: 448, startPoint y: 321, endPoint x: 336, endPoint y: 320, distance: 111.4
click at [336, 320] on div "Credit Report Tri-Merge Credit Report (TransUnion®, Equifax®, Experian®) Indivi…" at bounding box center [823, 417] width 976 height 571
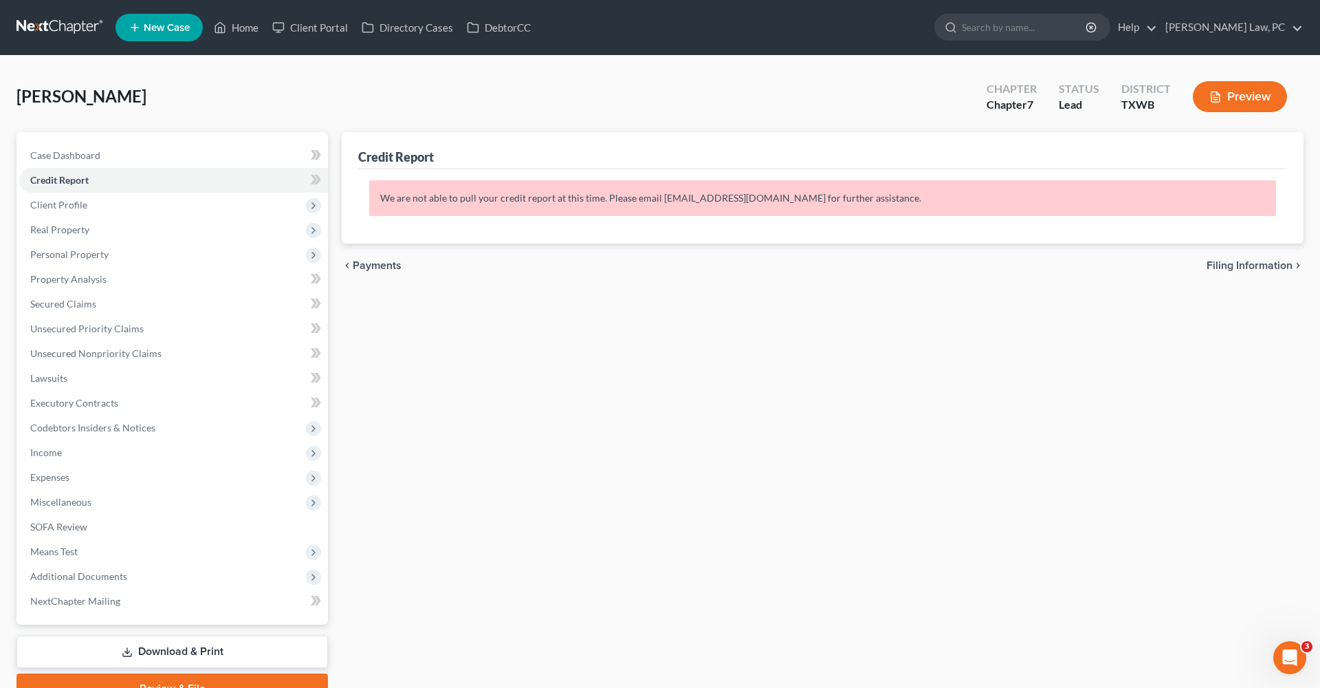
click at [744, 201] on p "We are not able to pull your credit report at this time. Please email [EMAIL_AD…" at bounding box center [822, 198] width 907 height 36
click at [46, 208] on span "Client Profile" at bounding box center [58, 205] width 57 height 12
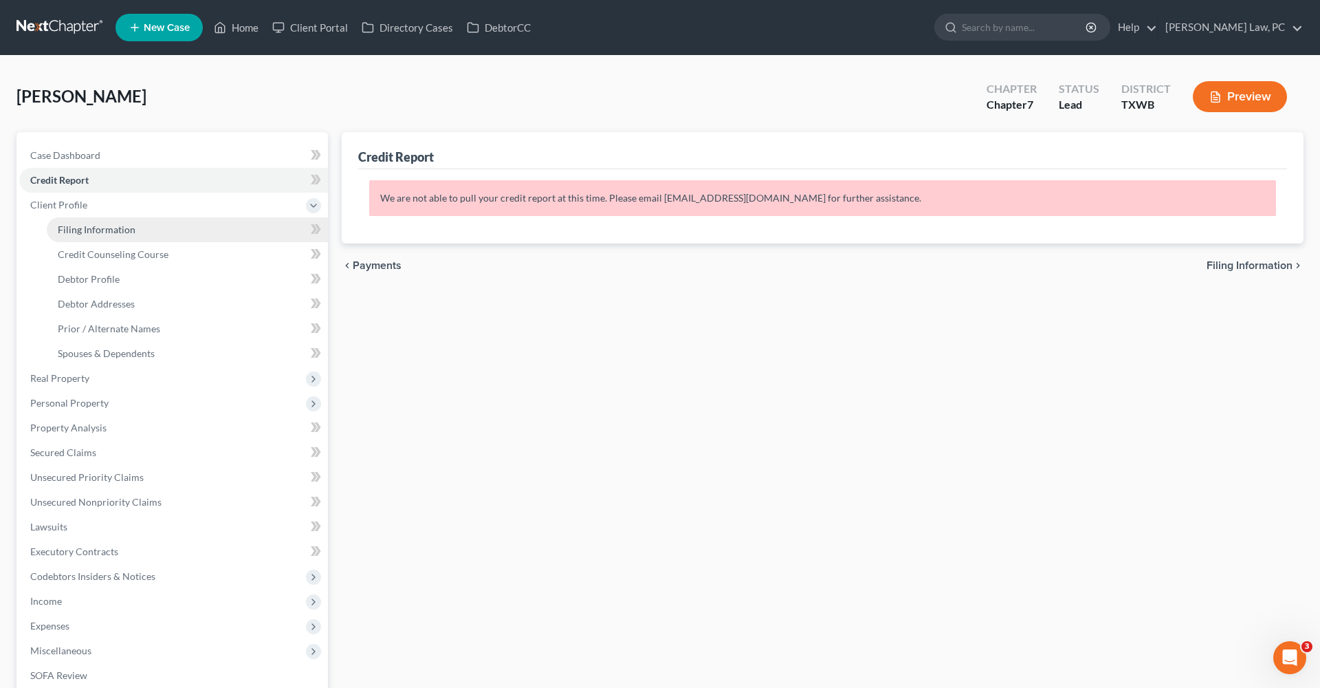
click at [61, 220] on link "Filing Information" at bounding box center [187, 229] width 281 height 25
select select "1"
select select "0"
select select "45"
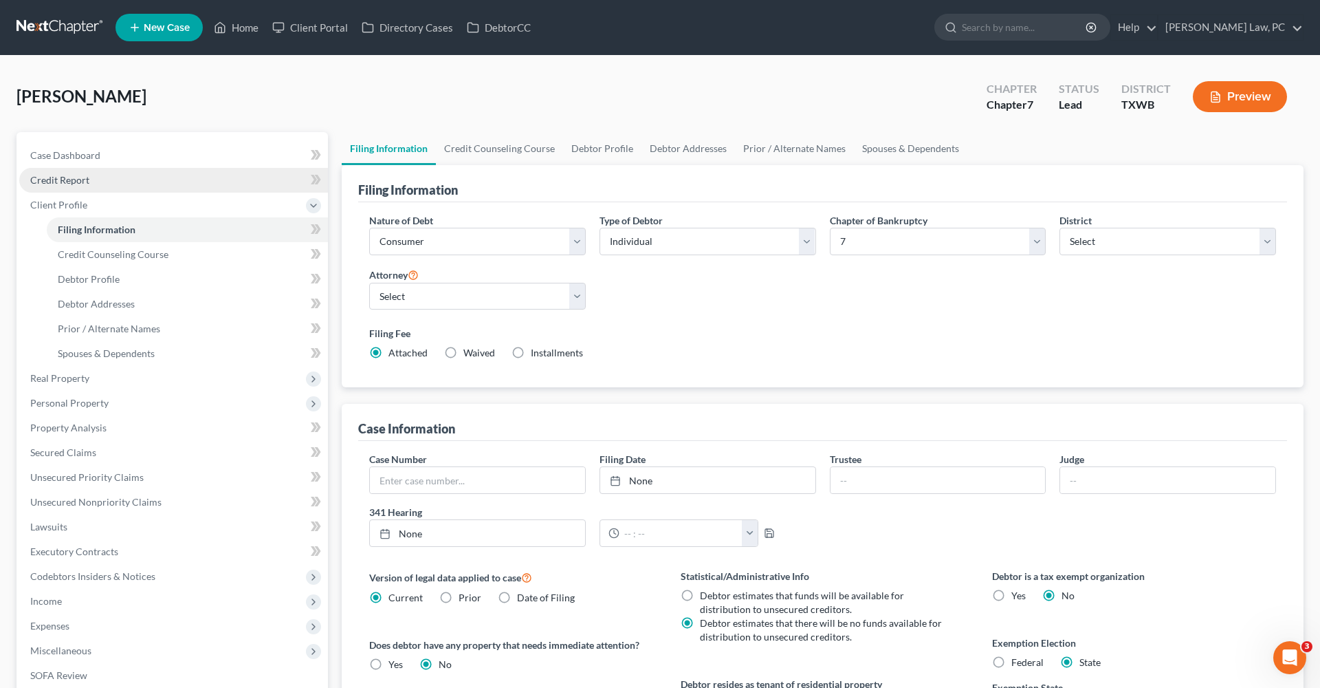
click at [52, 182] on span "Credit Report" at bounding box center [59, 180] width 59 height 12
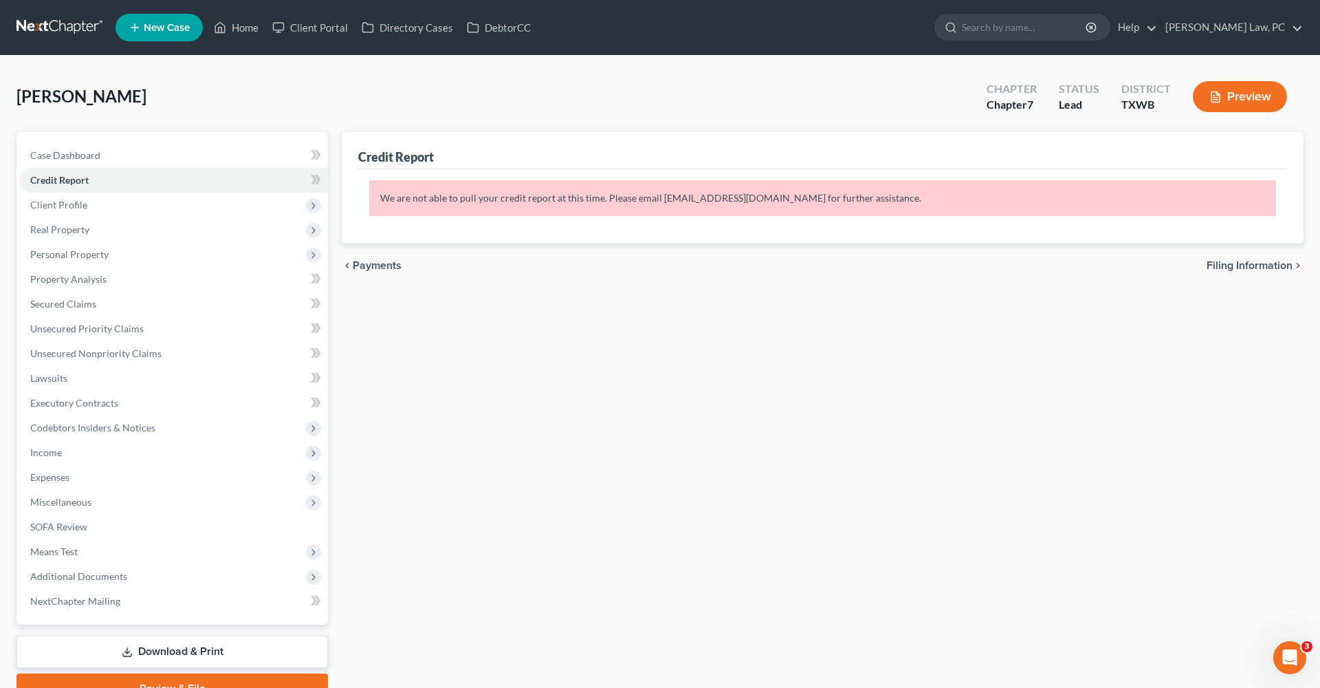
click at [53, 24] on link at bounding box center [61, 27] width 88 height 25
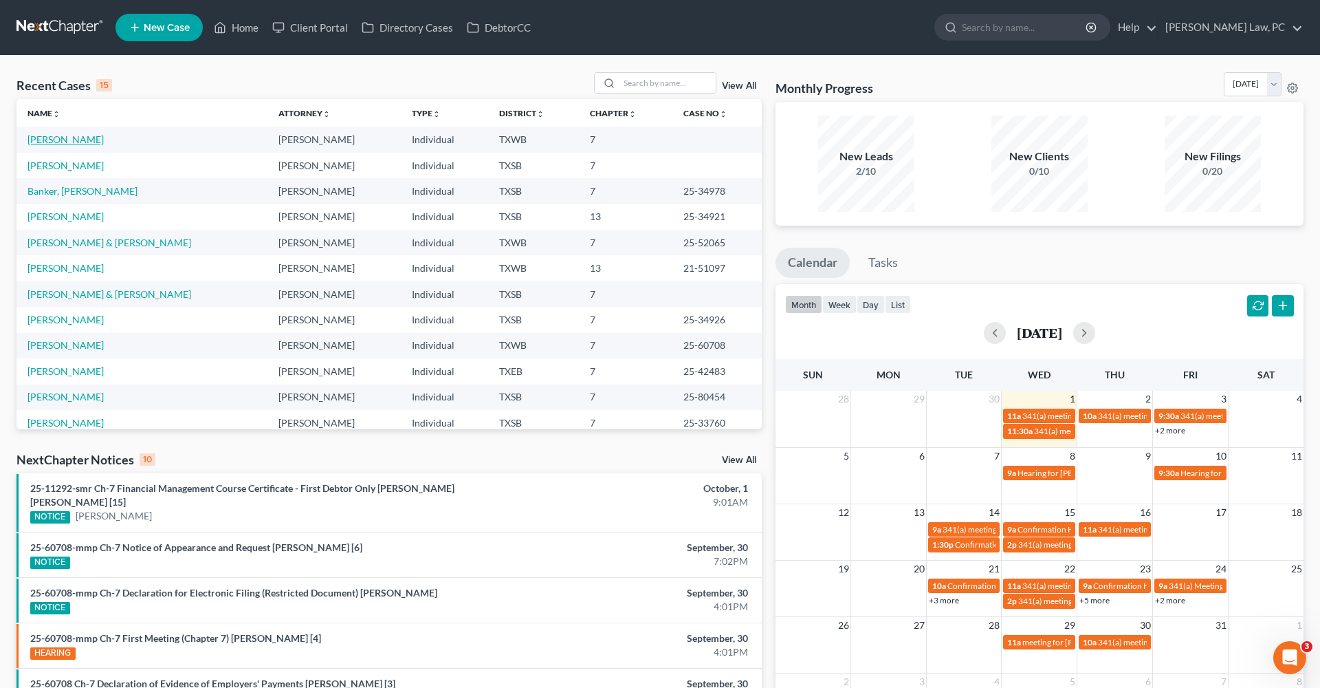
click at [74, 138] on link "[PERSON_NAME]" at bounding box center [66, 139] width 76 height 12
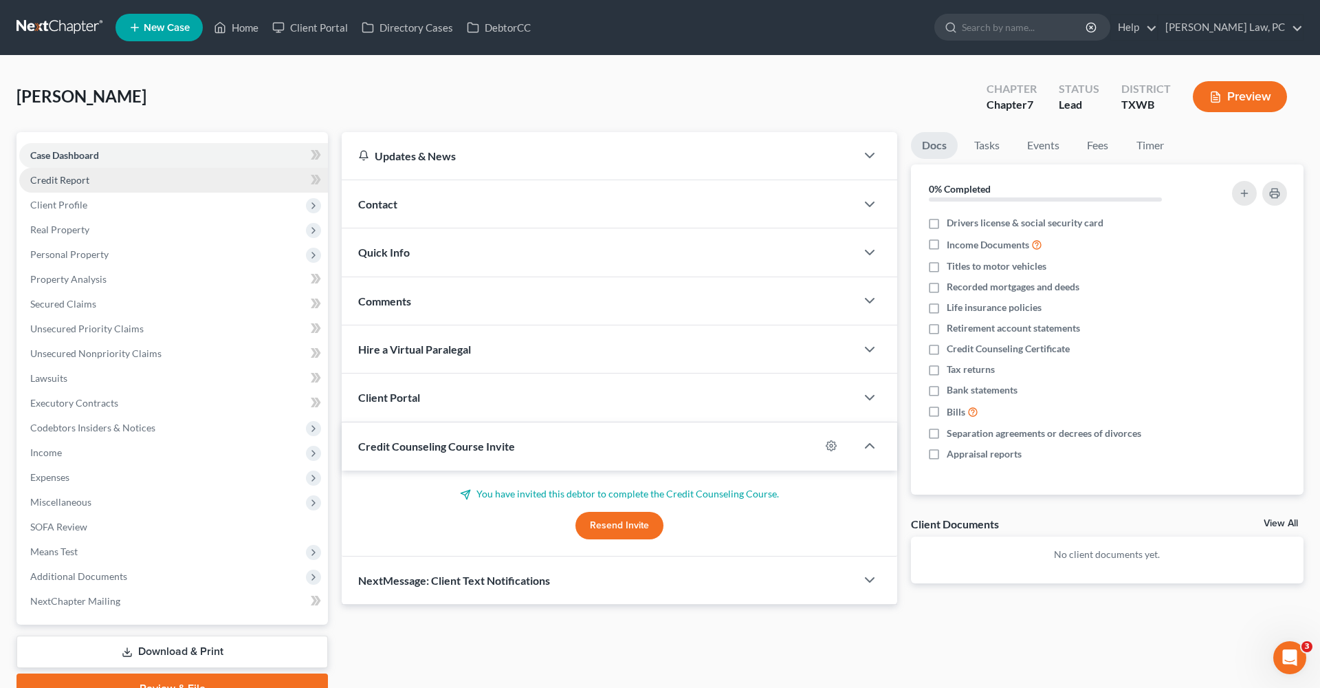
click at [68, 187] on link "Credit Report" at bounding box center [173, 180] width 309 height 25
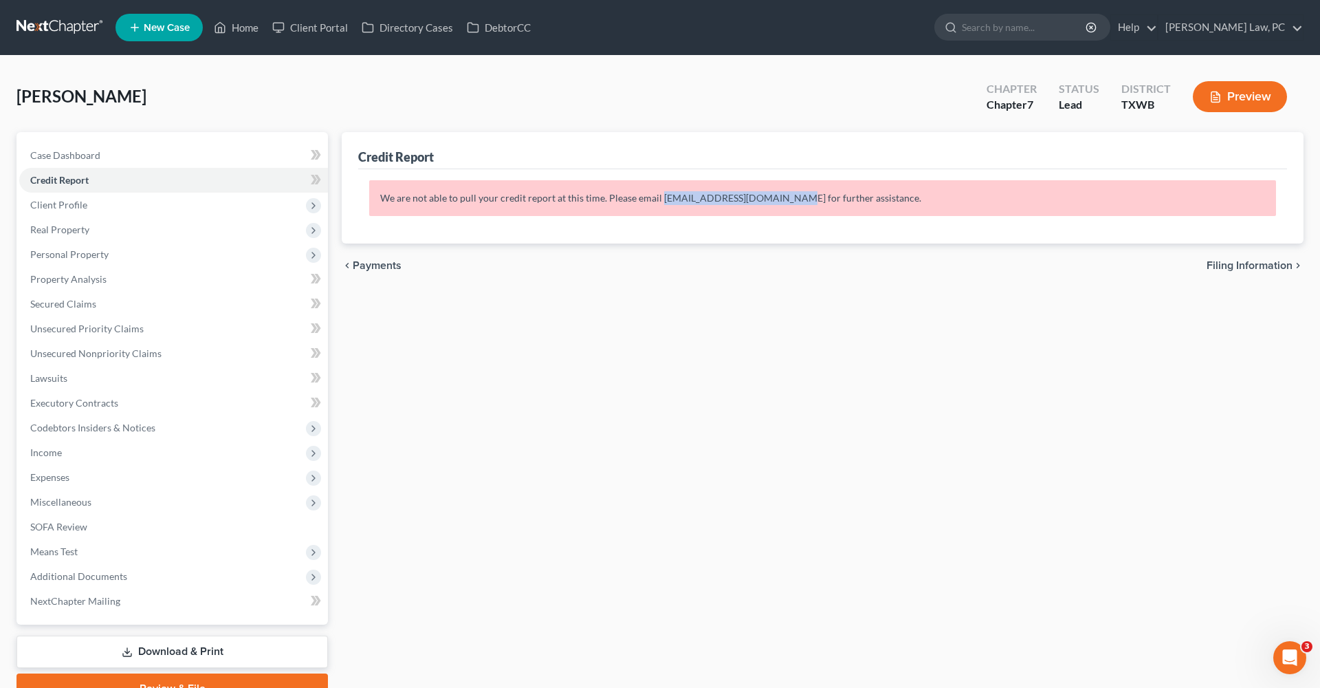
drag, startPoint x: 782, startPoint y: 199, endPoint x: 659, endPoint y: 204, distance: 123.2
click at [658, 203] on p "We are not able to pull your credit report at this time. Please email [EMAIL_AD…" at bounding box center [822, 198] width 907 height 36
copy p "[EMAIL_ADDRESS][DOMAIN_NAME]"
click at [1286, 647] on icon "Open Intercom Messenger" at bounding box center [1288, 655] width 23 height 23
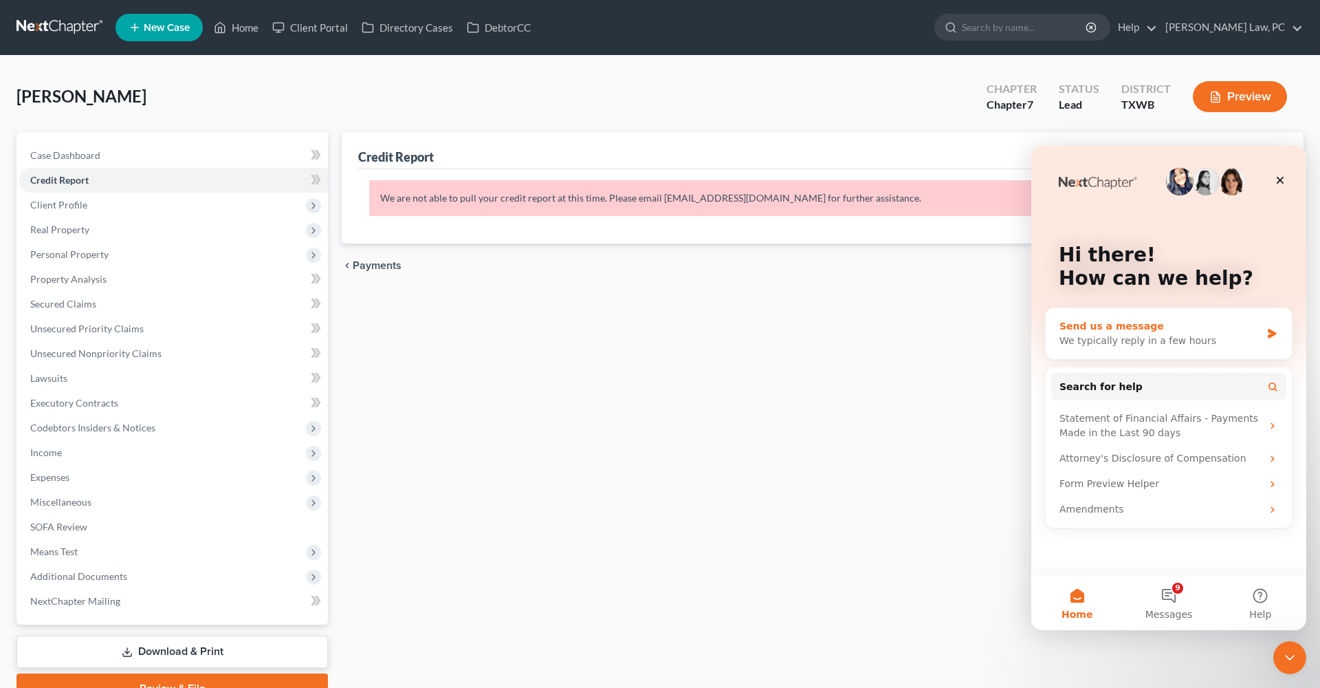
click at [1197, 331] on div "Send us a message" at bounding box center [1160, 326] width 201 height 14
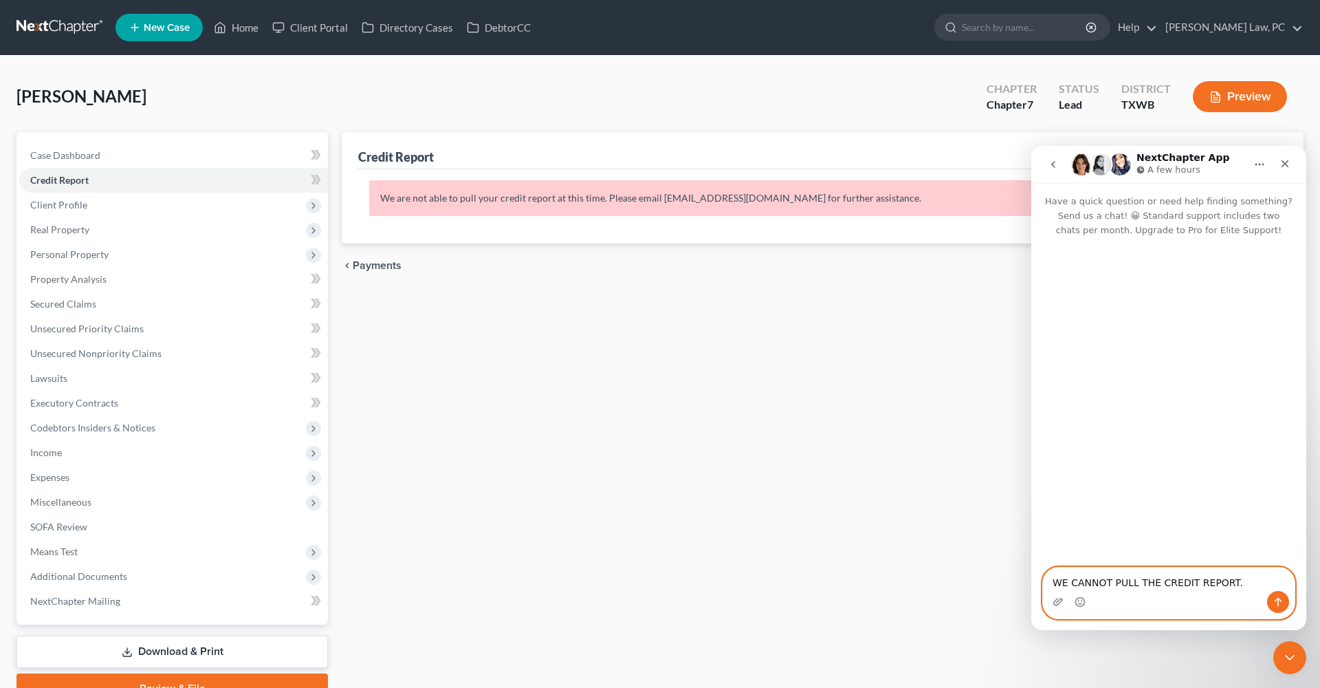
type textarea "WE CANNOT PULL THE CREDIT REPORT."
click at [1277, 602] on icon "Send a message…" at bounding box center [1278, 601] width 11 height 11
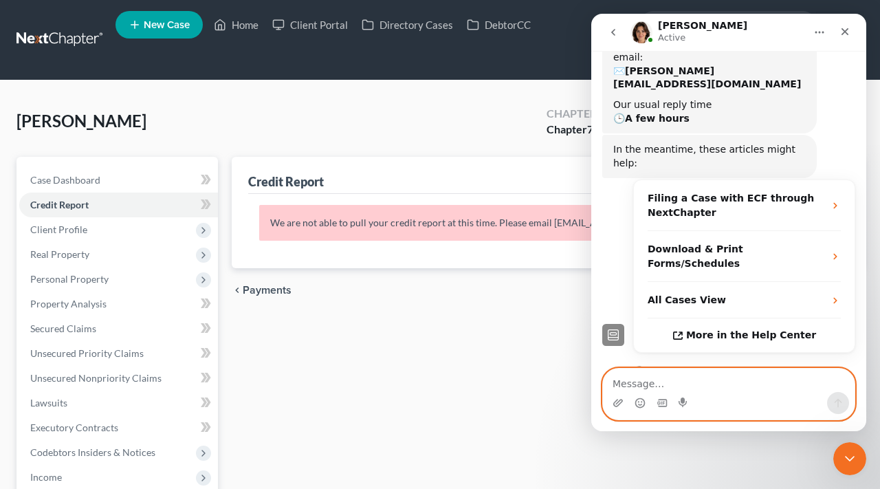
scroll to position [200, 0]
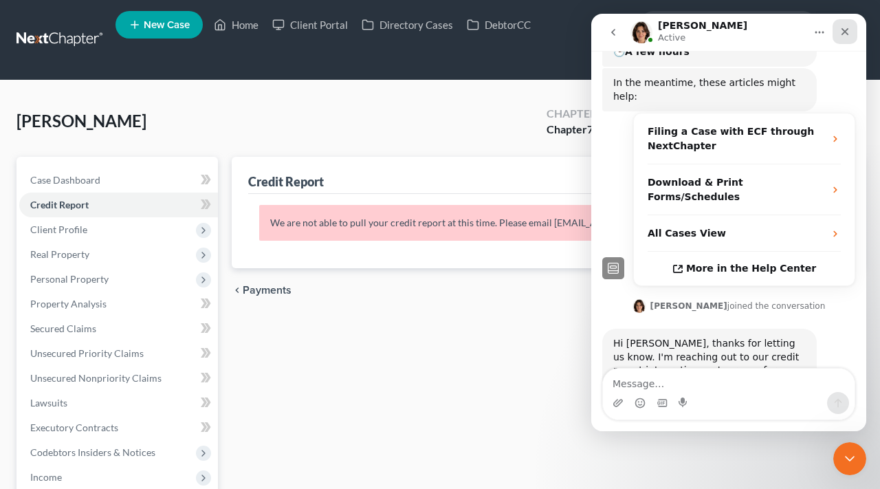
click at [845, 31] on icon "Close" at bounding box center [845, 31] width 11 height 11
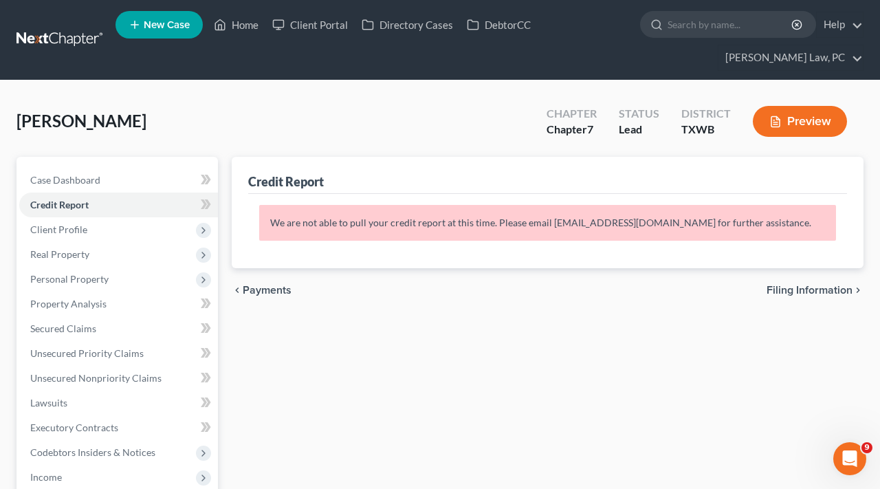
scroll to position [0, 0]
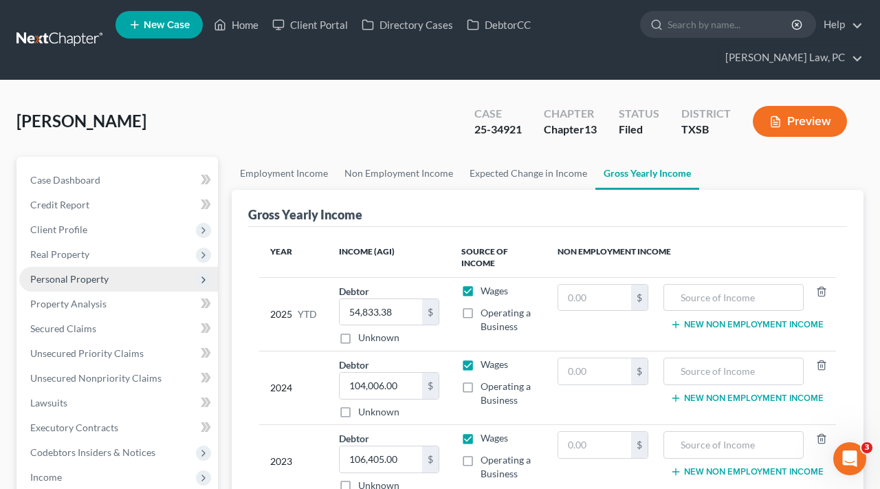
scroll to position [71, 0]
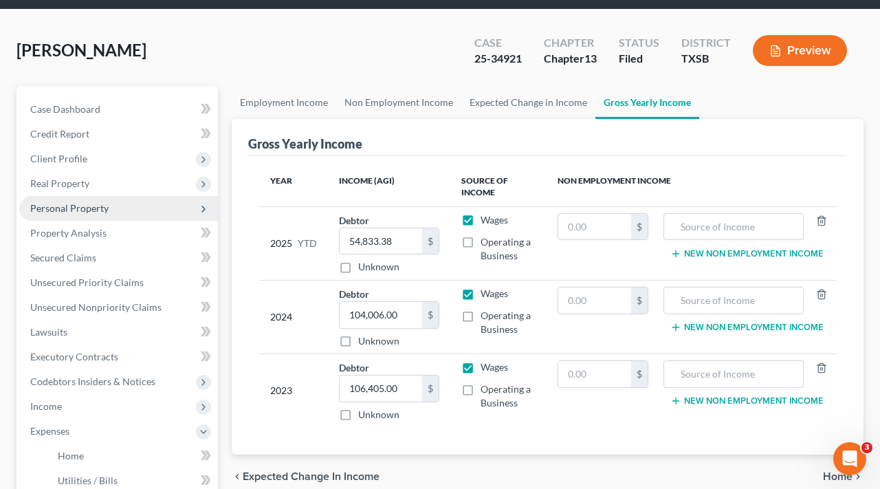
click at [81, 210] on span "Personal Property" at bounding box center [69, 208] width 78 height 12
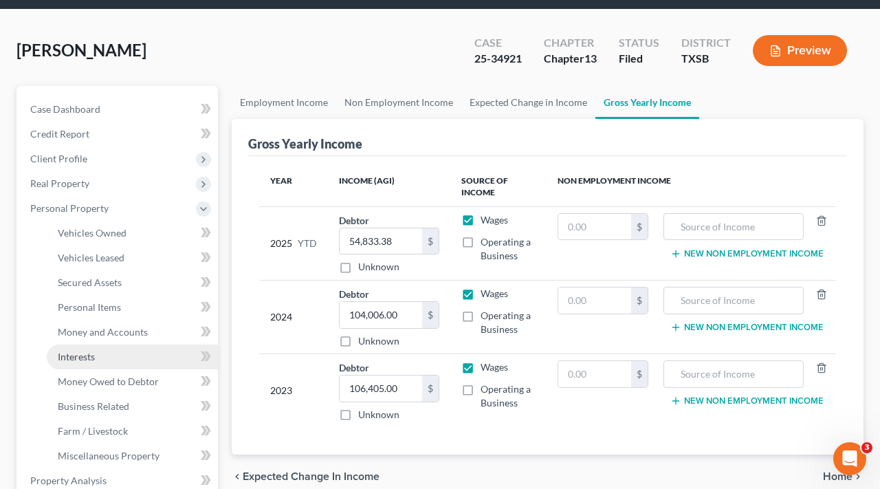
click at [73, 360] on span "Interests" at bounding box center [76, 357] width 37 height 12
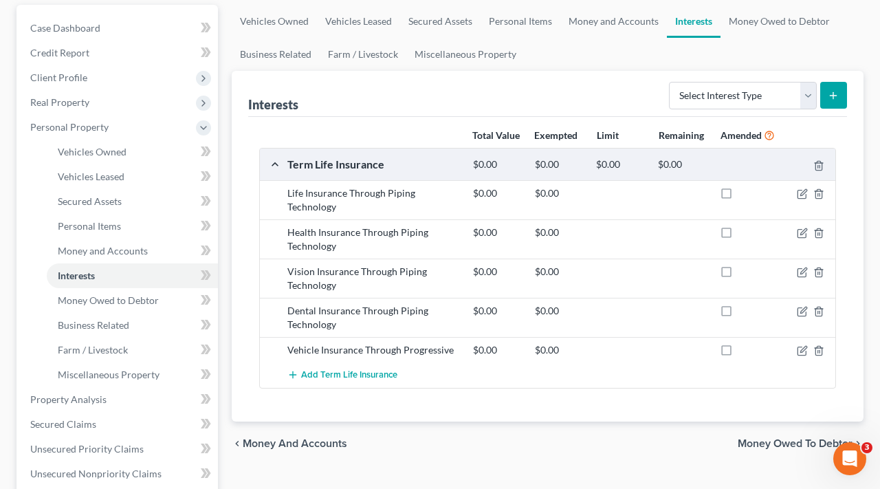
scroll to position [156, 0]
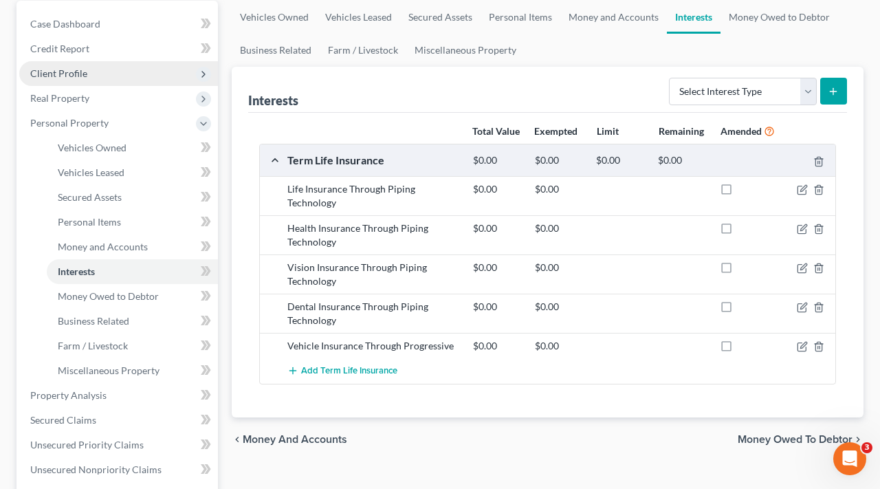
click at [81, 76] on span "Client Profile" at bounding box center [58, 73] width 57 height 12
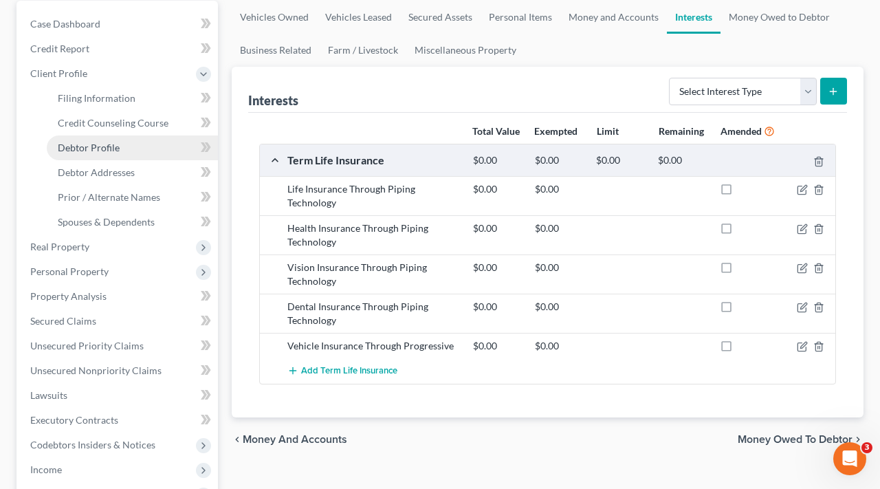
click at [93, 148] on span "Debtor Profile" at bounding box center [89, 148] width 62 height 12
select select "1"
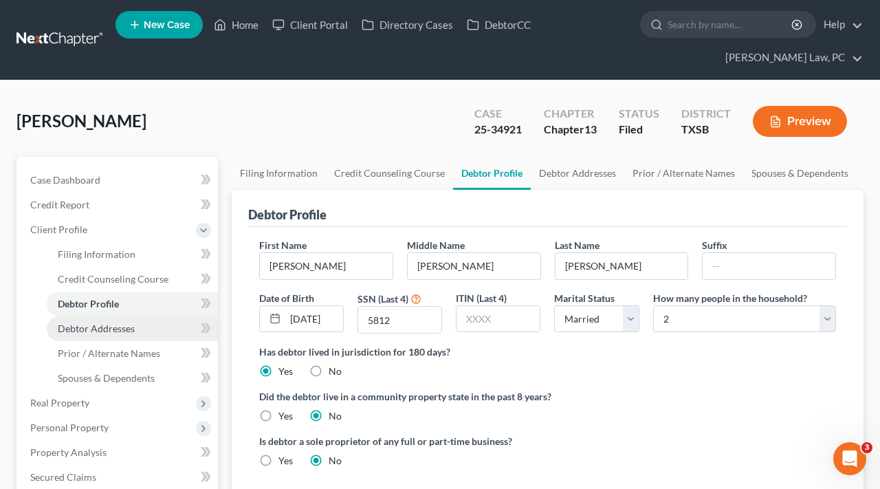
click at [112, 334] on link "Debtor Addresses" at bounding box center [132, 328] width 171 height 25
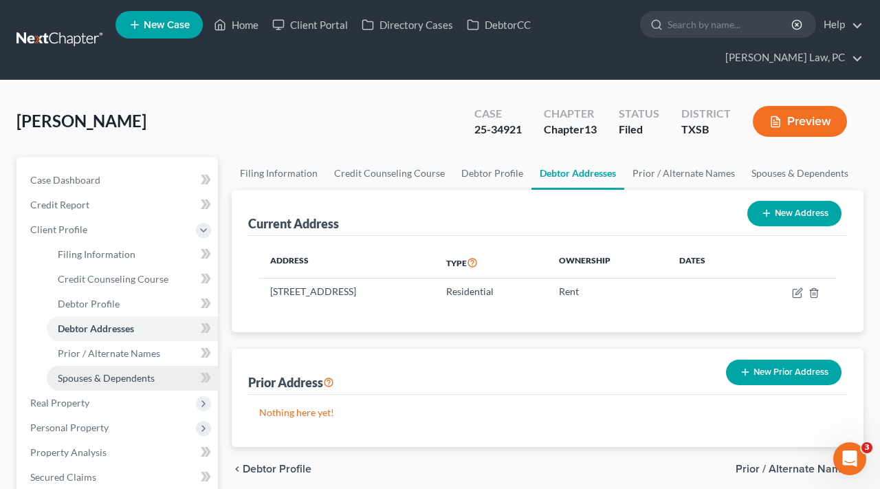
click at [103, 380] on span "Spouses & Dependents" at bounding box center [106, 378] width 97 height 12
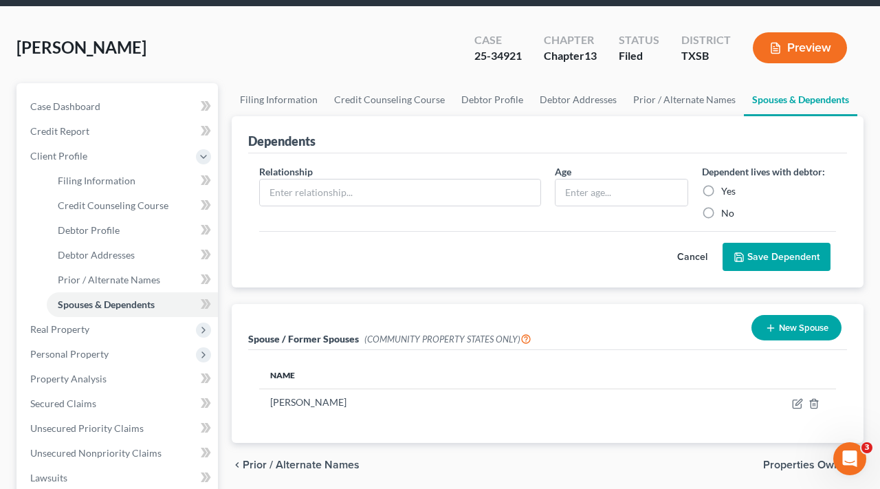
scroll to position [87, 0]
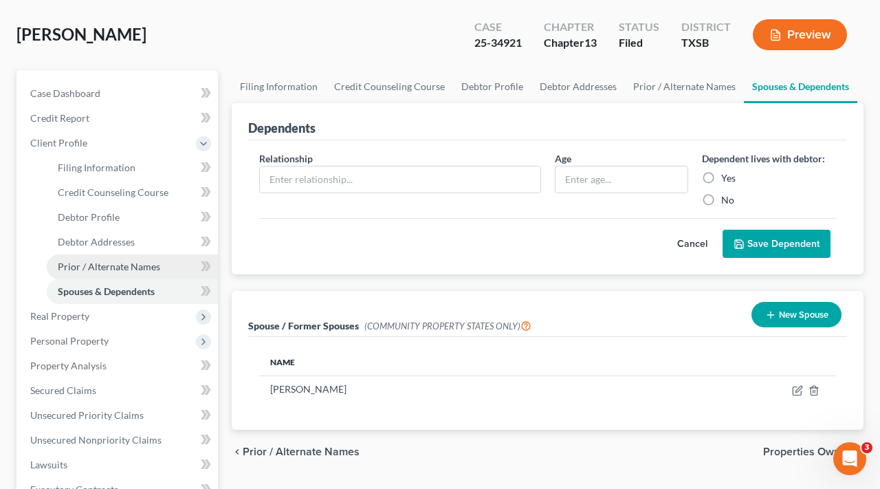
click at [101, 269] on span "Prior / Alternate Names" at bounding box center [109, 267] width 102 height 12
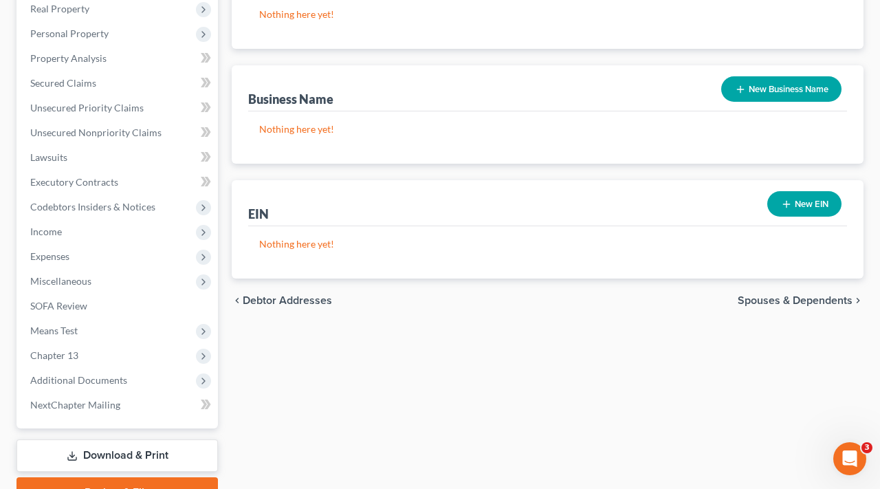
scroll to position [429, 0]
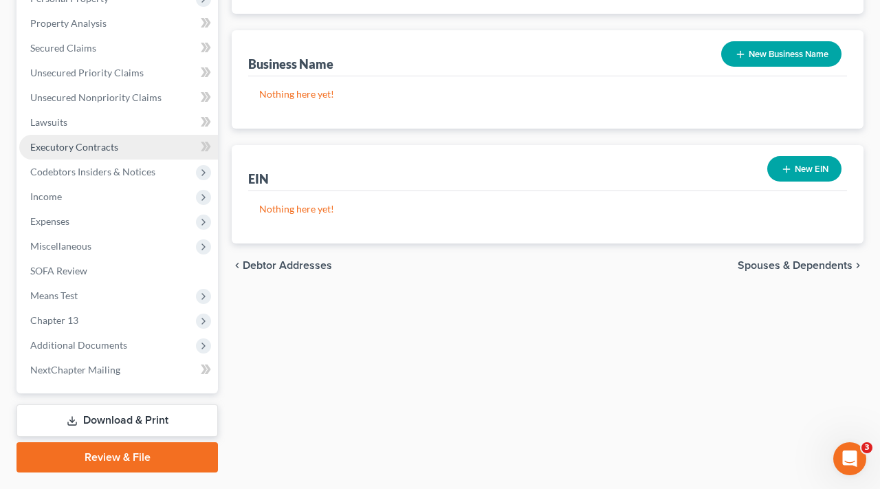
click at [60, 146] on span "Executory Contracts" at bounding box center [74, 147] width 88 height 12
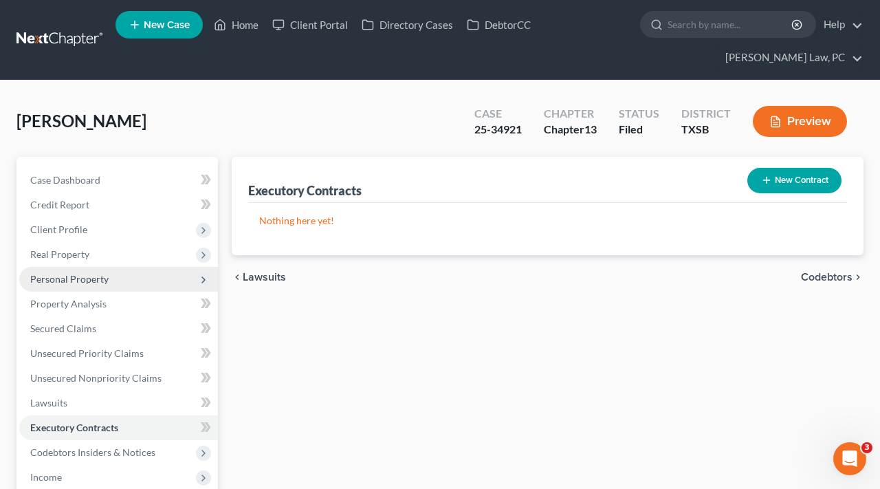
click at [62, 279] on span "Personal Property" at bounding box center [69, 279] width 78 height 12
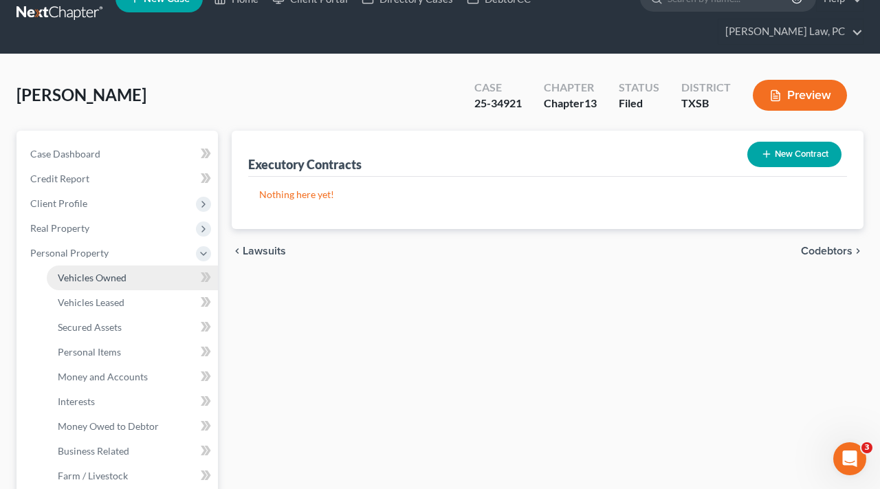
scroll to position [28, 0]
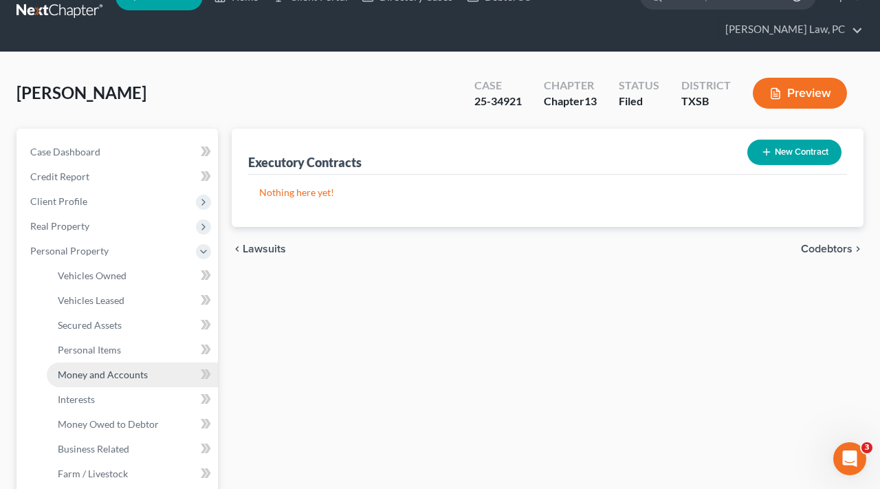
click at [87, 380] on link "Money and Accounts" at bounding box center [132, 374] width 171 height 25
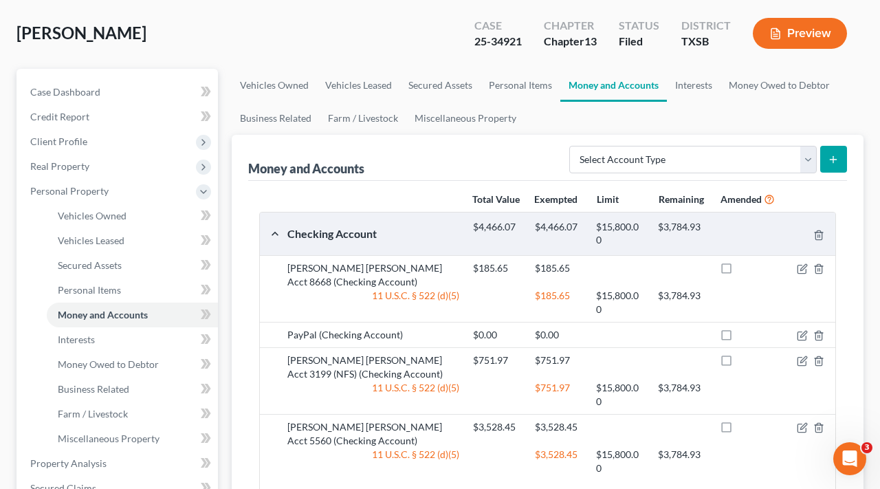
scroll to position [87, 0]
click at [104, 212] on span "Vehicles Owned" at bounding box center [92, 216] width 69 height 12
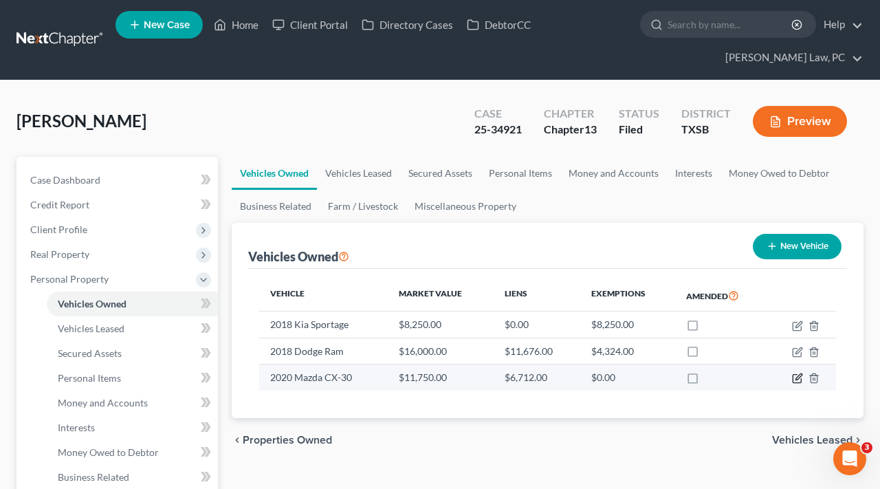
click at [797, 380] on icon "button" at bounding box center [797, 378] width 11 height 11
select select "0"
select select "6"
select select "2"
select select "0"
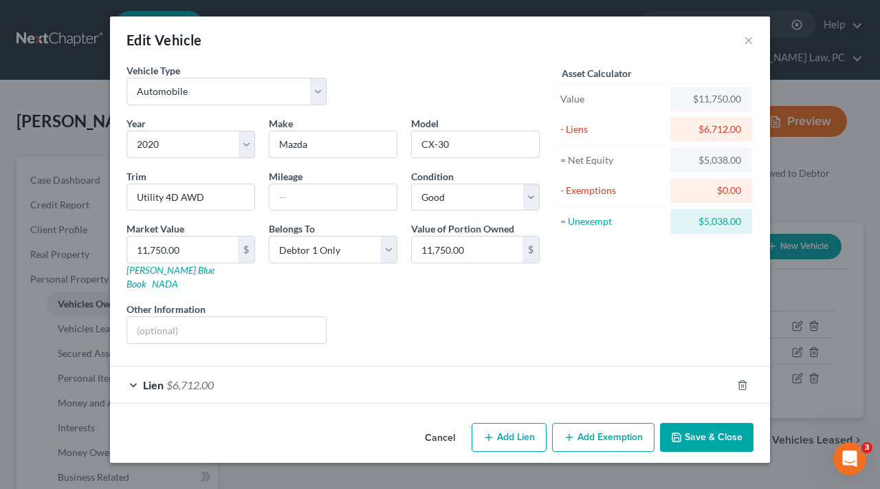
click at [313, 378] on div "Lien $6,712.00" at bounding box center [421, 385] width 622 height 36
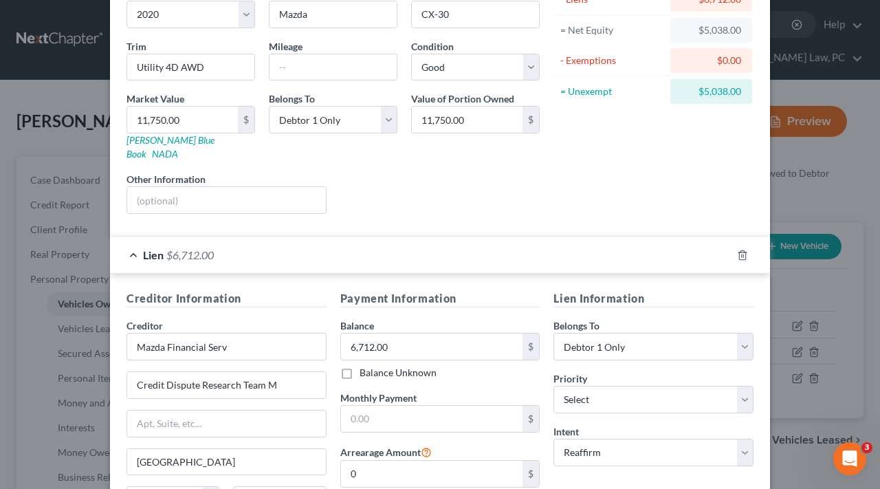
scroll to position [153, 0]
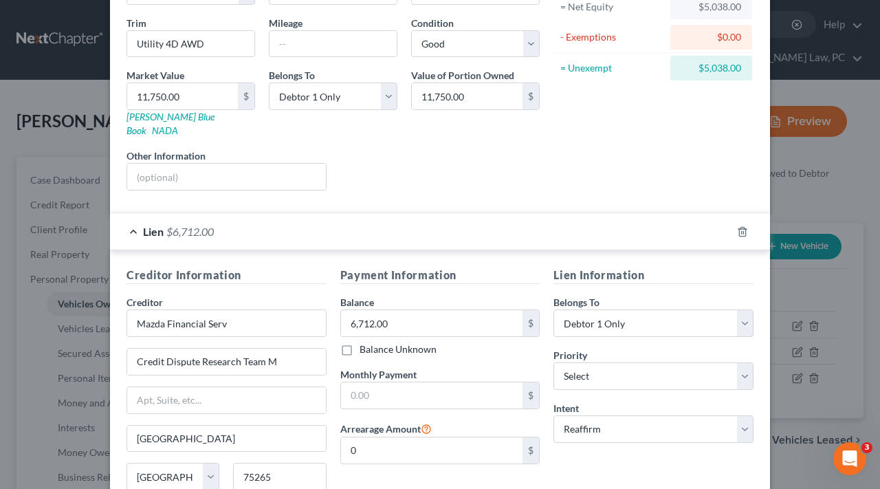
click at [136, 217] on div "Lien $6,712.00" at bounding box center [421, 231] width 622 height 36
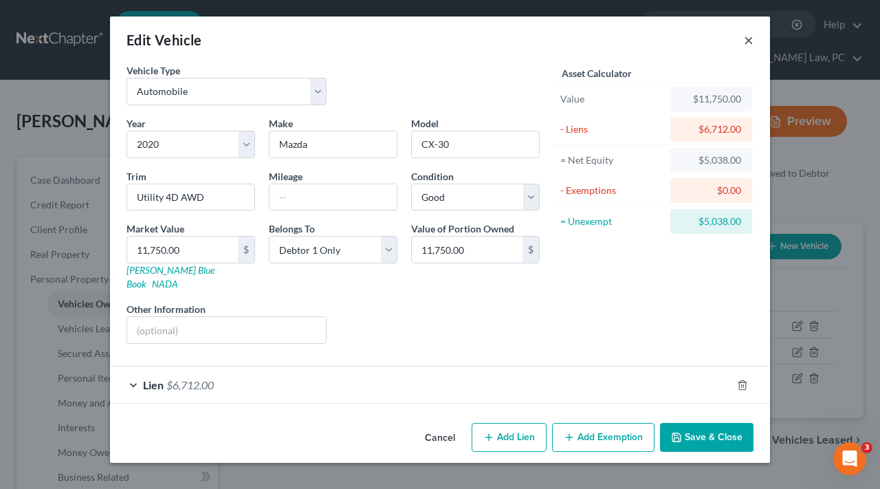
click at [749, 41] on button "×" at bounding box center [749, 40] width 10 height 17
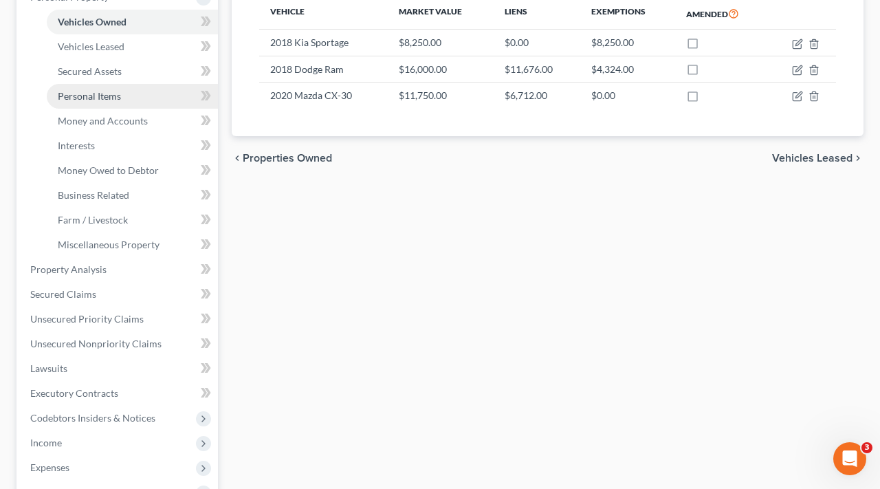
scroll to position [290, 0]
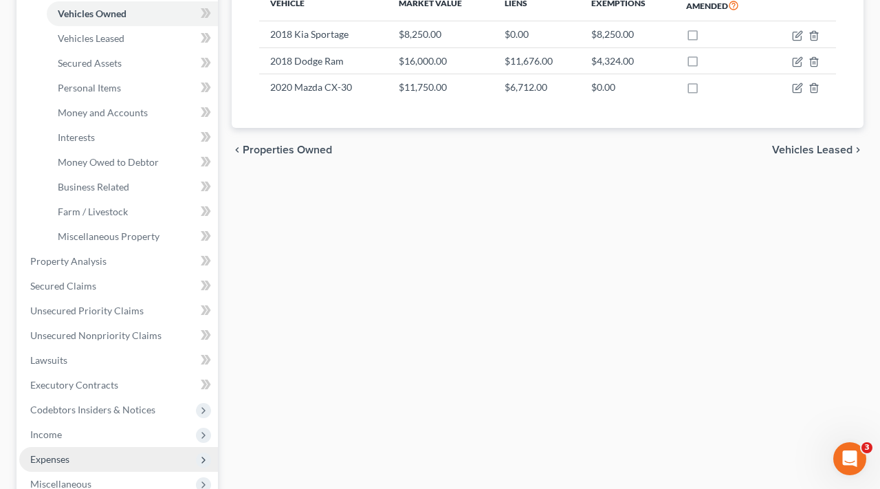
click at [64, 451] on span "Expenses" at bounding box center [118, 459] width 199 height 25
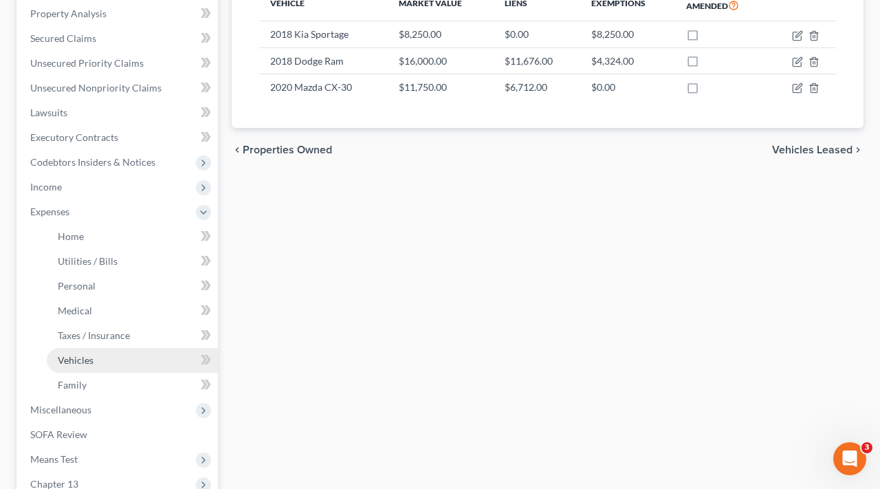
click at [84, 366] on link "Vehicles" at bounding box center [132, 360] width 171 height 25
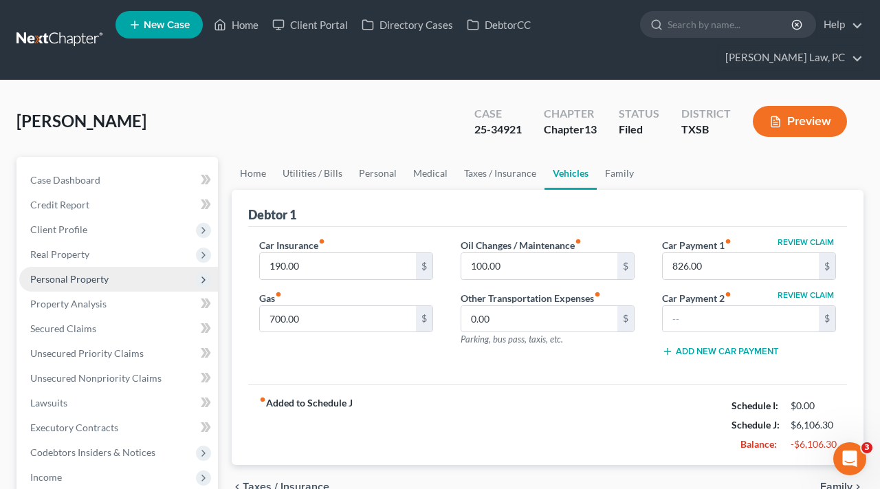
click at [77, 276] on span "Personal Property" at bounding box center [69, 279] width 78 height 12
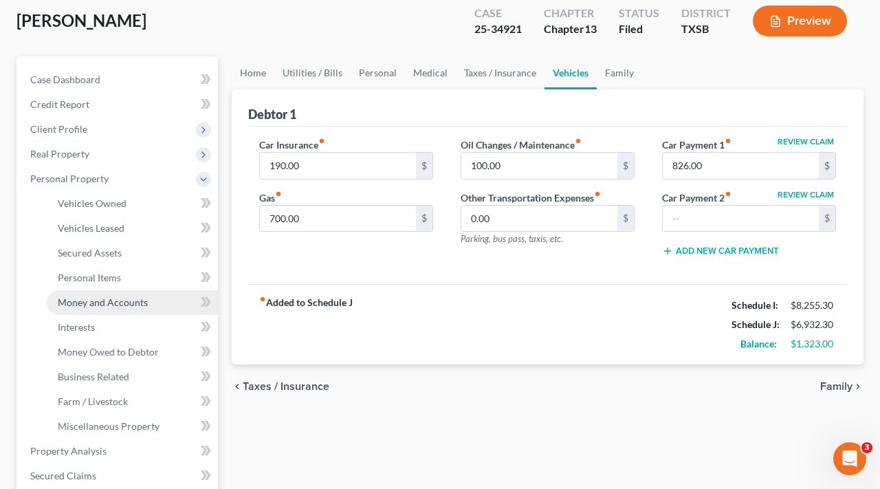
scroll to position [112, 0]
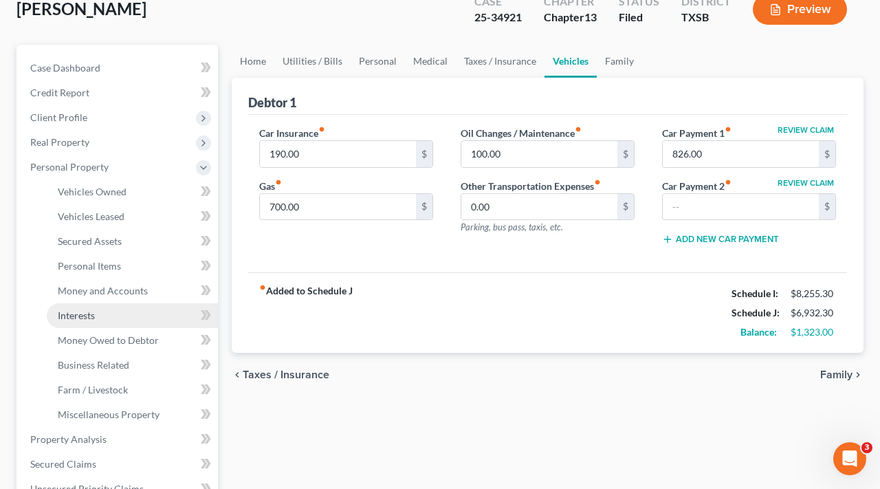
click at [95, 315] on link "Interests" at bounding box center [132, 315] width 171 height 25
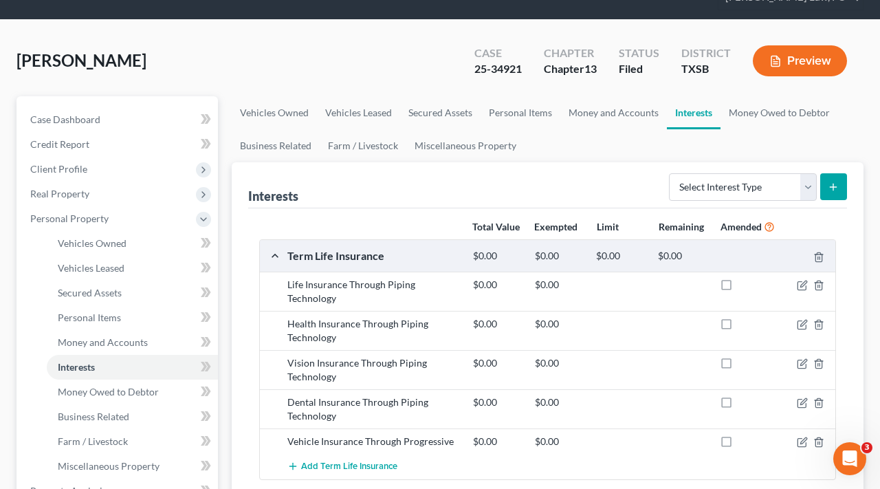
scroll to position [70, 0]
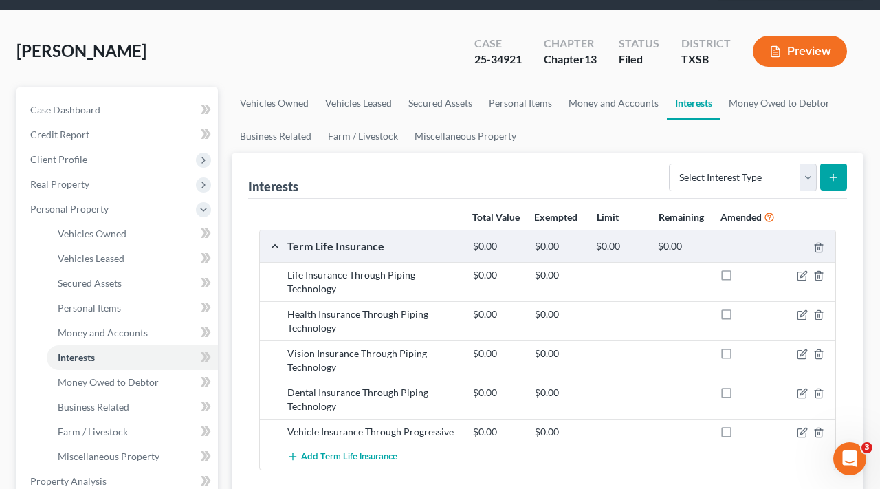
click at [780, 54] on icon "button" at bounding box center [776, 52] width 8 height 10
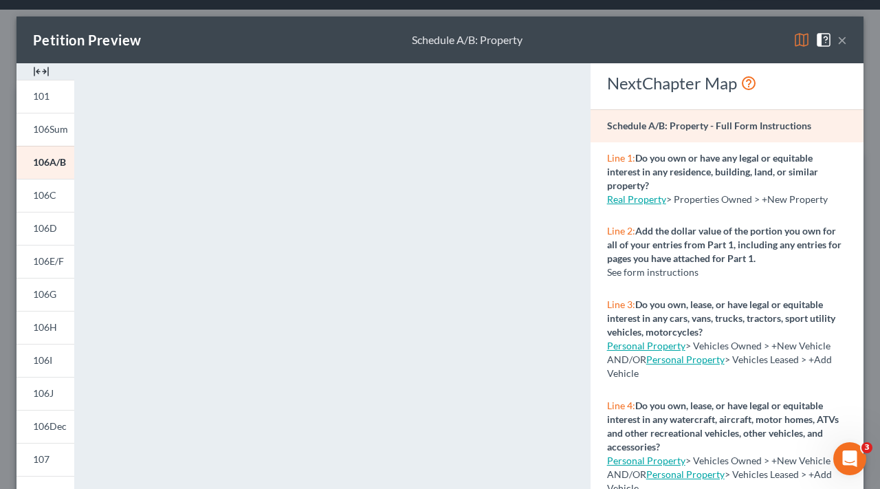
click at [842, 42] on button "×" at bounding box center [843, 40] width 10 height 17
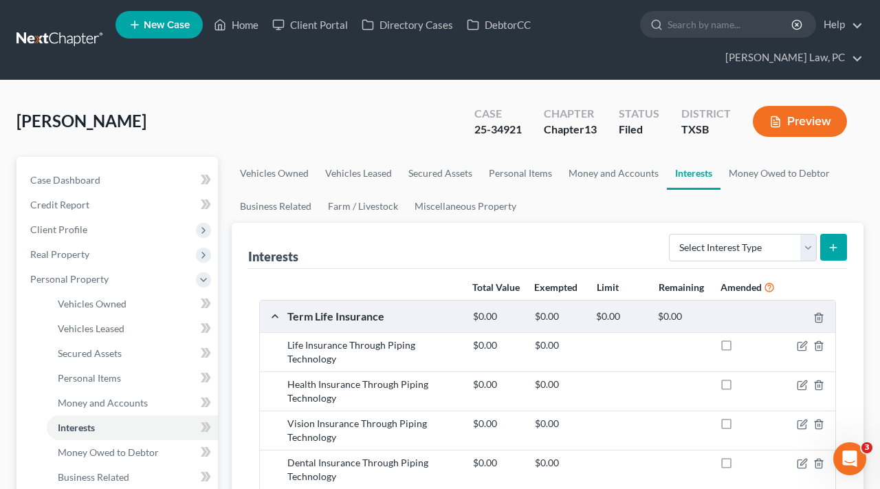
scroll to position [0, 0]
